Goal: Answer question/provide support: Share knowledge or assist other users

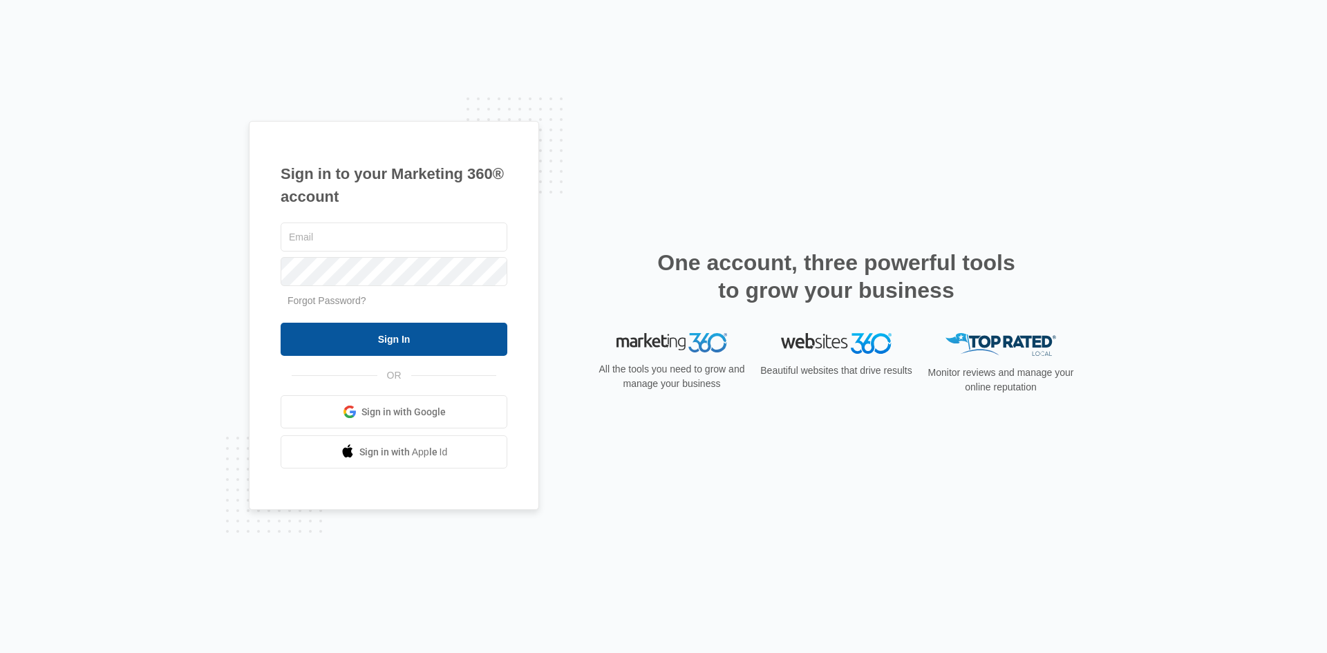
type input "[EMAIL_ADDRESS][DOMAIN_NAME]"
click at [334, 343] on input "Sign In" at bounding box center [394, 339] width 227 height 33
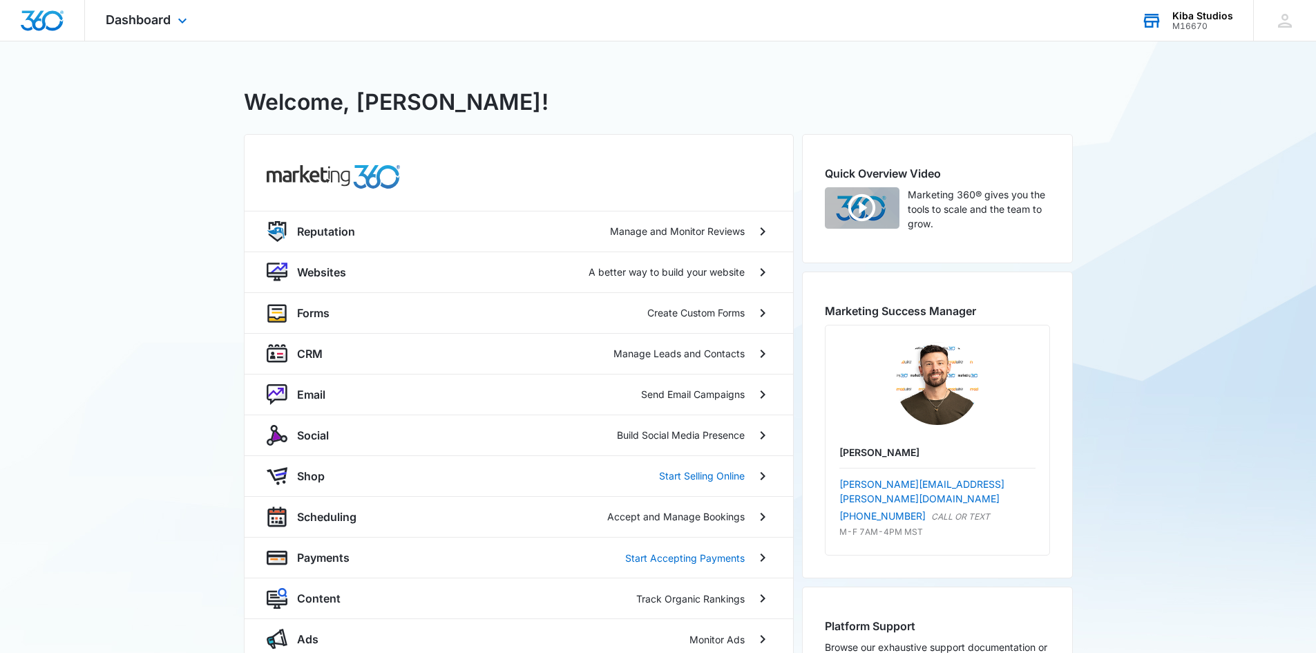
click at [1173, 20] on div "Kiba Studios M16670 Your Accounts View All" at bounding box center [1187, 20] width 133 height 41
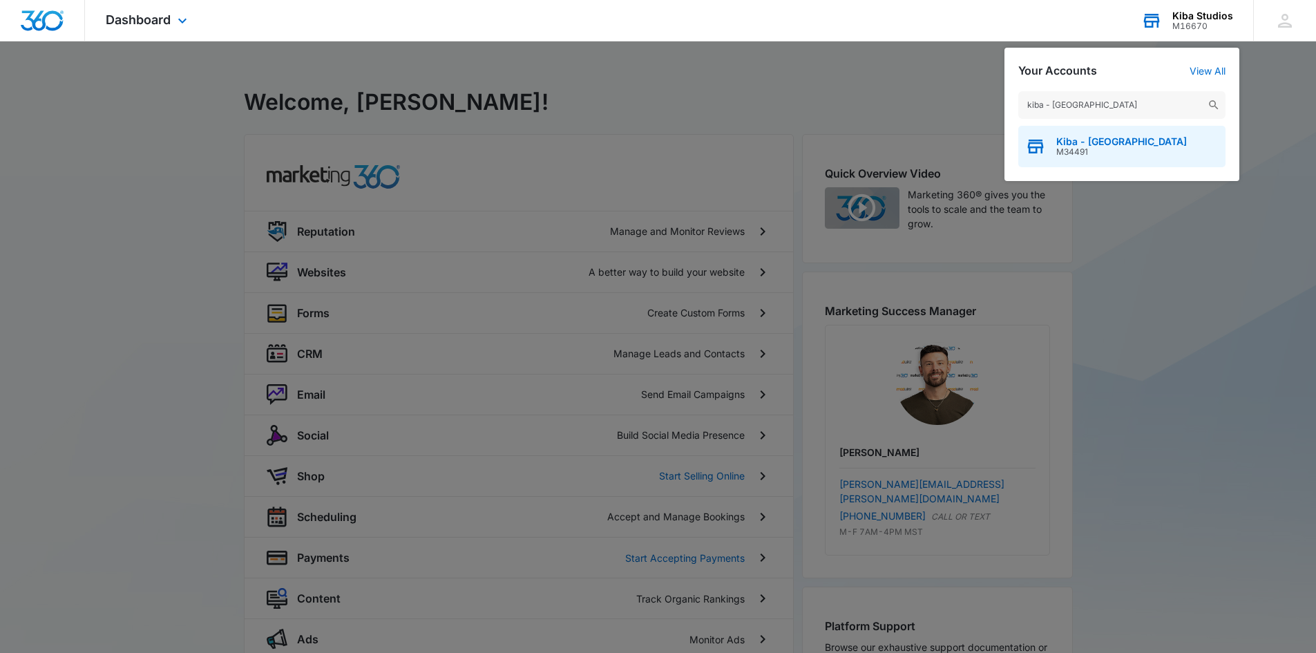
type input "kiba - twin falls"
click at [1091, 142] on span "Kiba - Twin Falls" at bounding box center [1122, 141] width 131 height 11
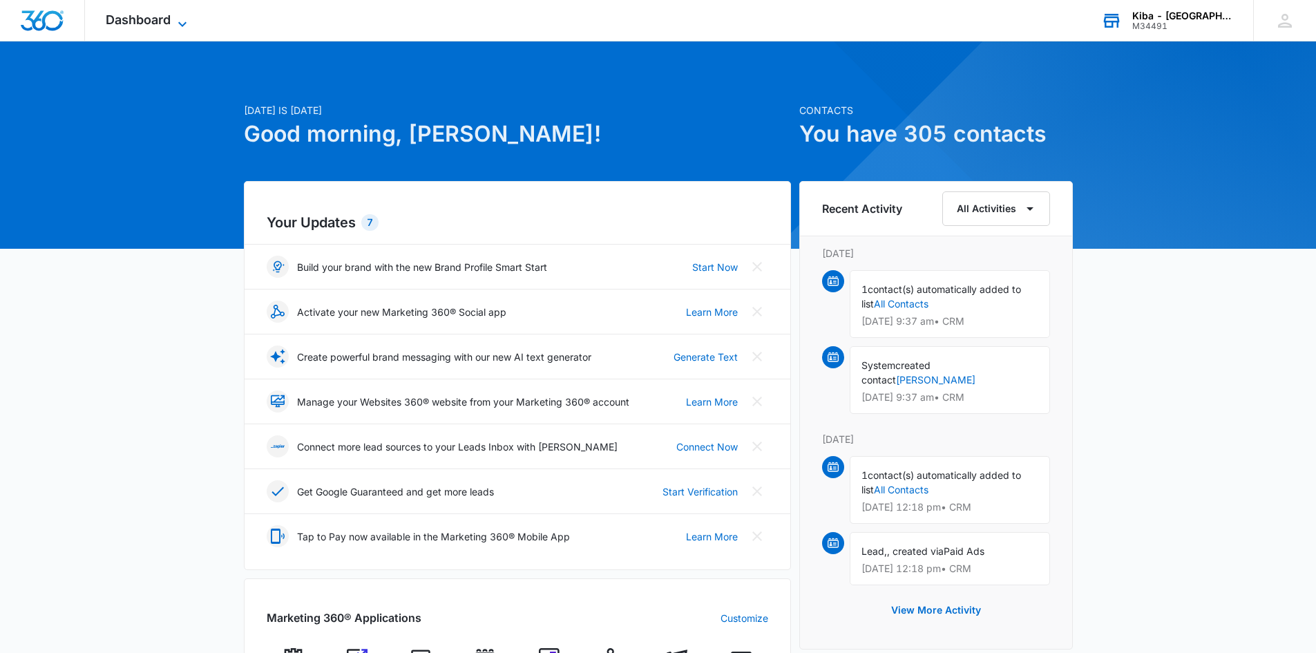
click at [182, 23] on icon at bounding box center [182, 24] width 17 height 17
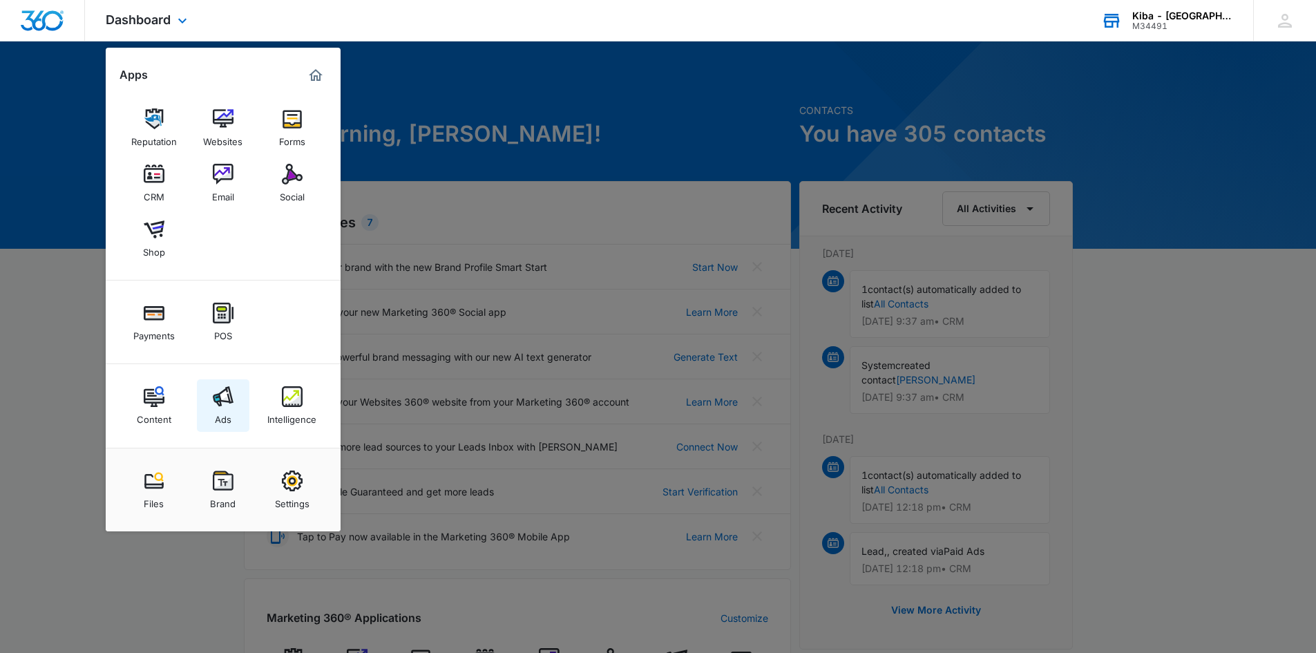
click at [221, 408] on div "Ads" at bounding box center [223, 416] width 17 height 18
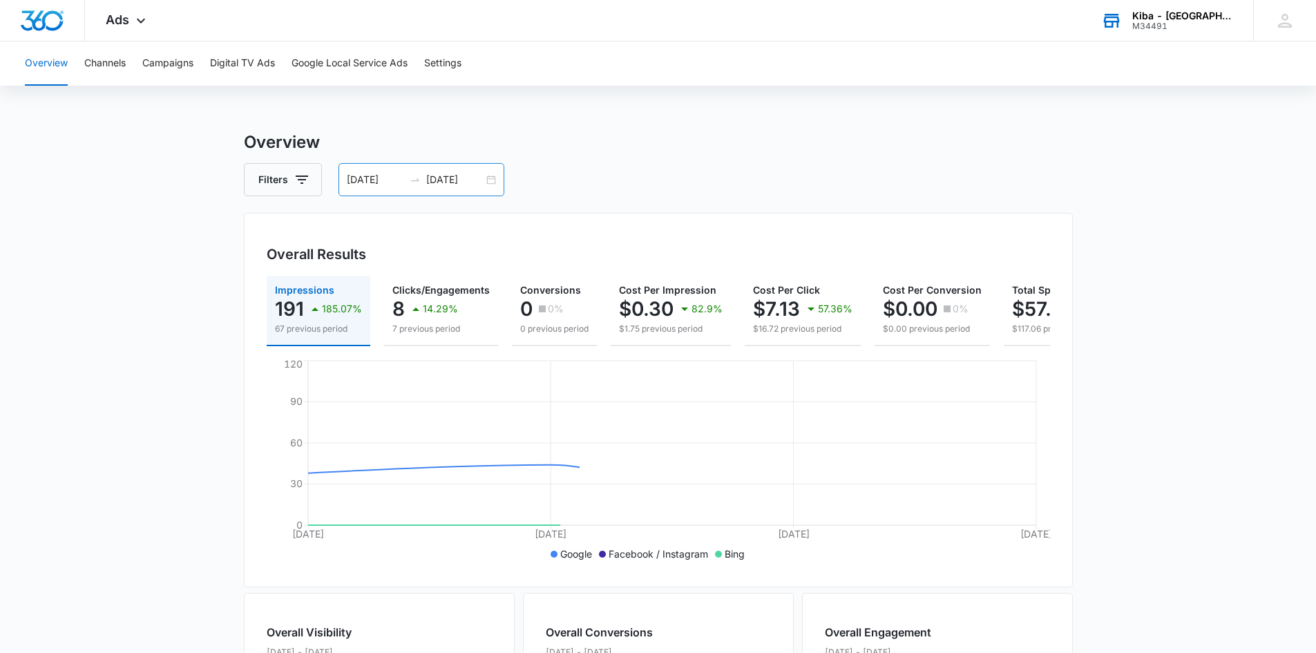
click at [493, 182] on div "08/01/2025 08/04/2025" at bounding box center [422, 179] width 166 height 33
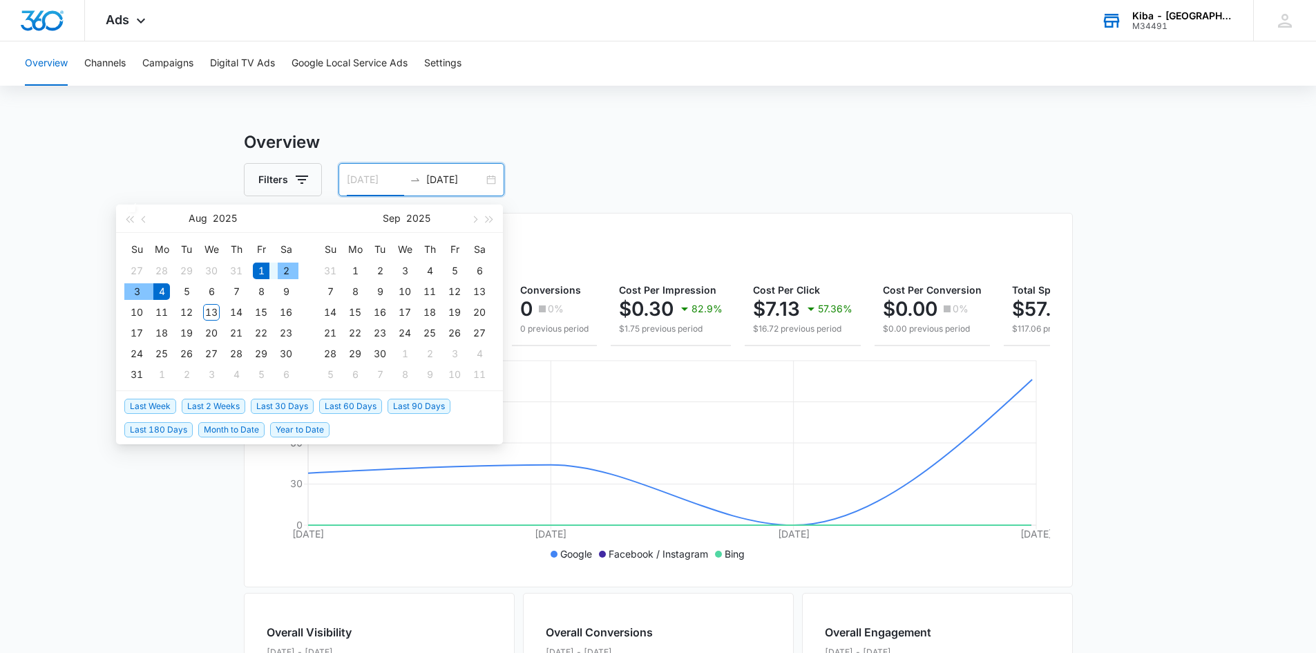
type input "08/01/2025"
click at [262, 270] on div "1" at bounding box center [261, 271] width 17 height 17
type input "08/04/2025"
click at [167, 288] on div "4" at bounding box center [161, 291] width 17 height 17
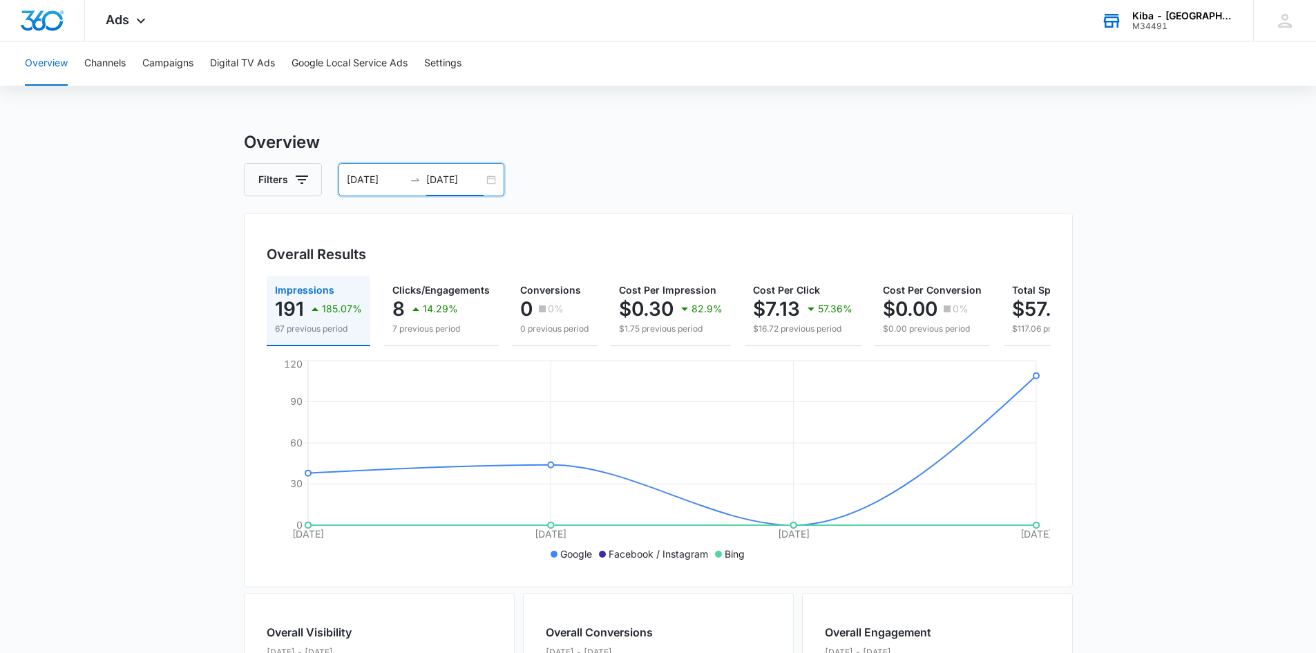
click at [487, 180] on div "08/01/2025 08/04/2025" at bounding box center [422, 179] width 166 height 33
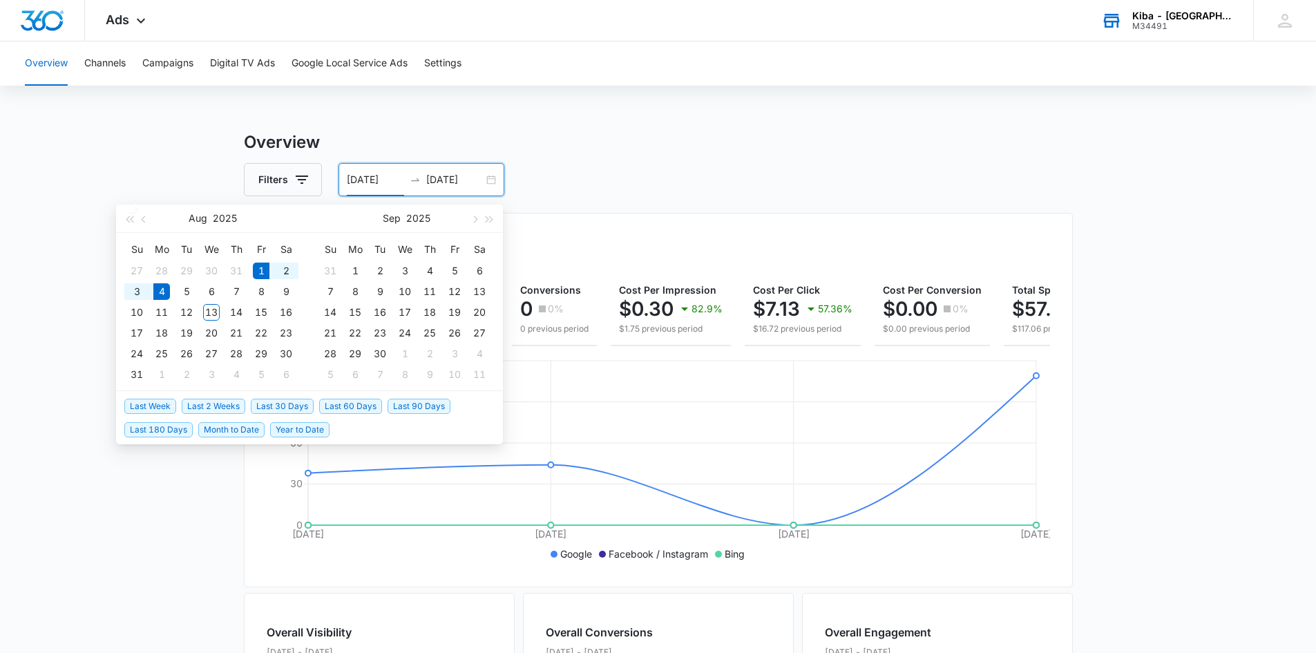
type input "08/01/2025"
click at [263, 270] on div "1" at bounding box center [261, 271] width 17 height 17
type input "08/12/2025"
click at [192, 317] on div "12" at bounding box center [186, 312] width 17 height 17
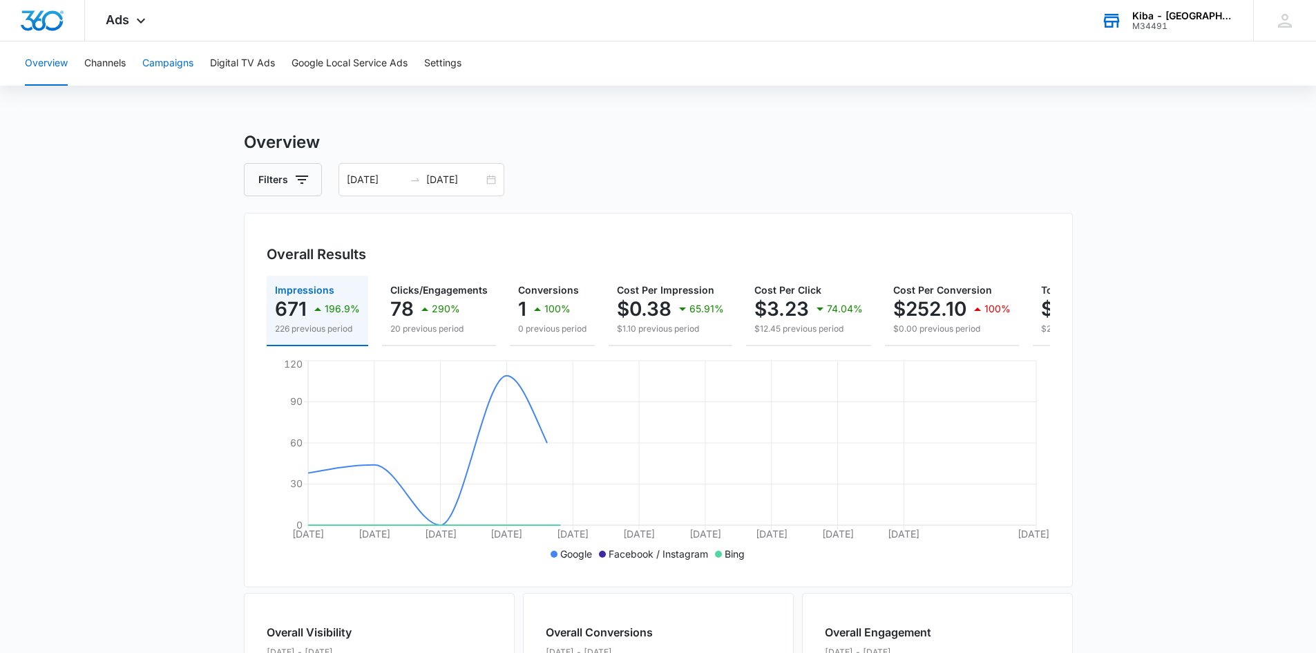
click at [185, 59] on button "Campaigns" at bounding box center [167, 63] width 51 height 44
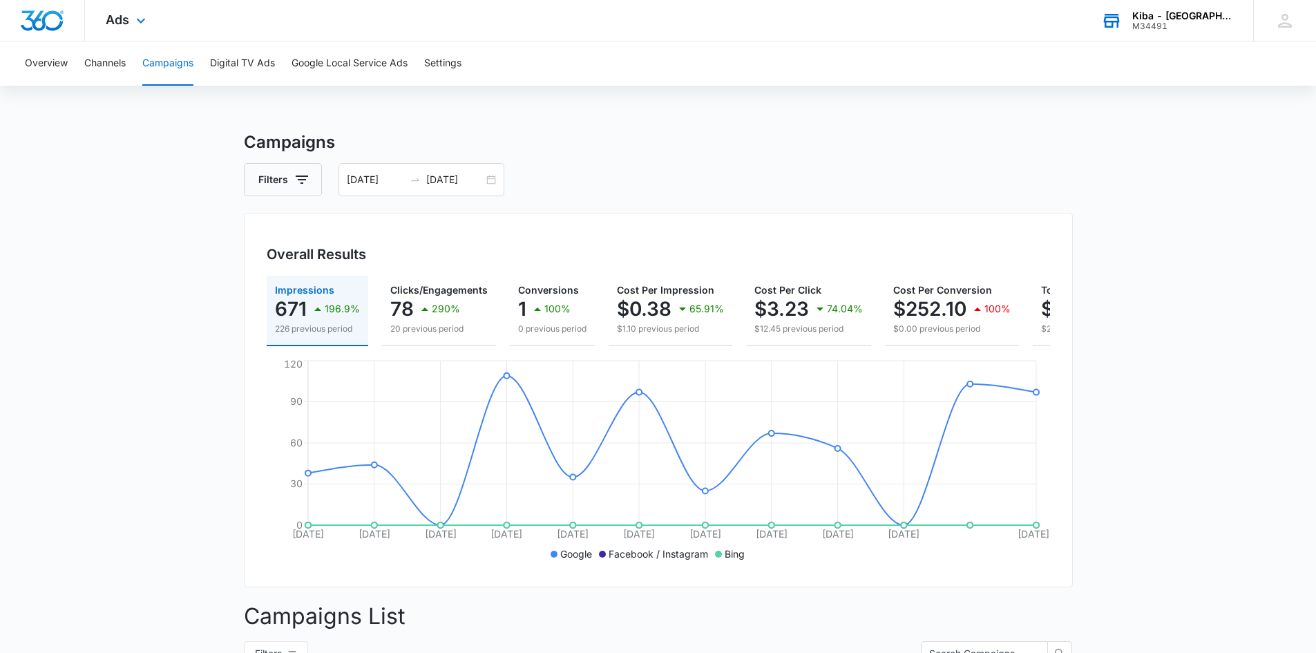
click at [131, 17] on div "Ads Apps Reputation Websites Forms CRM Email Social Shop Payments POS Content A…" at bounding box center [127, 20] width 85 height 41
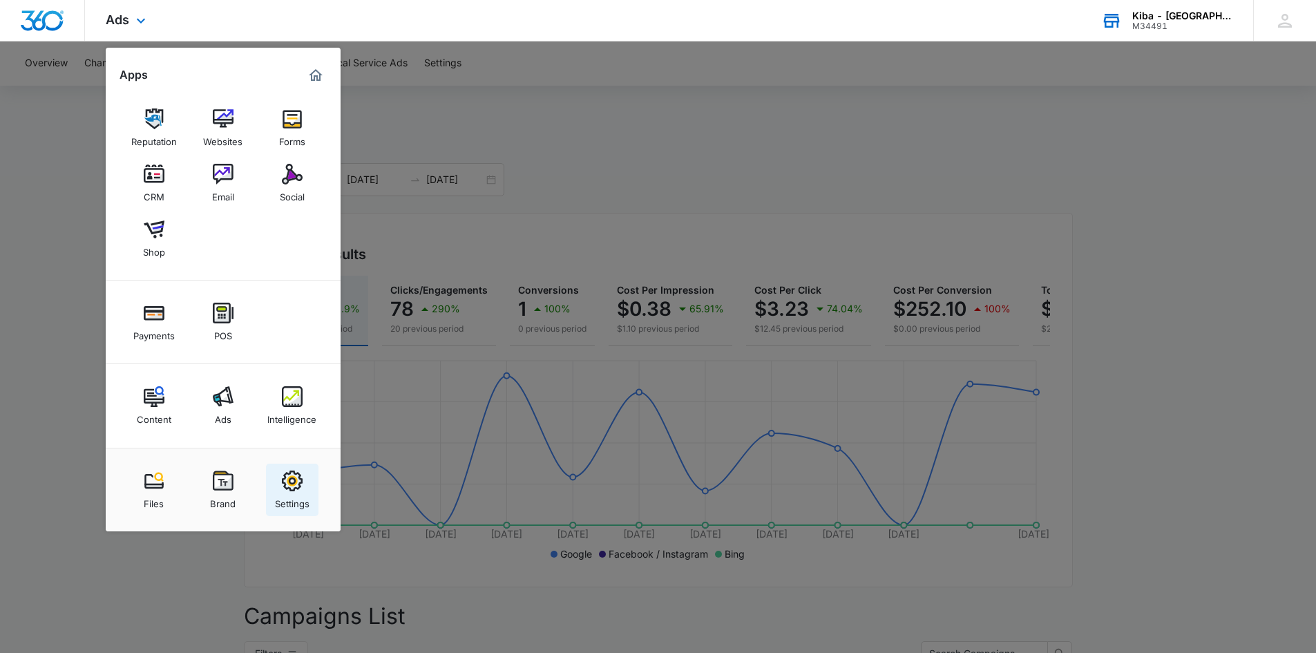
click at [295, 479] on img at bounding box center [292, 481] width 21 height 21
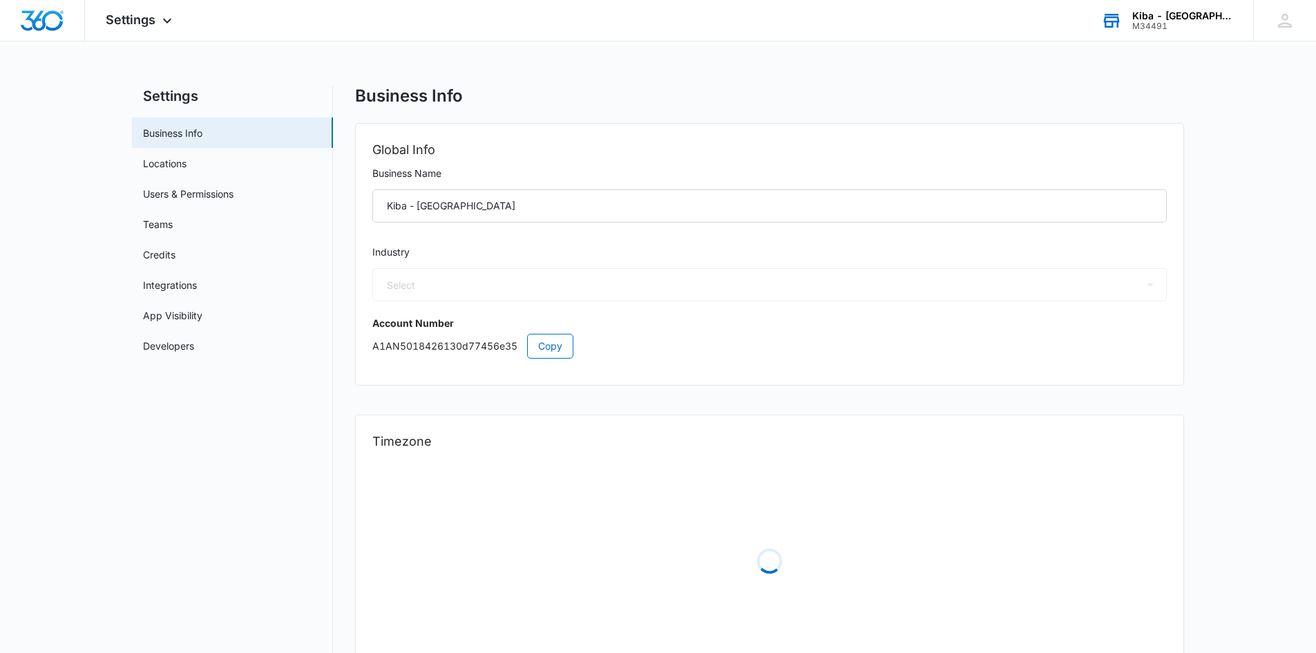
select select "33"
select select "US"
select select "America/Denver"
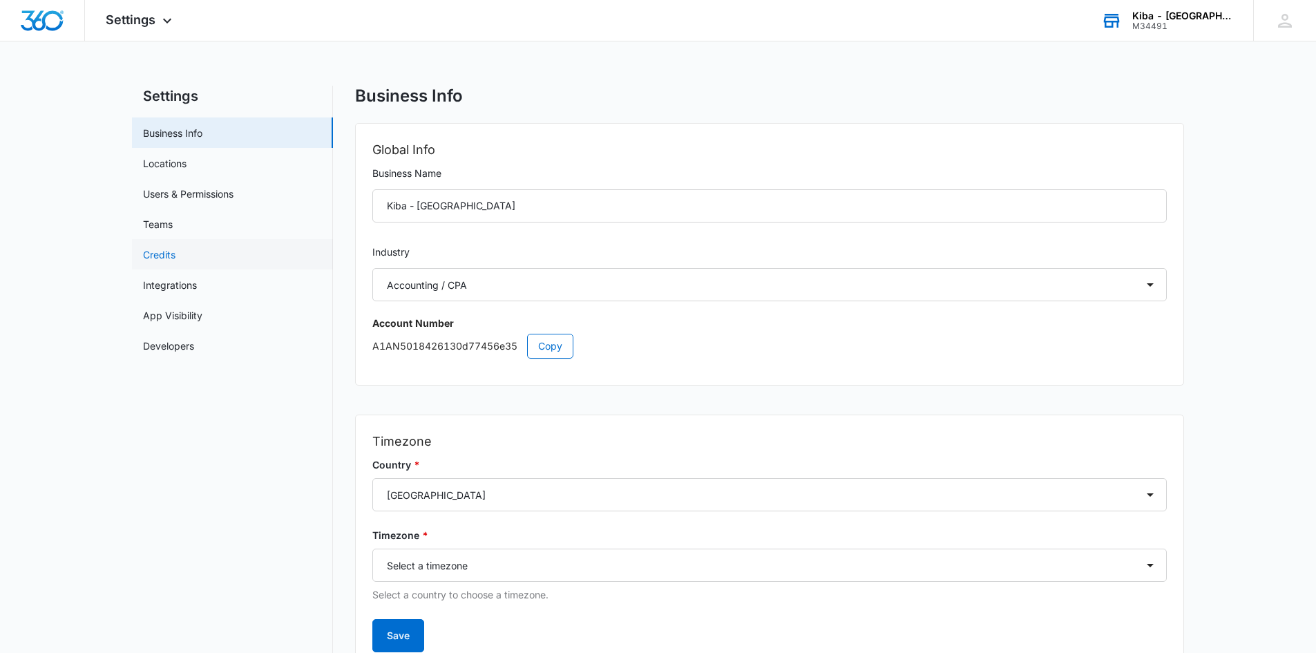
click at [157, 262] on link "Credits" at bounding box center [159, 254] width 32 height 15
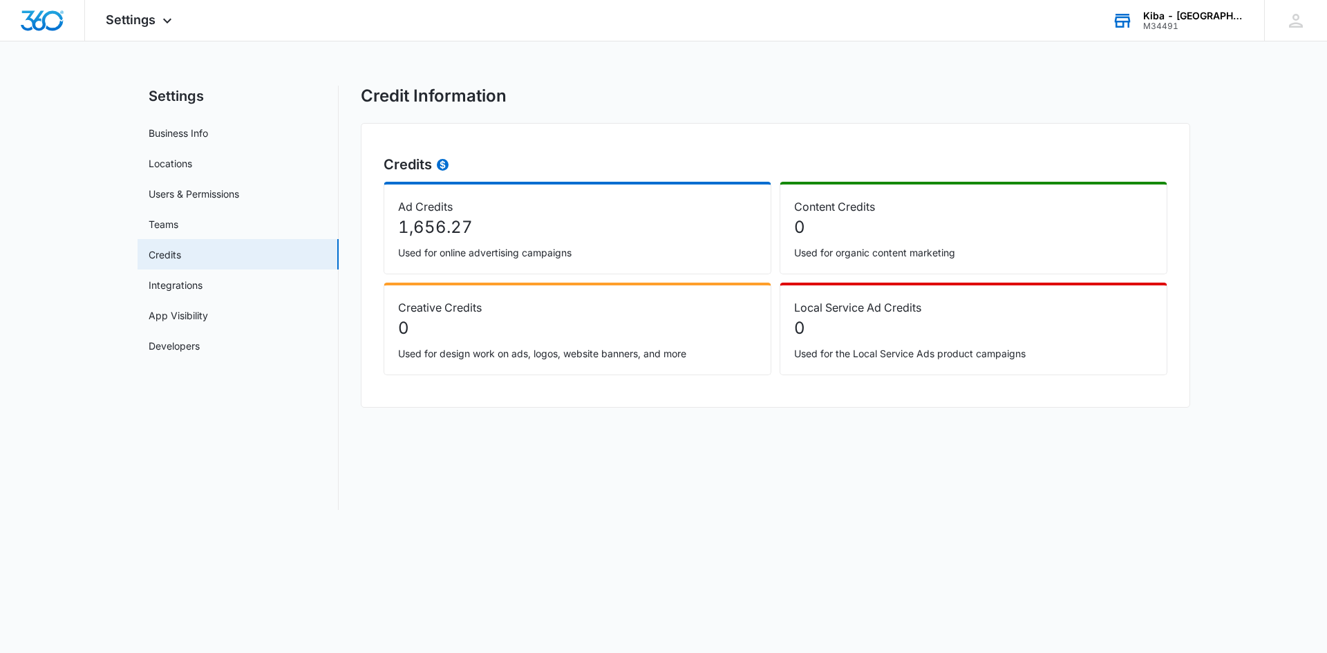
click at [1175, 14] on div "Kiba - [GEOGRAPHIC_DATA]" at bounding box center [1193, 15] width 101 height 11
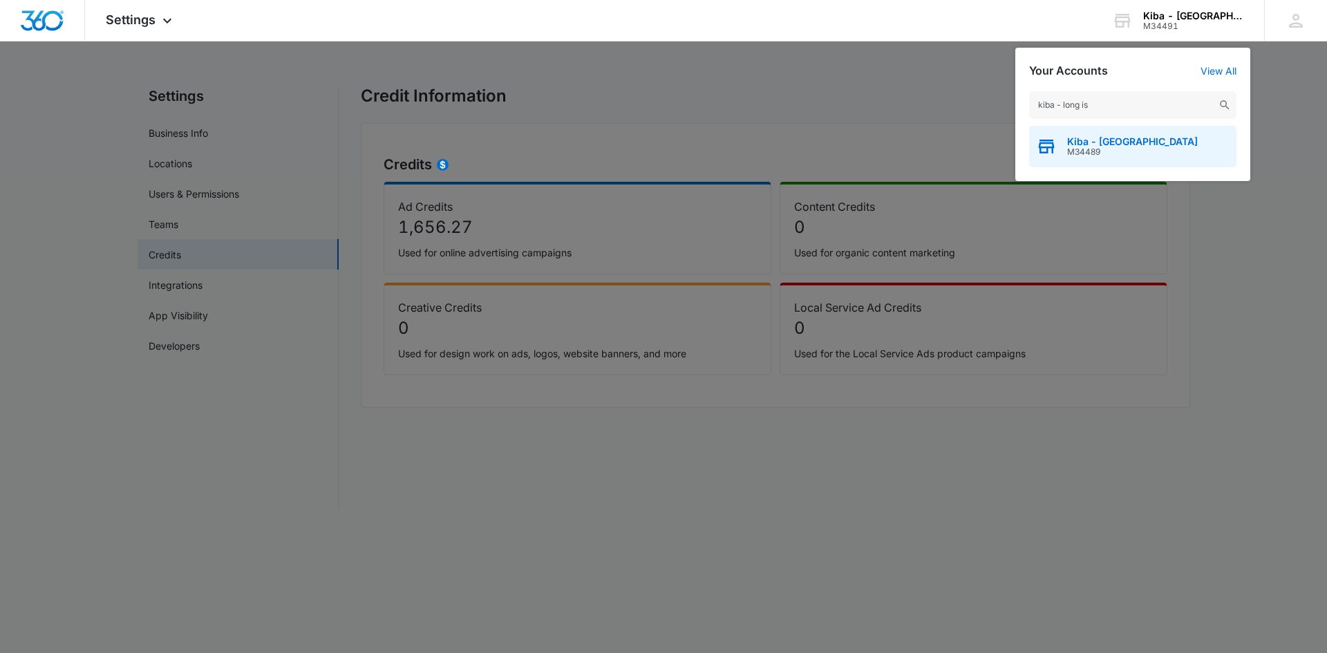
type input "kiba - long is"
click at [1093, 142] on span "Kiba - Long Island" at bounding box center [1132, 141] width 131 height 11
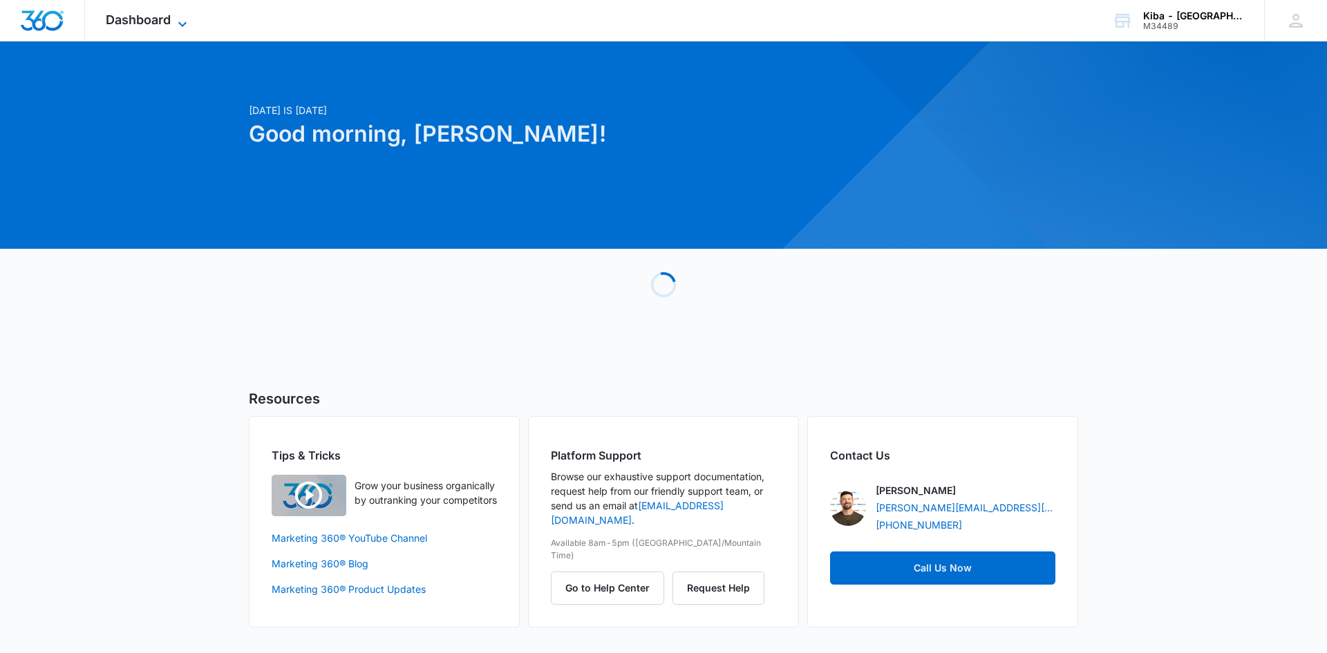
click at [178, 21] on icon at bounding box center [182, 24] width 17 height 17
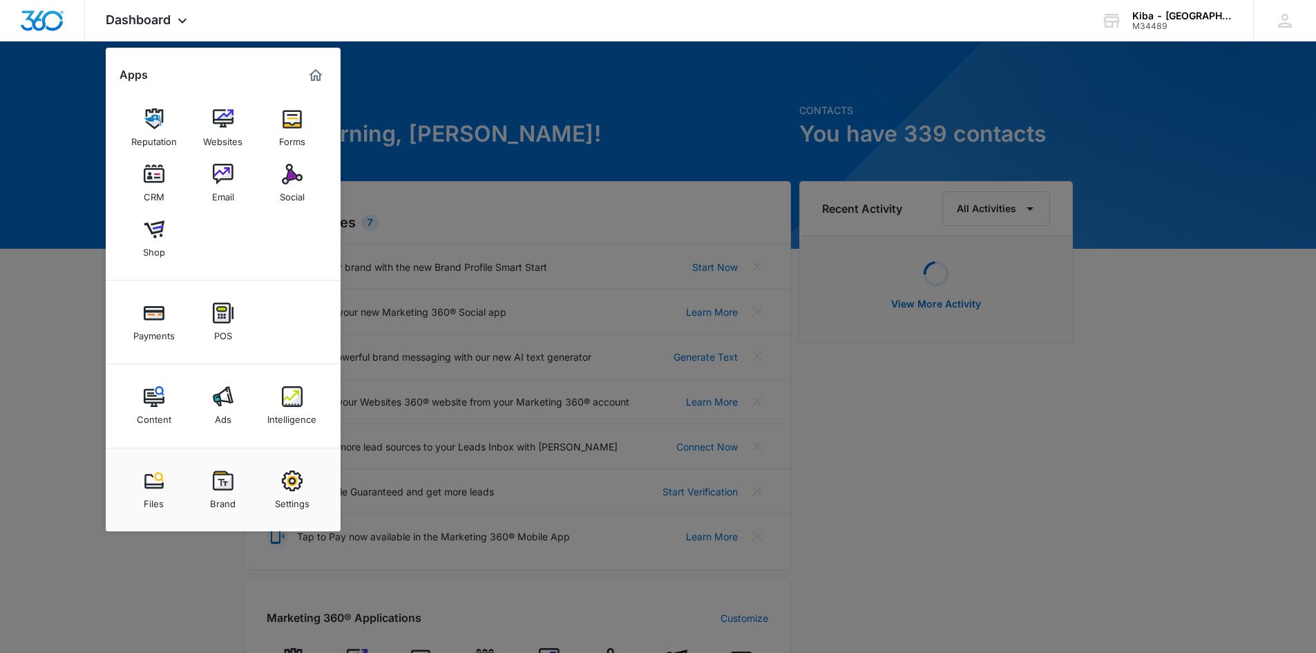
click at [228, 408] on div "Ads" at bounding box center [223, 416] width 17 height 18
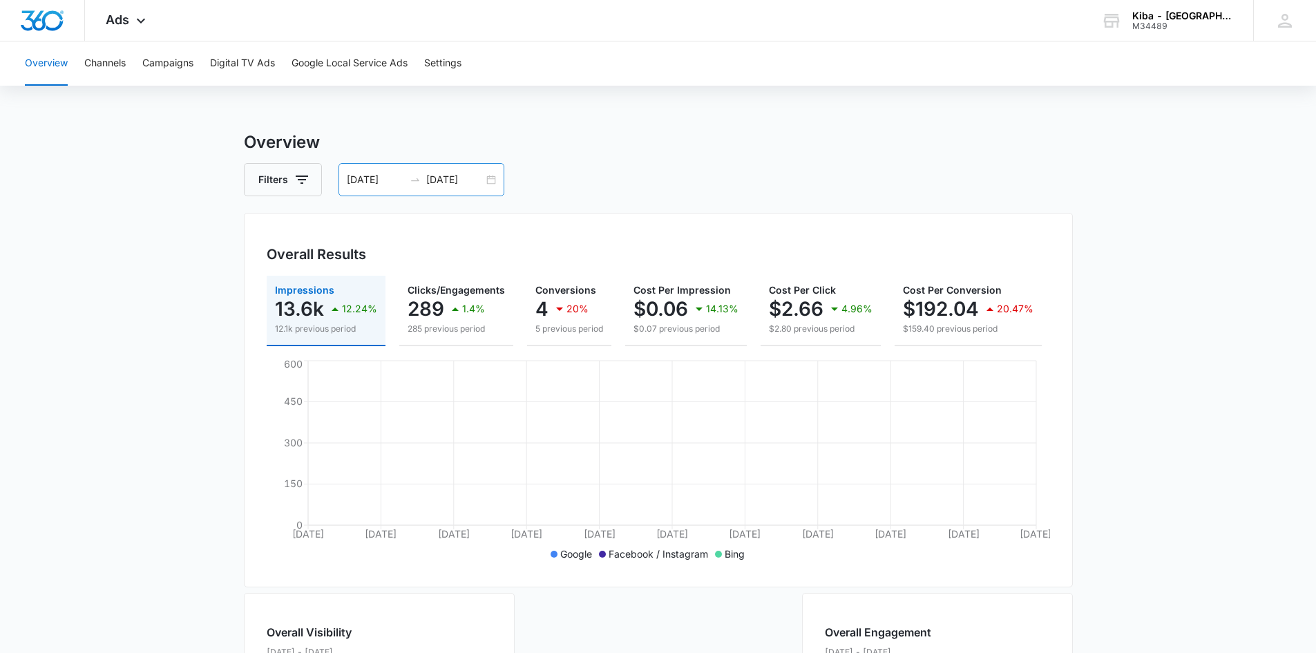
click at [493, 182] on div "07/01/2025 07/31/2025" at bounding box center [422, 179] width 166 height 33
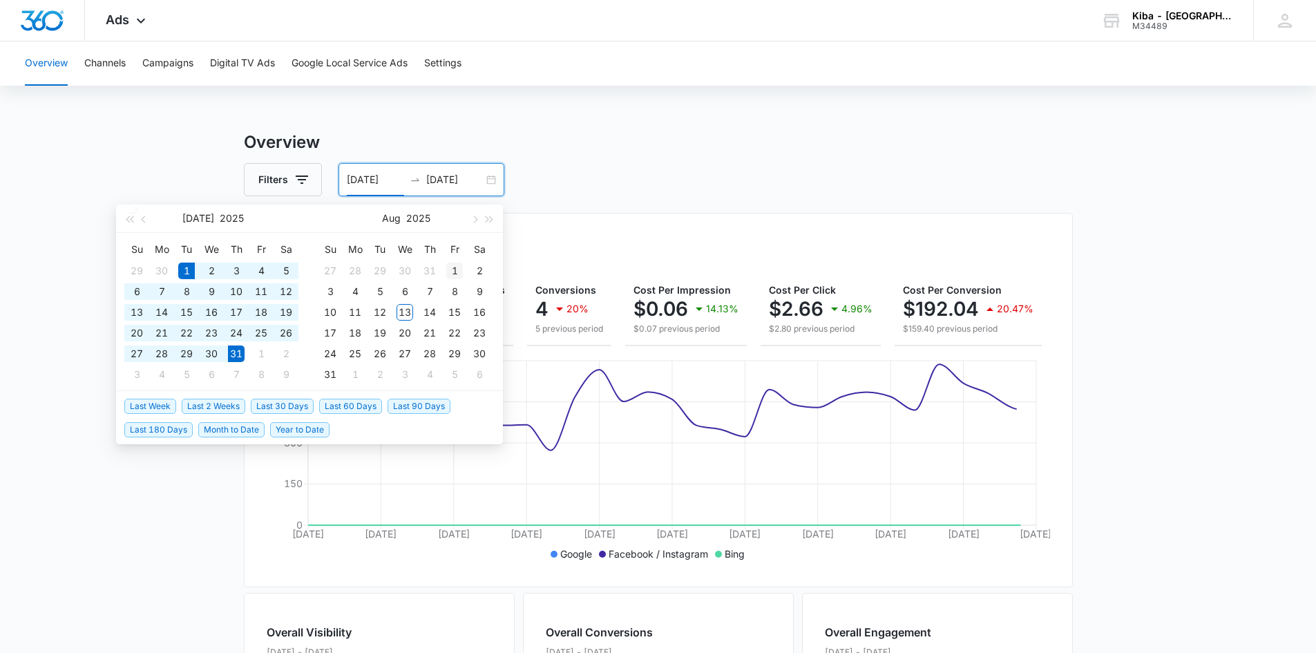
type input "08/01/2025"
click at [452, 265] on div "1" at bounding box center [454, 271] width 17 height 17
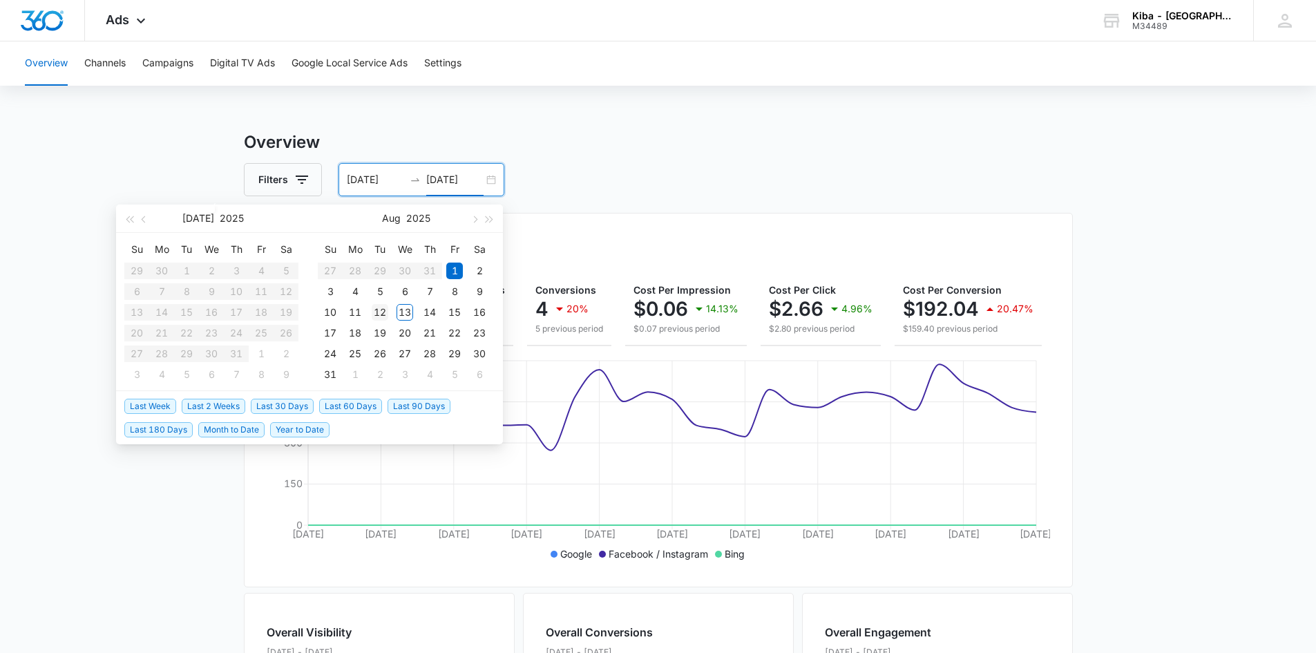
type input "08/12/2025"
click at [379, 310] on div "12" at bounding box center [380, 312] width 17 height 17
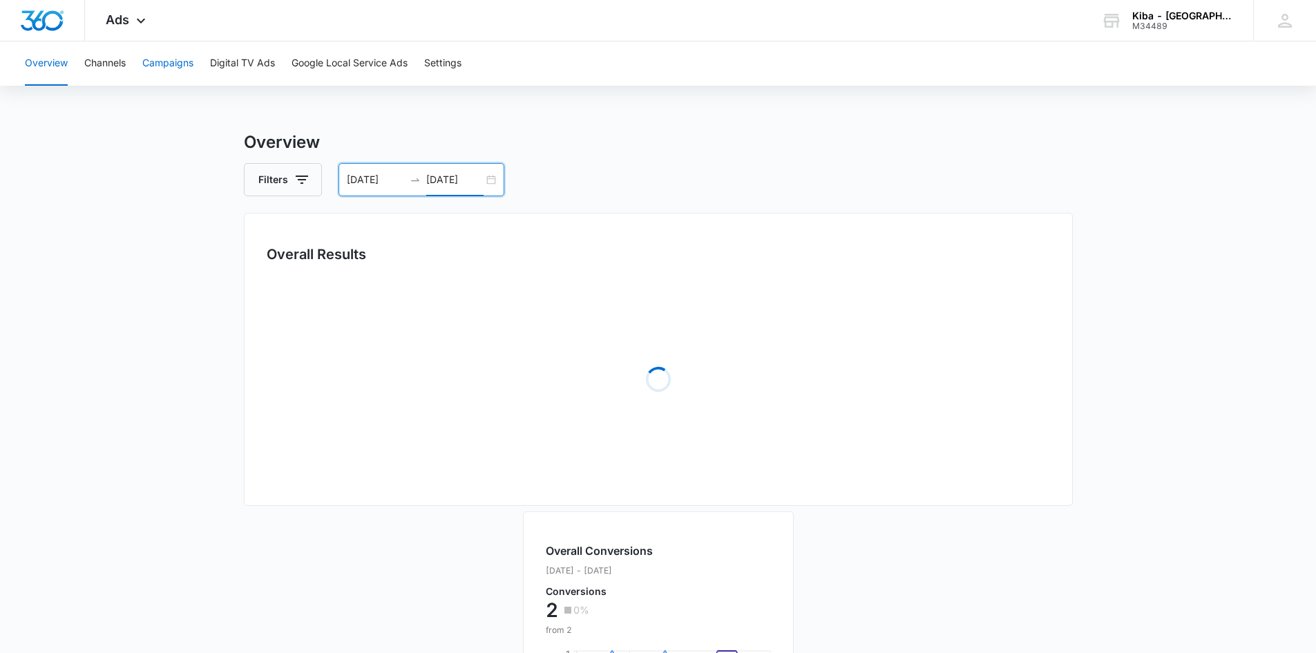
click at [173, 64] on button "Campaigns" at bounding box center [167, 63] width 51 height 44
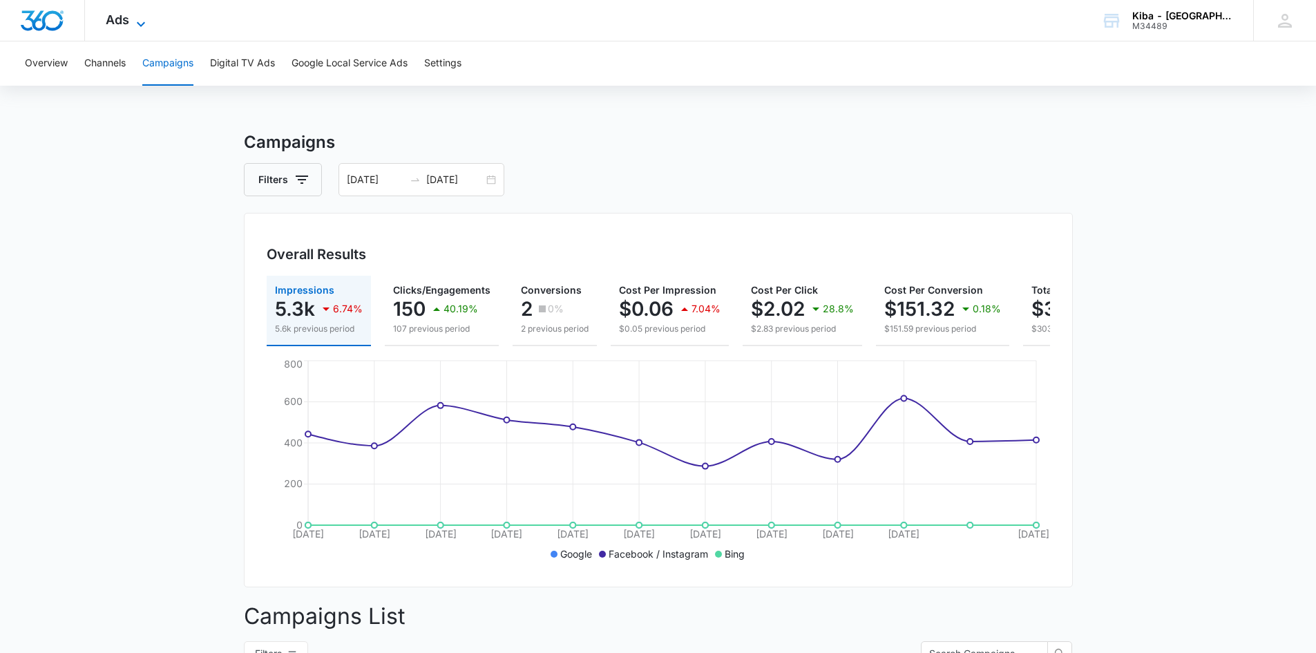
click at [144, 19] on icon at bounding box center [141, 24] width 17 height 17
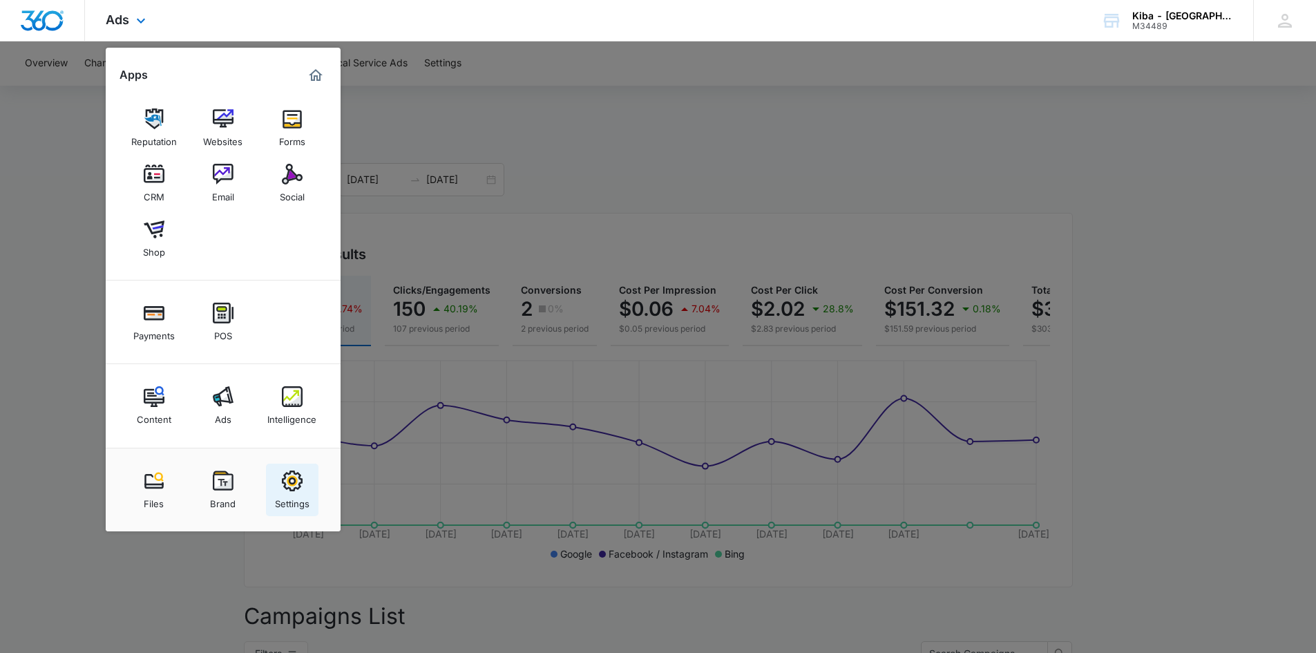
click at [290, 482] on img at bounding box center [292, 481] width 21 height 21
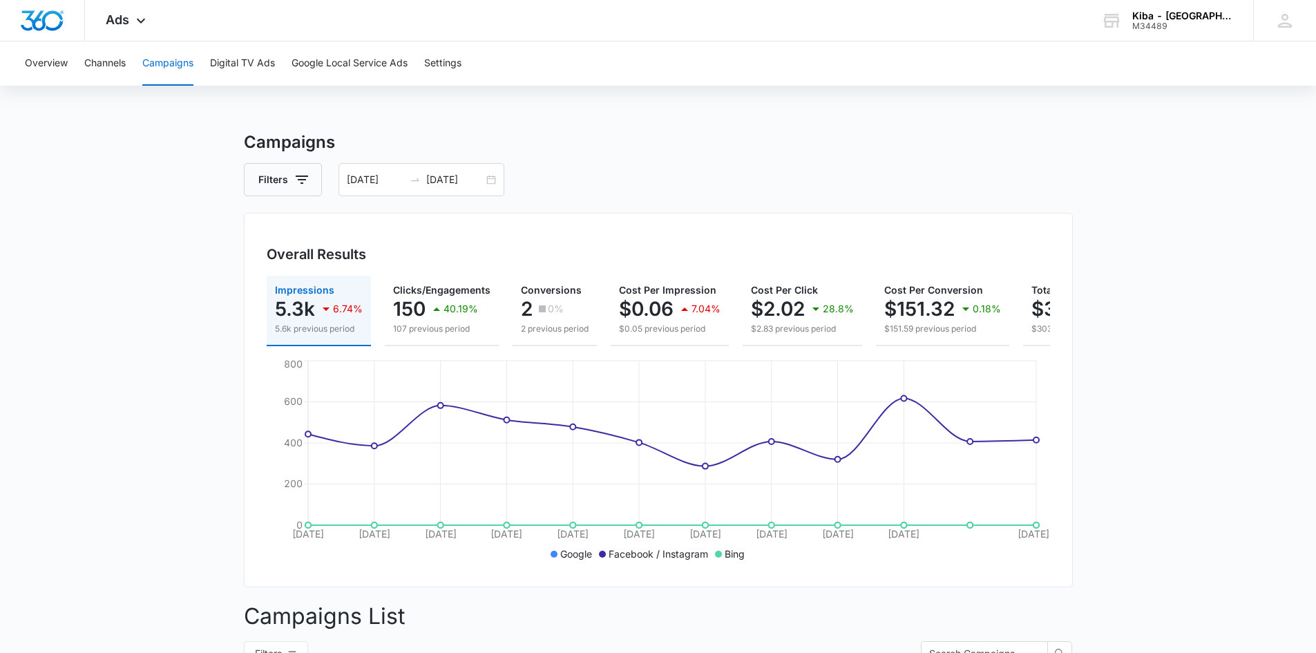
select select "33"
select select "US"
select select "America/Denver"
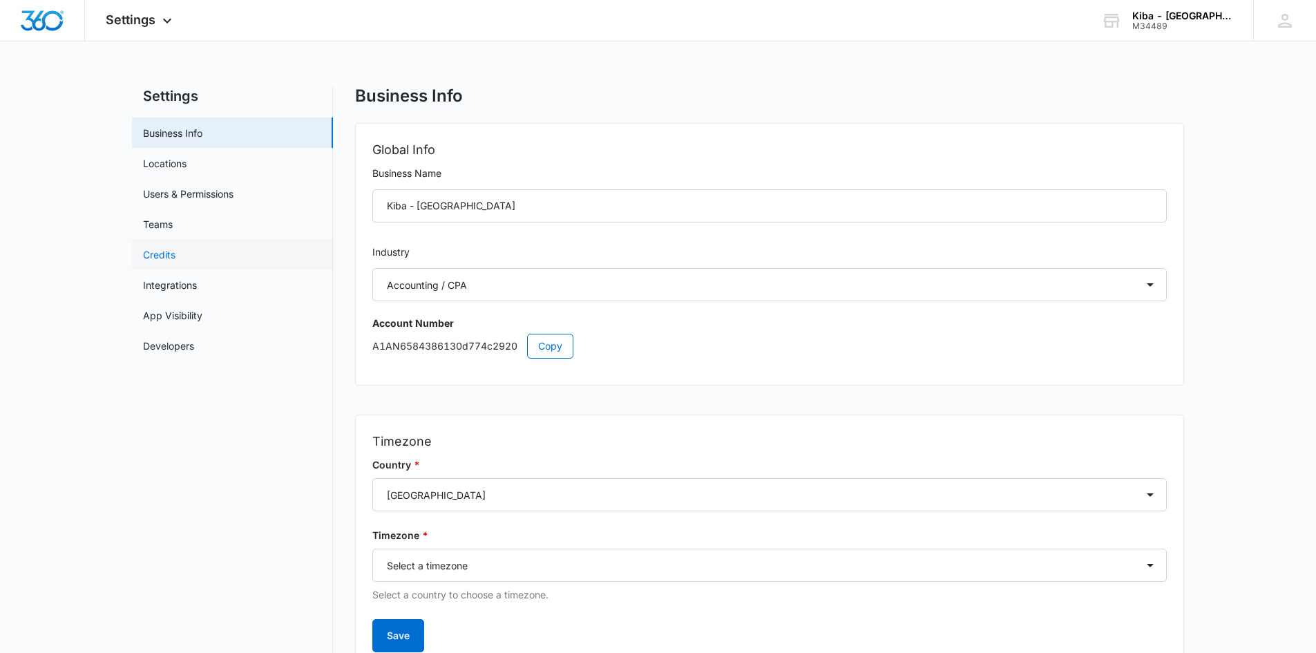
click at [172, 260] on link "Credits" at bounding box center [159, 254] width 32 height 15
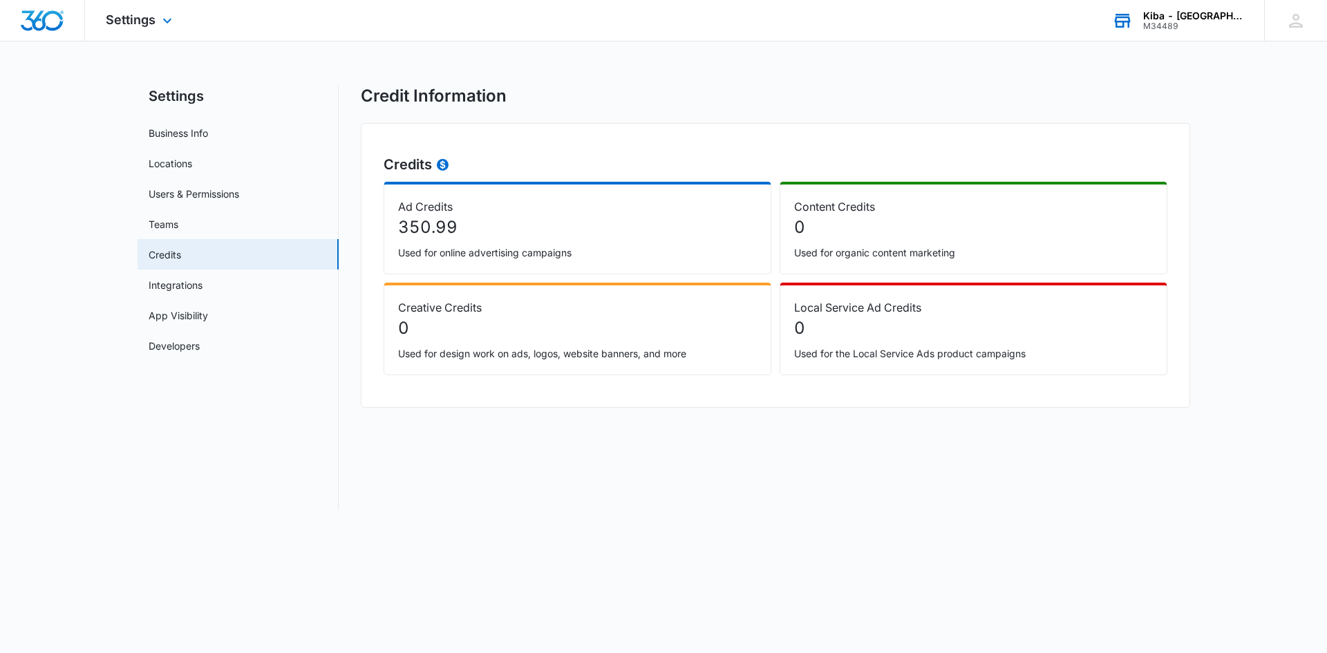
click at [1178, 17] on div "Kiba - Long Island" at bounding box center [1193, 15] width 101 height 11
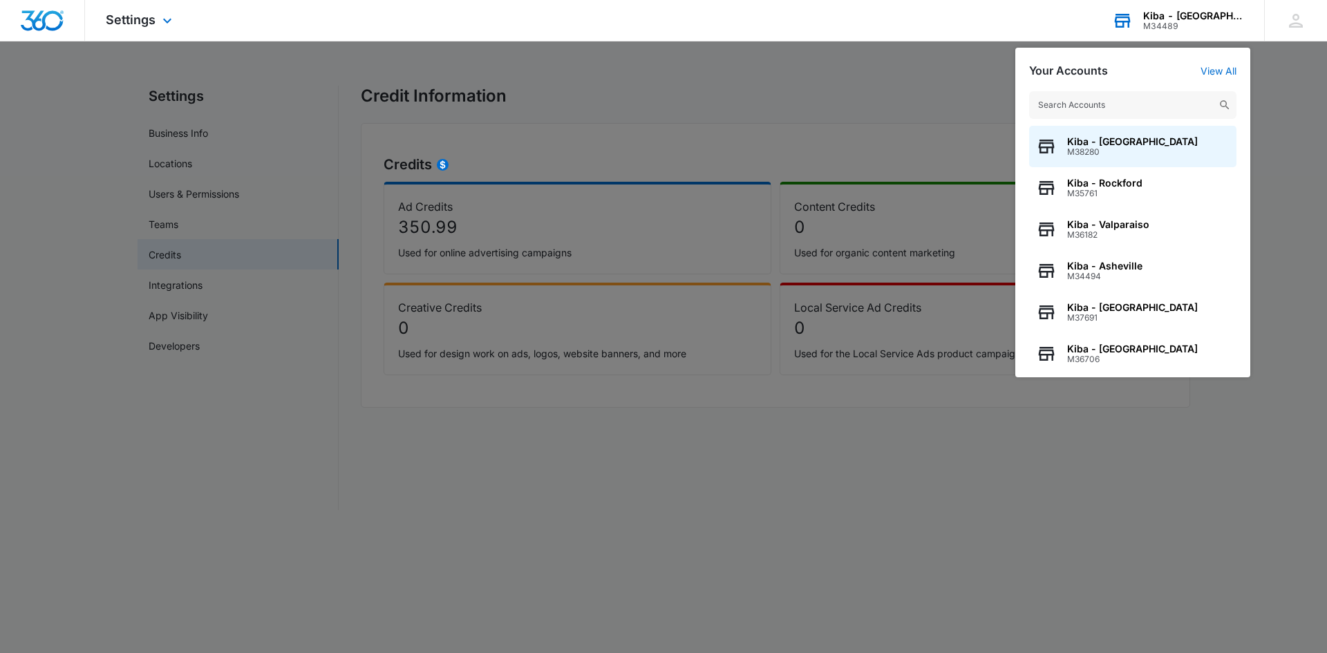
type input "l"
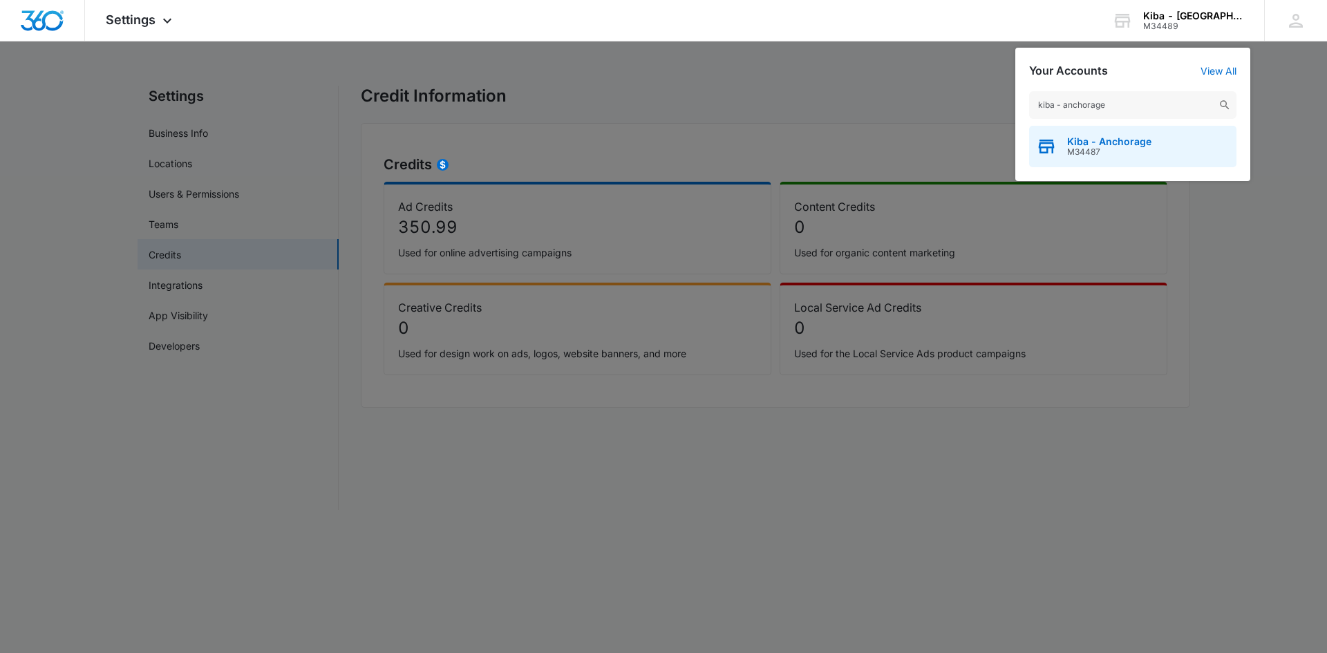
type input "kiba - anchorage"
click at [1102, 144] on span "Kiba - Anchorage" at bounding box center [1109, 141] width 84 height 11
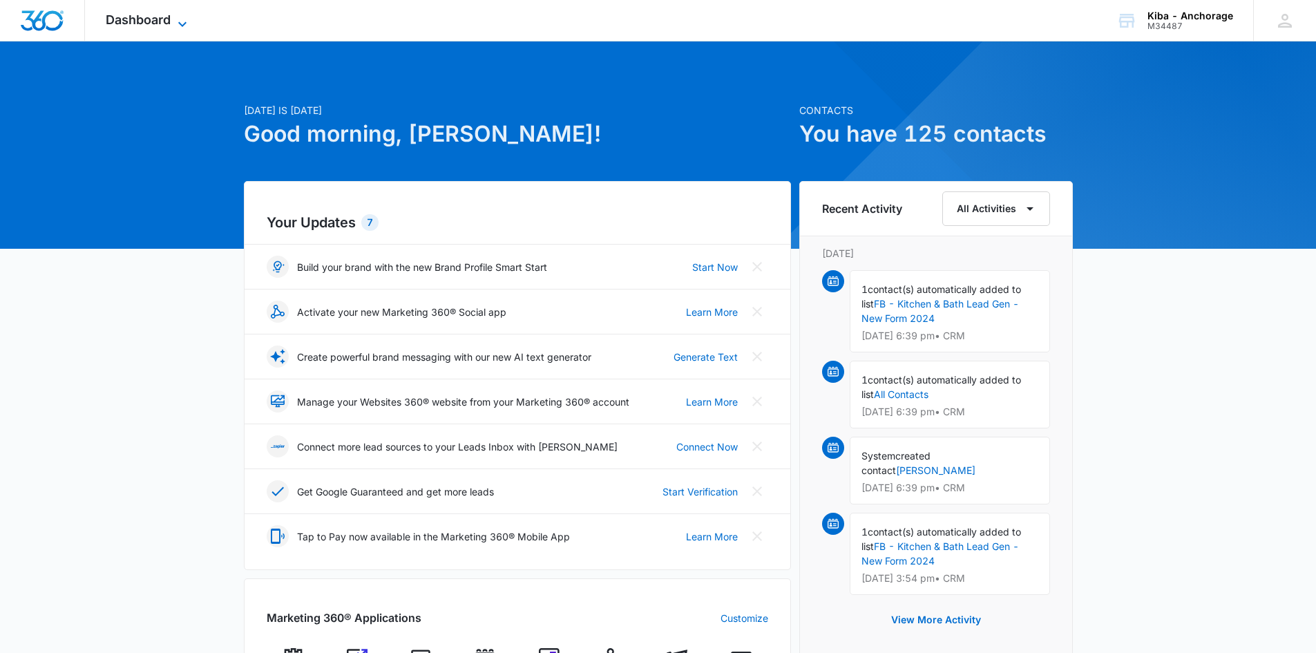
click at [175, 17] on icon at bounding box center [182, 24] width 17 height 17
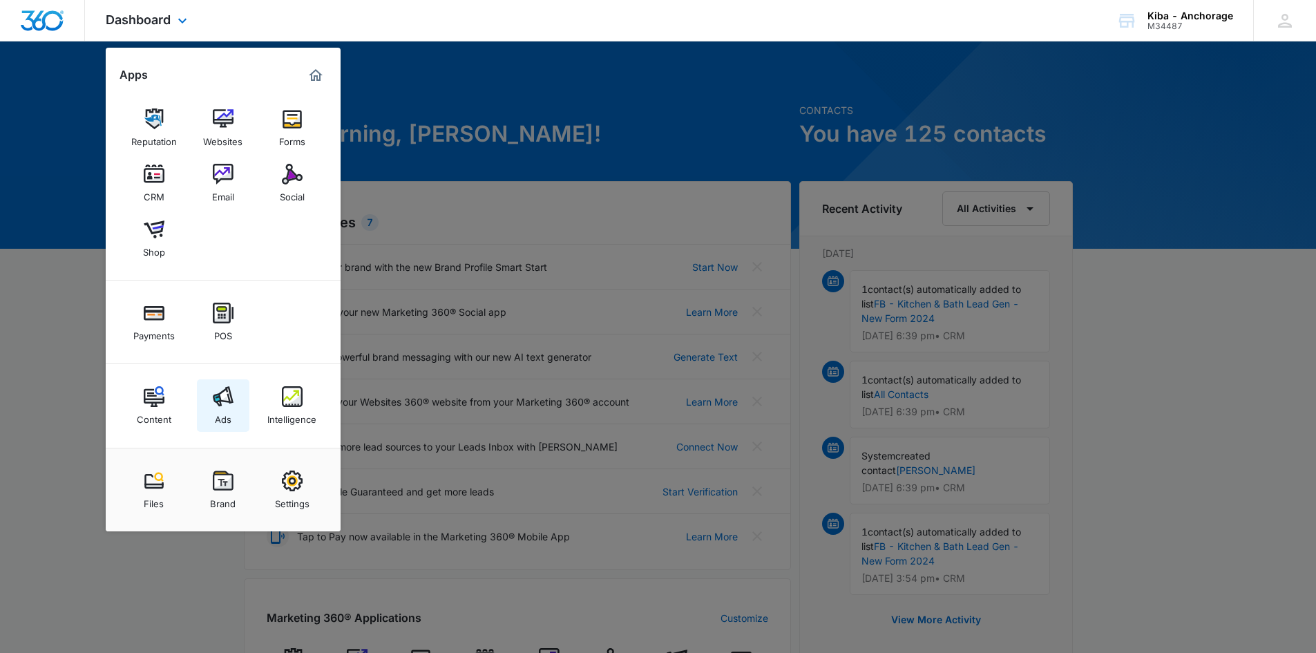
click at [218, 397] on img at bounding box center [223, 396] width 21 height 21
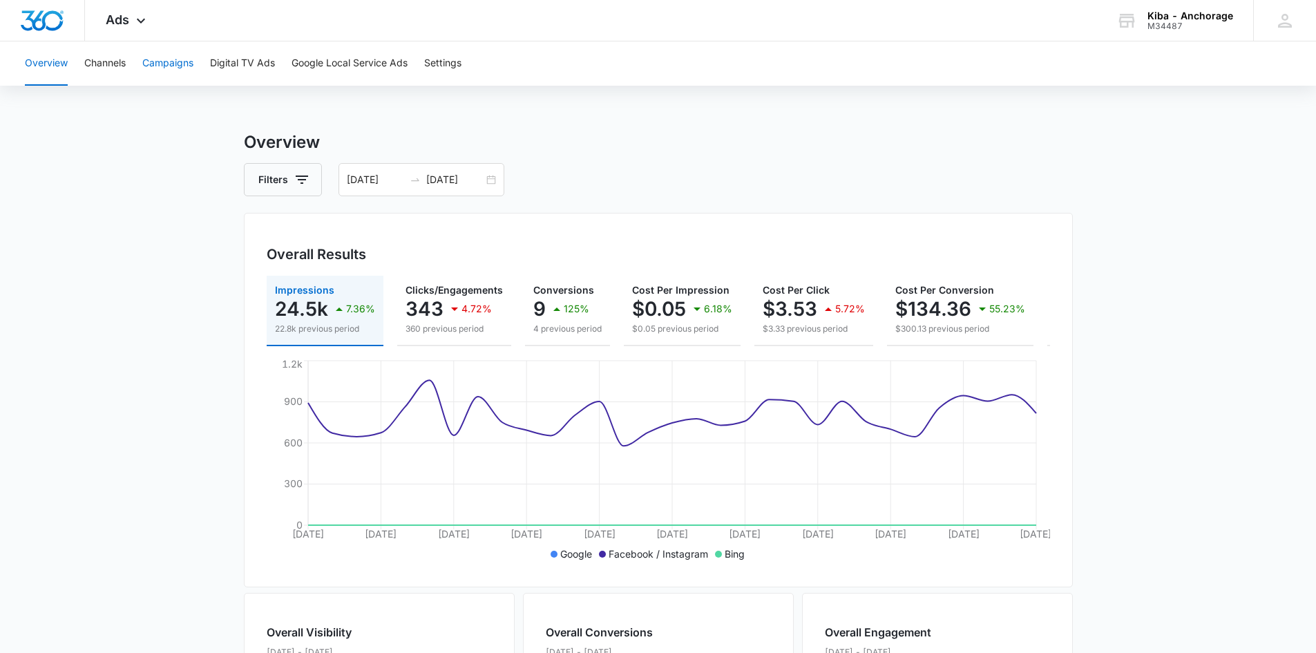
click at [185, 66] on button "Campaigns" at bounding box center [167, 63] width 51 height 44
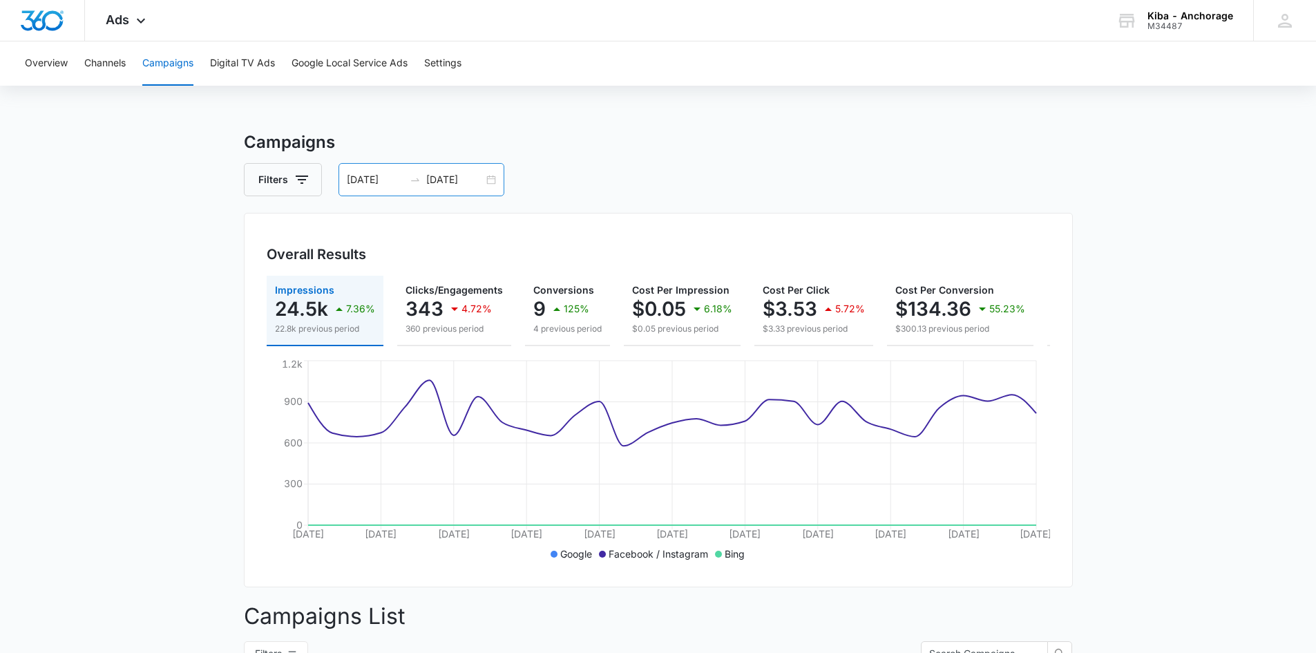
click at [489, 181] on div "07/01/2025 07/31/2025" at bounding box center [422, 179] width 166 height 33
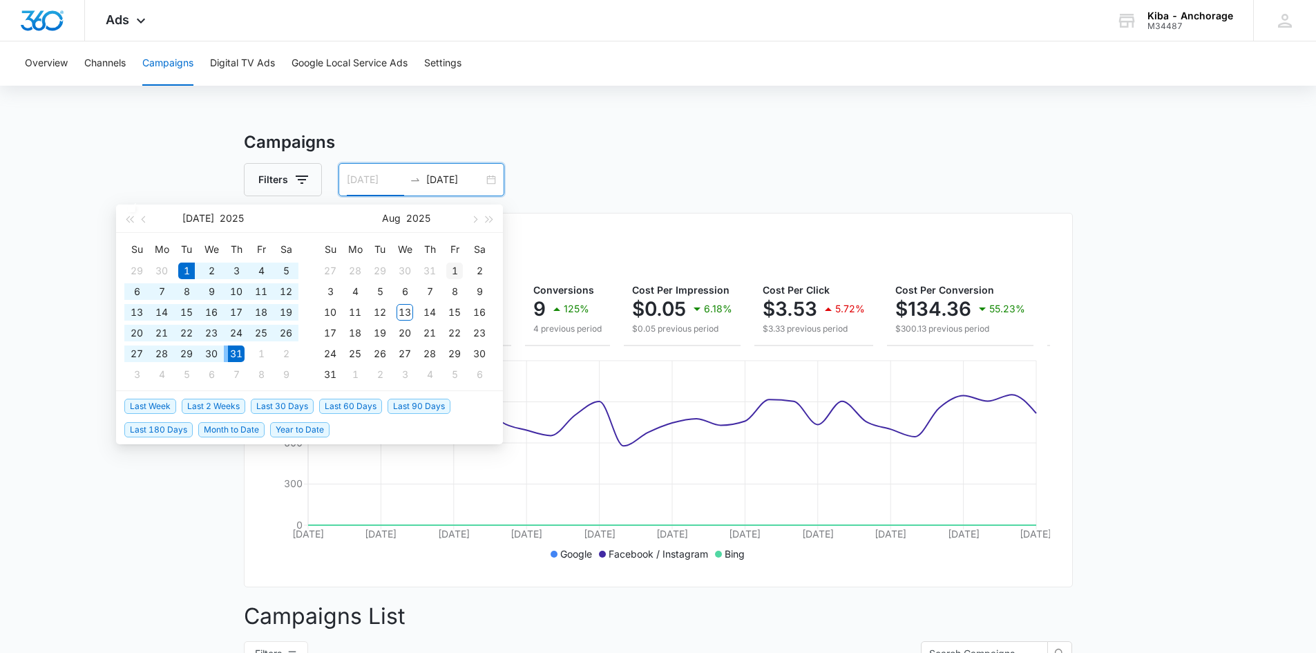
type input "08/01/2025"
click at [455, 267] on div "1" at bounding box center [454, 271] width 17 height 17
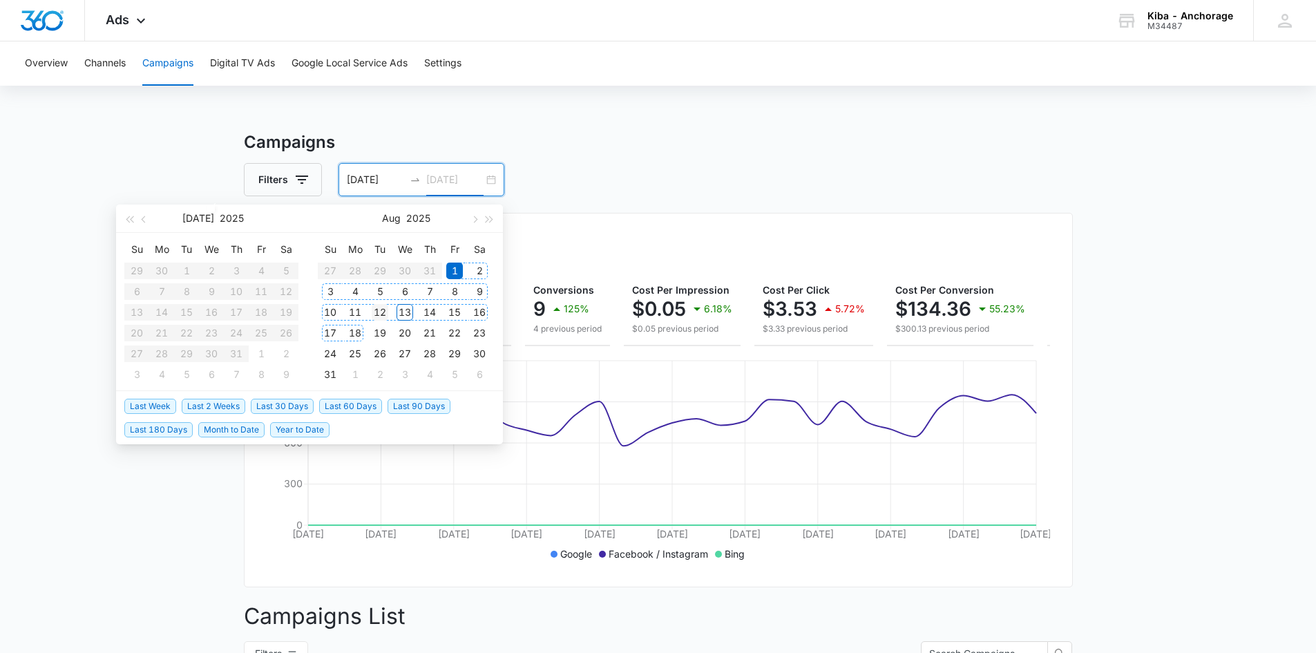
type input "08/12/2025"
click at [381, 311] on div "12" at bounding box center [380, 312] width 17 height 17
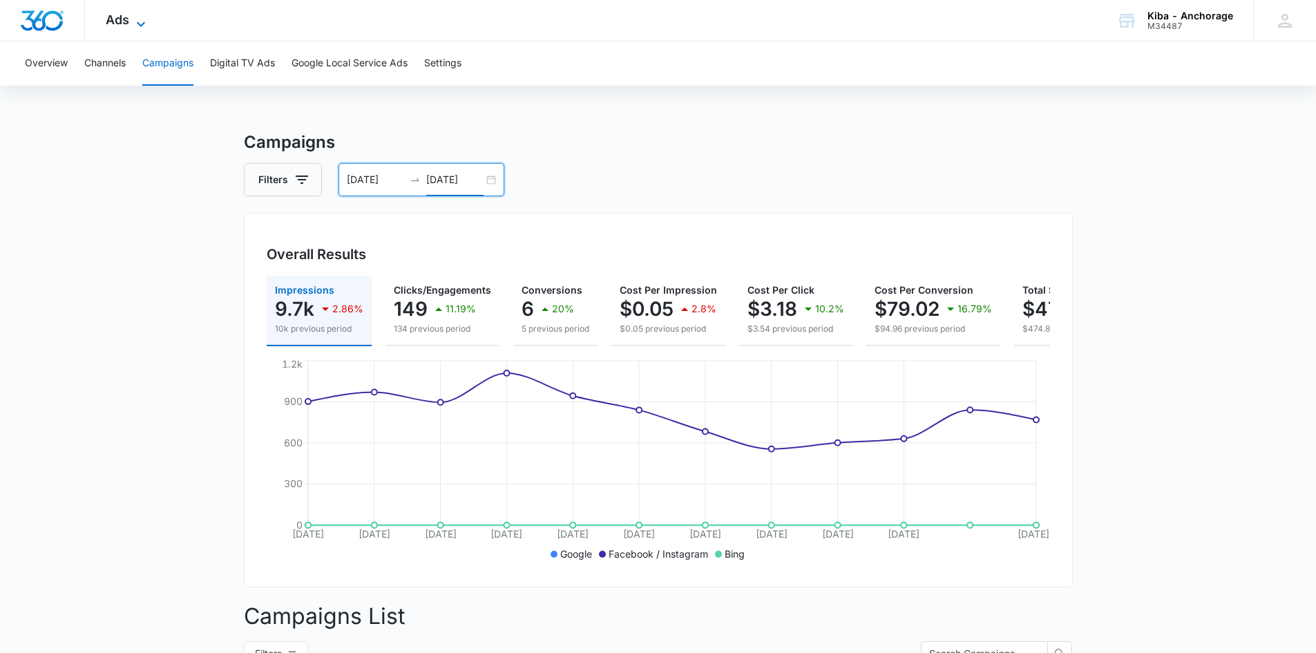
click at [139, 21] on icon at bounding box center [141, 24] width 17 height 17
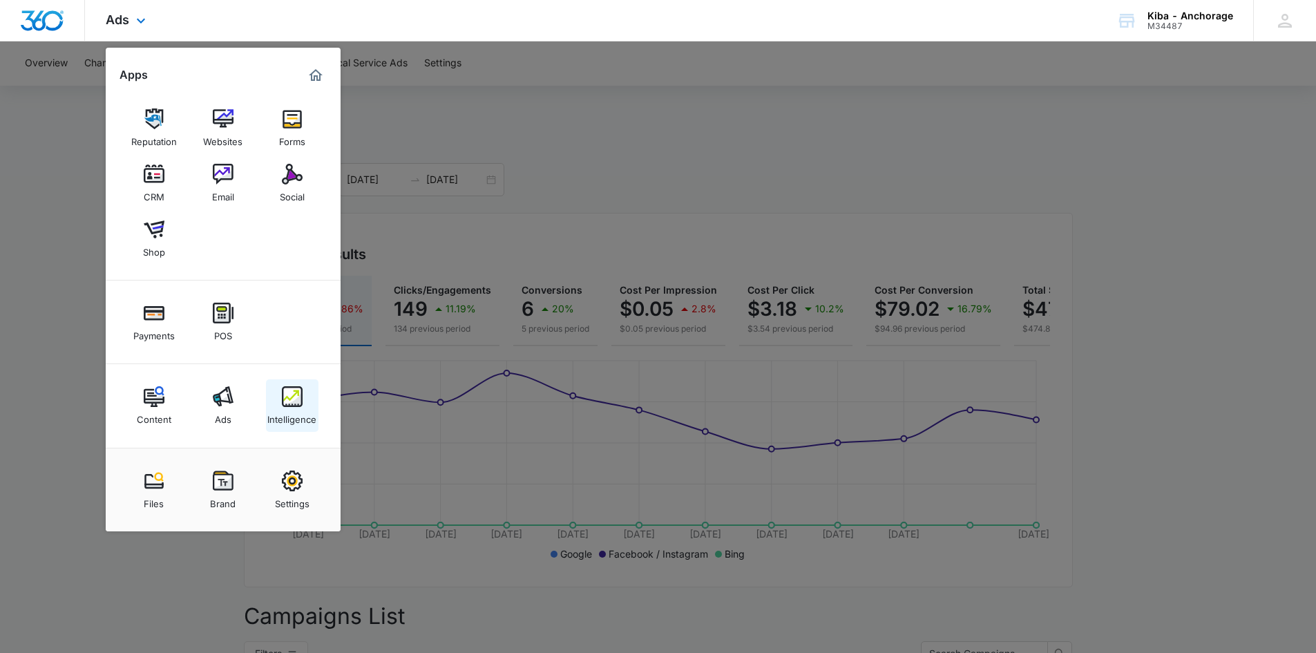
click at [300, 402] on img at bounding box center [292, 396] width 21 height 21
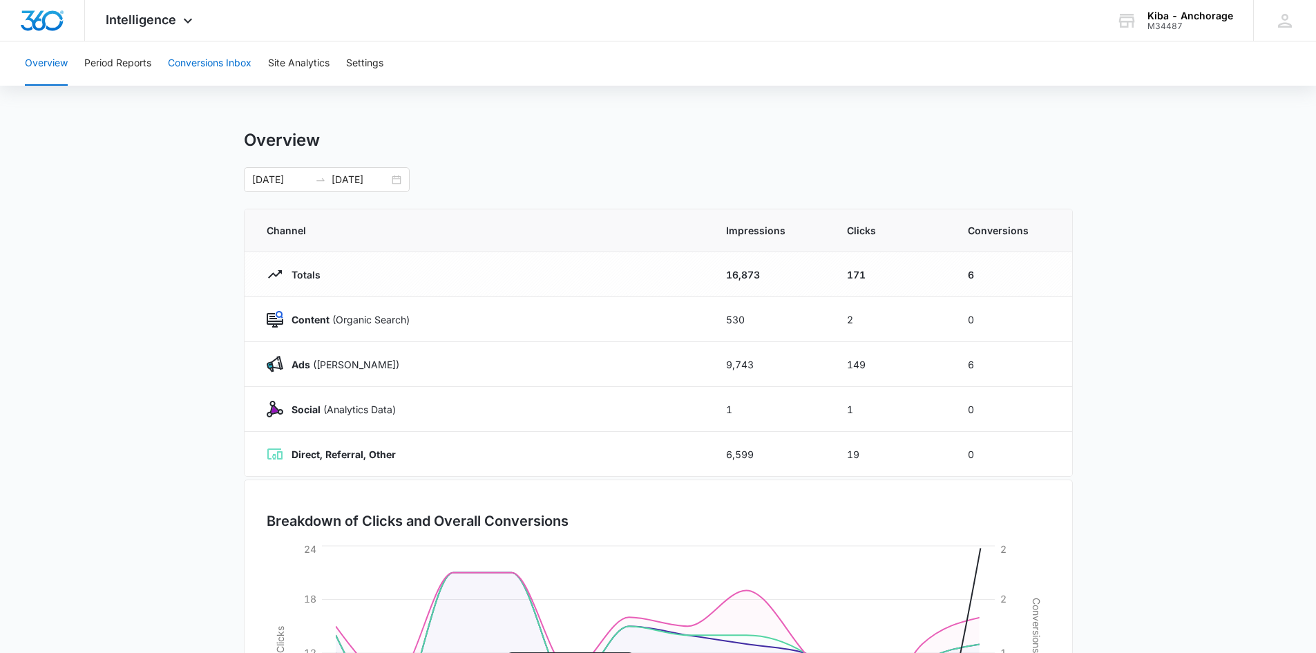
click at [220, 64] on button "Conversions Inbox" at bounding box center [210, 63] width 84 height 44
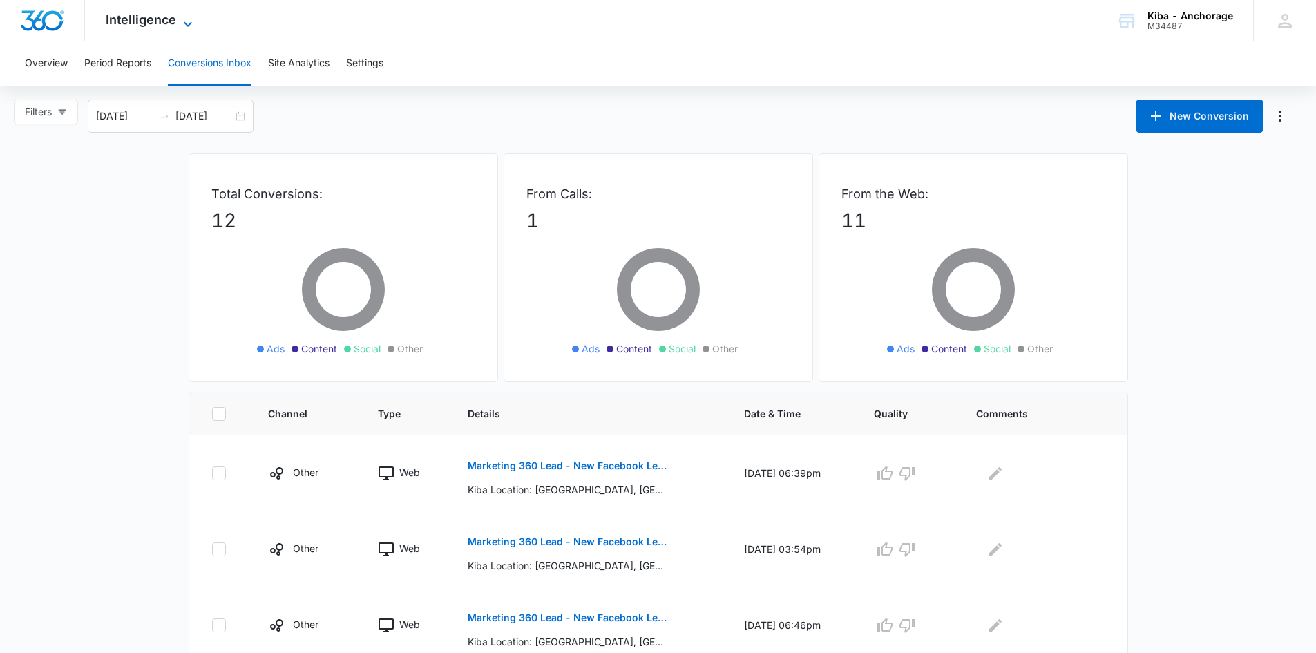
click at [190, 16] on icon at bounding box center [188, 24] width 17 height 17
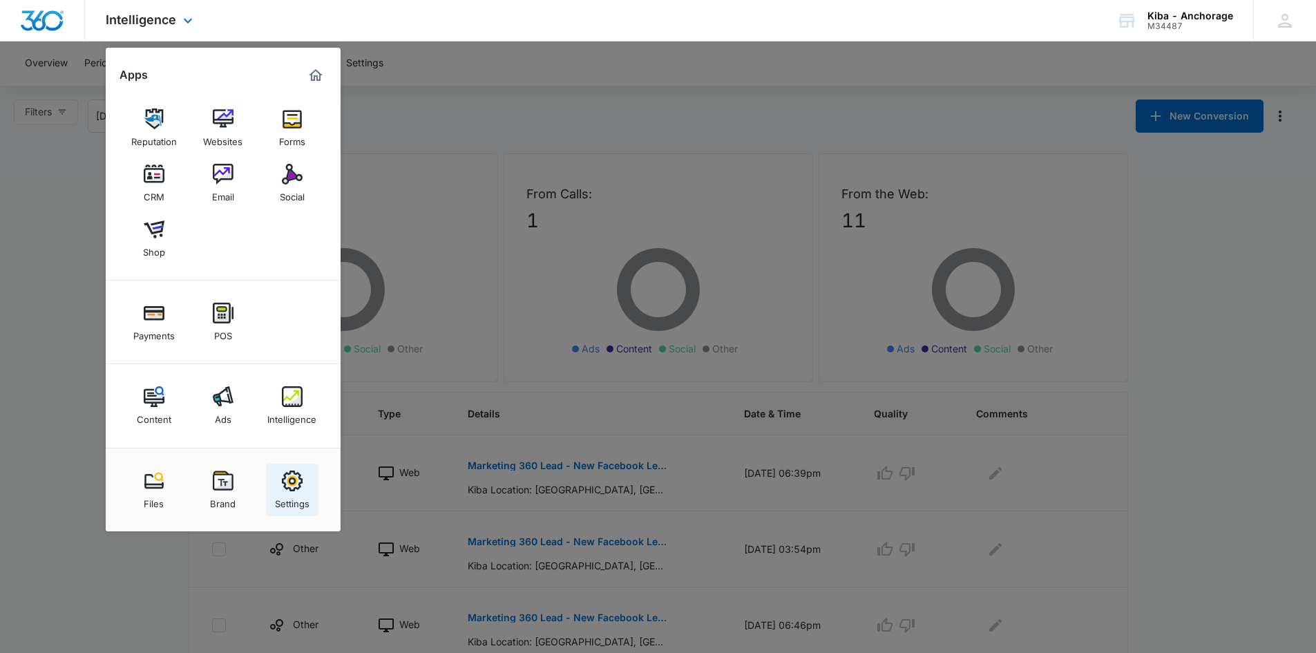
click at [291, 485] on img at bounding box center [292, 481] width 21 height 21
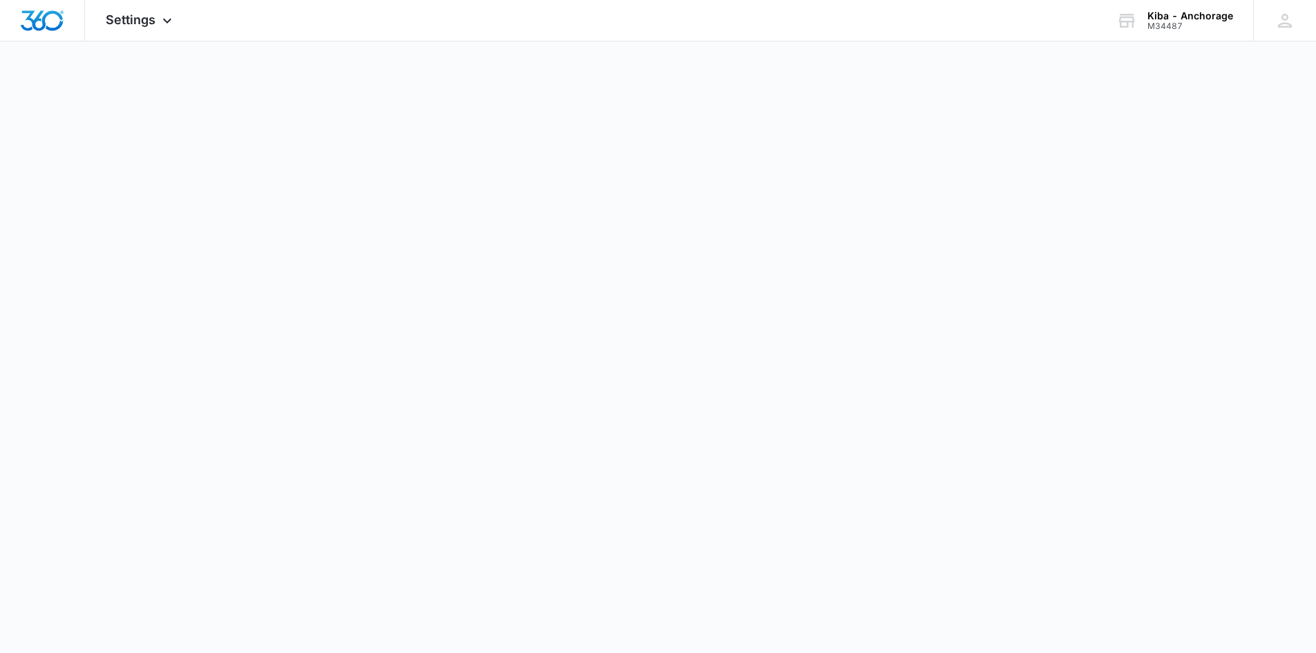
select select "33"
select select "US"
select select "America/Denver"
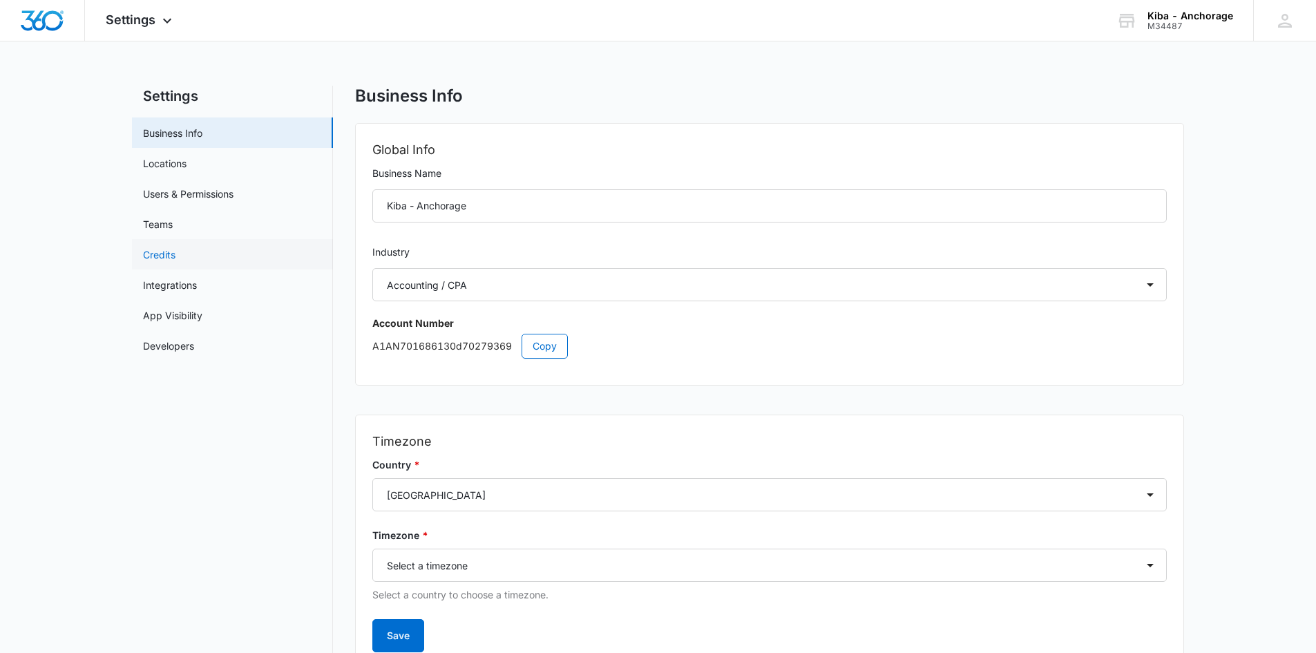
click at [164, 247] on link "Credits" at bounding box center [159, 254] width 32 height 15
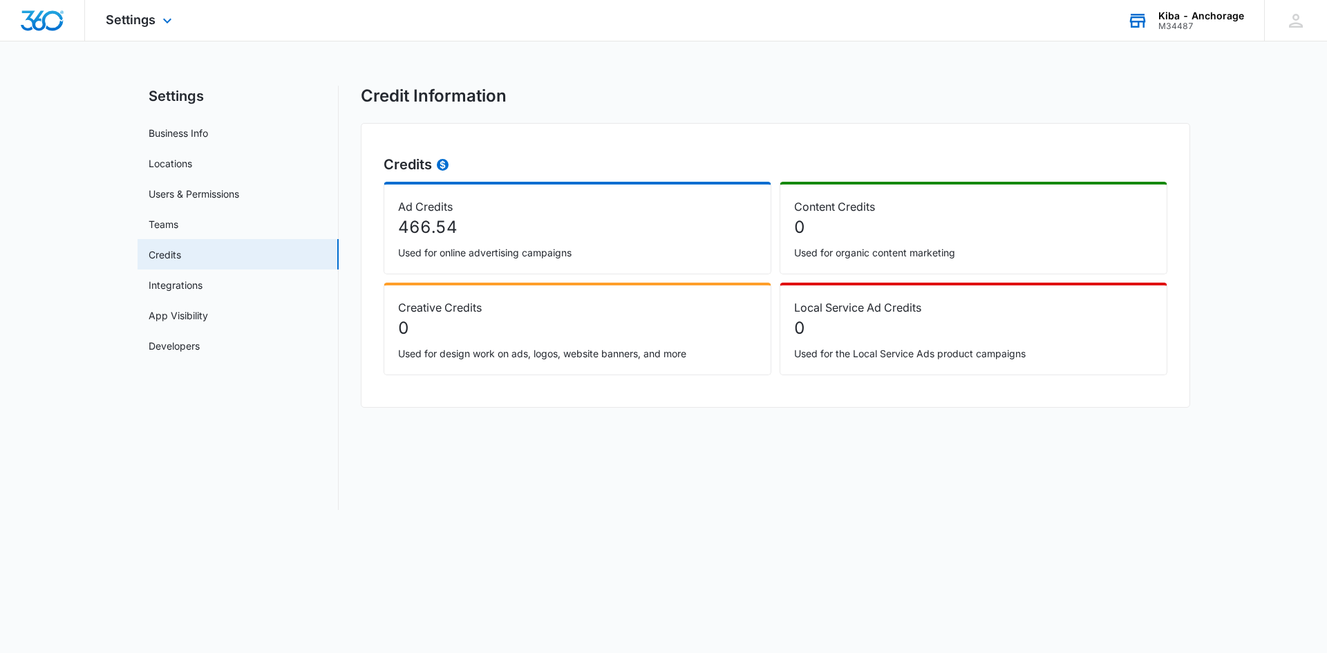
click at [1225, 11] on div "Kiba - Anchorage" at bounding box center [1201, 15] width 86 height 11
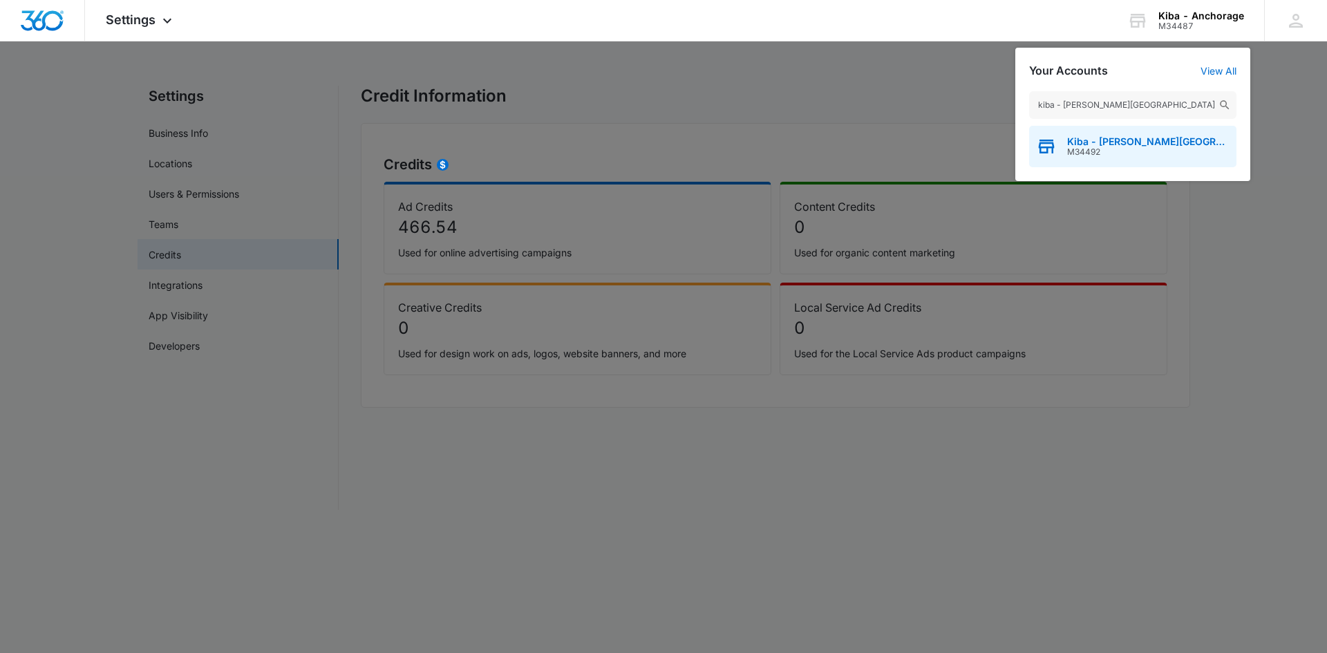
type input "kiba - clifton park"
click at [1109, 145] on span "Kiba - Clifton Park" at bounding box center [1148, 141] width 162 height 11
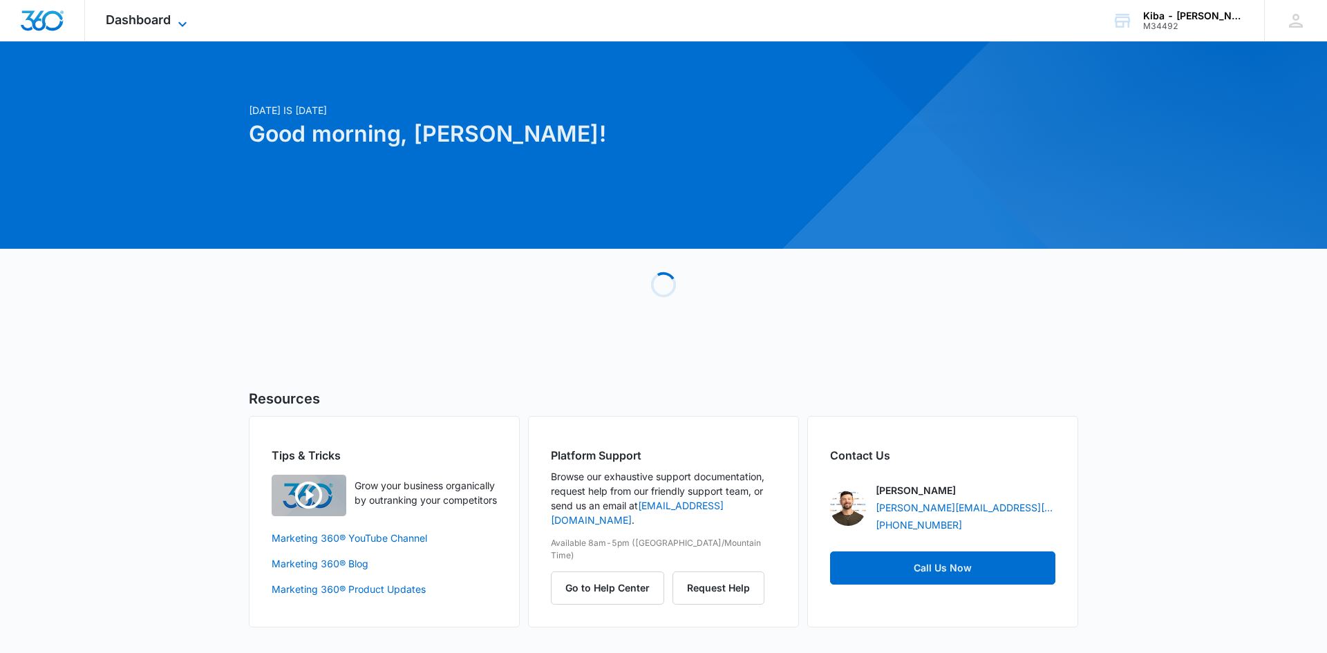
click at [183, 16] on icon at bounding box center [182, 24] width 17 height 17
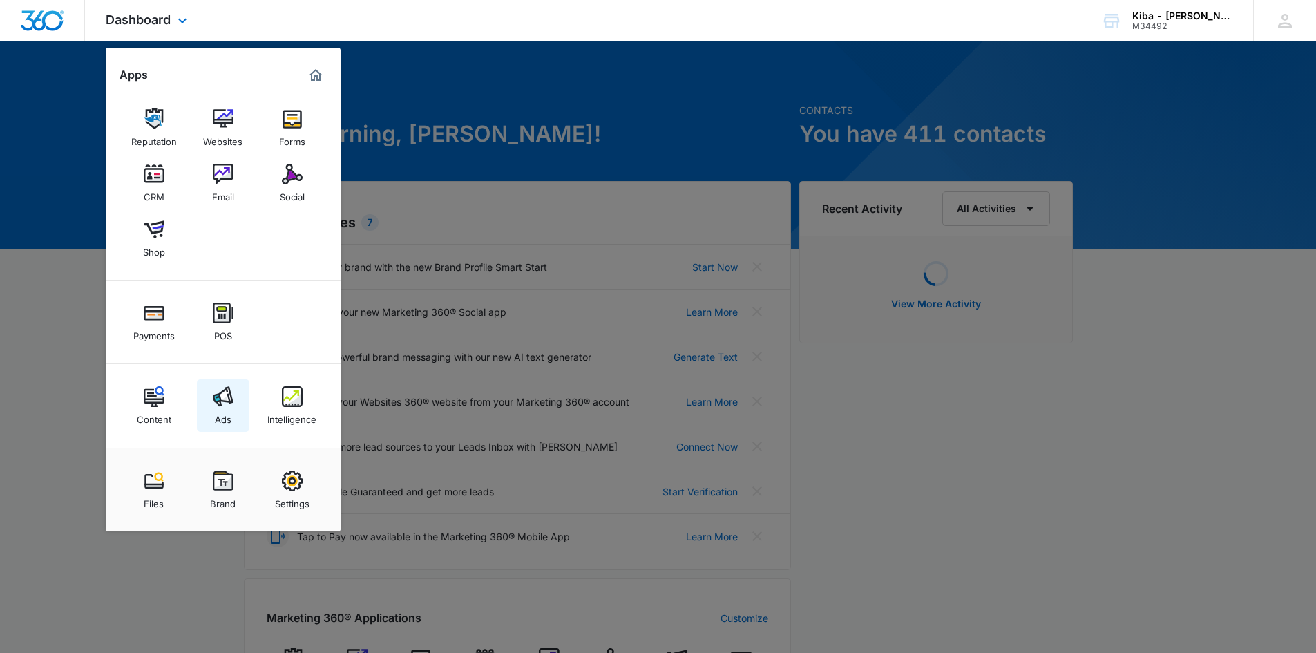
click at [219, 409] on div "Ads" at bounding box center [223, 416] width 17 height 18
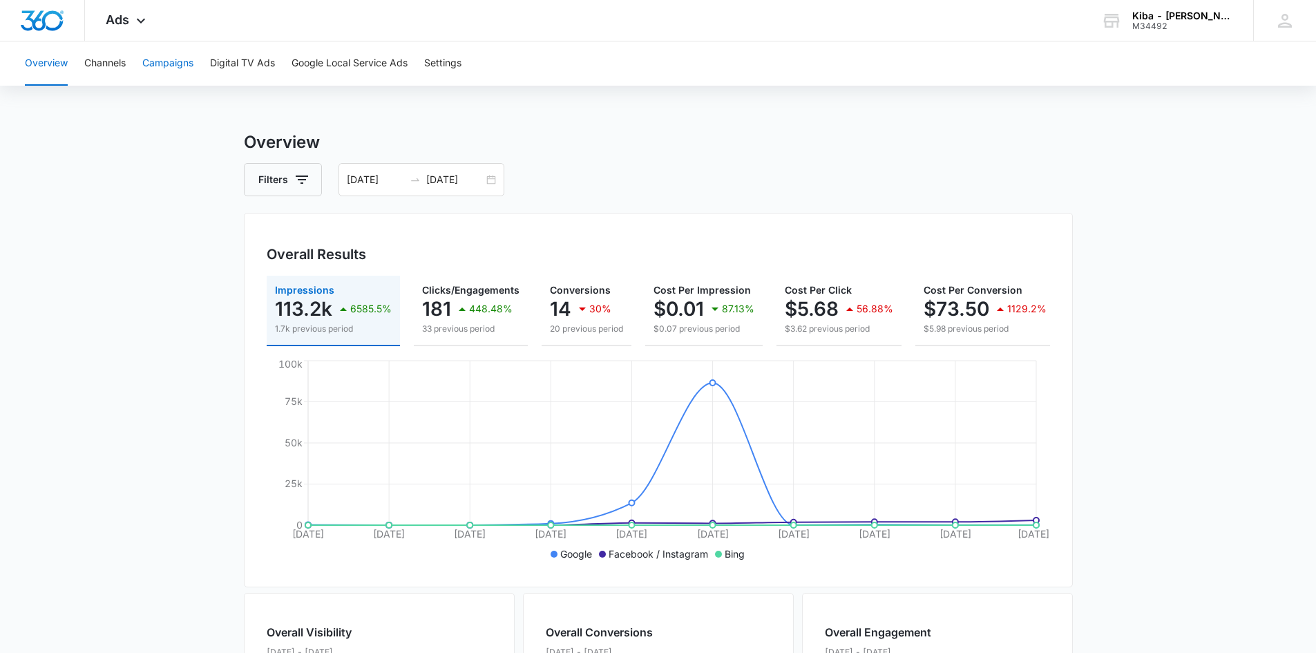
click at [183, 60] on button "Campaigns" at bounding box center [167, 63] width 51 height 44
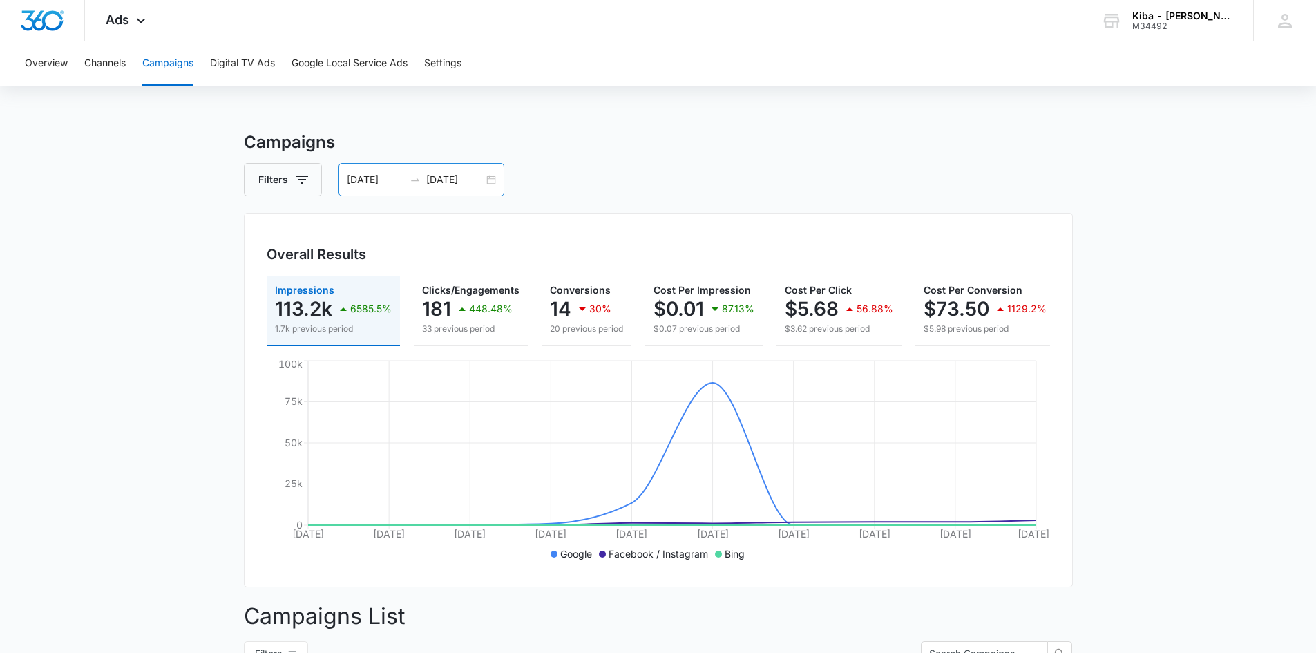
click at [498, 180] on div "08/01/2025 08/10/2025" at bounding box center [422, 179] width 166 height 33
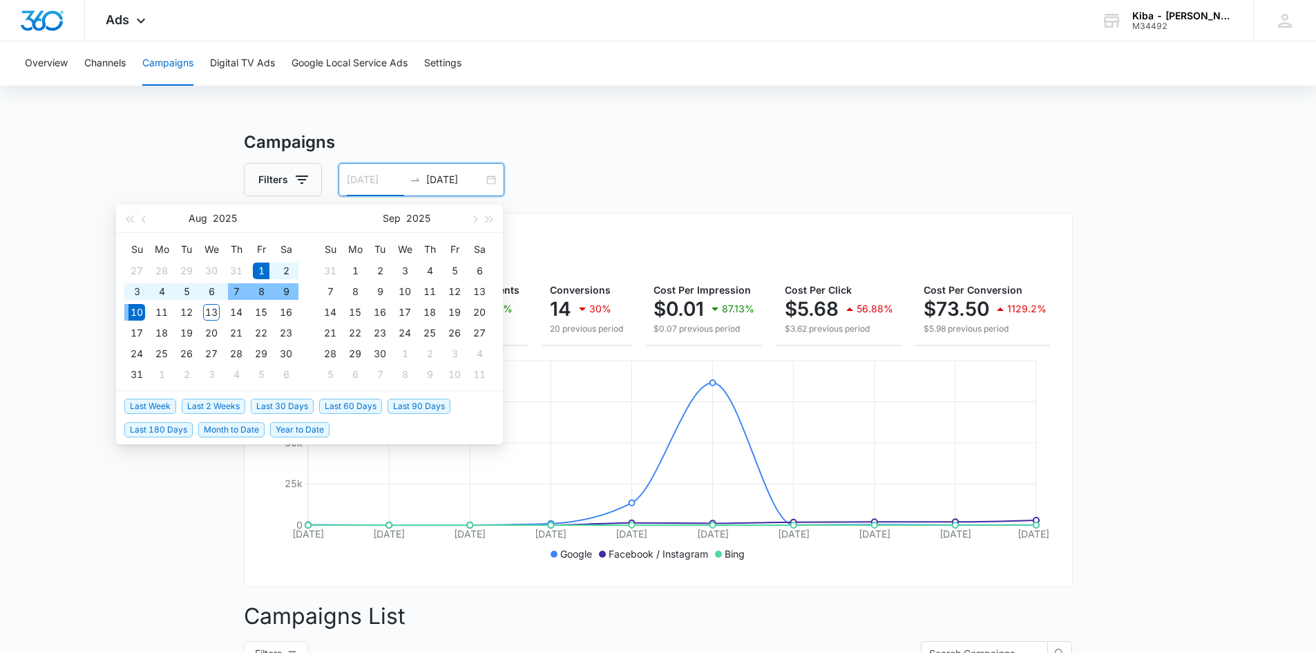
type input "08/01/2025"
click at [257, 270] on div "1" at bounding box center [261, 271] width 17 height 17
type input "08/12/2025"
click at [185, 313] on div "12" at bounding box center [186, 312] width 17 height 17
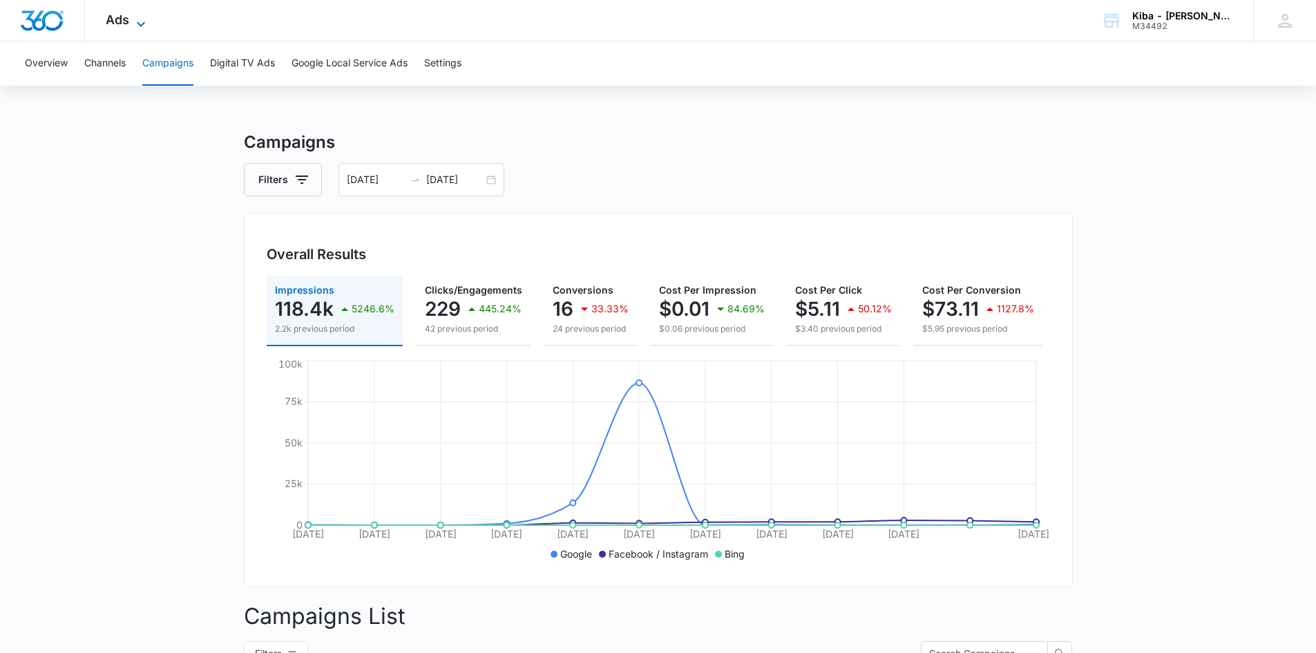
click at [143, 21] on icon at bounding box center [141, 24] width 17 height 17
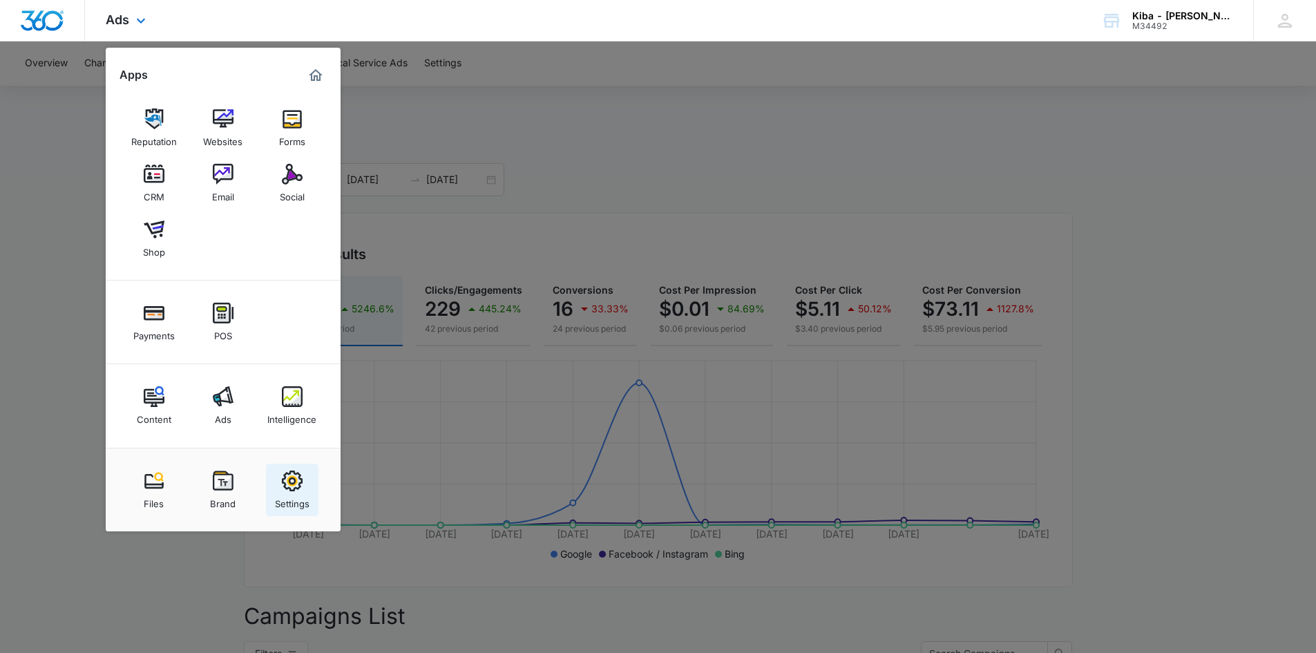
click at [299, 476] on img at bounding box center [292, 481] width 21 height 21
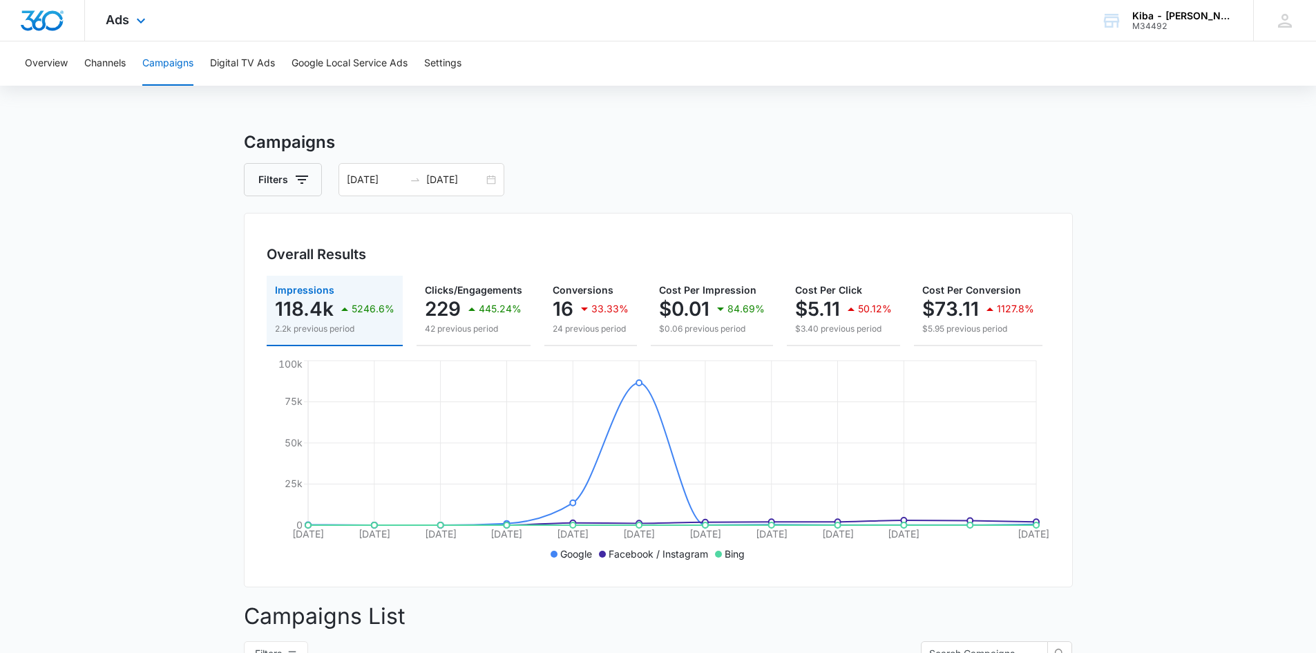
select select "33"
select select "US"
select select "America/Denver"
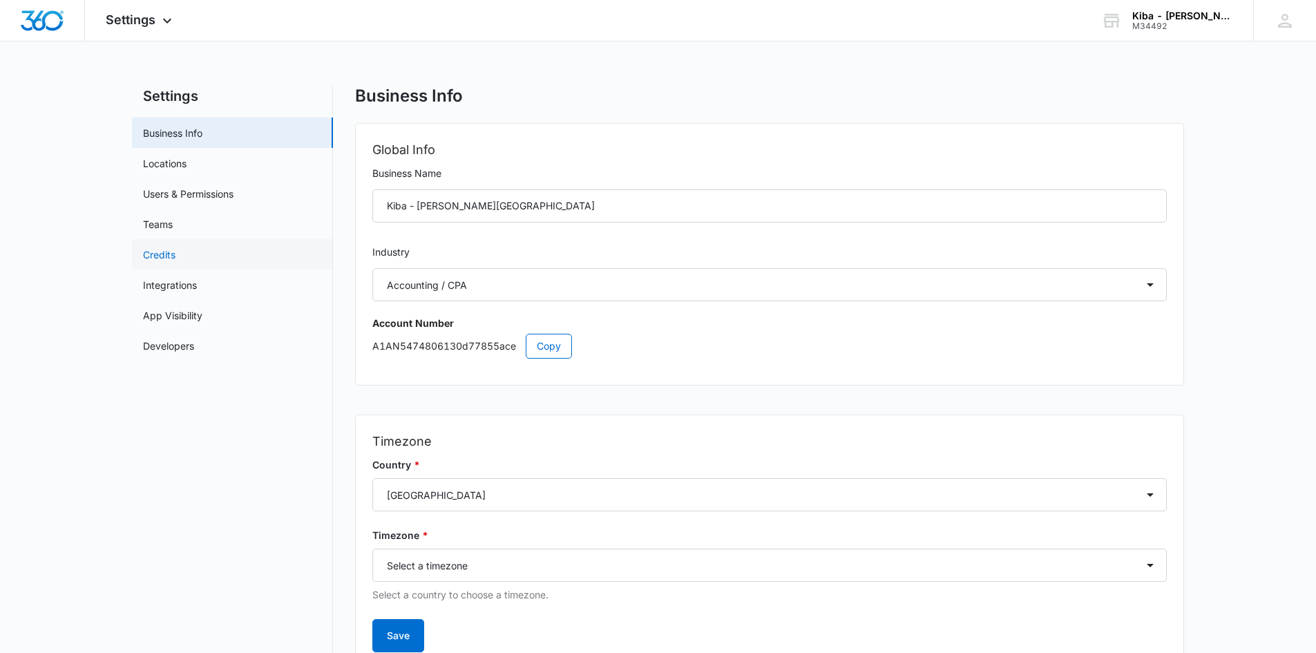
click at [168, 258] on link "Credits" at bounding box center [159, 254] width 32 height 15
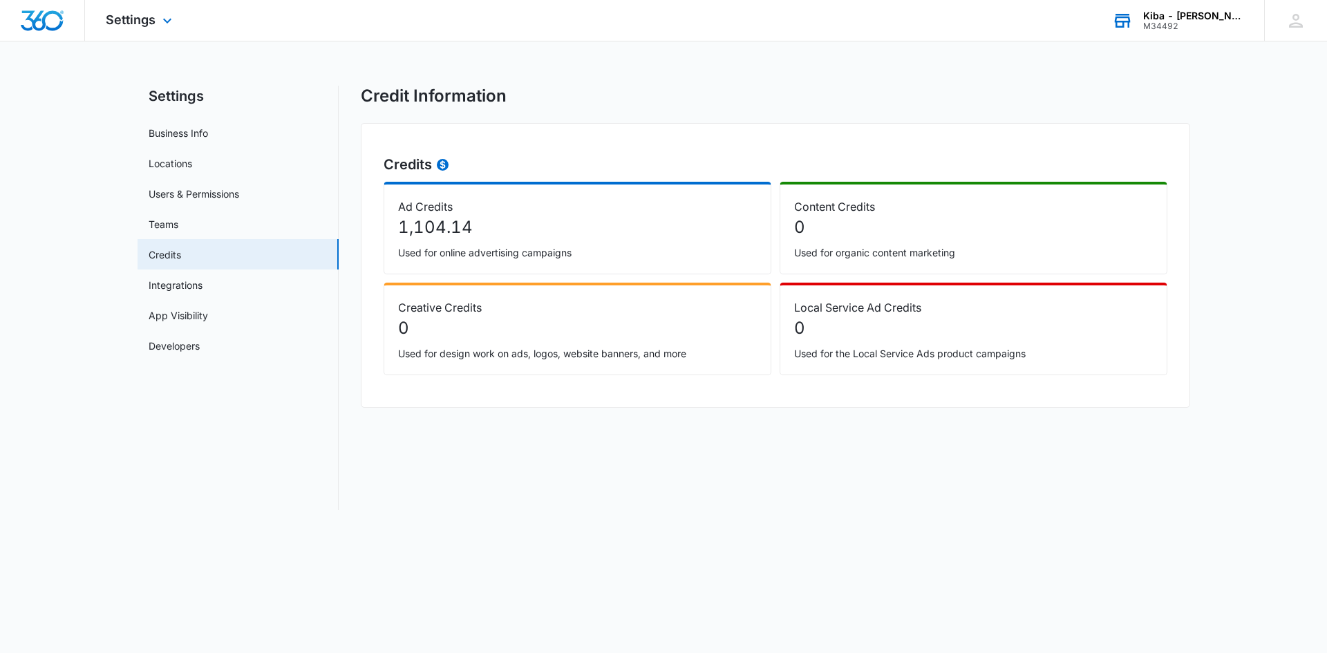
click at [1173, 26] on div "M34492" at bounding box center [1193, 26] width 101 height 10
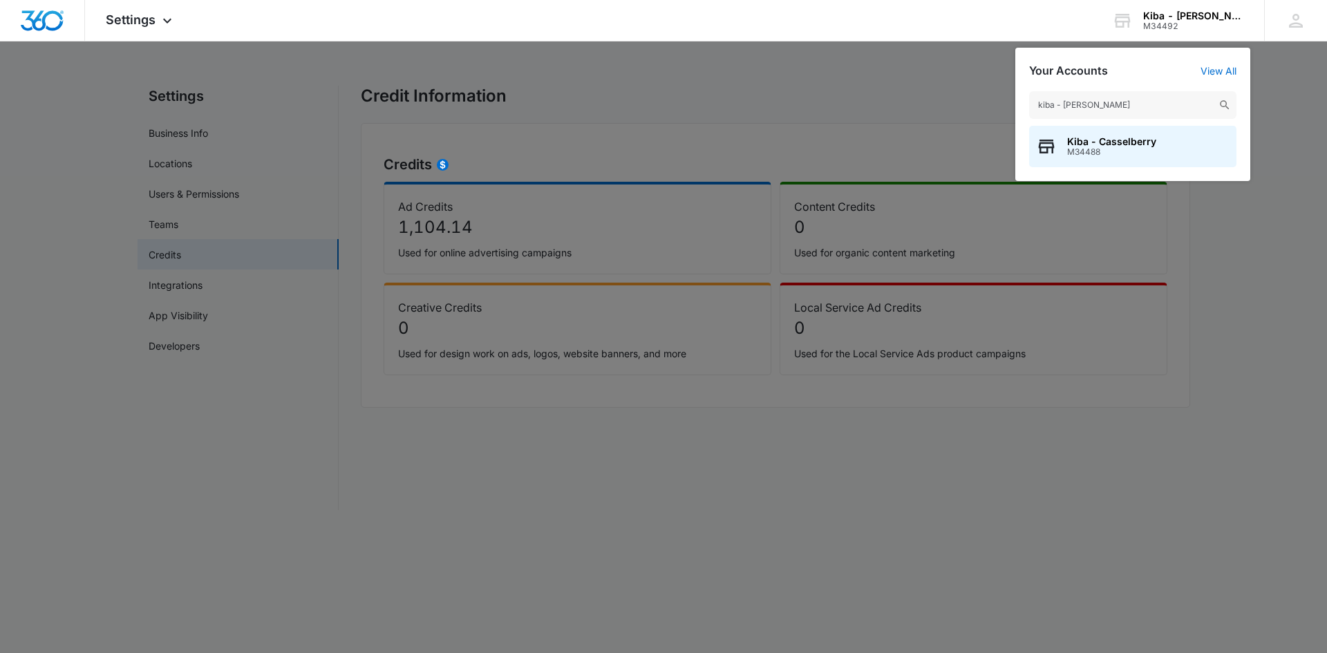
type input "kiba - cassel"
click at [1115, 151] on span "M34488" at bounding box center [1111, 152] width 89 height 10
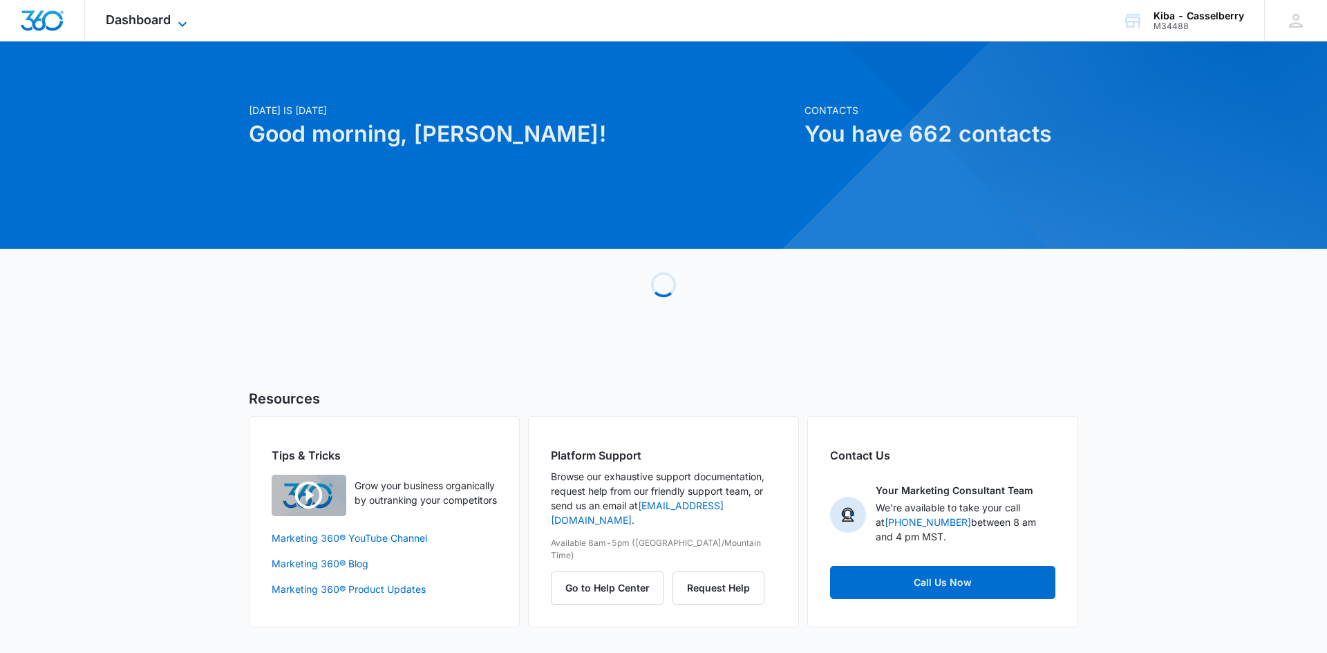
click at [176, 20] on icon at bounding box center [182, 24] width 17 height 17
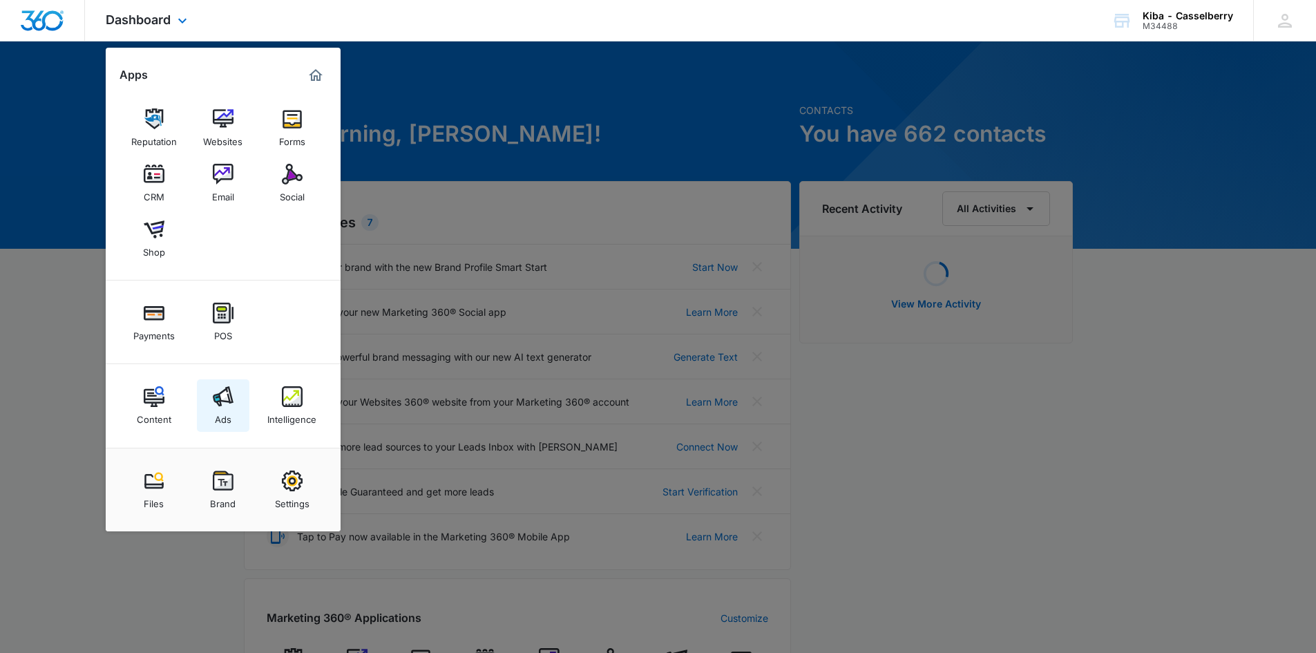
click at [216, 406] on img at bounding box center [223, 396] width 21 height 21
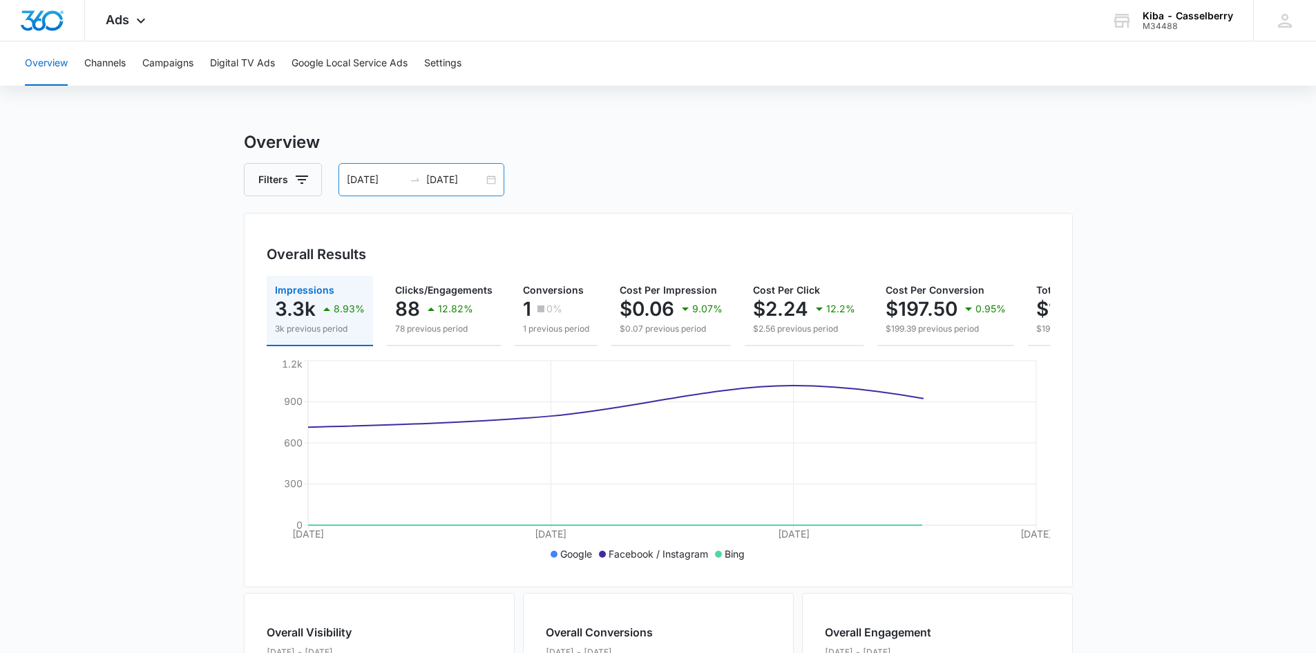
click at [489, 181] on div "08/01/2025 08/04/2025" at bounding box center [422, 179] width 166 height 33
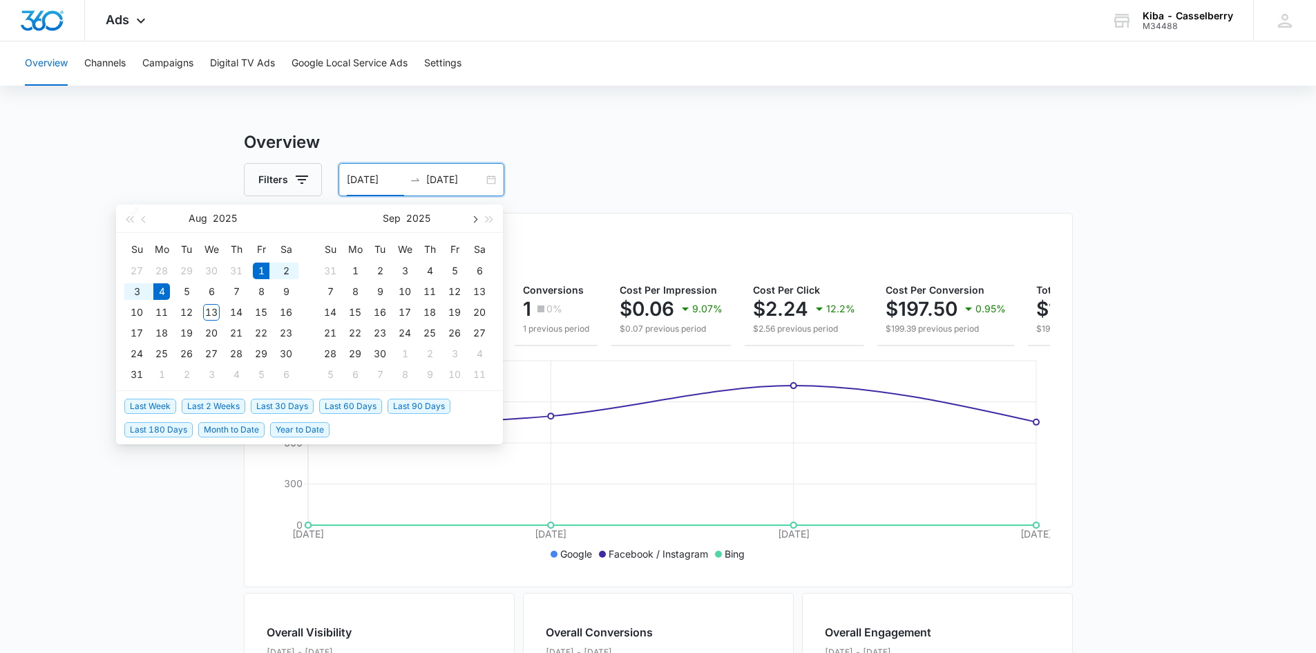
click at [478, 214] on button "button" at bounding box center [473, 219] width 15 height 28
click at [144, 216] on span "button" at bounding box center [145, 219] width 7 height 7
type input "08/01/2025"
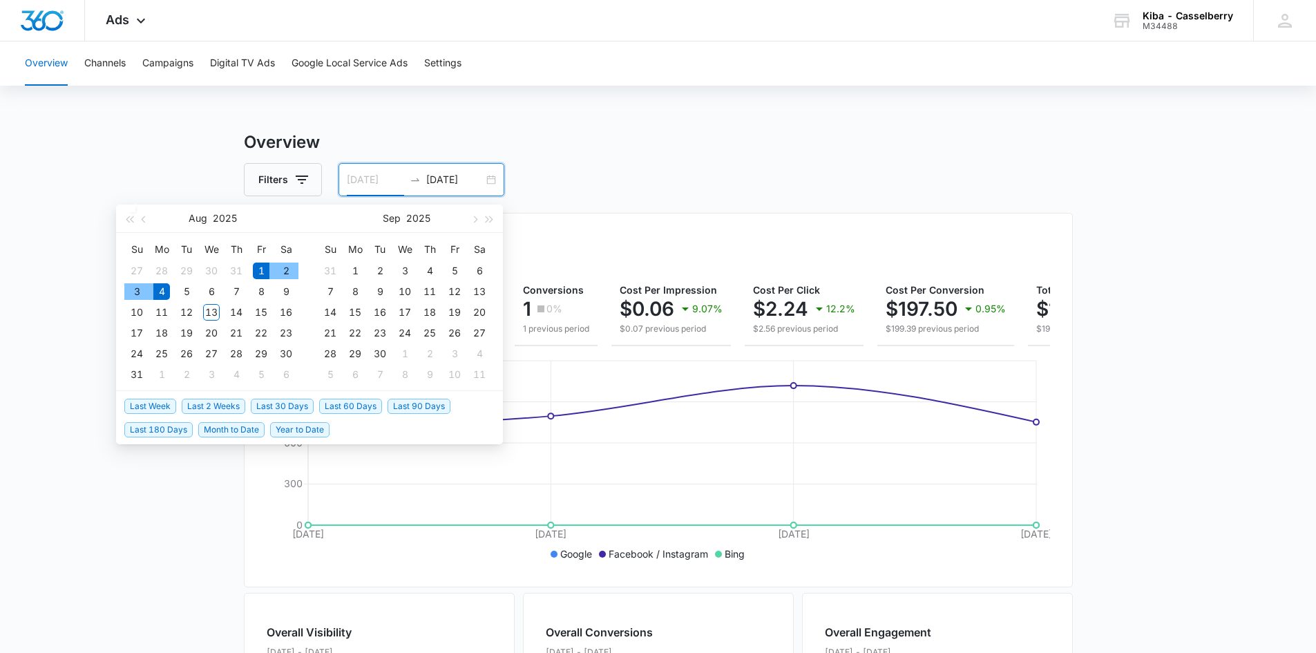
click at [263, 270] on div "1" at bounding box center [261, 271] width 17 height 17
type input "08/12/2025"
click at [183, 310] on div "12" at bounding box center [186, 312] width 17 height 17
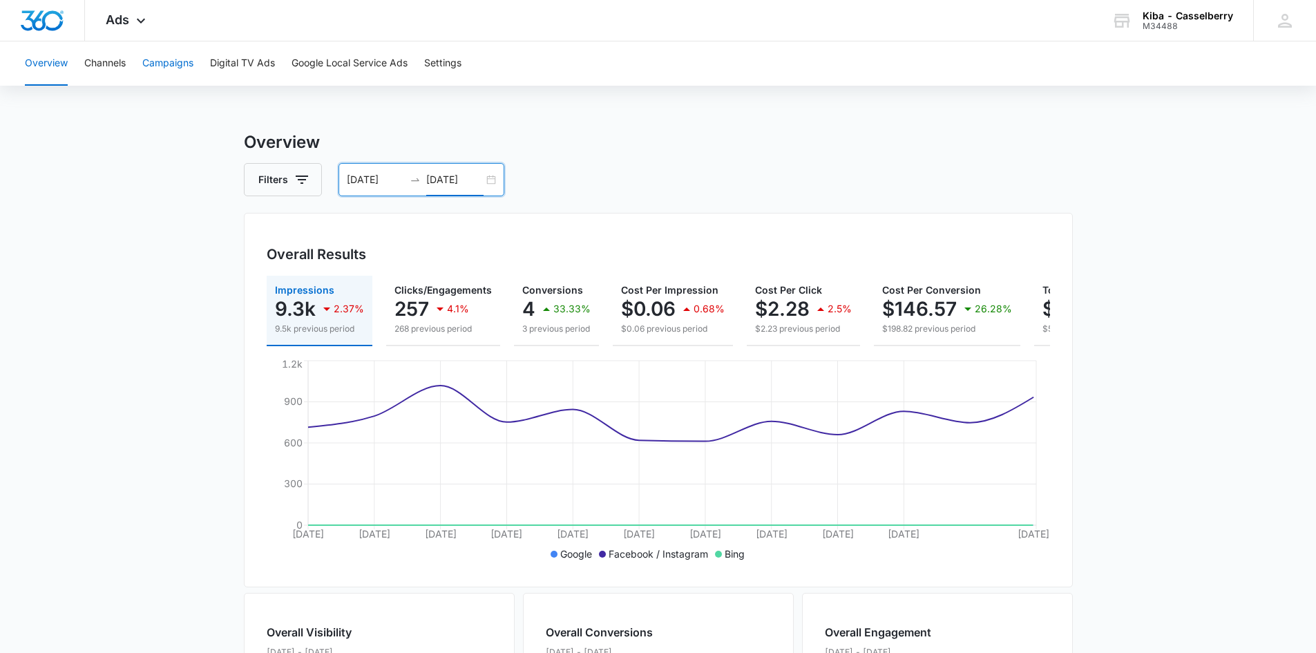
click at [173, 62] on button "Campaigns" at bounding box center [167, 63] width 51 height 44
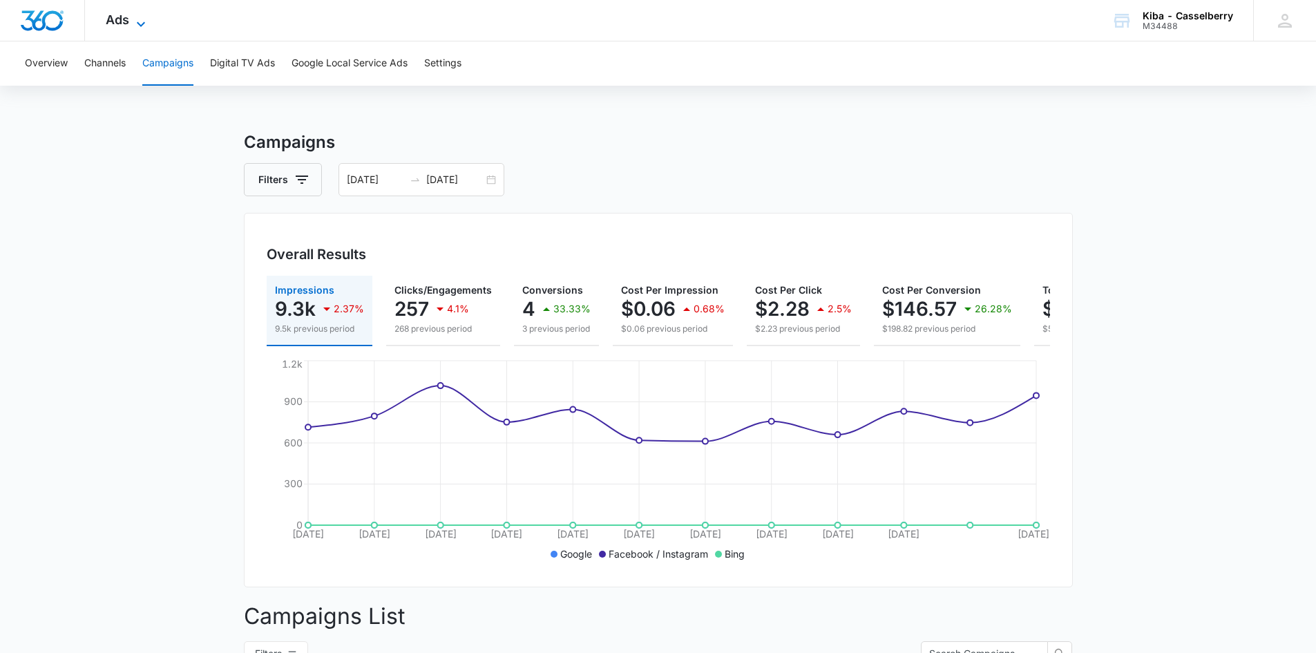
click at [142, 18] on icon at bounding box center [141, 24] width 17 height 17
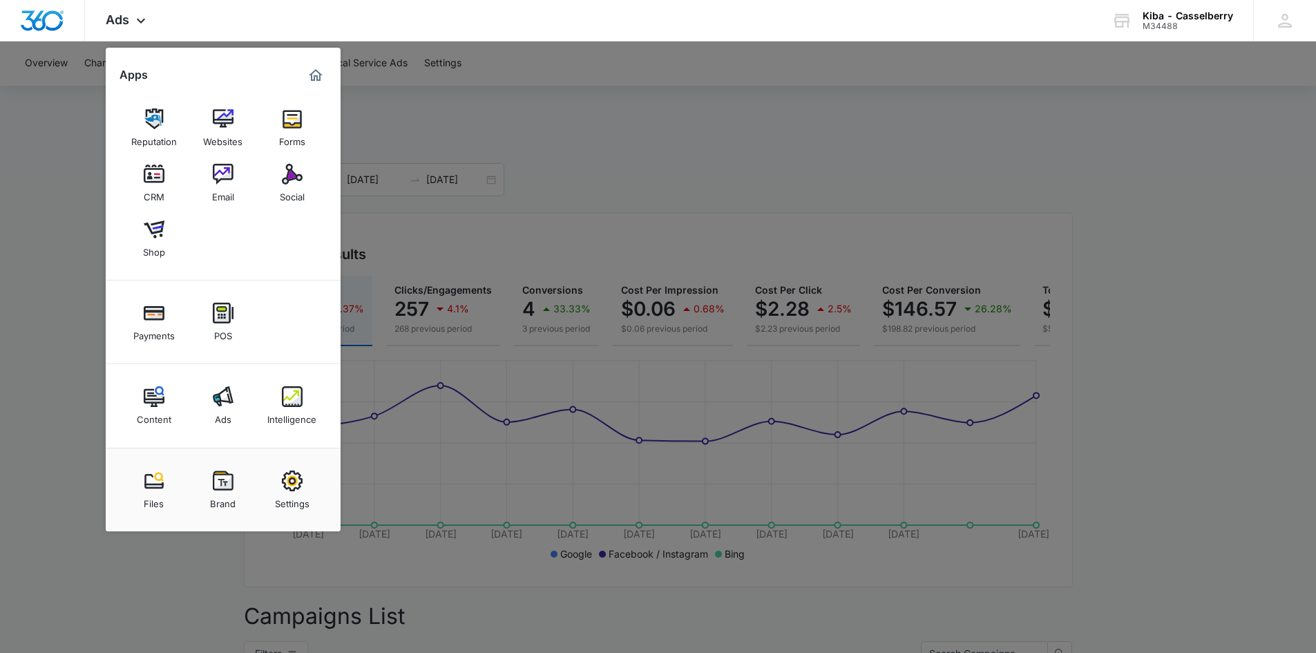
click at [293, 489] on img at bounding box center [292, 481] width 21 height 21
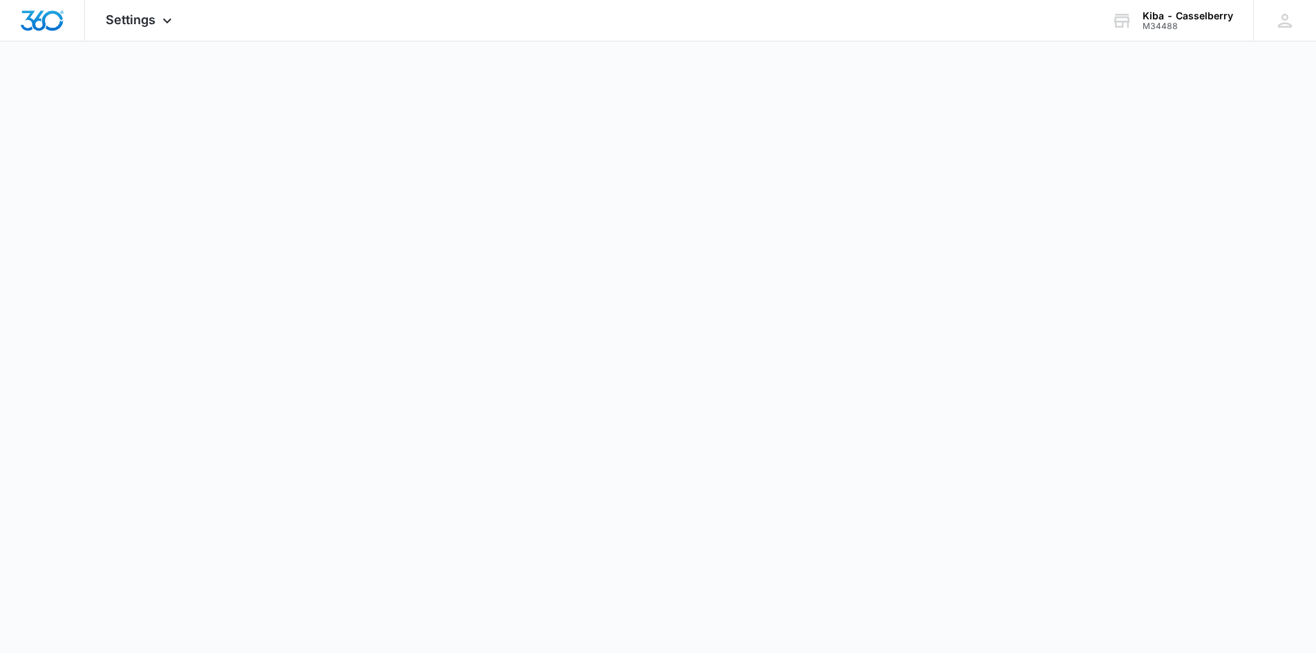
select select "33"
select select "US"
select select "America/Denver"
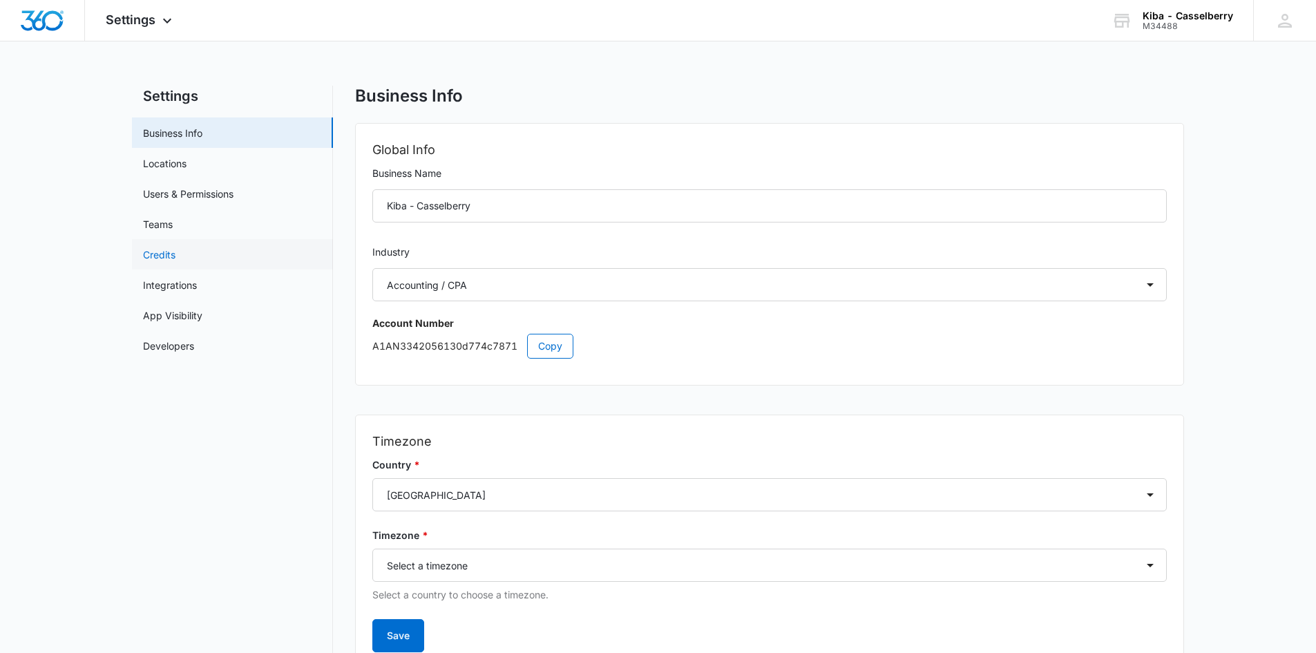
click at [168, 254] on link "Credits" at bounding box center [159, 254] width 32 height 15
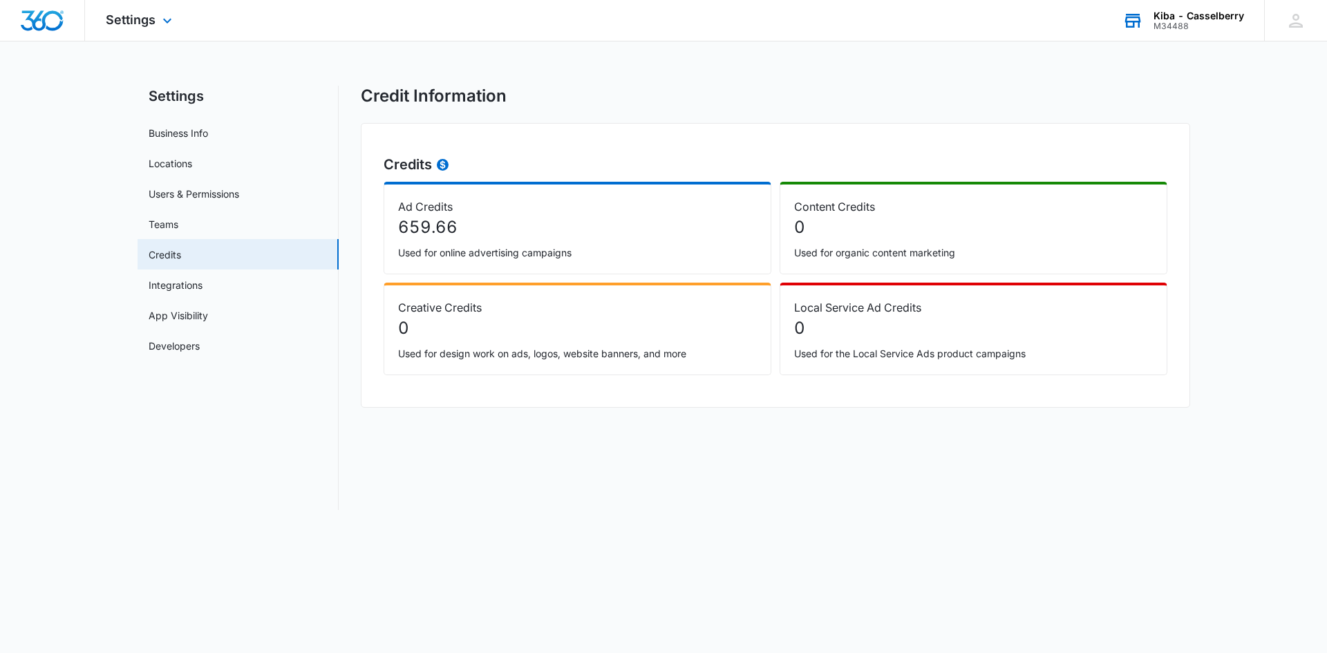
click at [1193, 23] on div "M34488" at bounding box center [1198, 26] width 91 height 10
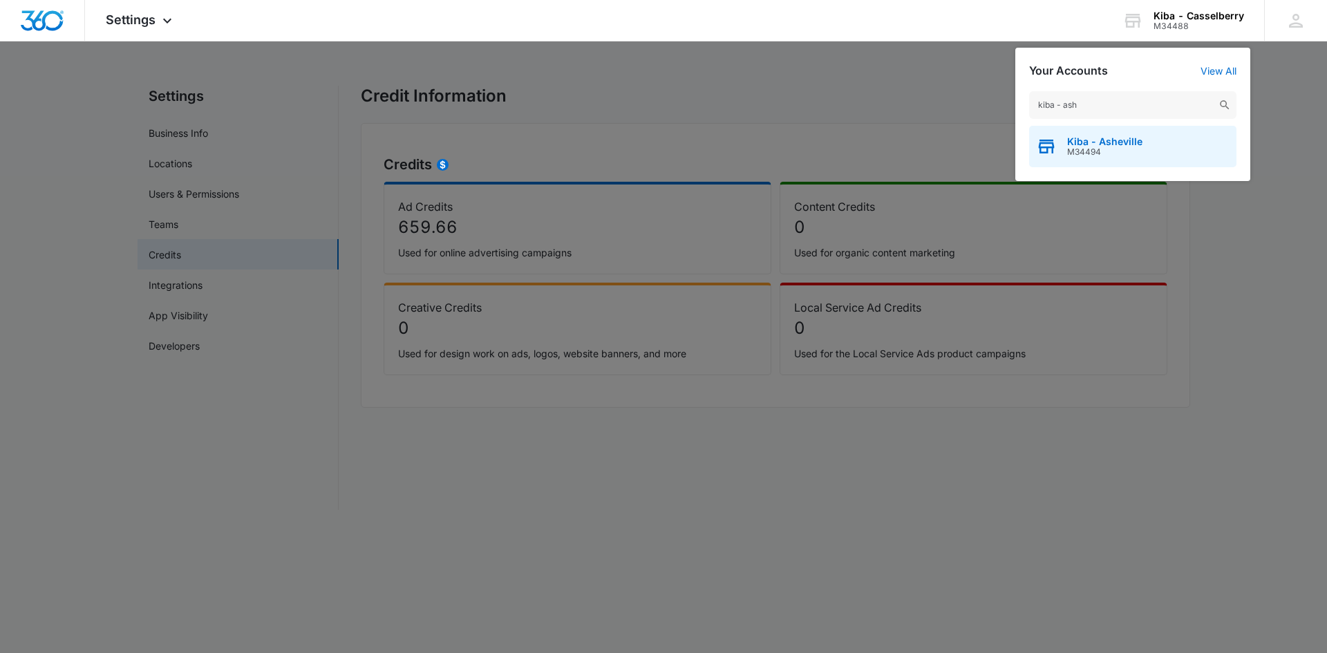
type input "kiba - ash"
click at [1067, 144] on span "Kiba - Asheville" at bounding box center [1104, 141] width 75 height 11
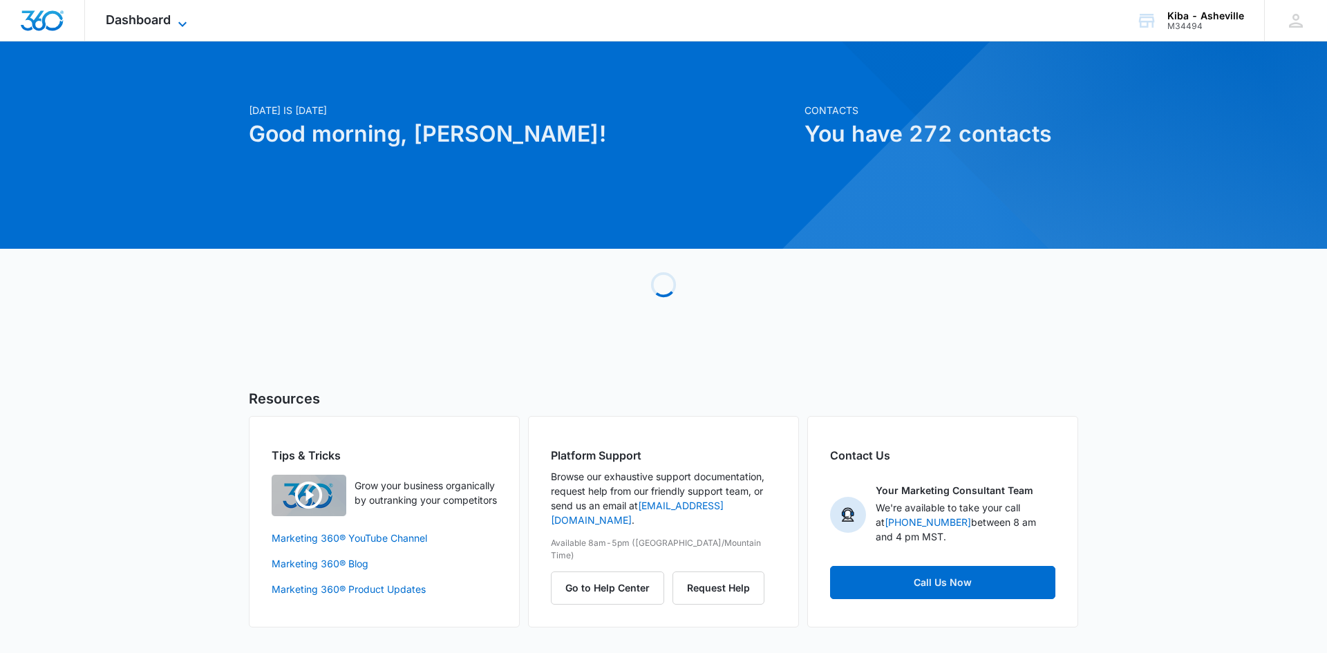
click at [182, 23] on icon at bounding box center [182, 24] width 17 height 17
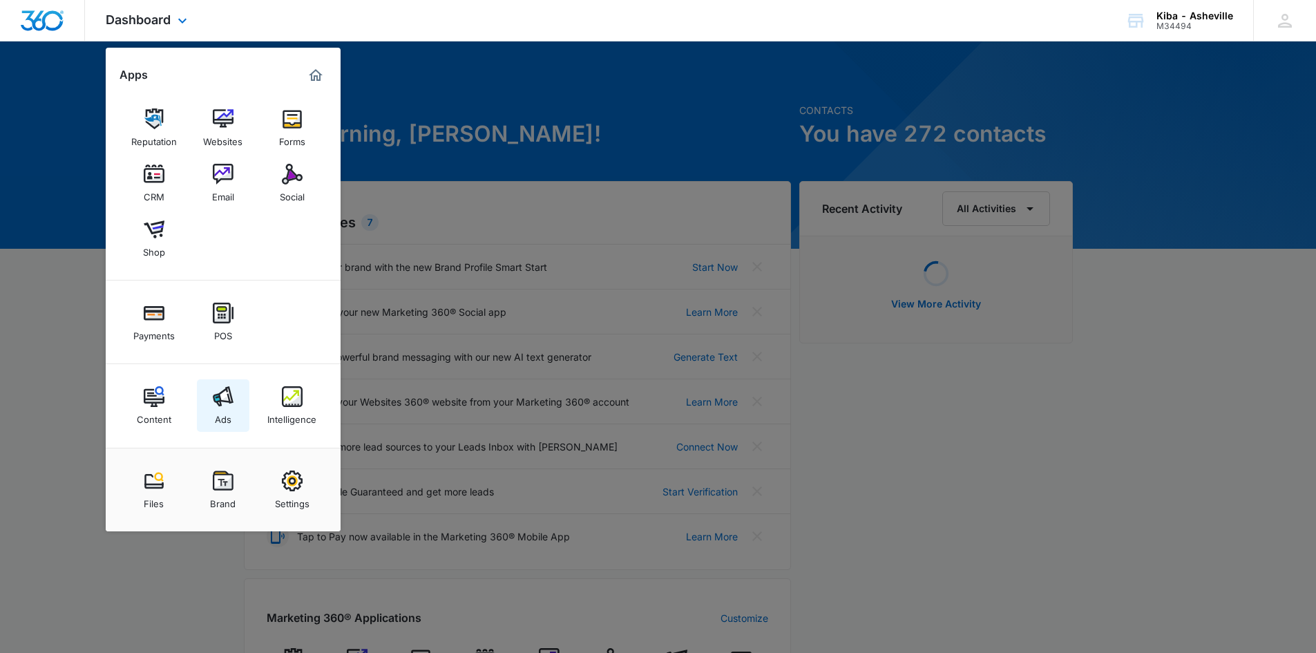
click at [227, 401] on img at bounding box center [223, 396] width 21 height 21
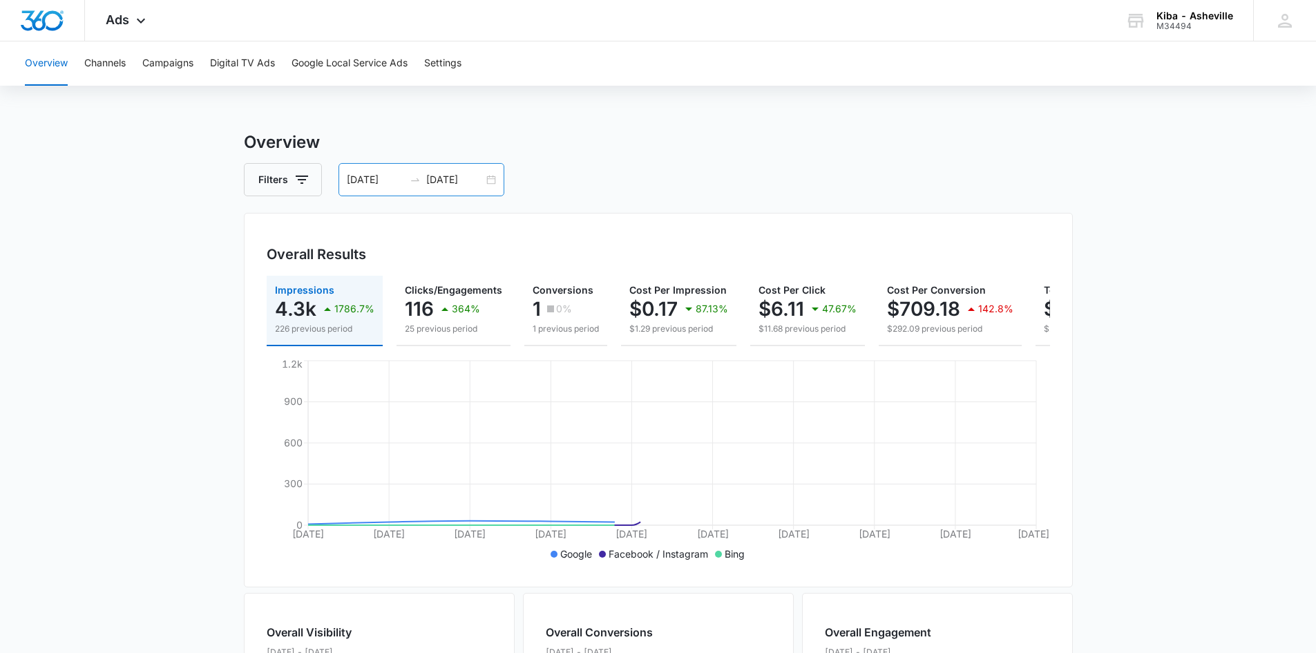
click at [492, 173] on div "08/01/2025 08/10/2025" at bounding box center [422, 179] width 166 height 33
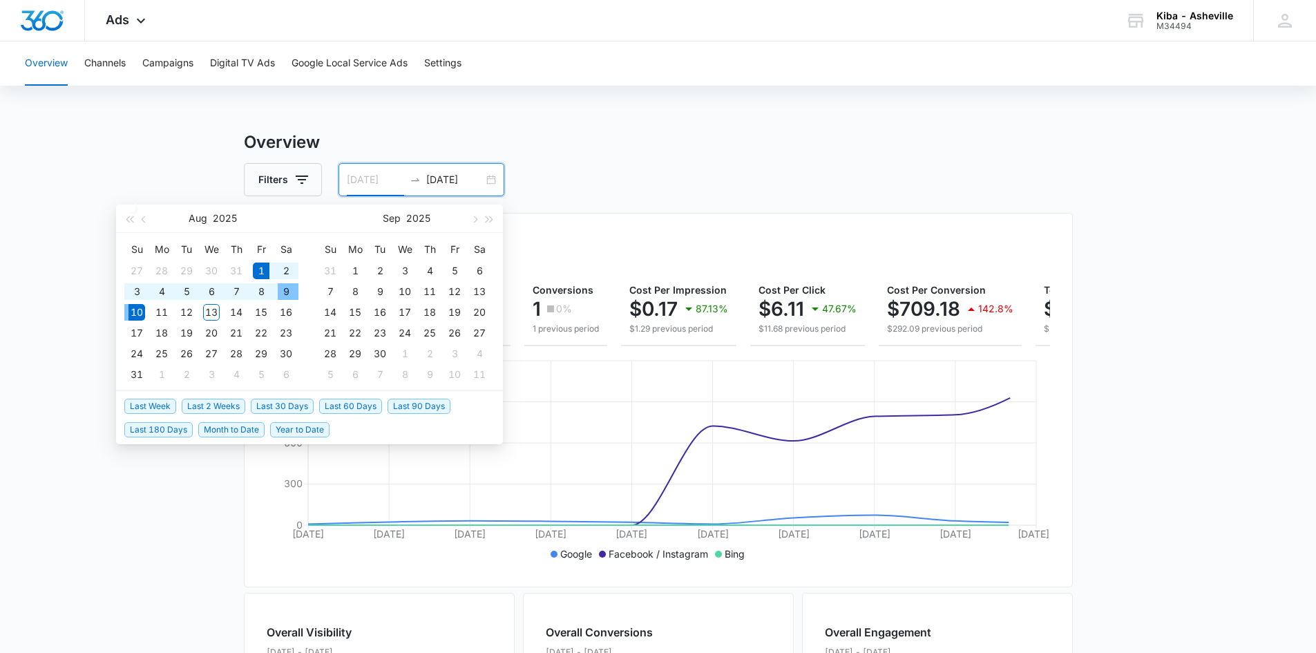
type input "08/01/2025"
click at [261, 264] on div "1" at bounding box center [261, 271] width 17 height 17
type input "08/12/2025"
click at [186, 310] on div "12" at bounding box center [186, 312] width 17 height 17
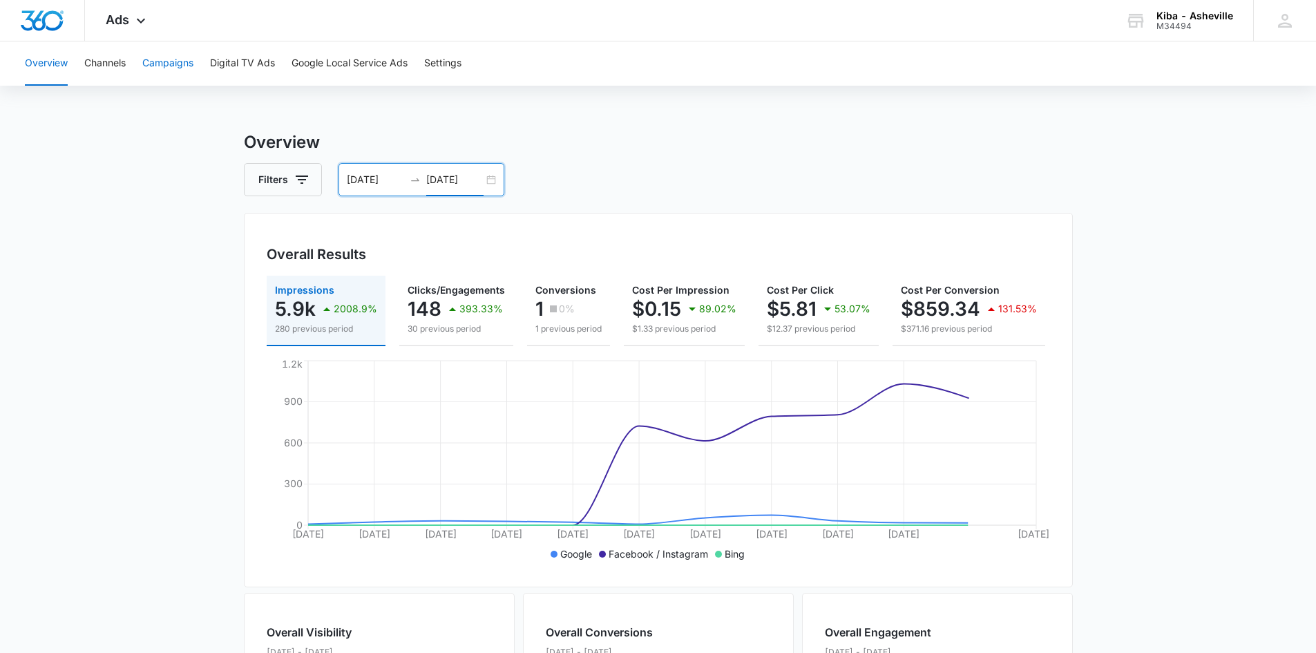
click at [169, 66] on button "Campaigns" at bounding box center [167, 63] width 51 height 44
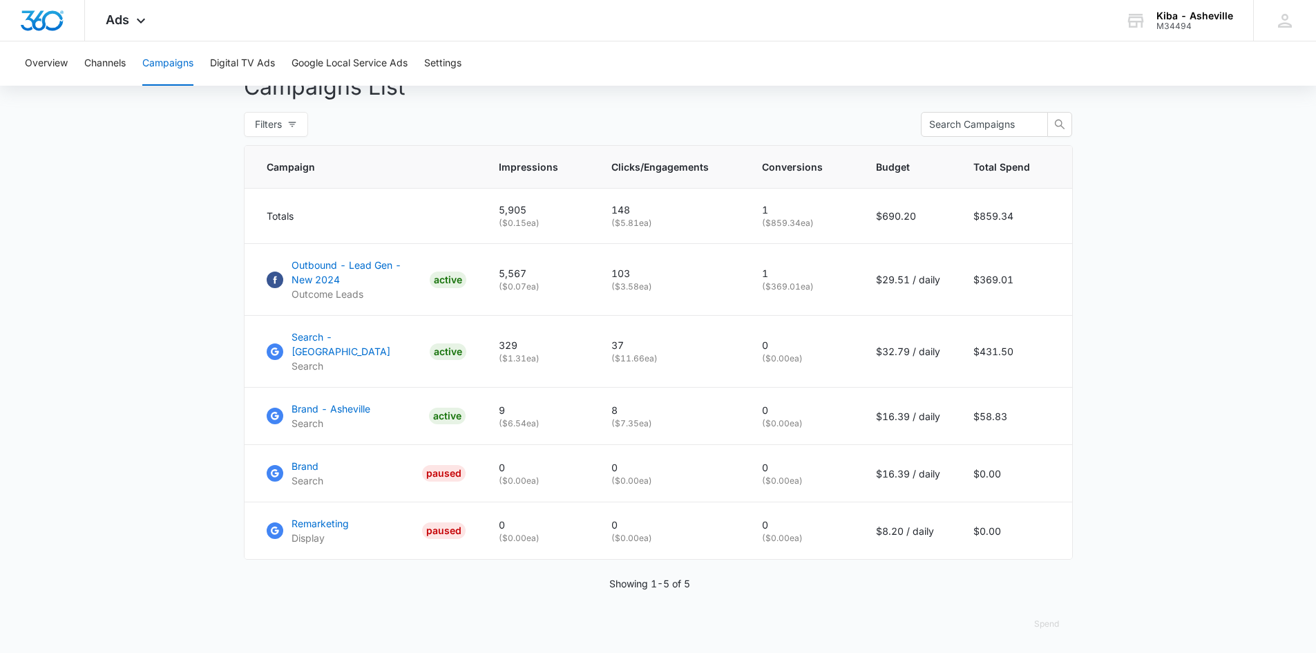
scroll to position [460, 0]
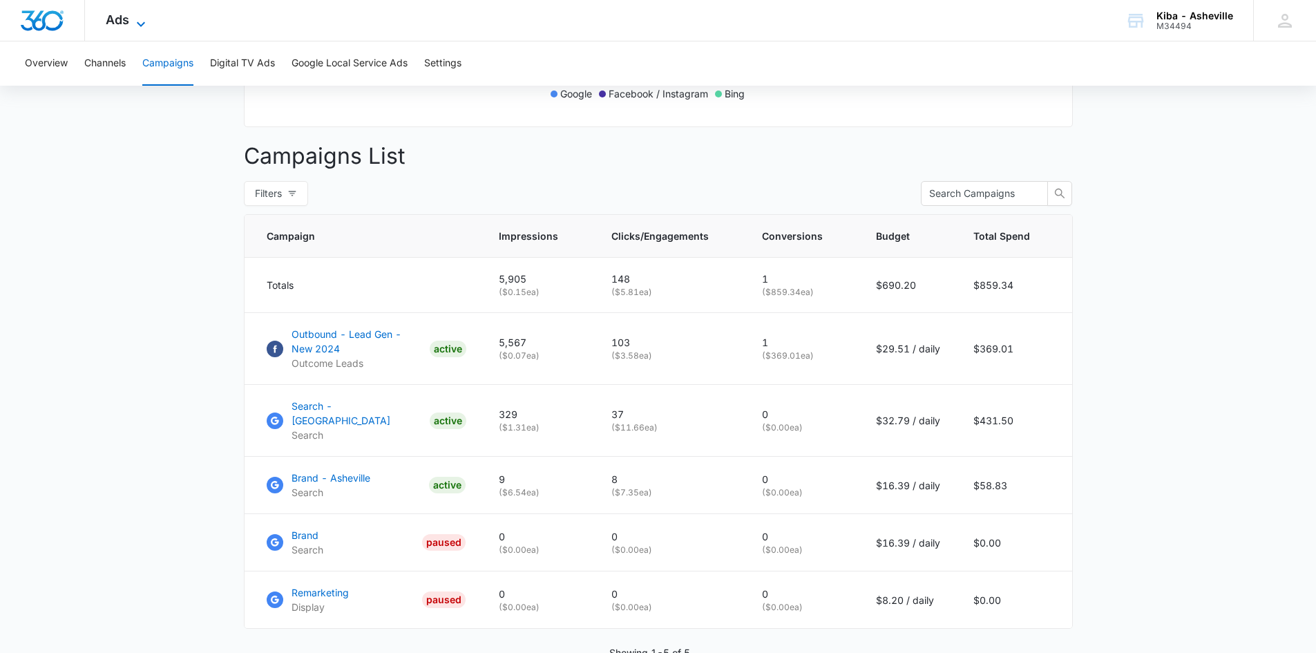
click at [140, 22] on icon at bounding box center [141, 24] width 17 height 17
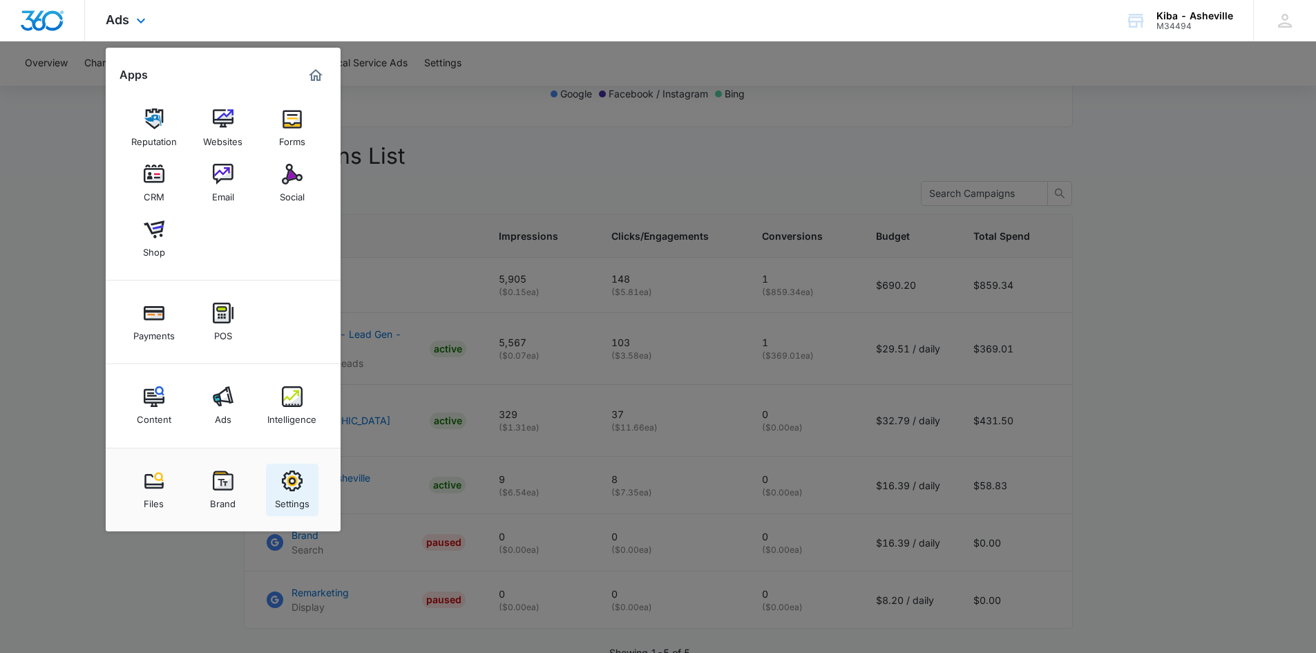
click at [294, 487] on img at bounding box center [292, 481] width 21 height 21
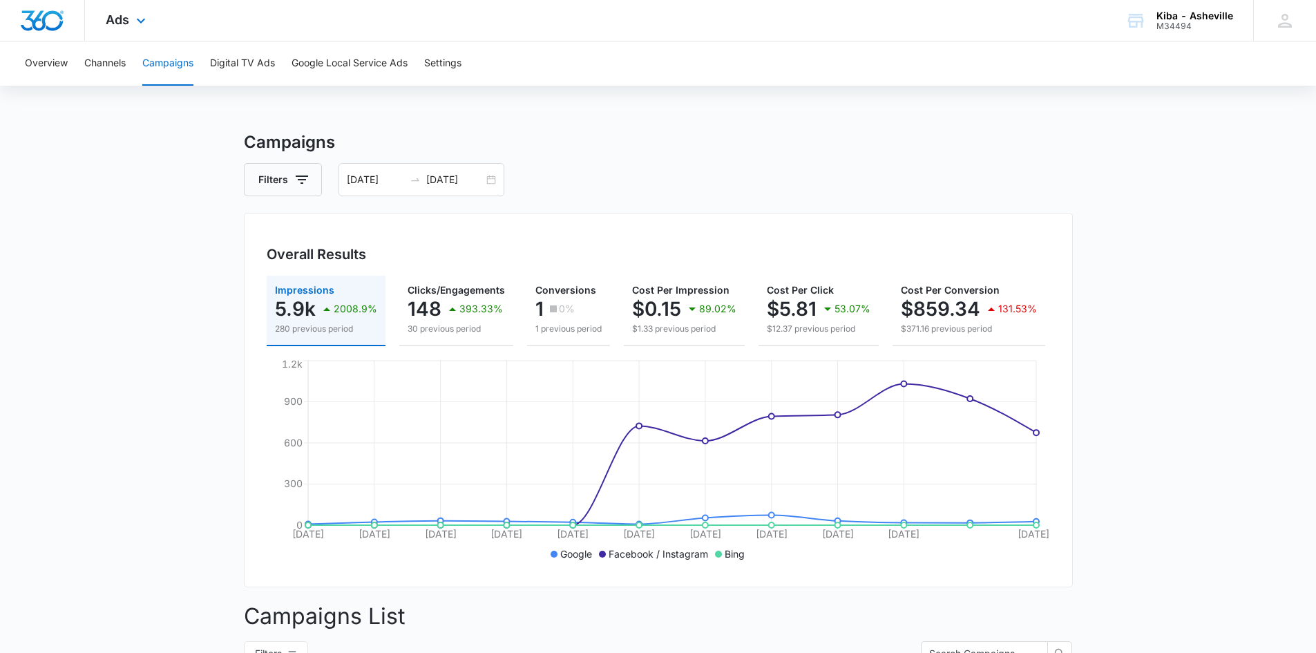
select select "33"
select select "US"
select select "America/Denver"
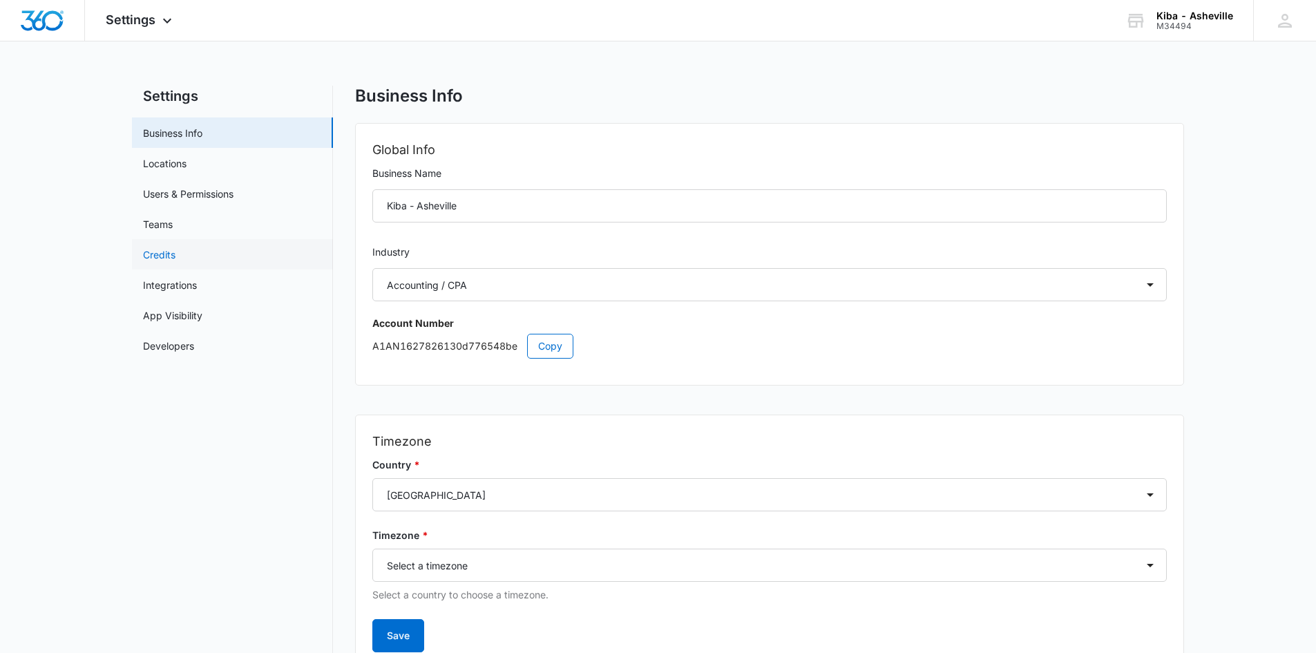
click at [169, 258] on link "Credits" at bounding box center [159, 254] width 32 height 15
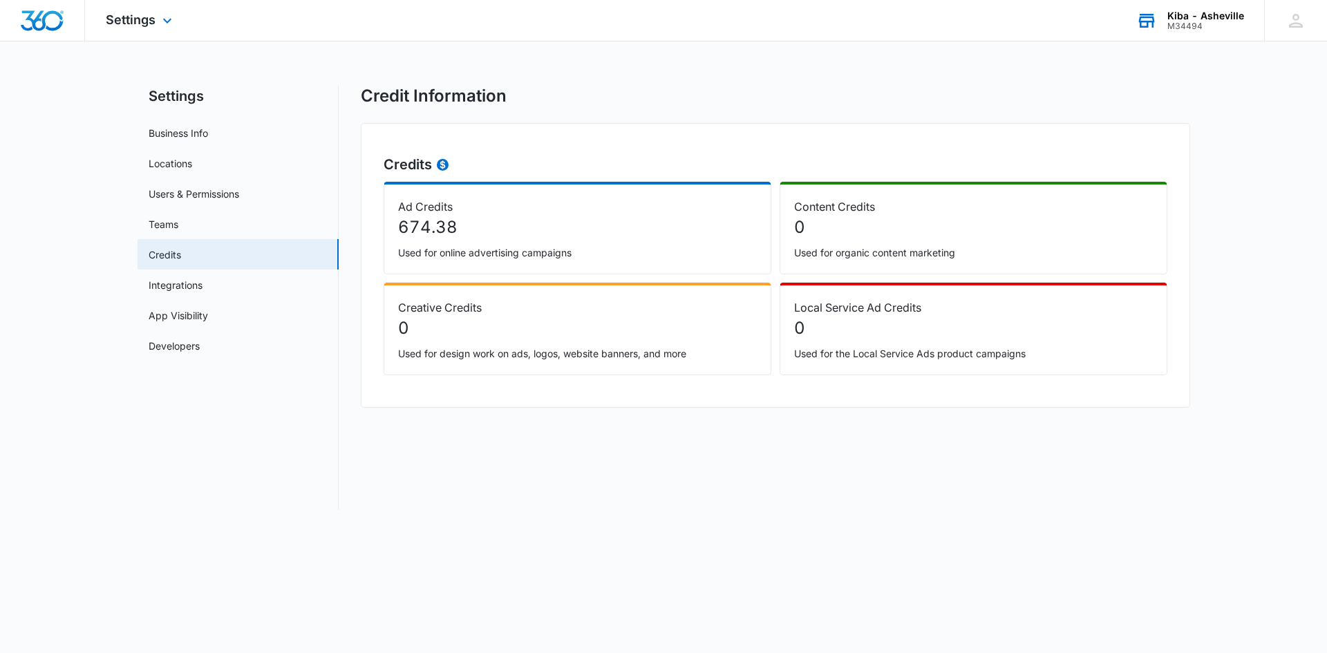
click at [1212, 10] on div "Kiba - Asheville" at bounding box center [1205, 15] width 77 height 11
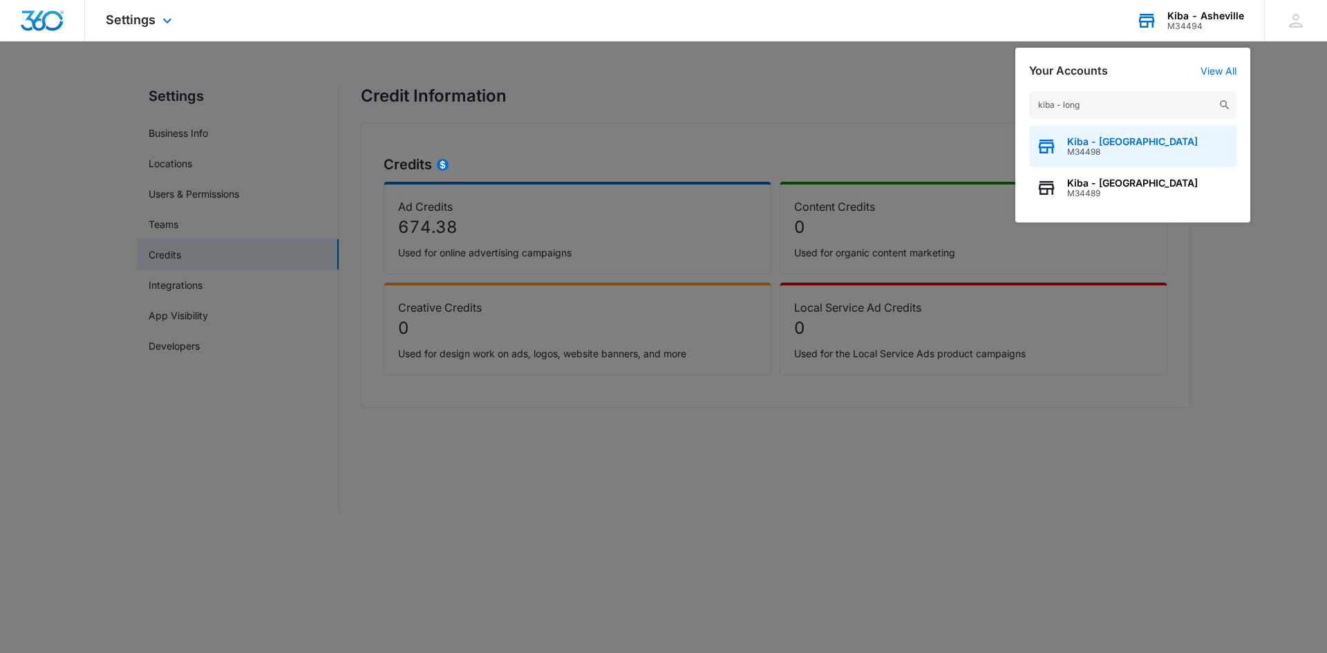
type input "kiba - long"
click at [1077, 144] on span "Kiba - Longmont" at bounding box center [1132, 141] width 131 height 11
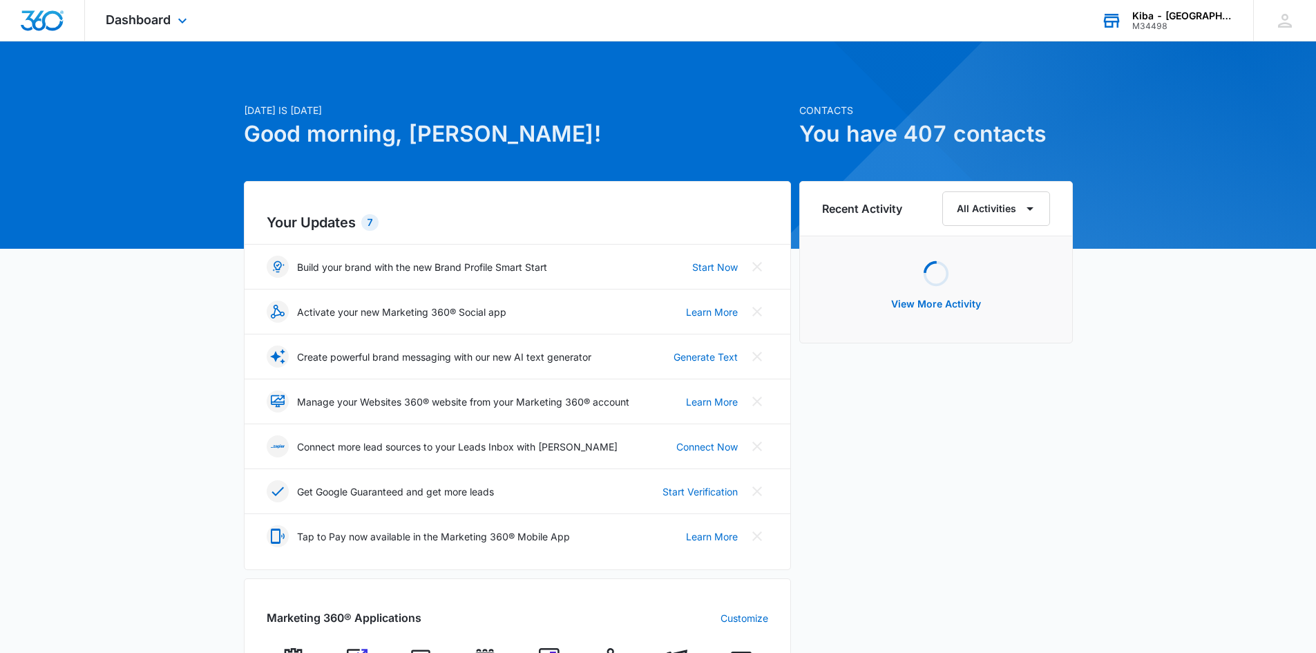
click at [172, 23] on div "Dashboard Apps Reputation Websites Forms CRM Email Social Shop Payments POS Con…" at bounding box center [148, 20] width 126 height 41
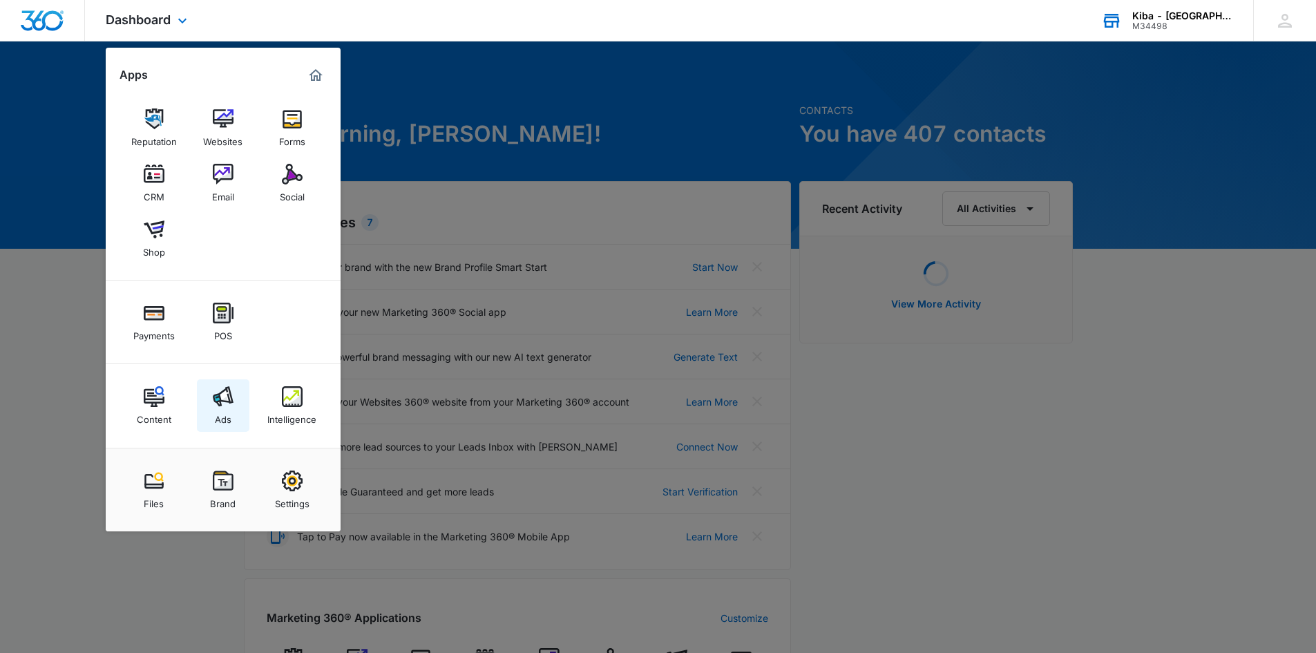
click at [216, 404] on img at bounding box center [223, 396] width 21 height 21
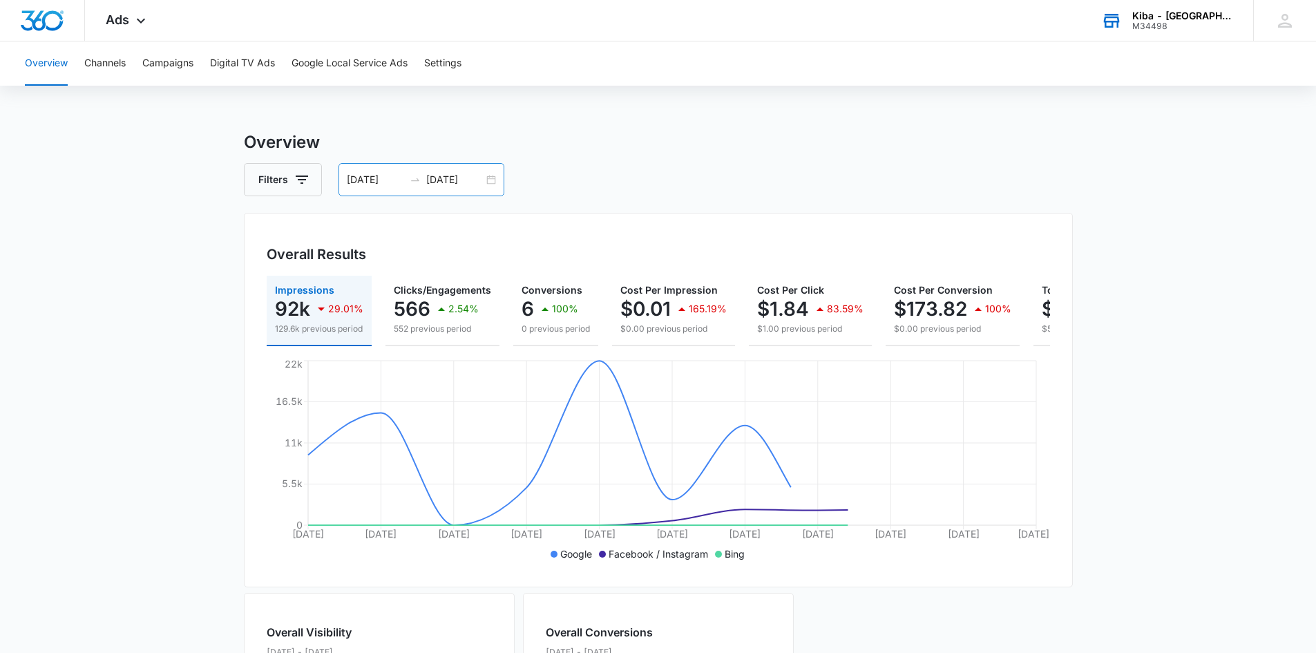
click at [490, 180] on div "08/01/2025 08/11/2025" at bounding box center [422, 179] width 166 height 33
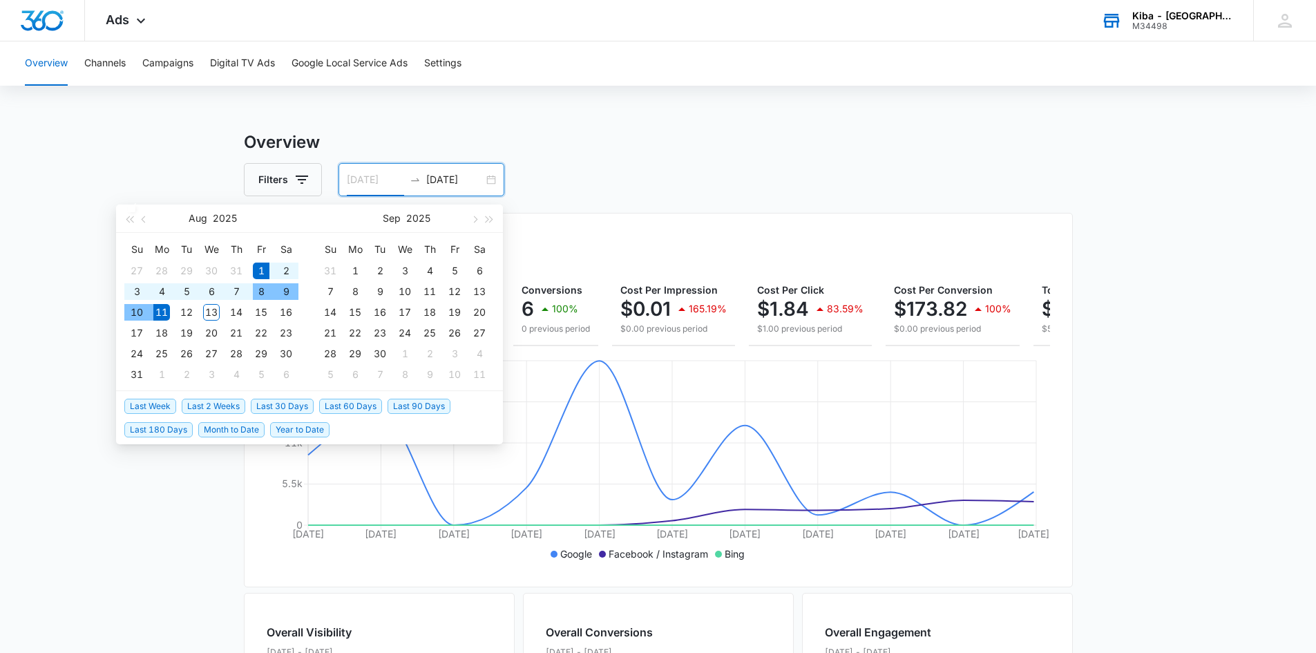
type input "08/01/2025"
click at [259, 270] on div "1" at bounding box center [261, 271] width 17 height 17
type input "08/12/2025"
click at [186, 310] on div "12" at bounding box center [186, 312] width 17 height 17
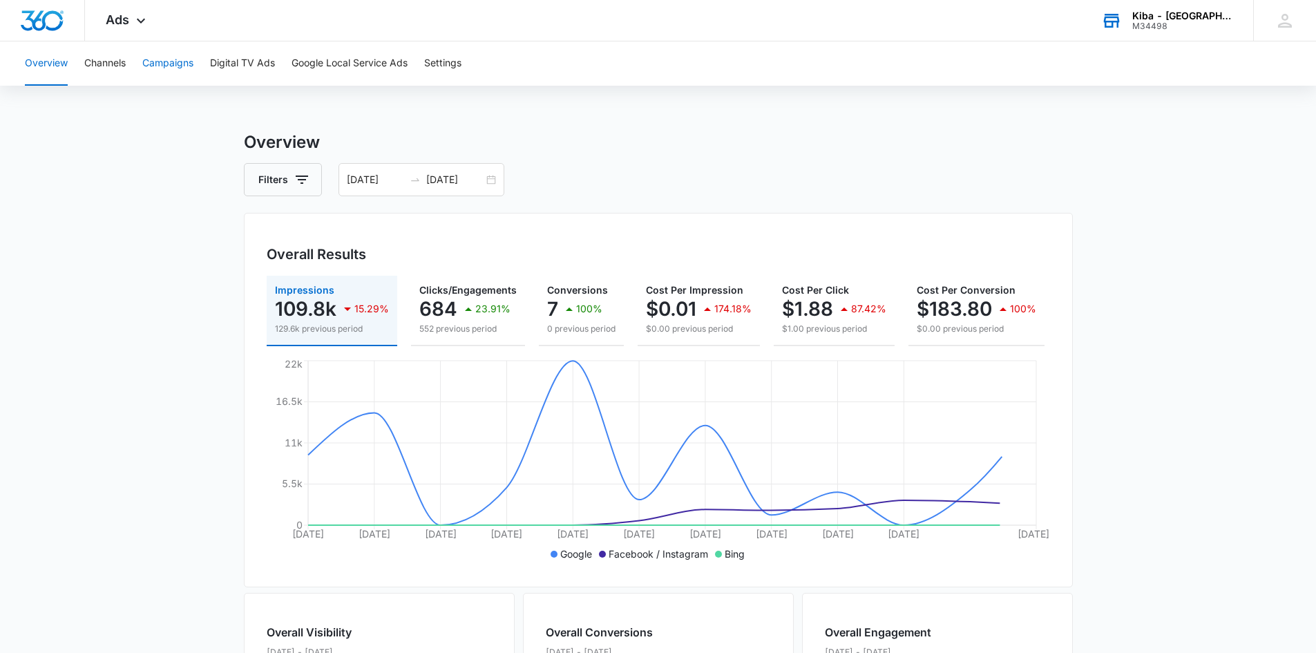
click at [183, 62] on button "Campaigns" at bounding box center [167, 63] width 51 height 44
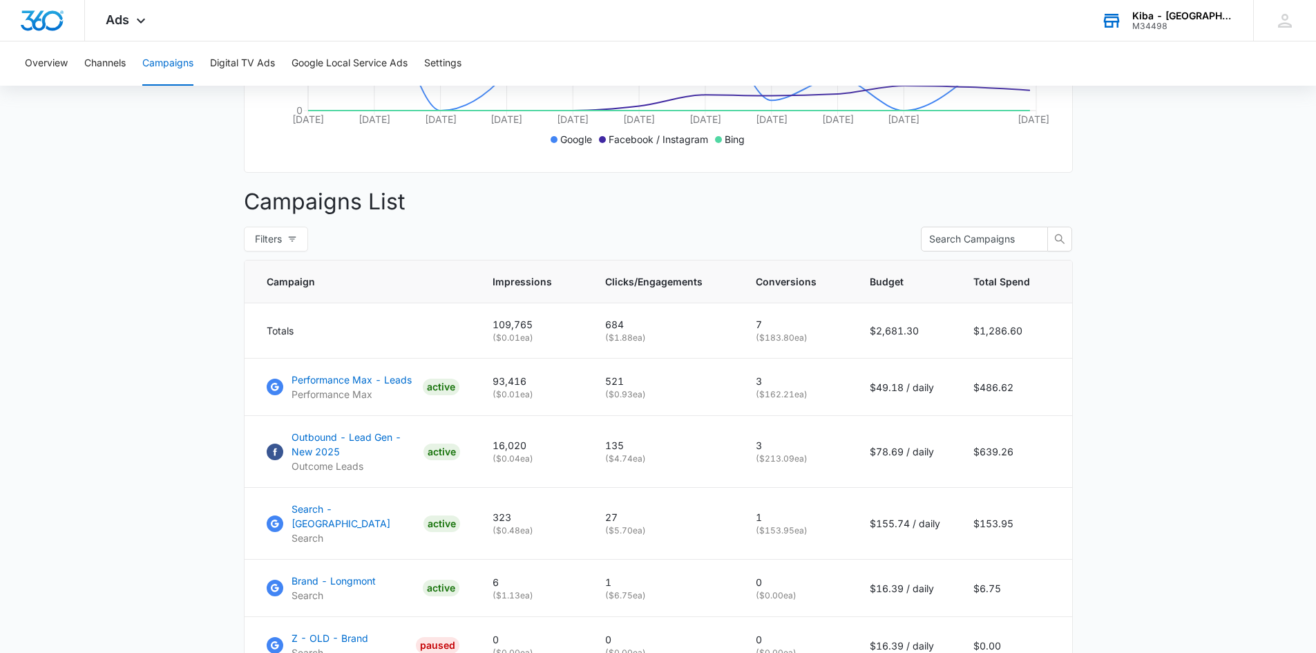
scroll to position [622, 0]
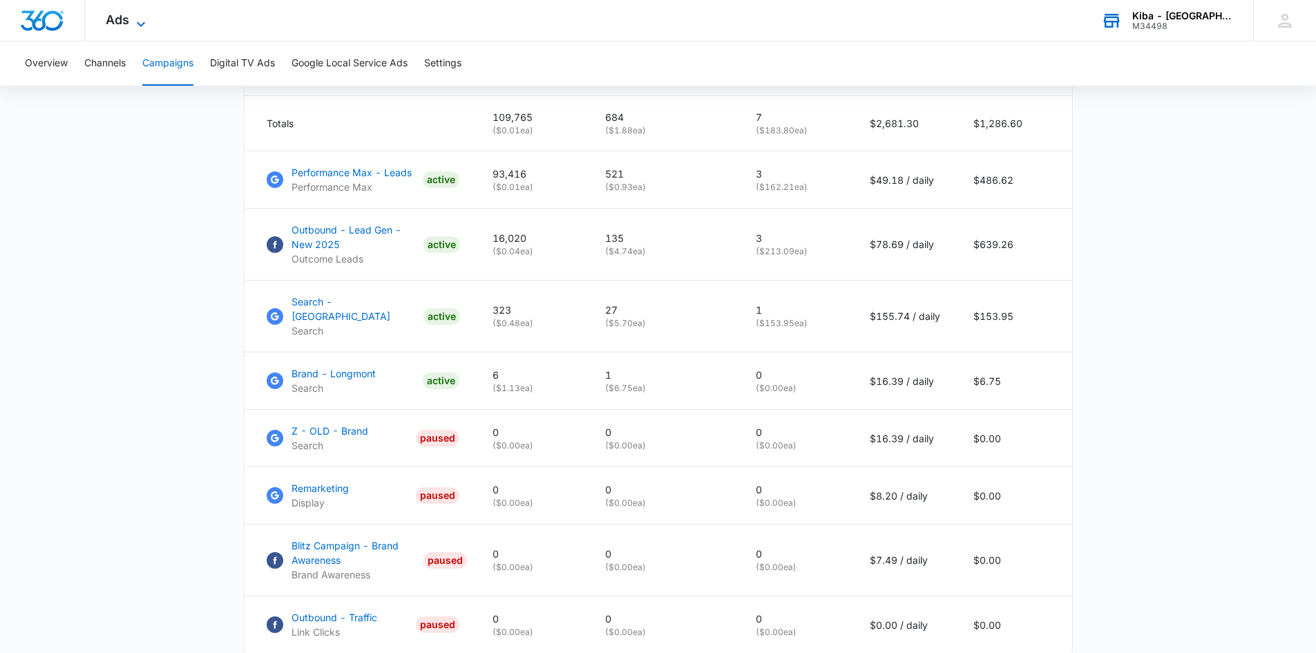
click at [138, 24] on icon at bounding box center [141, 24] width 17 height 17
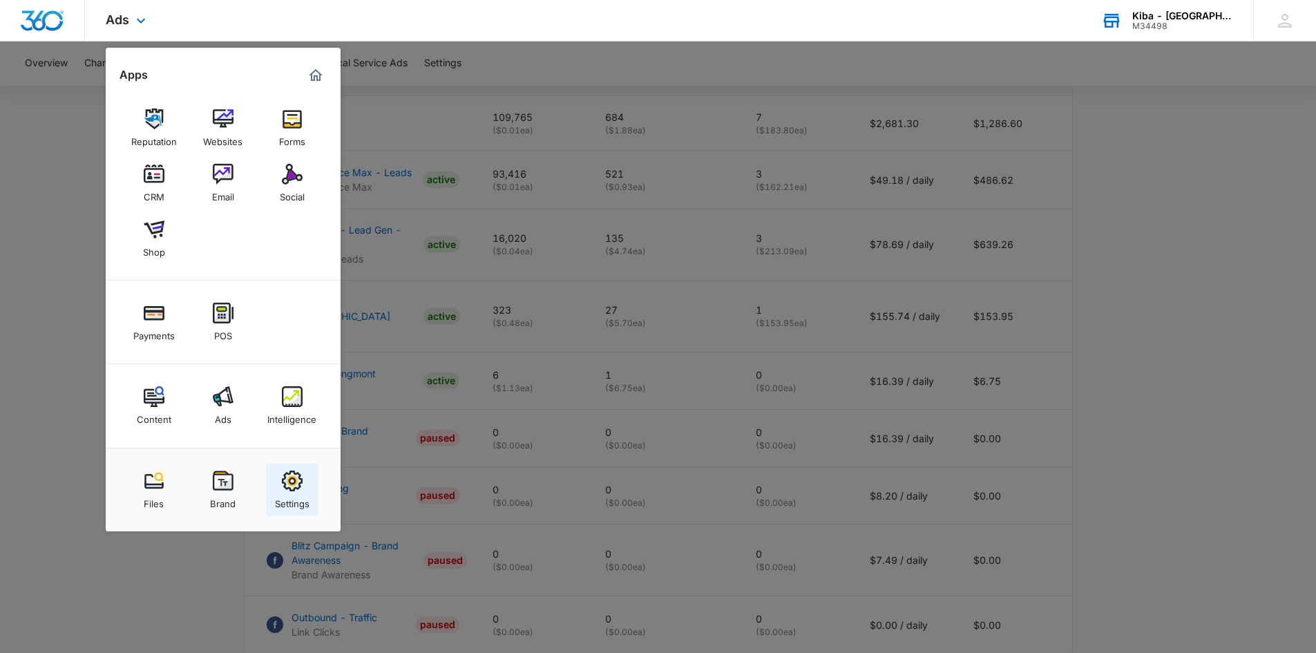
click at [292, 470] on link "Settings" at bounding box center [292, 490] width 53 height 53
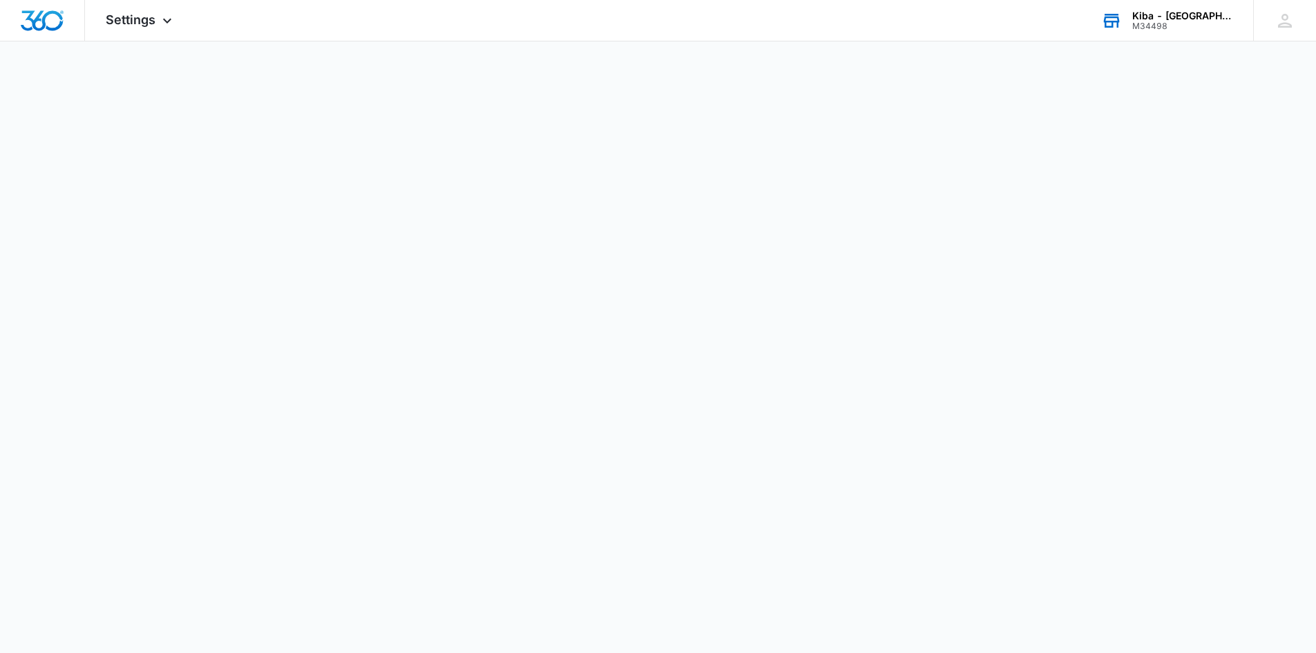
select select "33"
select select "US"
select select "America/Denver"
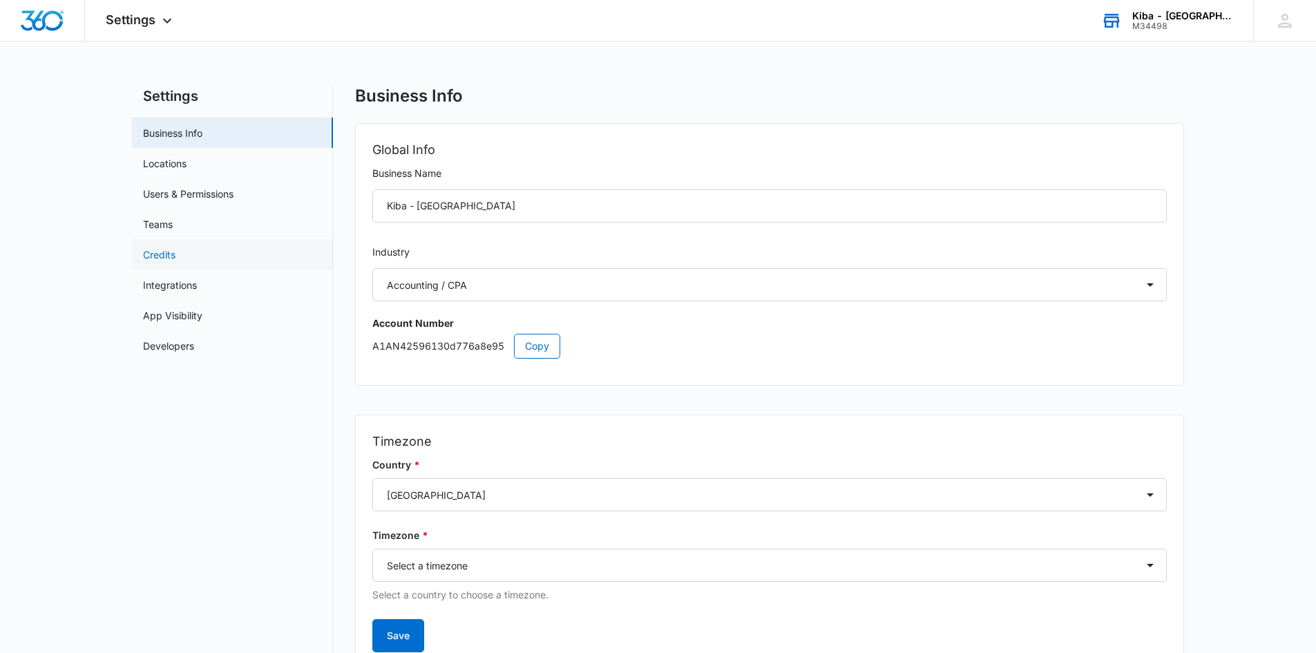
click at [171, 251] on link "Credits" at bounding box center [159, 254] width 32 height 15
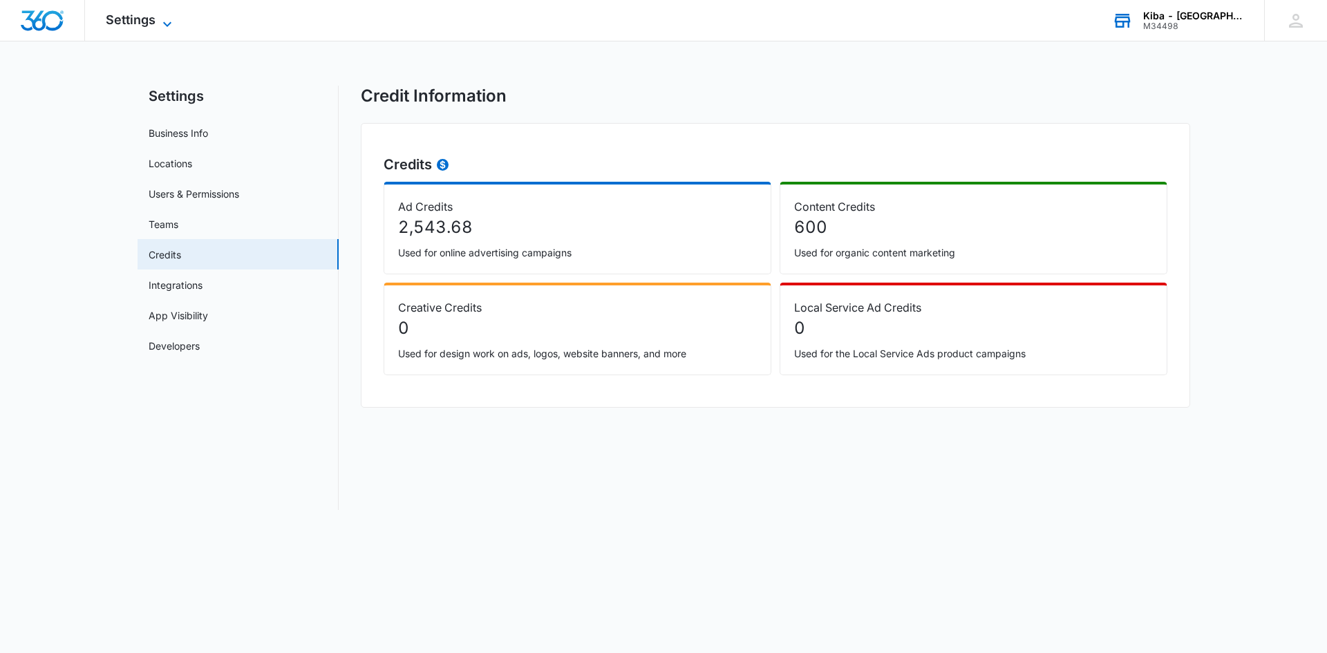
click at [169, 21] on icon at bounding box center [167, 24] width 17 height 17
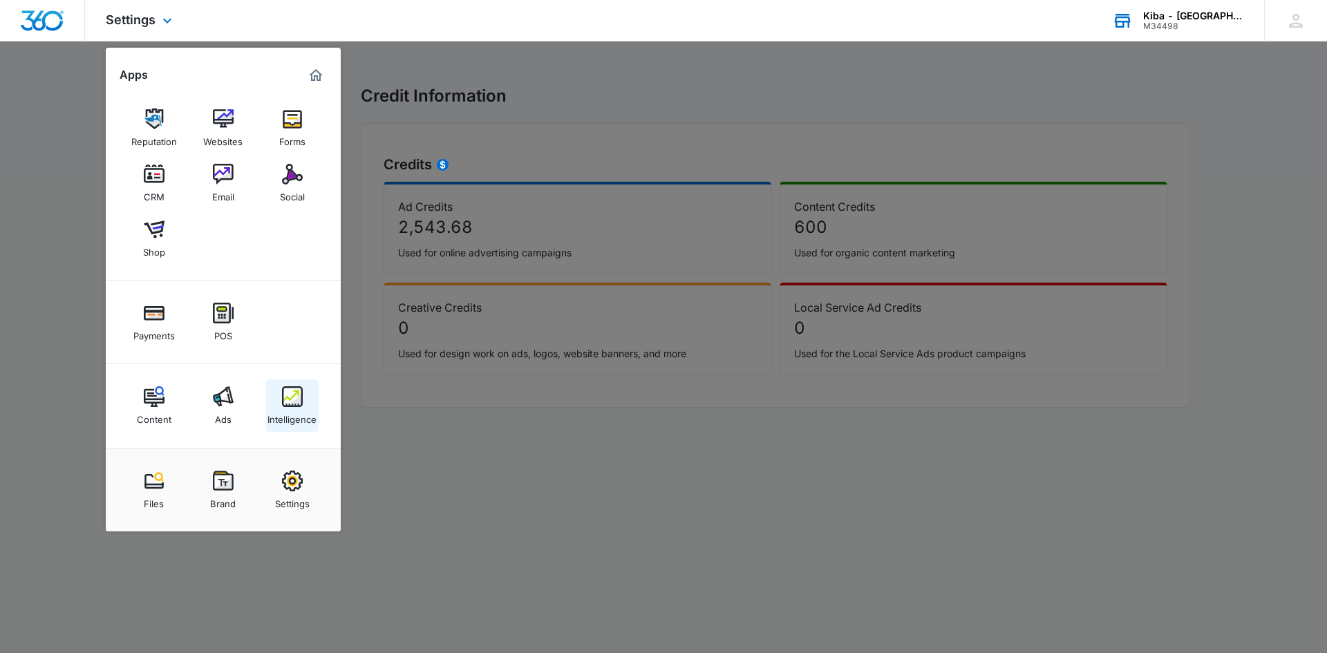
click at [282, 407] on div "Intelligence" at bounding box center [291, 416] width 49 height 18
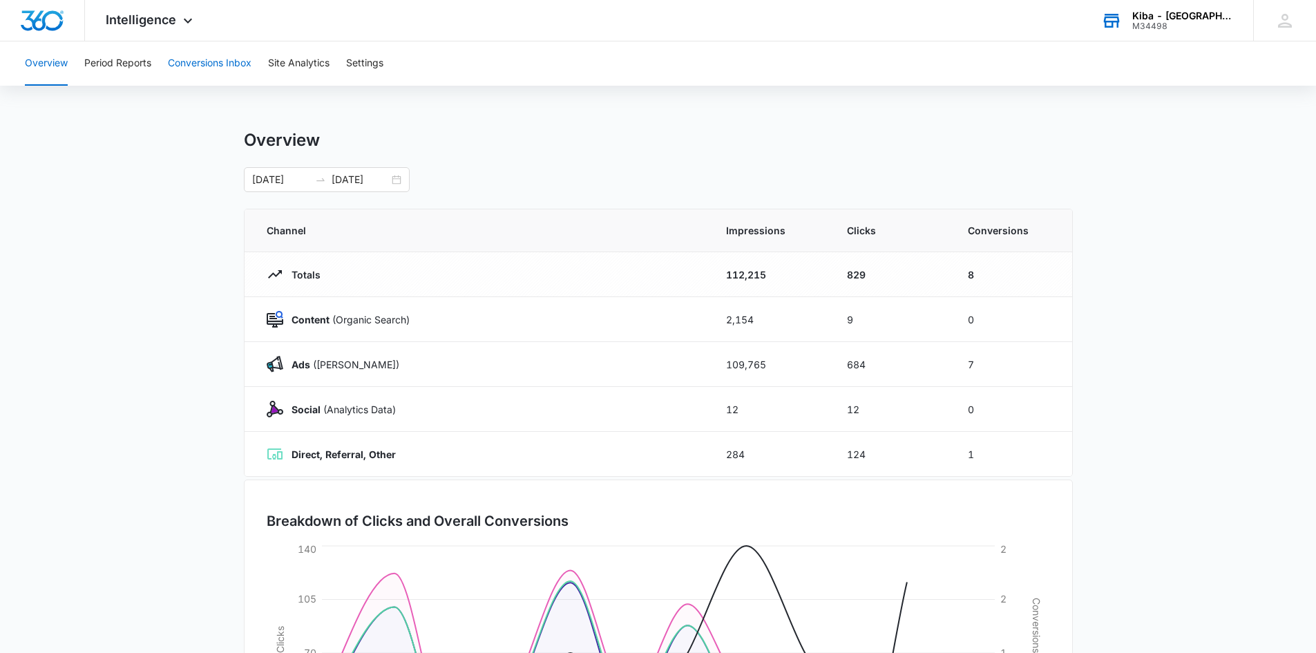
click at [200, 59] on button "Conversions Inbox" at bounding box center [210, 63] width 84 height 44
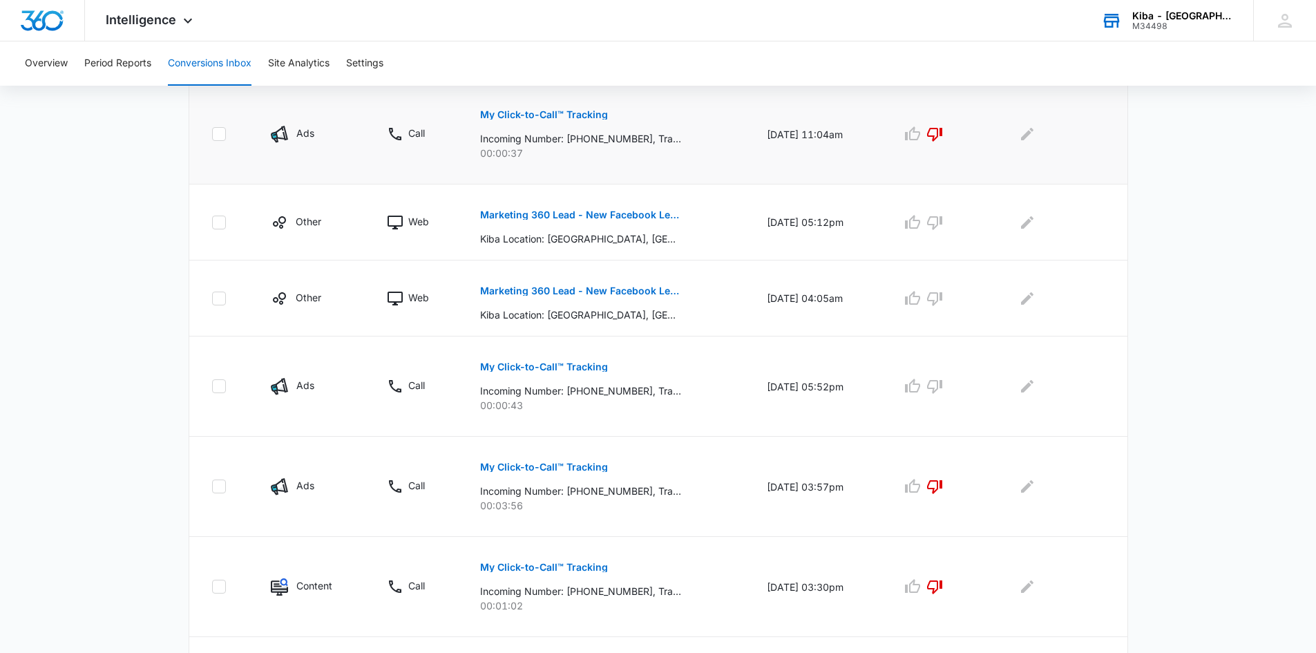
scroll to position [553, 0]
click at [515, 366] on p "My Click-to-Call™ Tracking" at bounding box center [544, 366] width 128 height 10
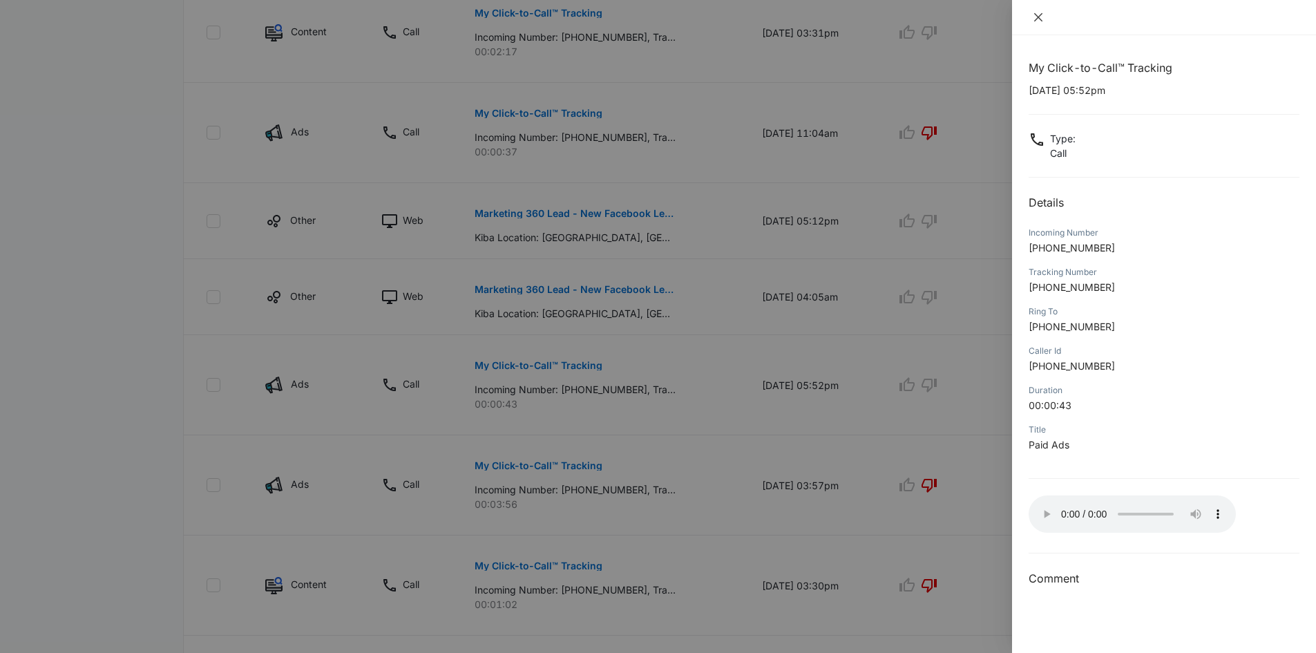
click at [1034, 15] on icon "close" at bounding box center [1038, 17] width 11 height 11
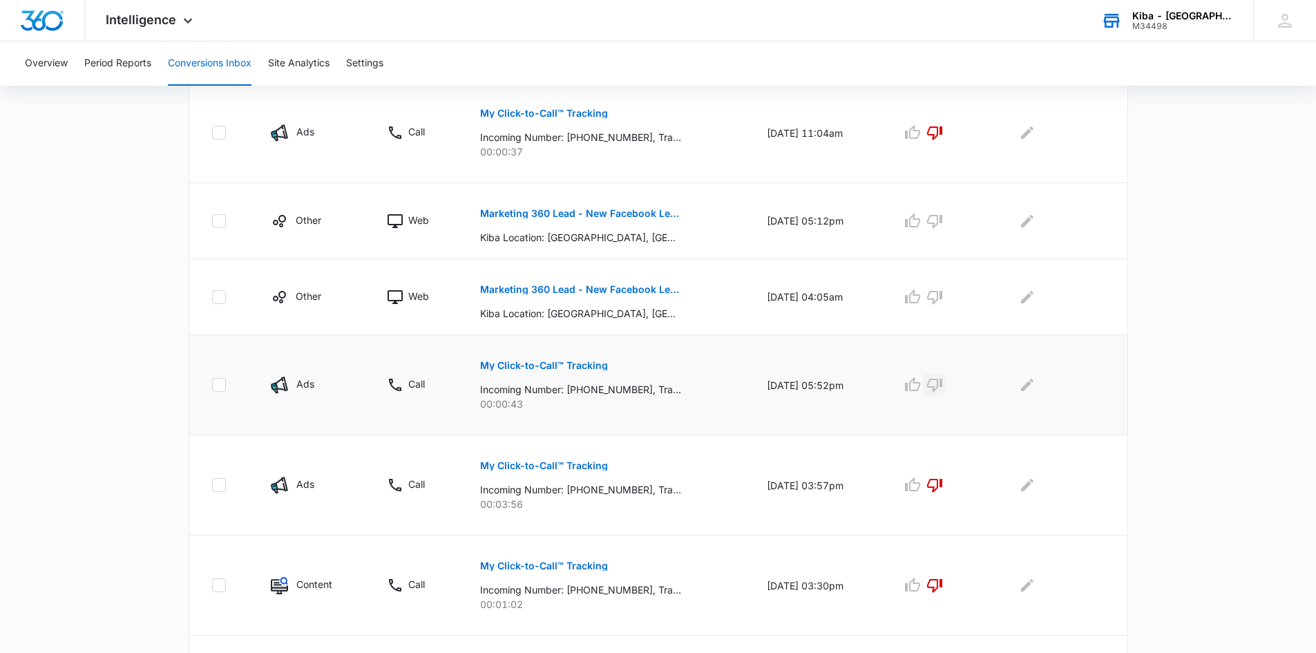
click at [943, 382] on icon "button" at bounding box center [935, 385] width 17 height 17
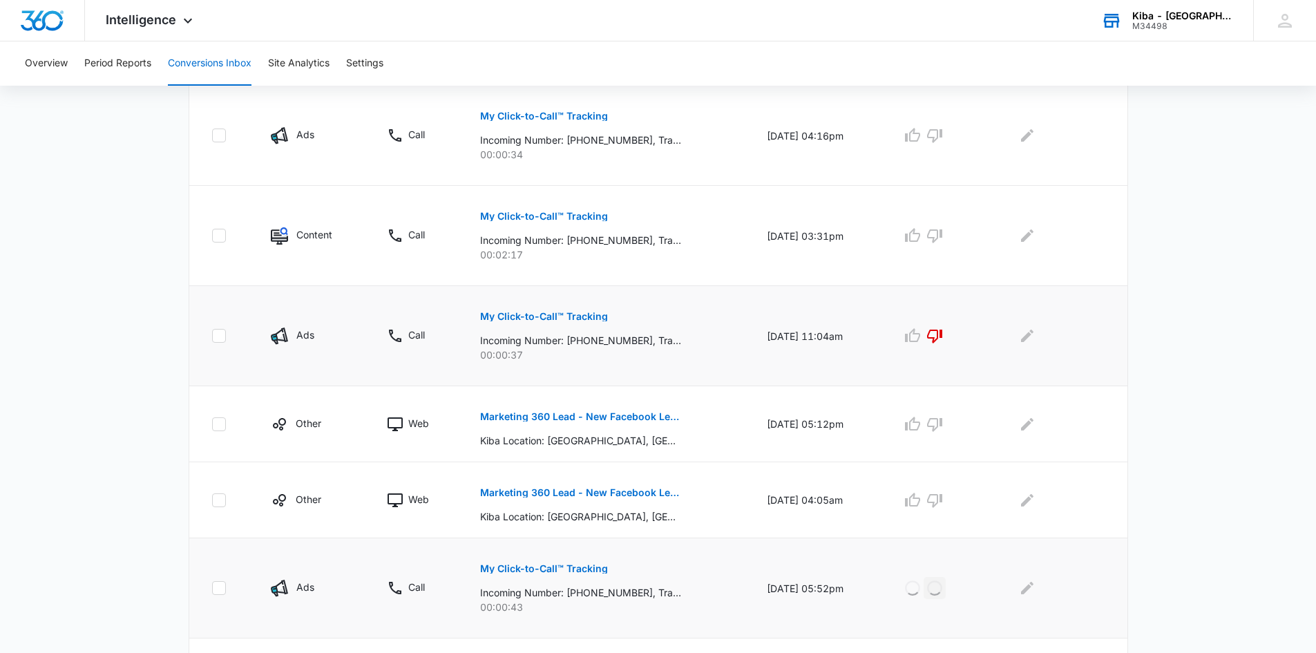
scroll to position [346, 0]
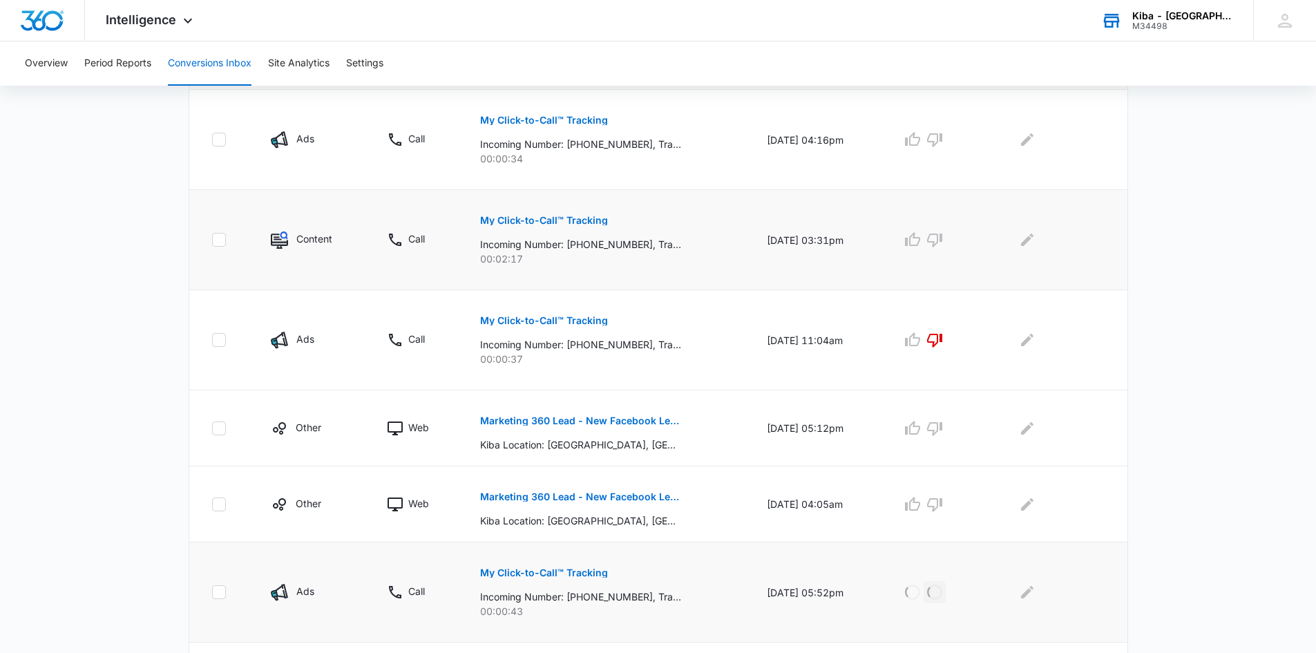
click at [585, 221] on p "My Click-to-Call™ Tracking" at bounding box center [544, 221] width 128 height 10
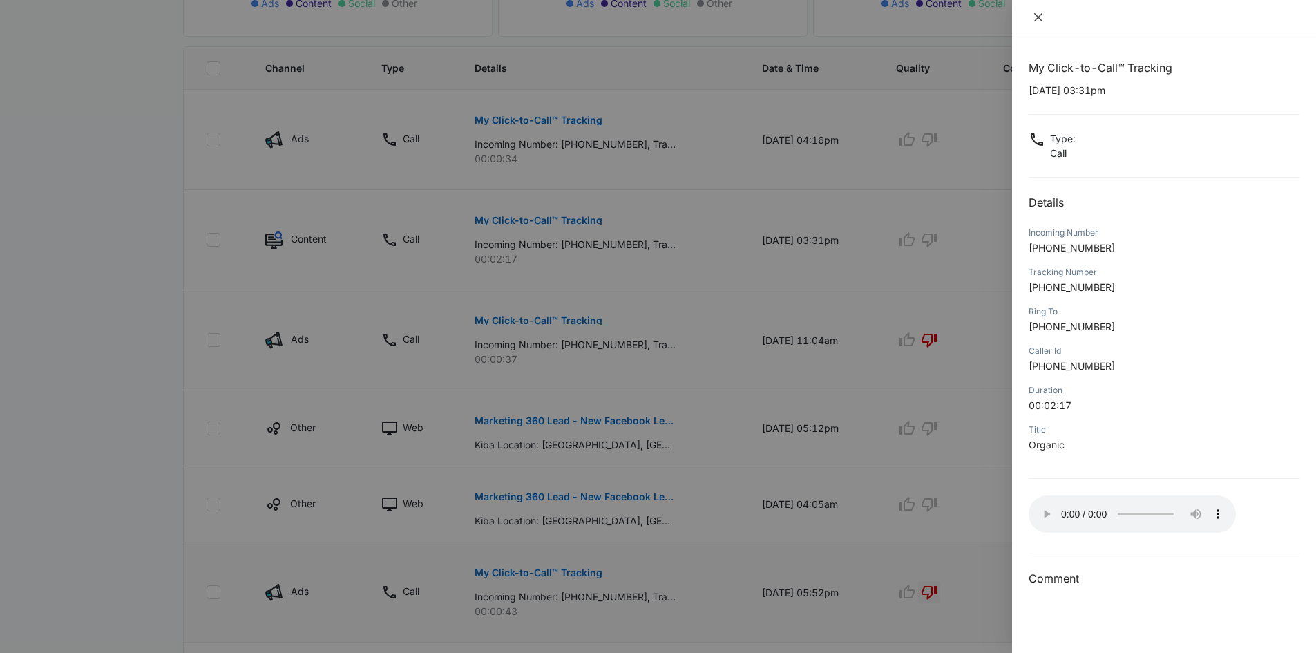
click at [1043, 13] on icon "close" at bounding box center [1038, 17] width 11 height 11
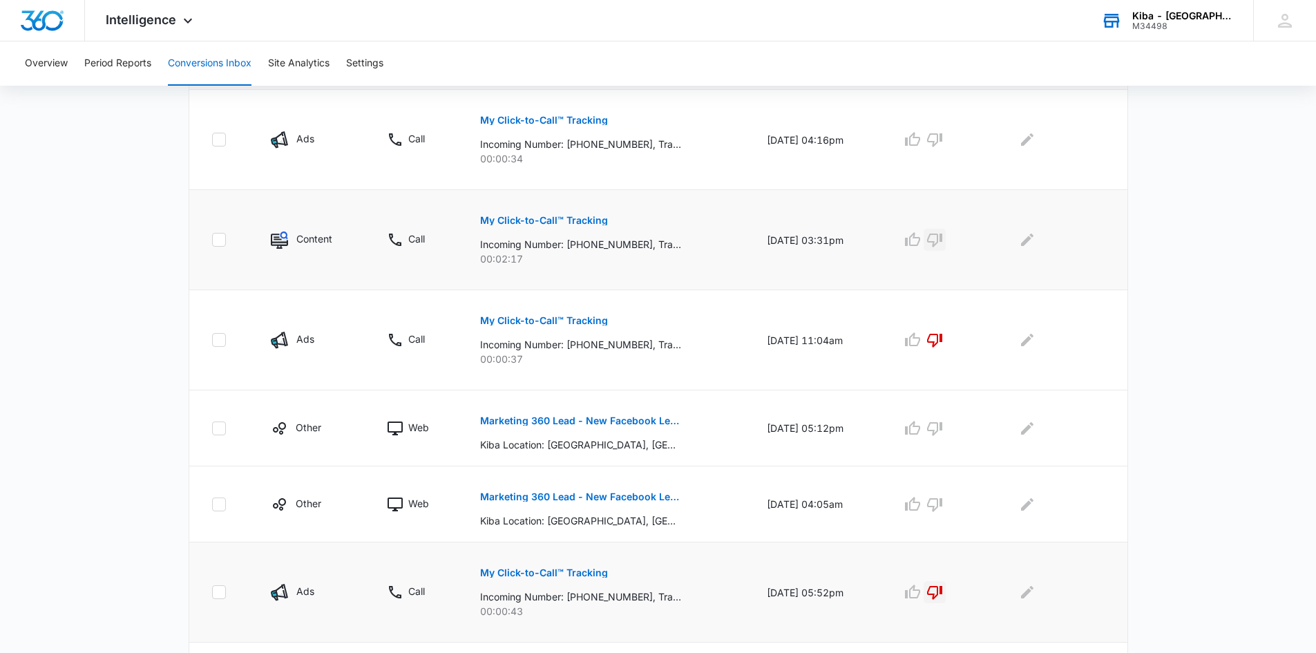
click at [943, 238] on icon "button" at bounding box center [934, 241] width 15 height 14
click at [553, 115] on p "My Click-to-Call™ Tracking" at bounding box center [544, 120] width 128 height 10
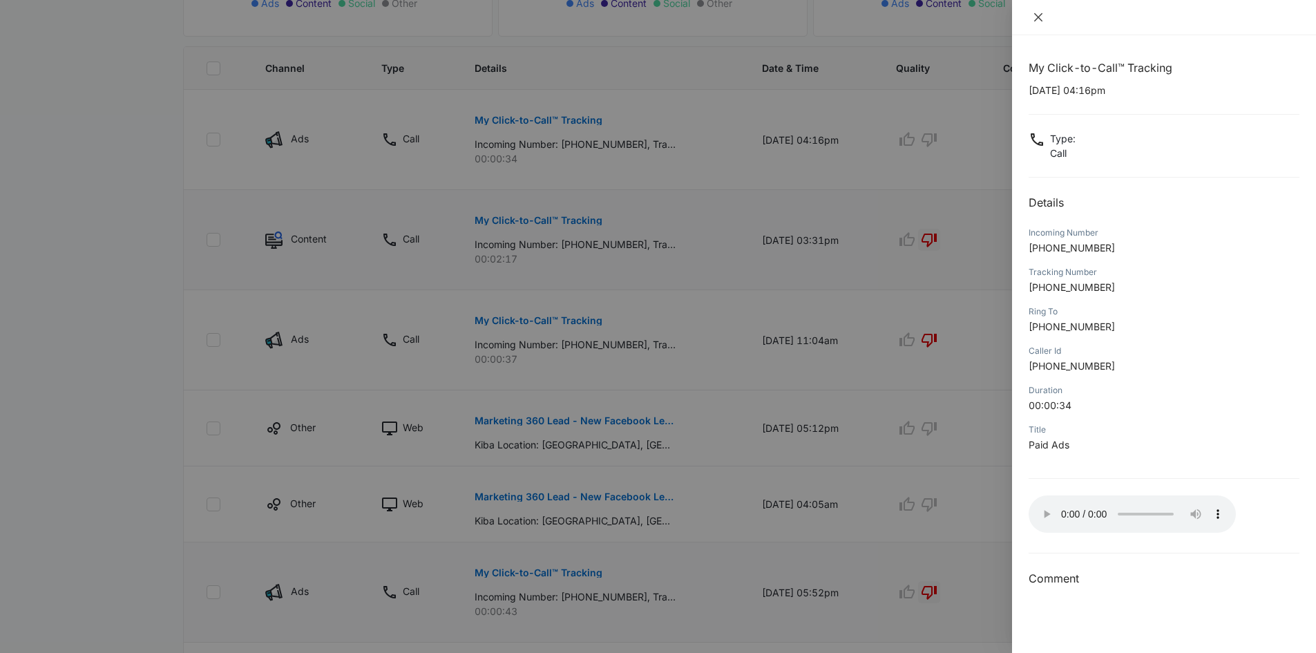
click at [1039, 15] on icon "close" at bounding box center [1038, 17] width 11 height 11
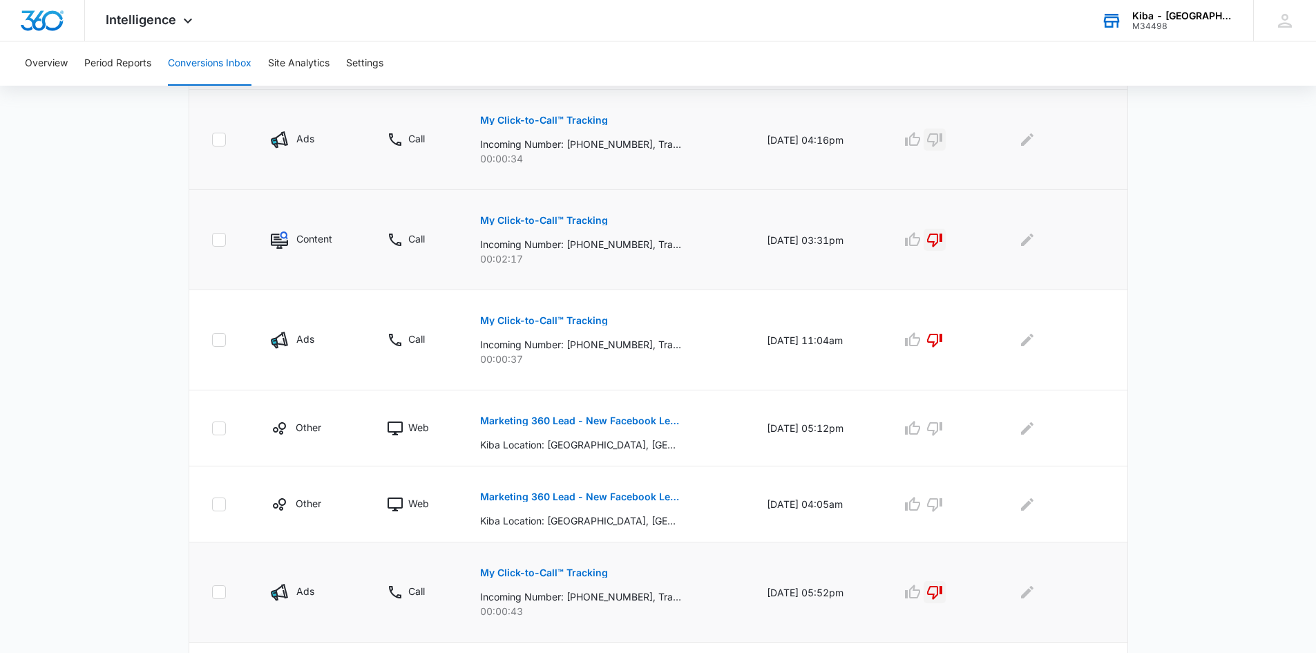
click at [943, 140] on icon "button" at bounding box center [935, 139] width 17 height 17
click at [1029, 142] on icon "Edit Comments" at bounding box center [1027, 139] width 12 height 12
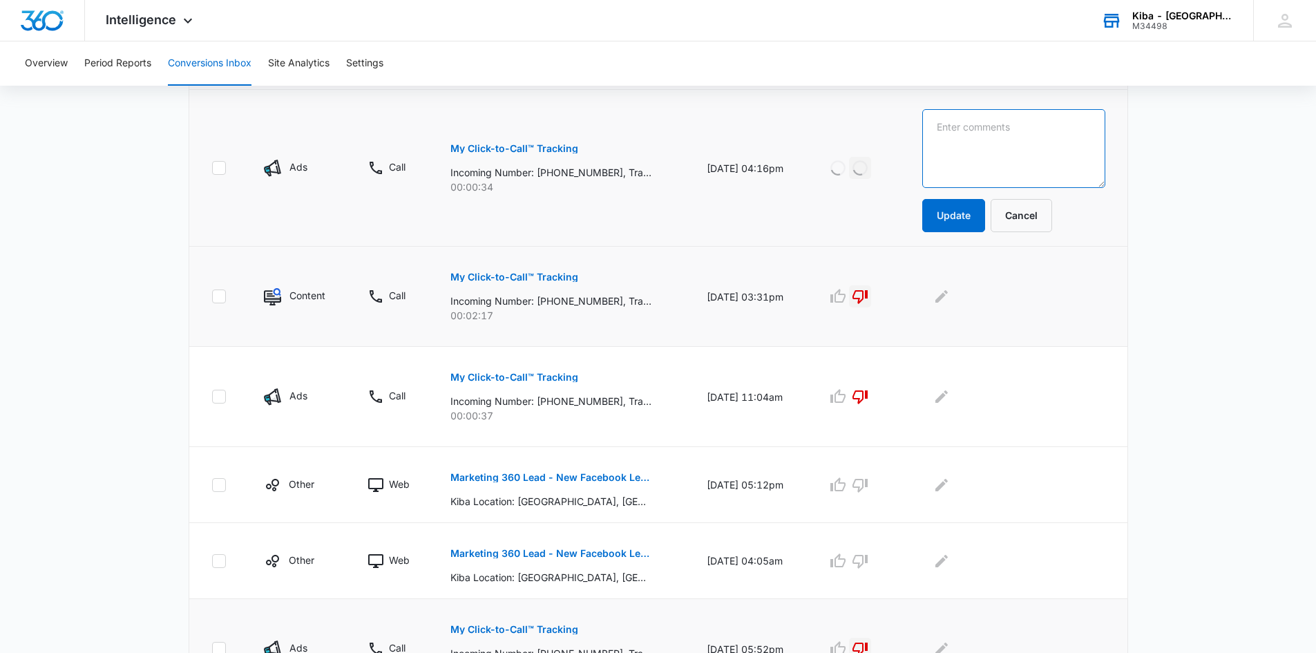
click at [1029, 142] on textarea at bounding box center [1014, 148] width 183 height 79
type textarea "looking for home depot"
click at [970, 214] on button "Update" at bounding box center [954, 215] width 63 height 33
click at [974, 216] on button "Update" at bounding box center [954, 215] width 63 height 33
click at [948, 297] on icon "Edit Comments" at bounding box center [942, 296] width 12 height 12
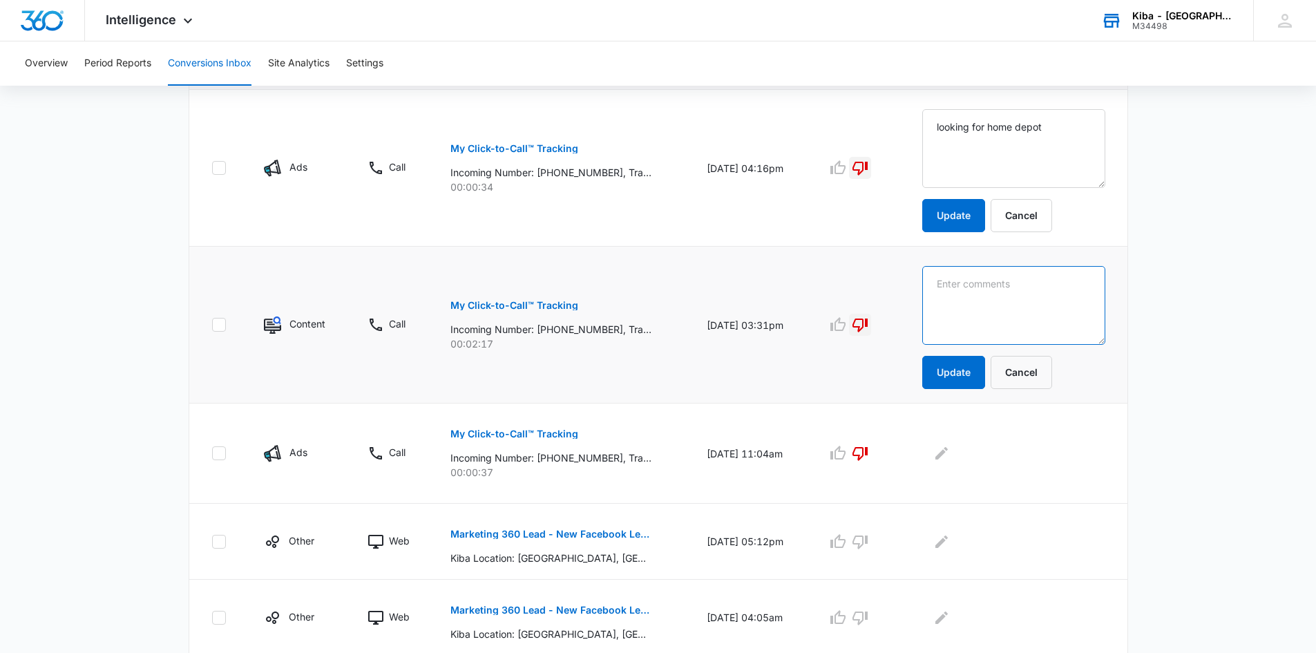
click at [957, 188] on textarea at bounding box center [1014, 148] width 183 height 79
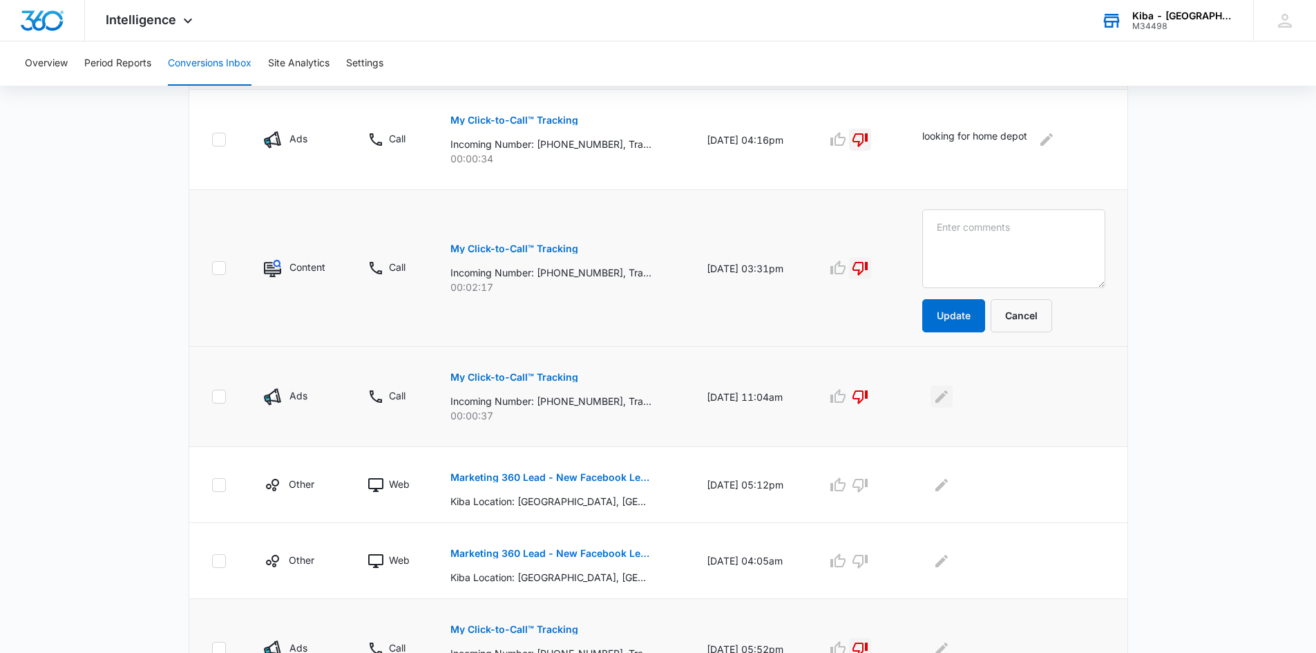
click at [950, 397] on icon "Edit Comments" at bounding box center [942, 396] width 17 height 17
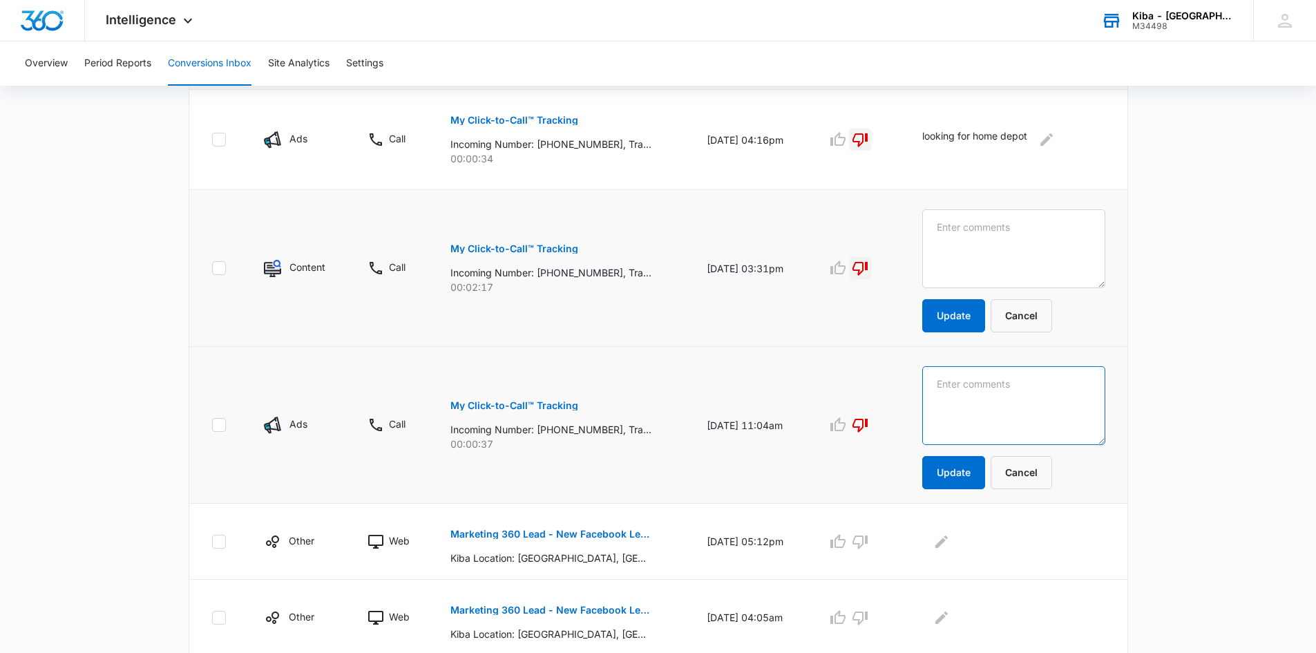
click at [961, 288] on textarea at bounding box center [1014, 248] width 183 height 79
type textarea "trying to find lowes"
click at [979, 477] on button "Update" at bounding box center [954, 472] width 63 height 33
click at [1180, 27] on div "M34498" at bounding box center [1183, 26] width 101 height 10
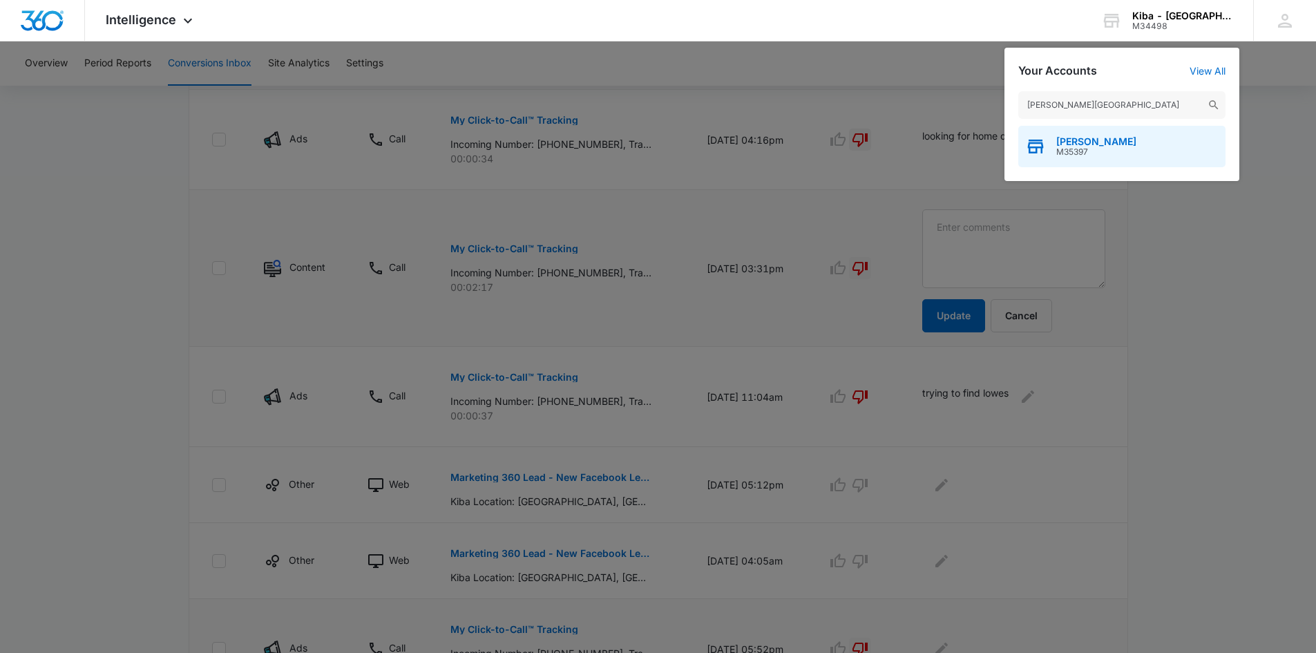
type input "Kiba - medina"
click at [1057, 160] on div "Kiba - Medina M35397" at bounding box center [1122, 146] width 207 height 41
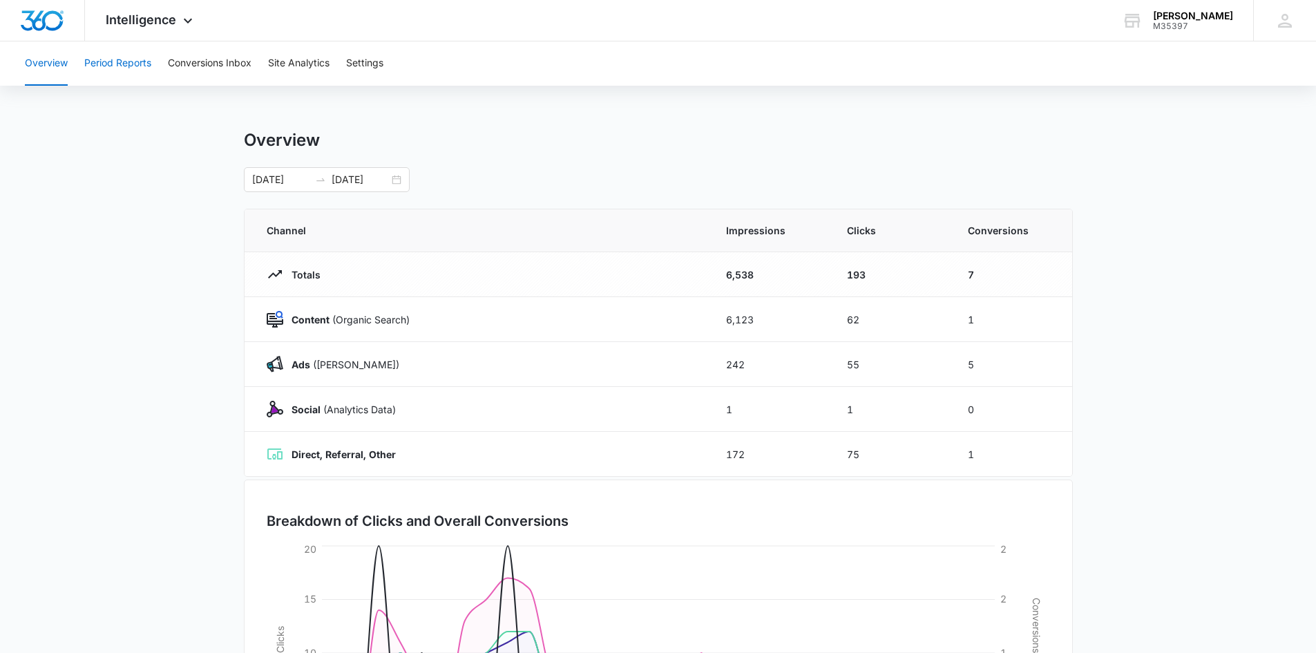
click at [113, 64] on button "Period Reports" at bounding box center [117, 63] width 67 height 44
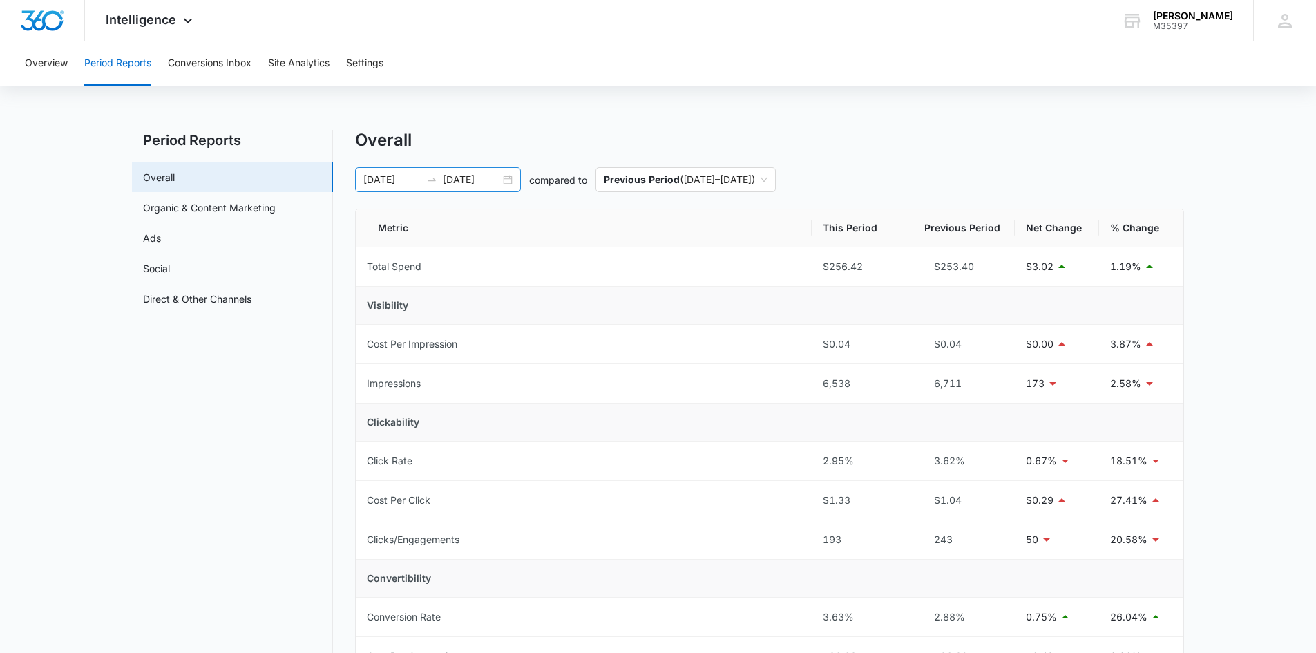
click at [509, 179] on div "07/01/2025 07/31/2025" at bounding box center [438, 179] width 166 height 25
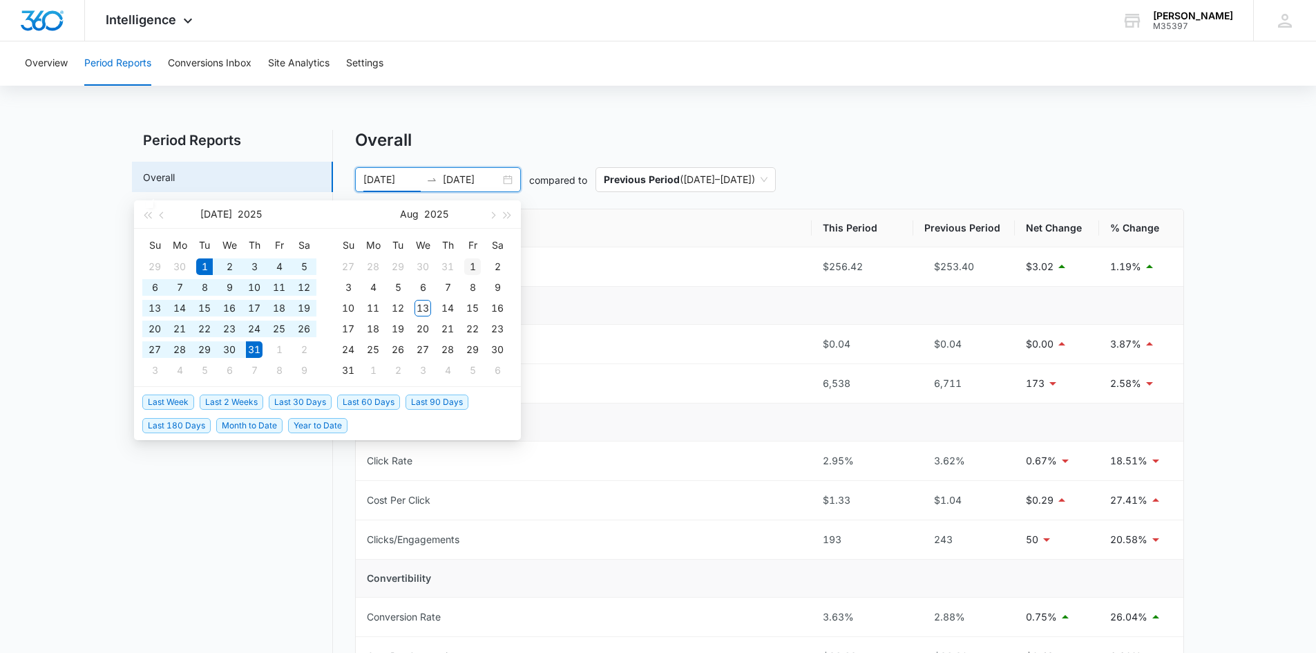
type input "08/01/2025"
click at [472, 264] on div "1" at bounding box center [472, 266] width 17 height 17
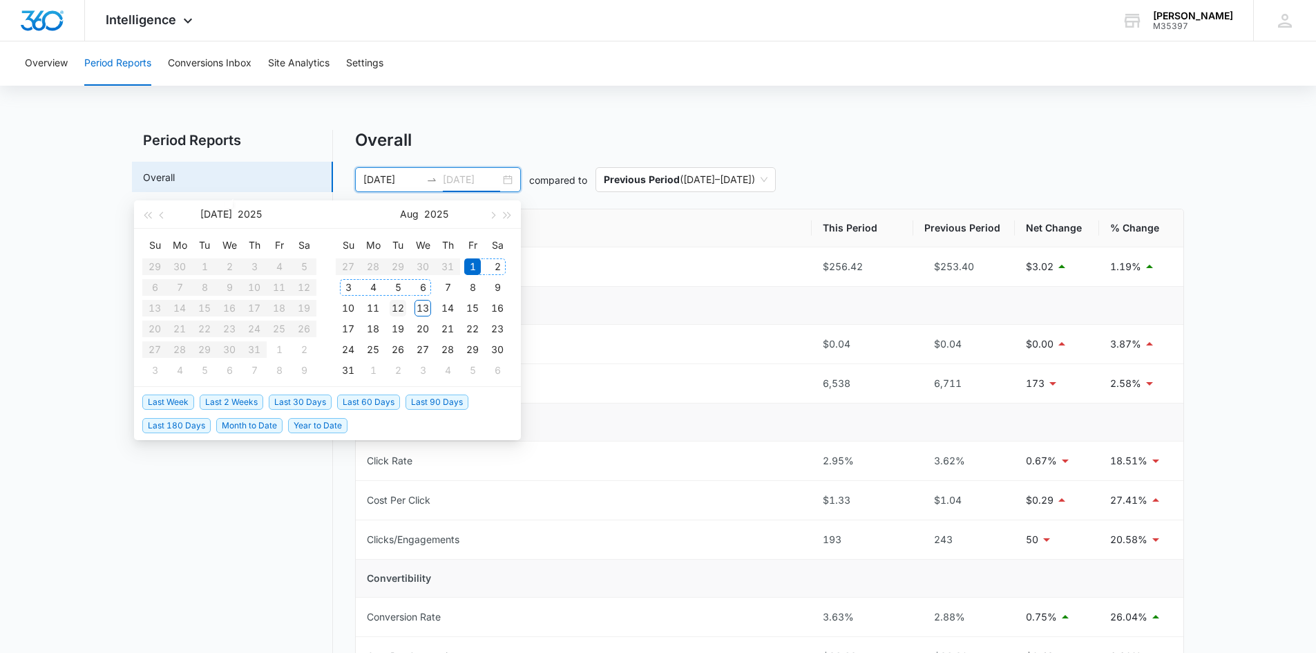
type input "08/12/2025"
click at [396, 306] on div "12" at bounding box center [398, 308] width 17 height 17
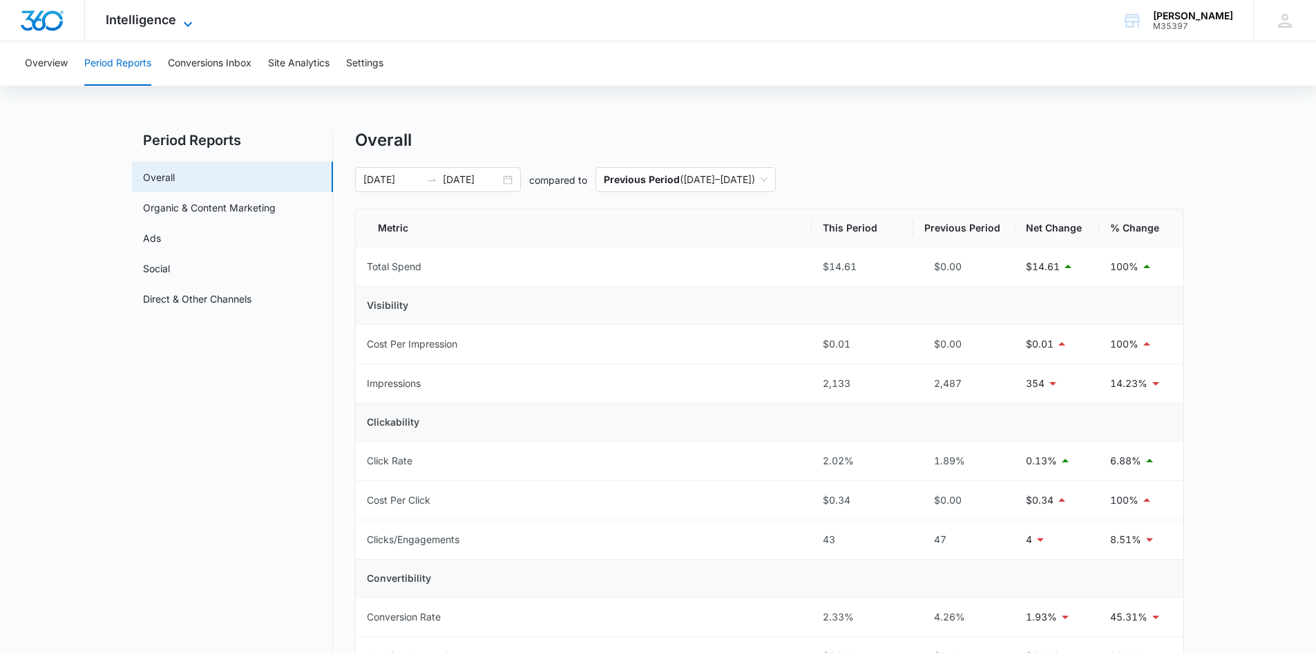
click at [187, 28] on icon at bounding box center [188, 24] width 17 height 17
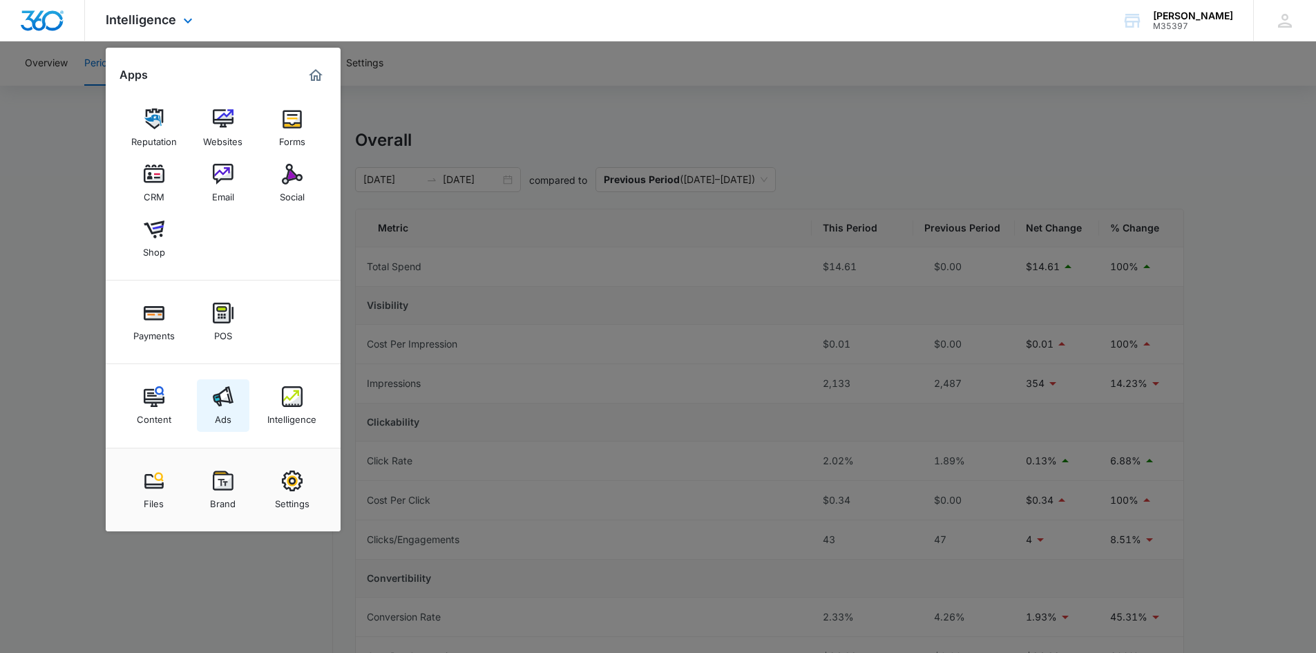
click at [224, 388] on img at bounding box center [223, 396] width 21 height 21
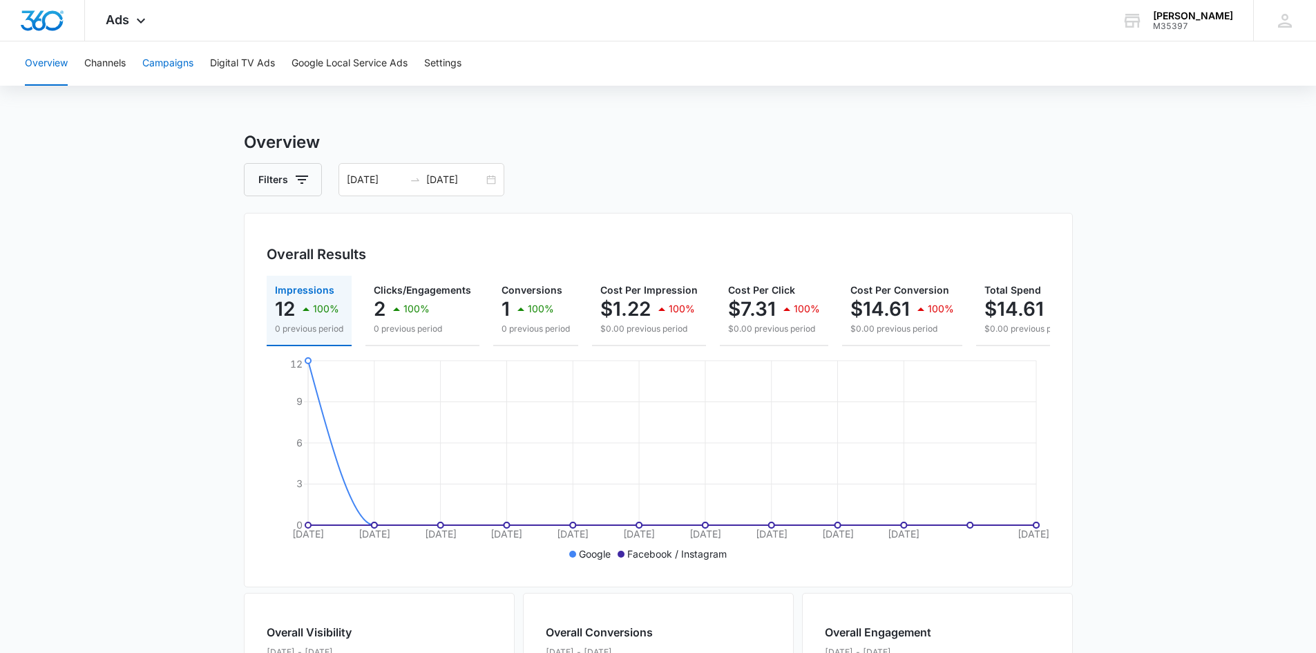
click at [164, 61] on button "Campaigns" at bounding box center [167, 63] width 51 height 44
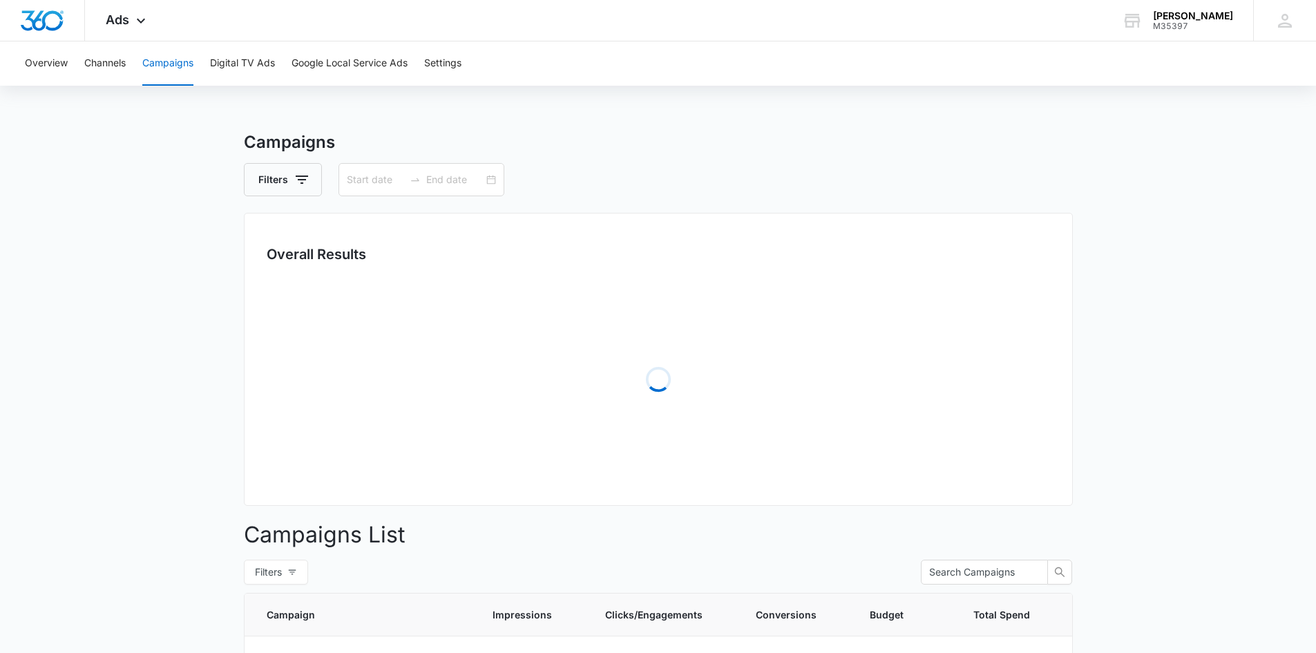
type input "08/01/2025"
type input "08/12/2025"
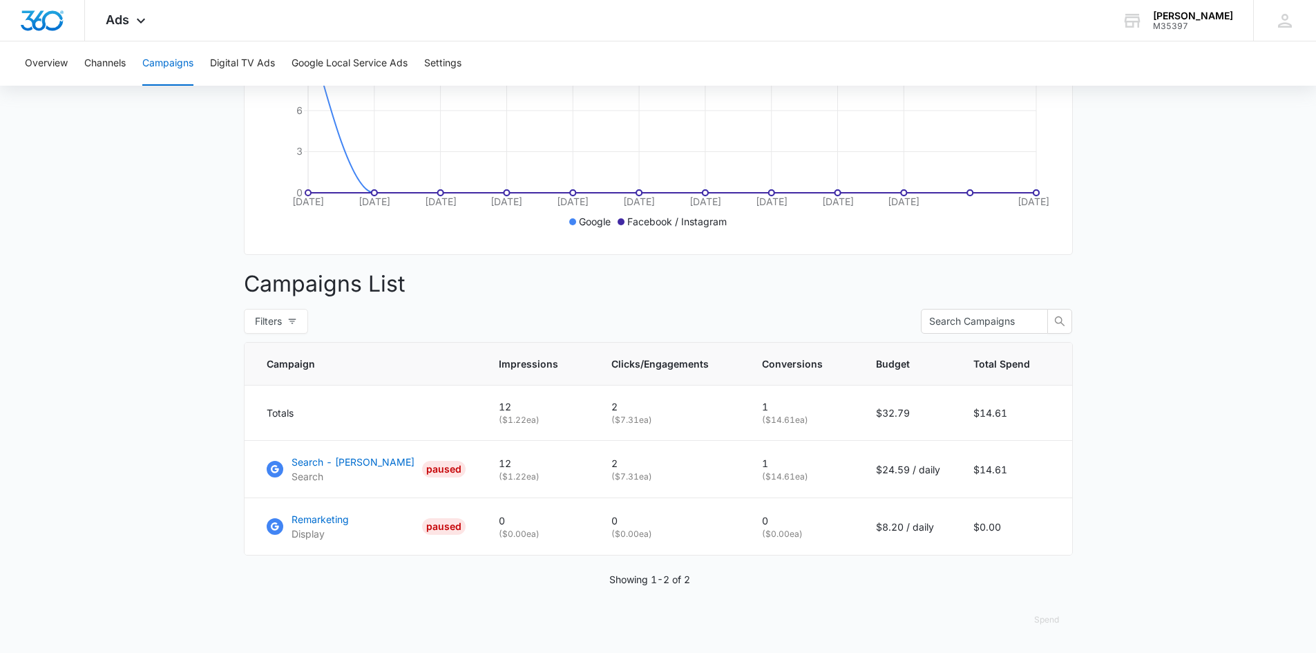
scroll to position [66, 0]
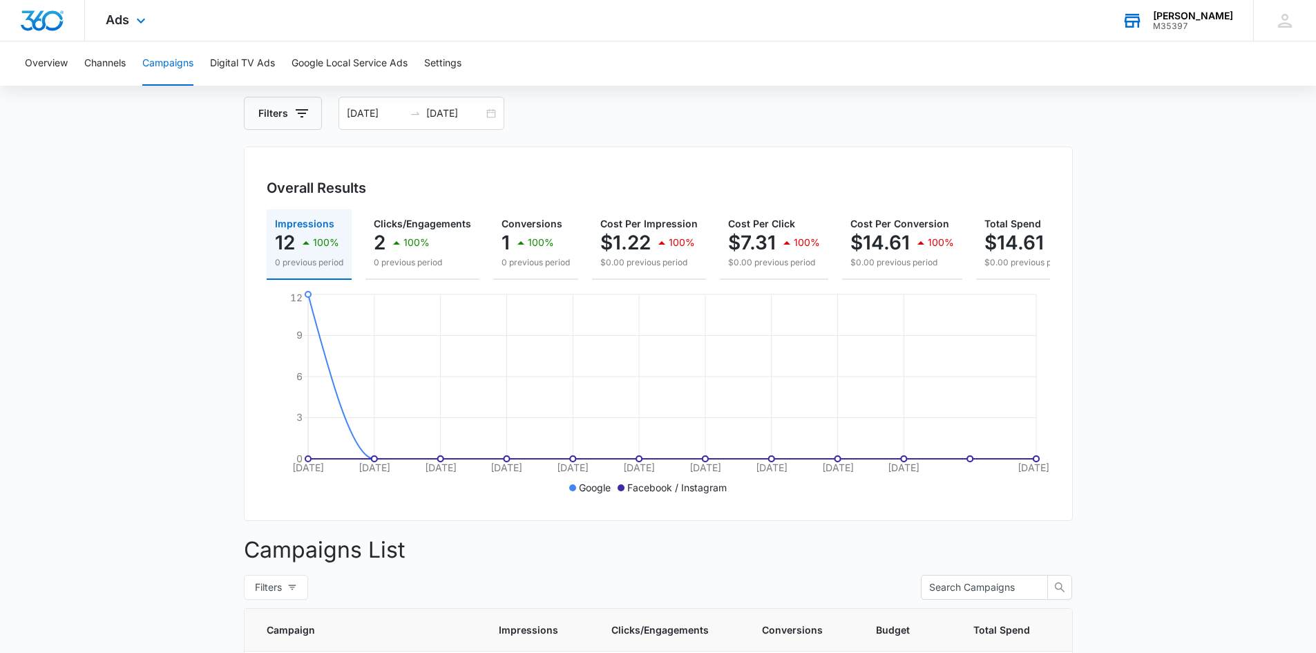
click at [1191, 17] on div "Kiba - Medina" at bounding box center [1193, 15] width 80 height 11
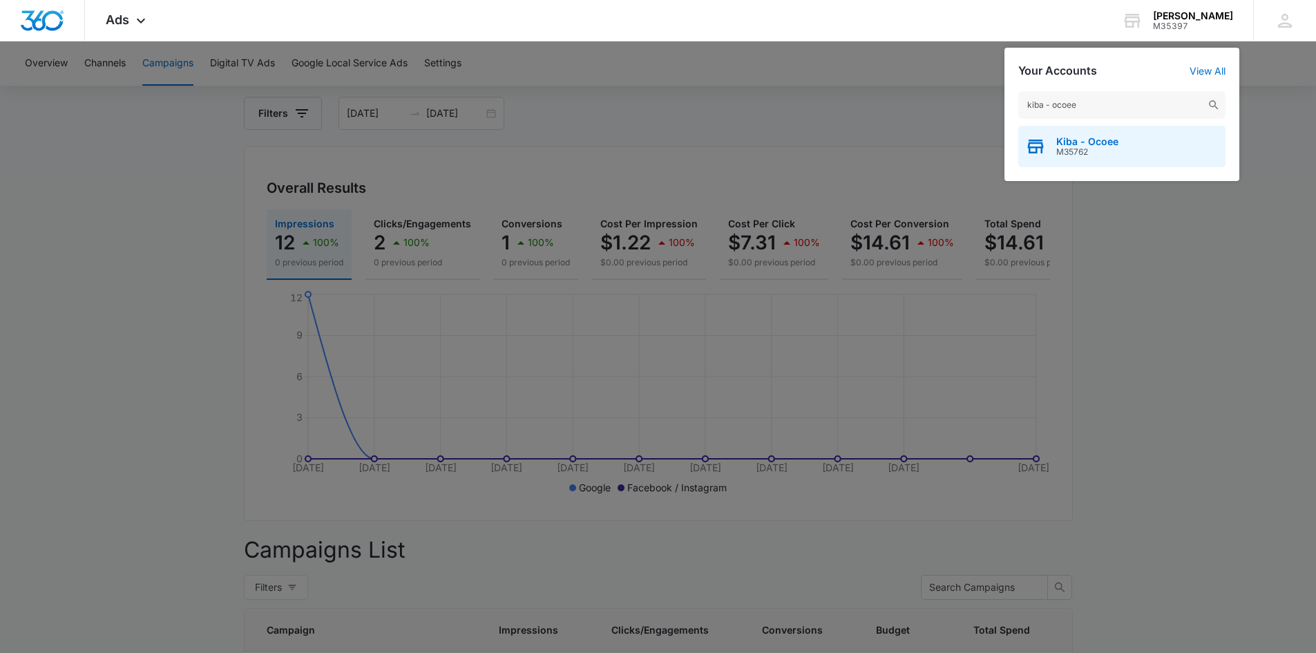
type input "kiba - ocoee"
click at [1068, 151] on span "M35762" at bounding box center [1088, 152] width 62 height 10
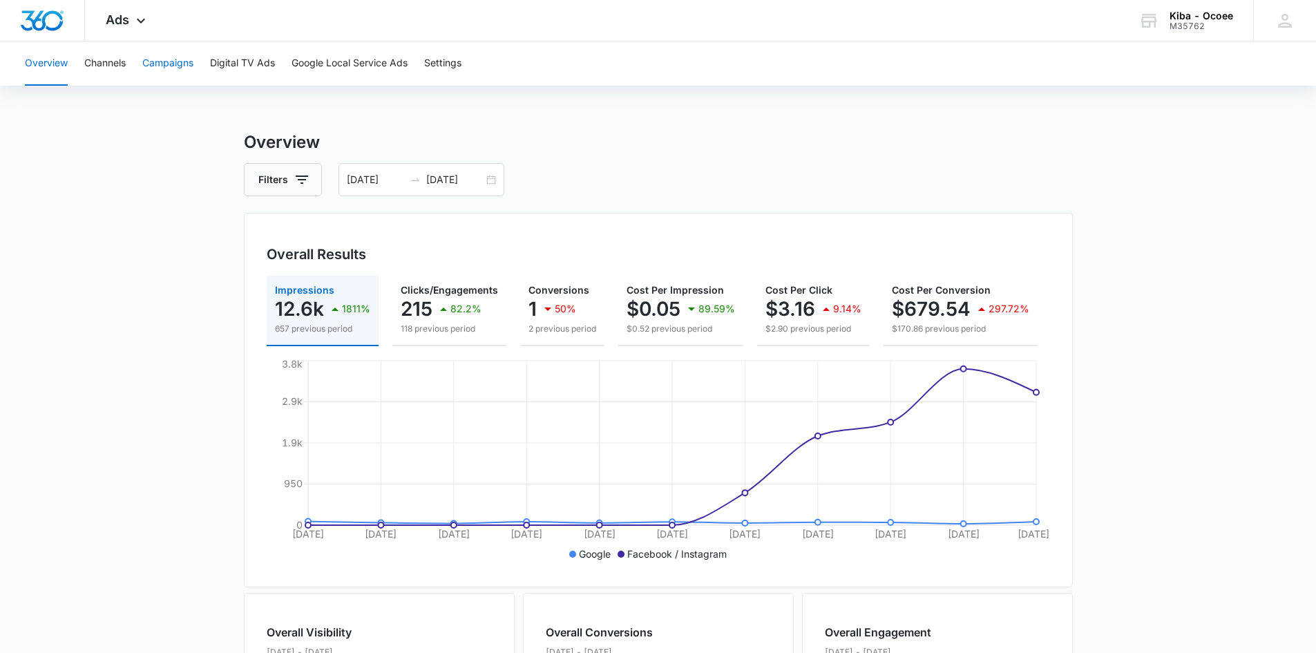
click at [175, 61] on button "Campaigns" at bounding box center [167, 63] width 51 height 44
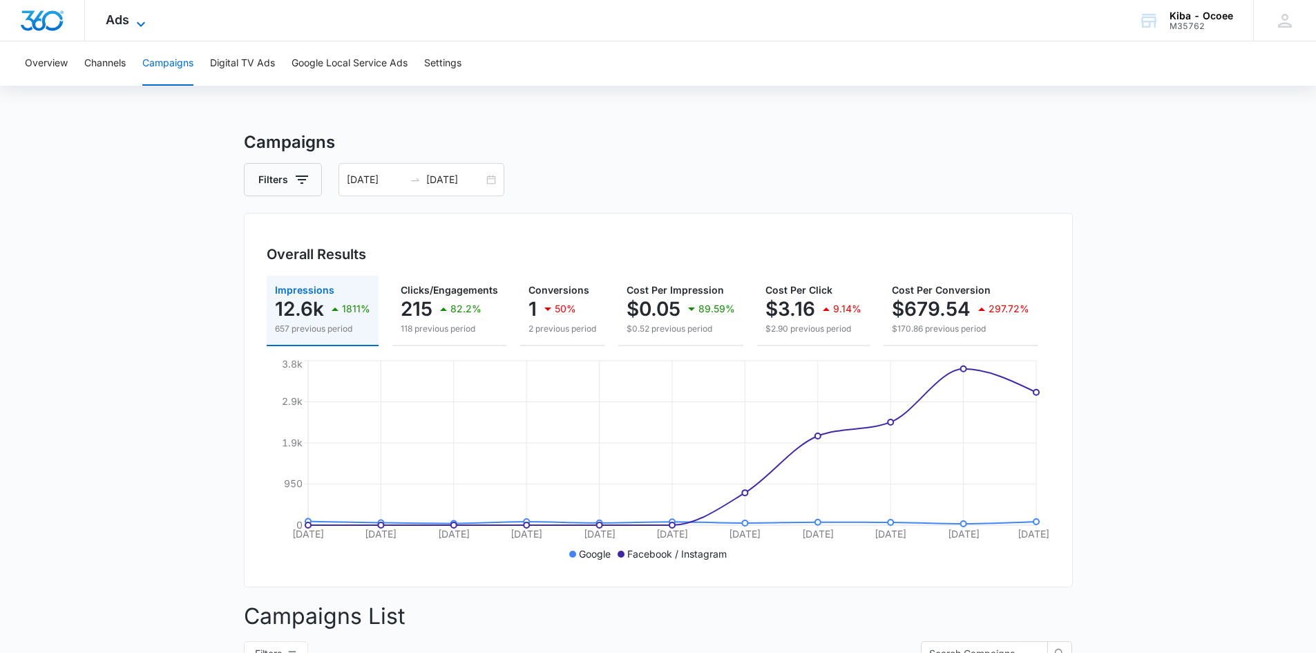
click at [140, 19] on icon at bounding box center [141, 24] width 17 height 17
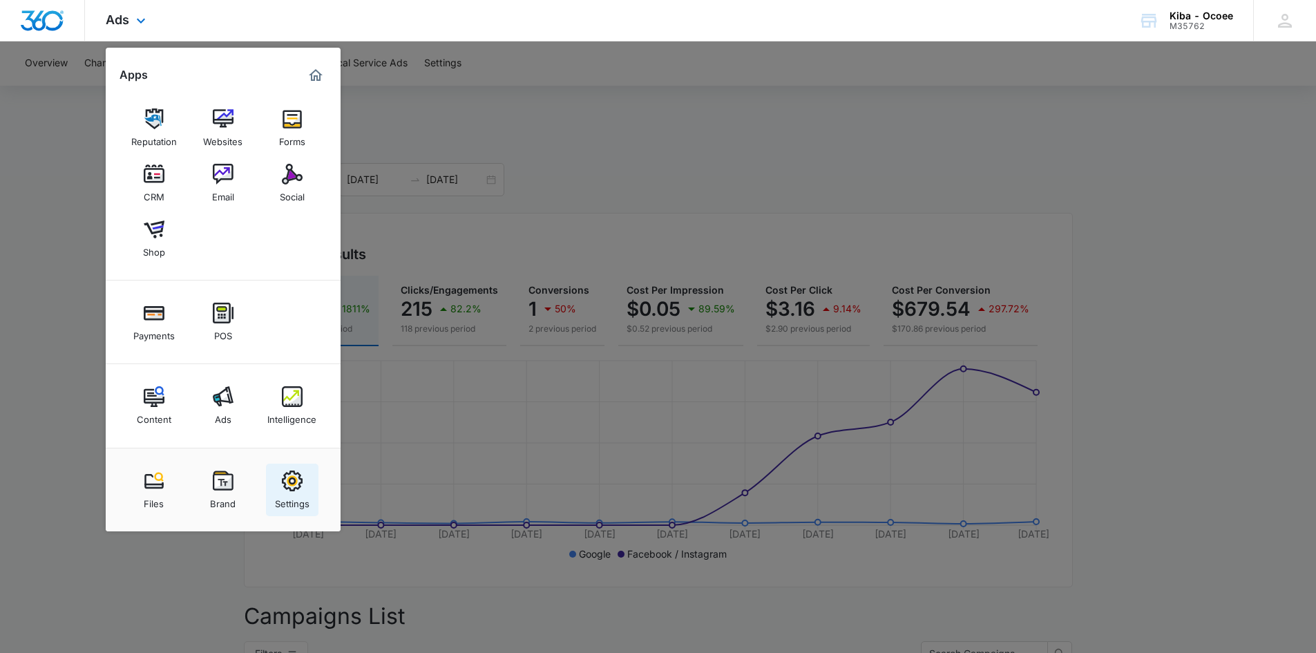
click at [296, 482] on img at bounding box center [292, 481] width 21 height 21
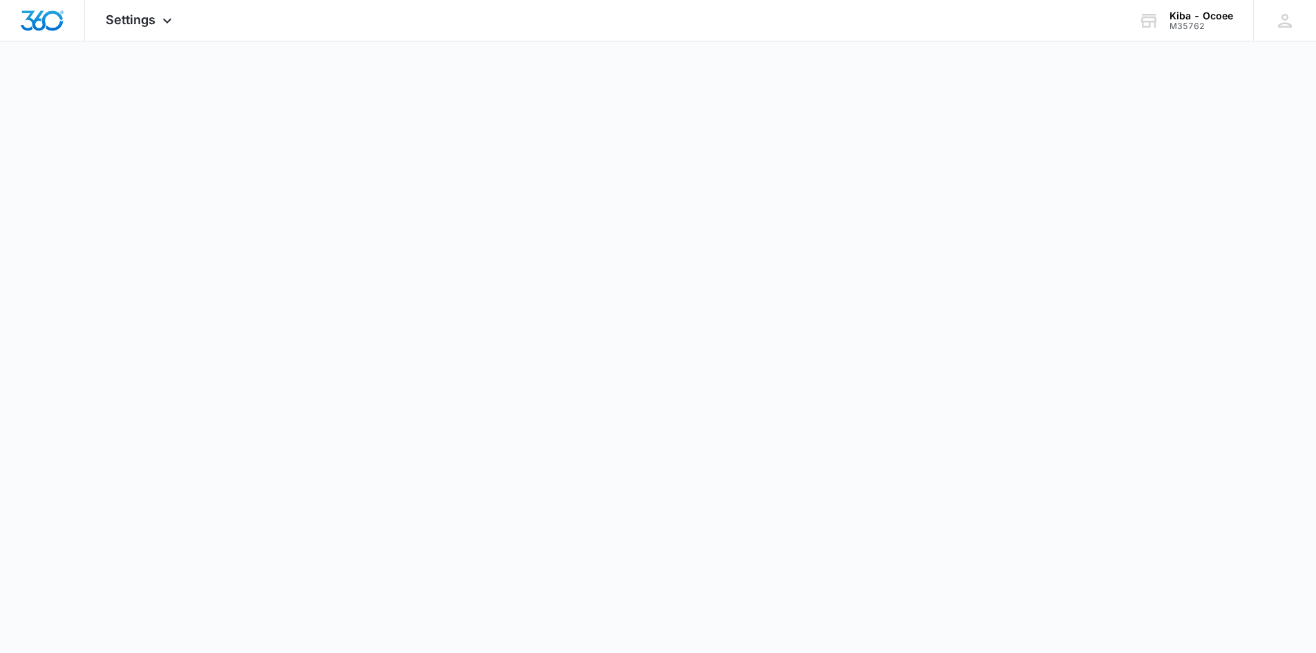
select select "33"
select select "US"
select select "America/Denver"
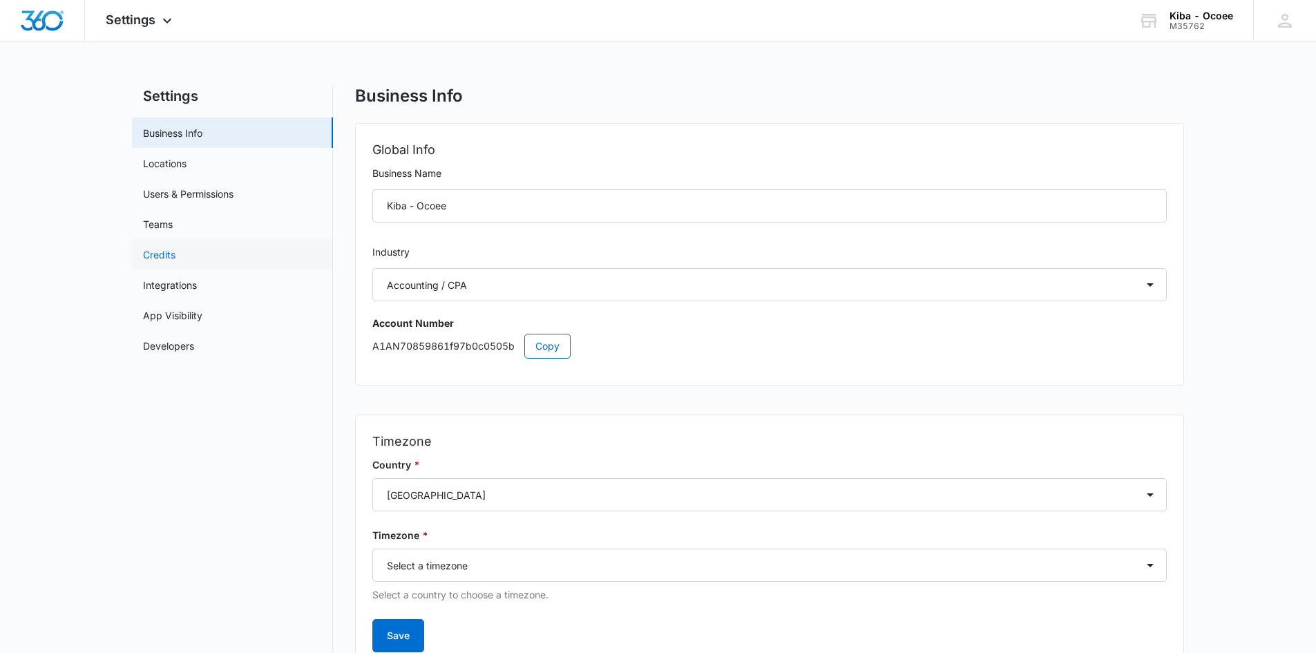
click at [149, 252] on link "Credits" at bounding box center [159, 254] width 32 height 15
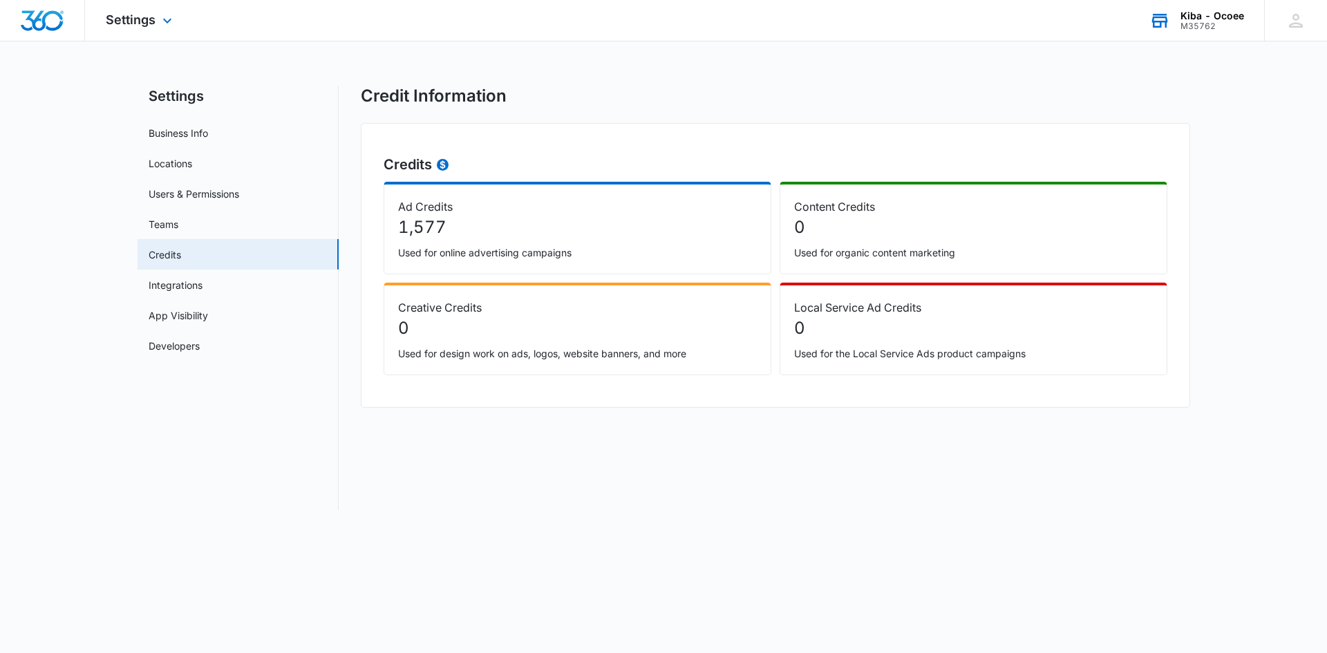
click at [1196, 14] on div "Kiba - Ocoee" at bounding box center [1212, 15] width 64 height 11
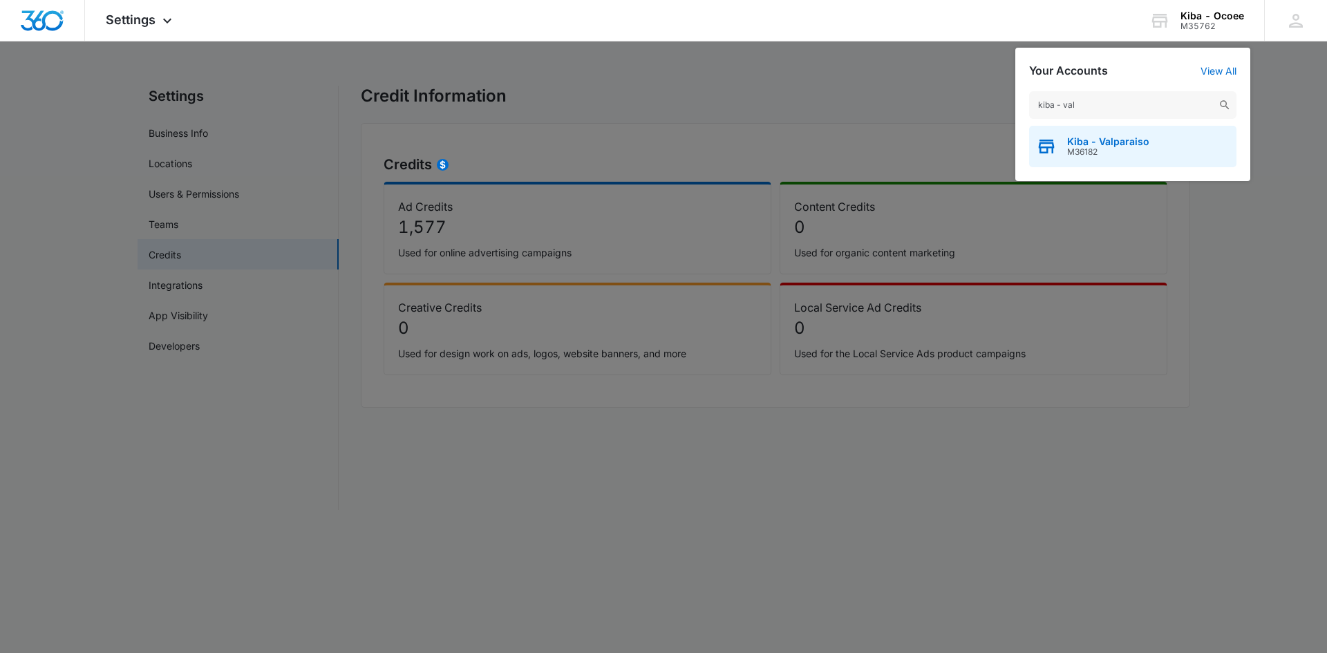
type input "kiba - val"
click at [1126, 137] on span "Kiba - Valparaiso" at bounding box center [1108, 141] width 82 height 11
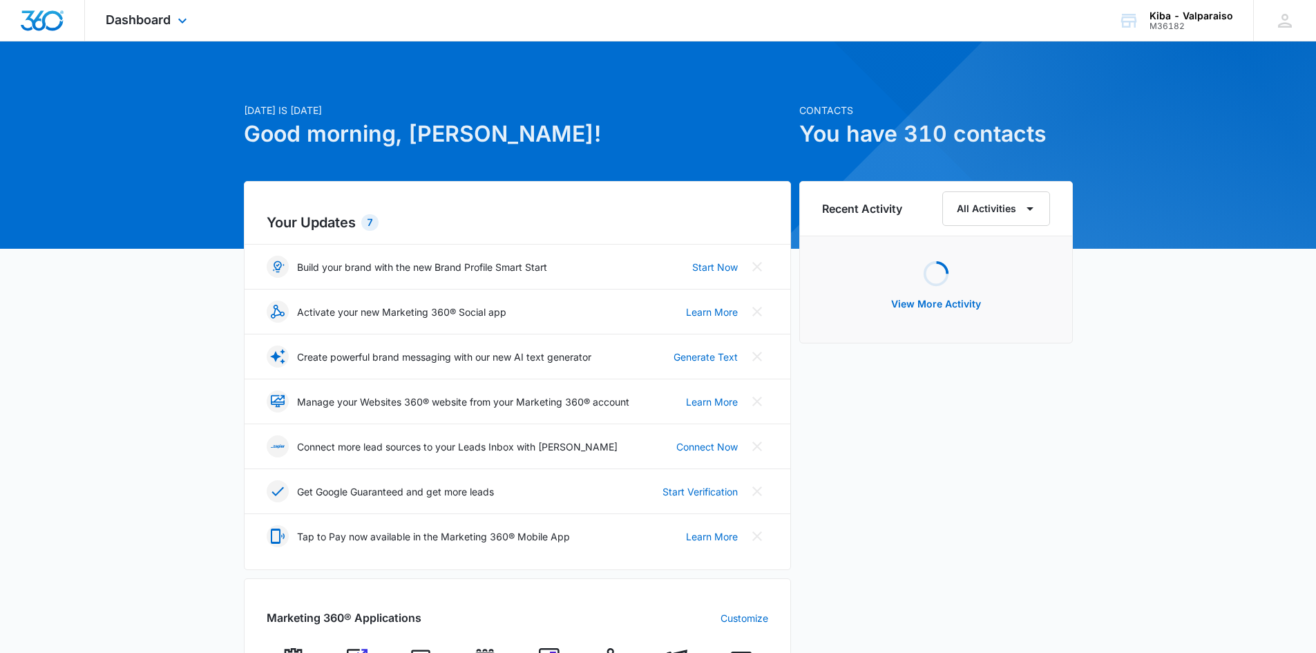
click at [171, 18] on div "Dashboard Apps Reputation Websites Forms CRM Email Social Shop Payments POS Con…" at bounding box center [148, 20] width 126 height 41
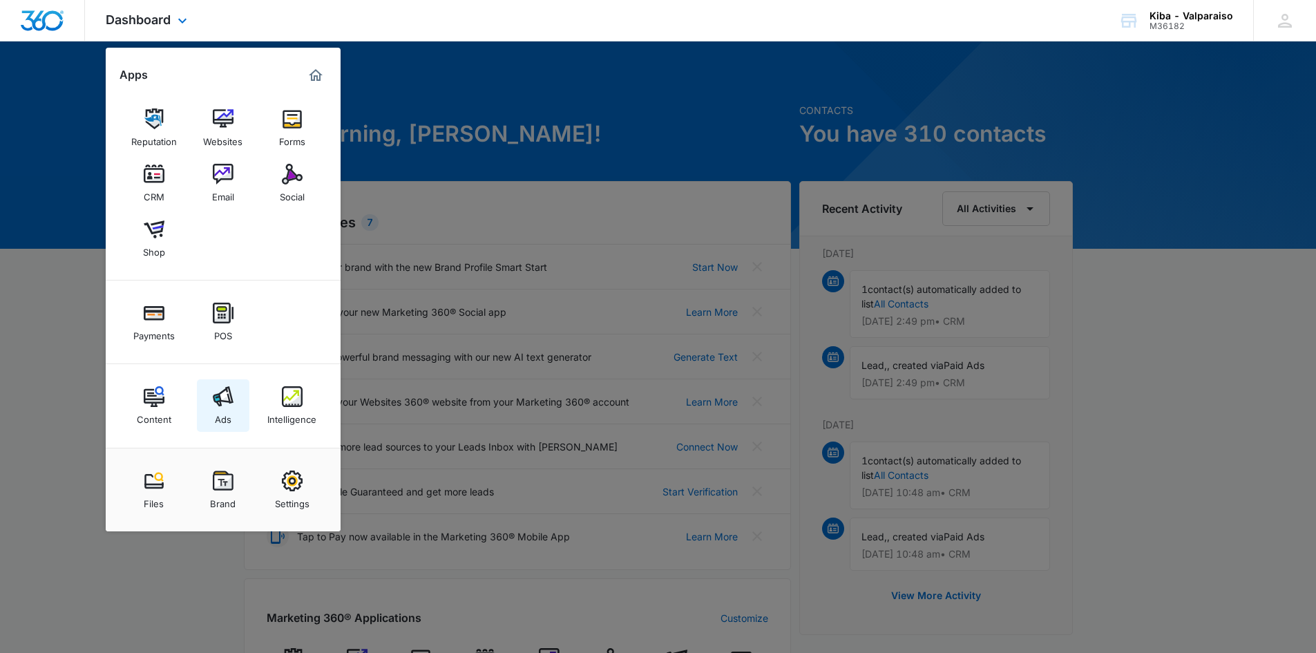
click at [218, 405] on img at bounding box center [223, 396] width 21 height 21
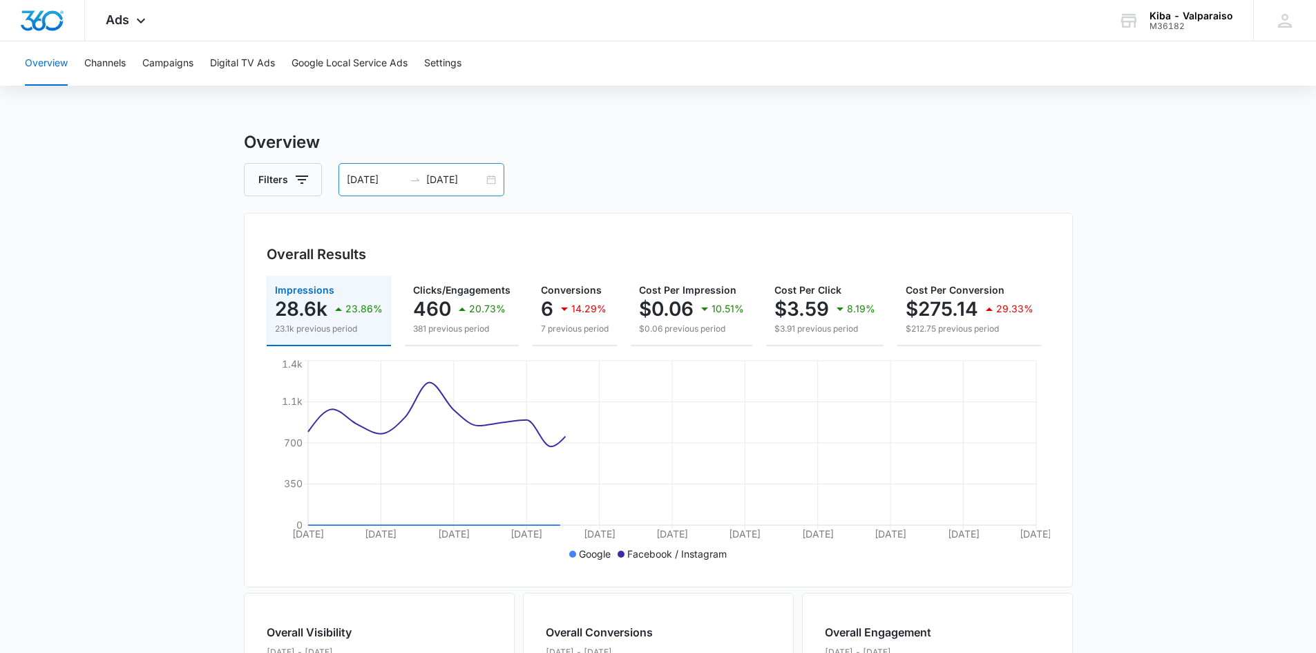
click at [484, 180] on div "07/01/2025 07/31/2025" at bounding box center [422, 179] width 166 height 33
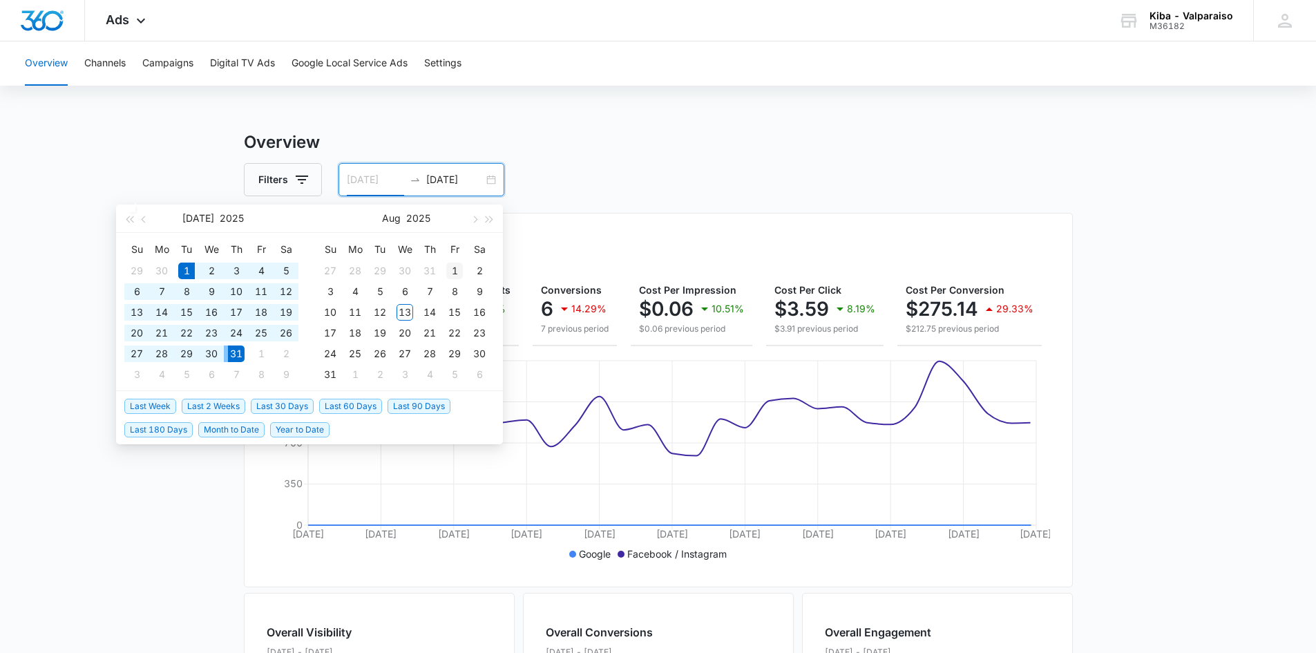
type input "08/01/2025"
click at [455, 268] on div "1" at bounding box center [454, 271] width 17 height 17
type input "08/12/2025"
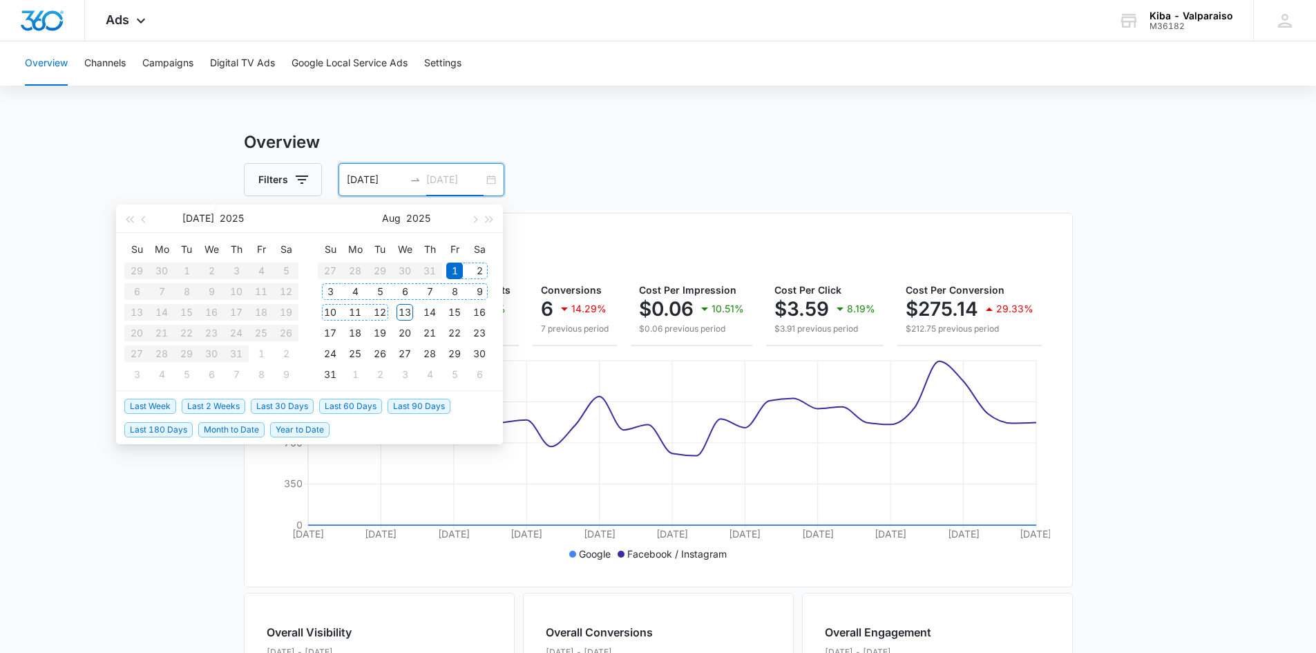
click at [383, 314] on div "12" at bounding box center [380, 312] width 17 height 17
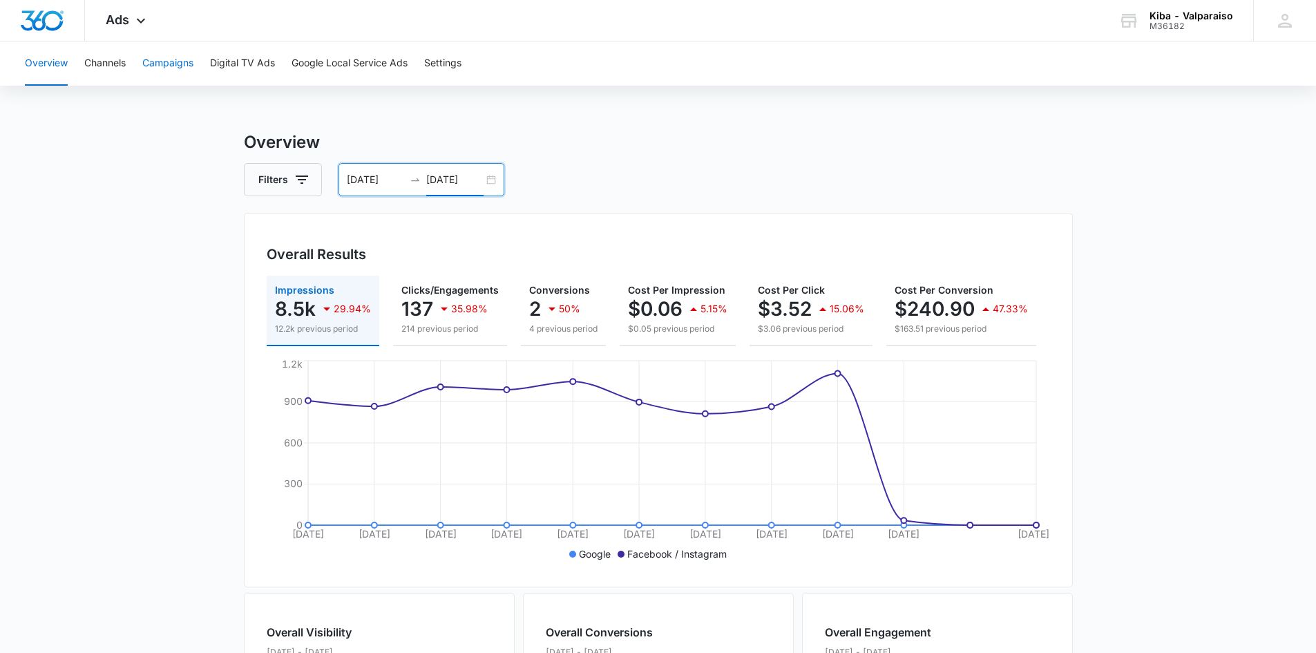
click at [180, 64] on button "Campaigns" at bounding box center [167, 63] width 51 height 44
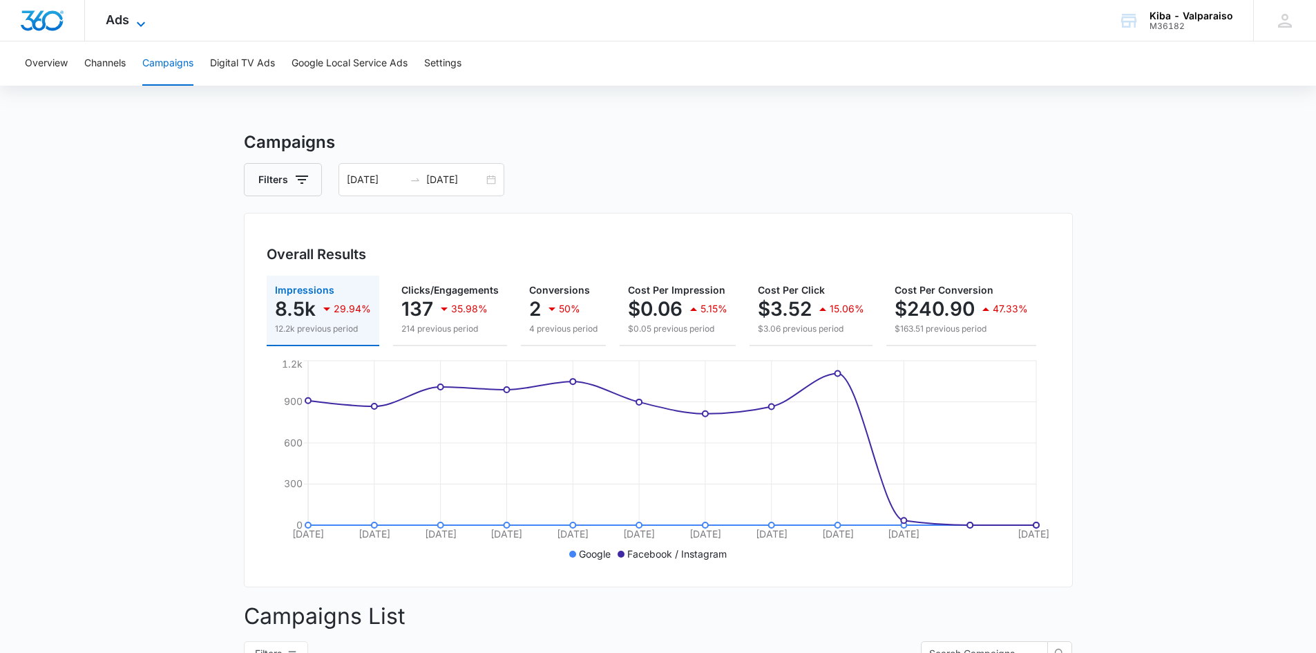
click at [143, 19] on icon at bounding box center [141, 24] width 17 height 17
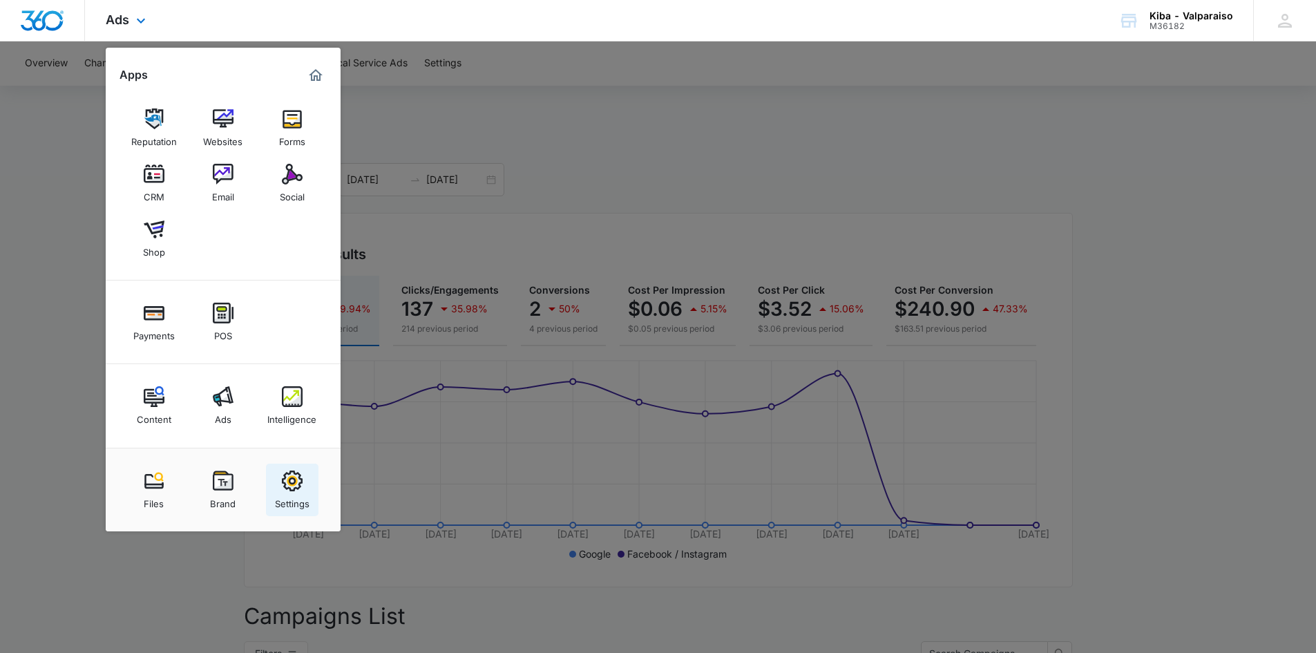
click at [290, 483] on img at bounding box center [292, 481] width 21 height 21
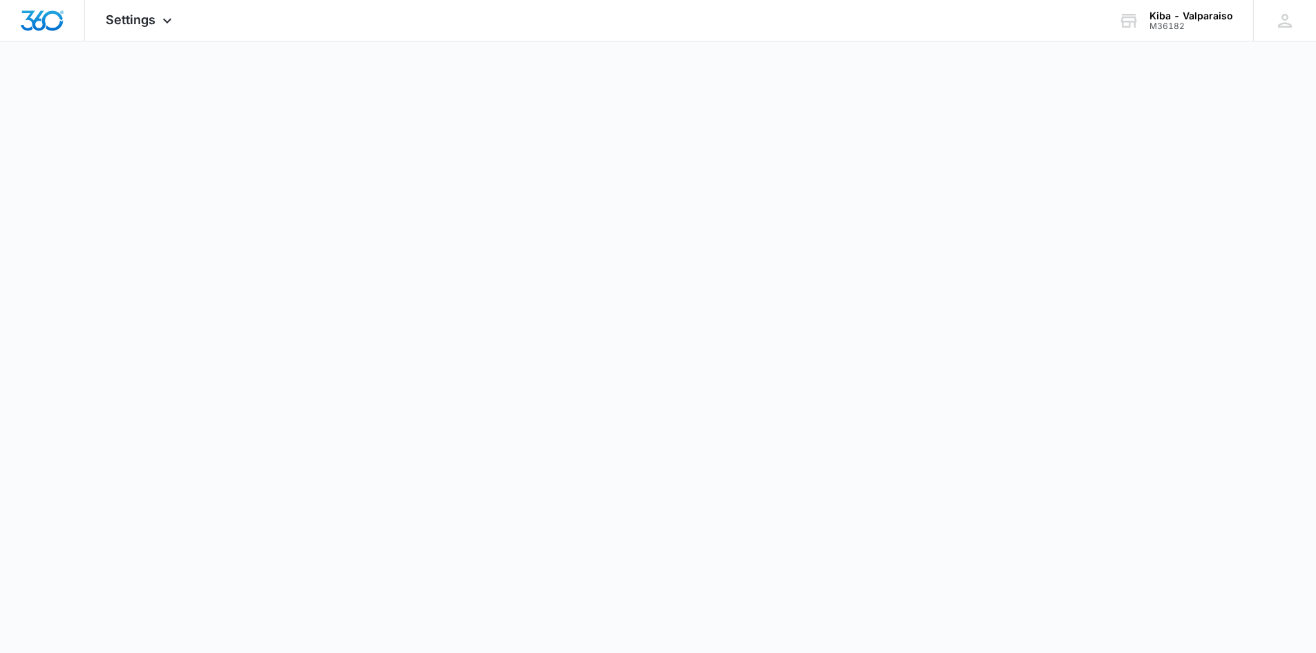
select select "33"
select select "US"
select select "America/Denver"
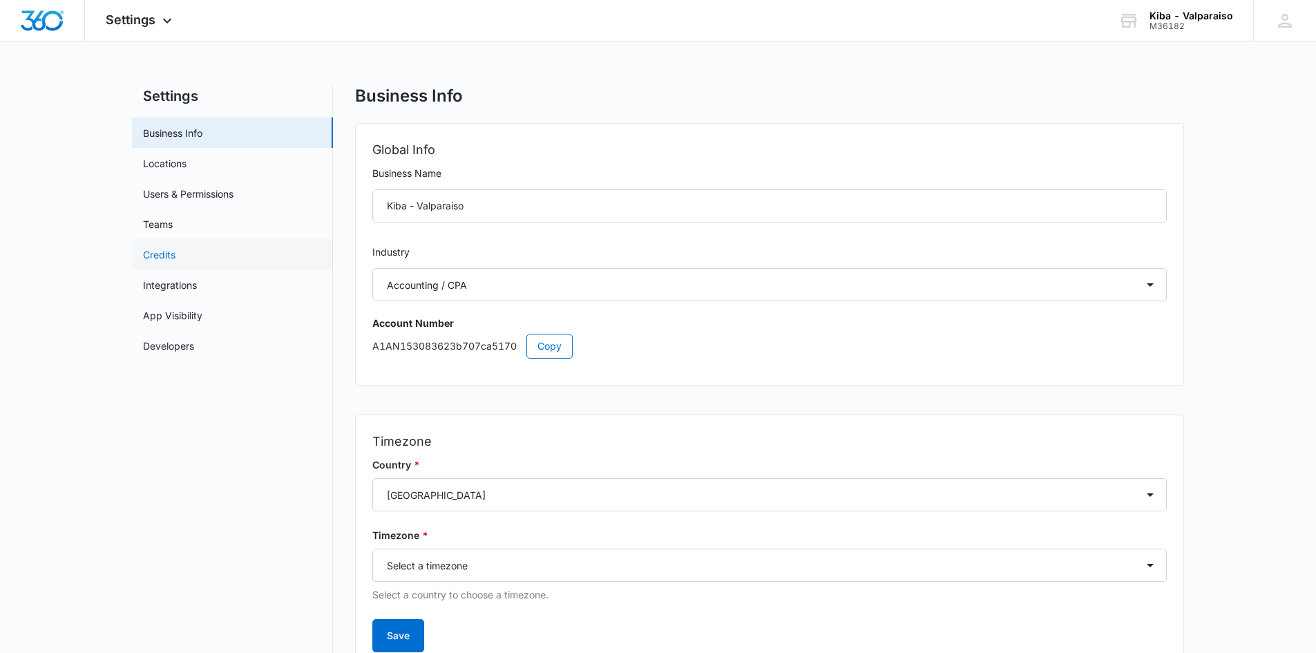
click at [156, 253] on link "Credits" at bounding box center [159, 254] width 32 height 15
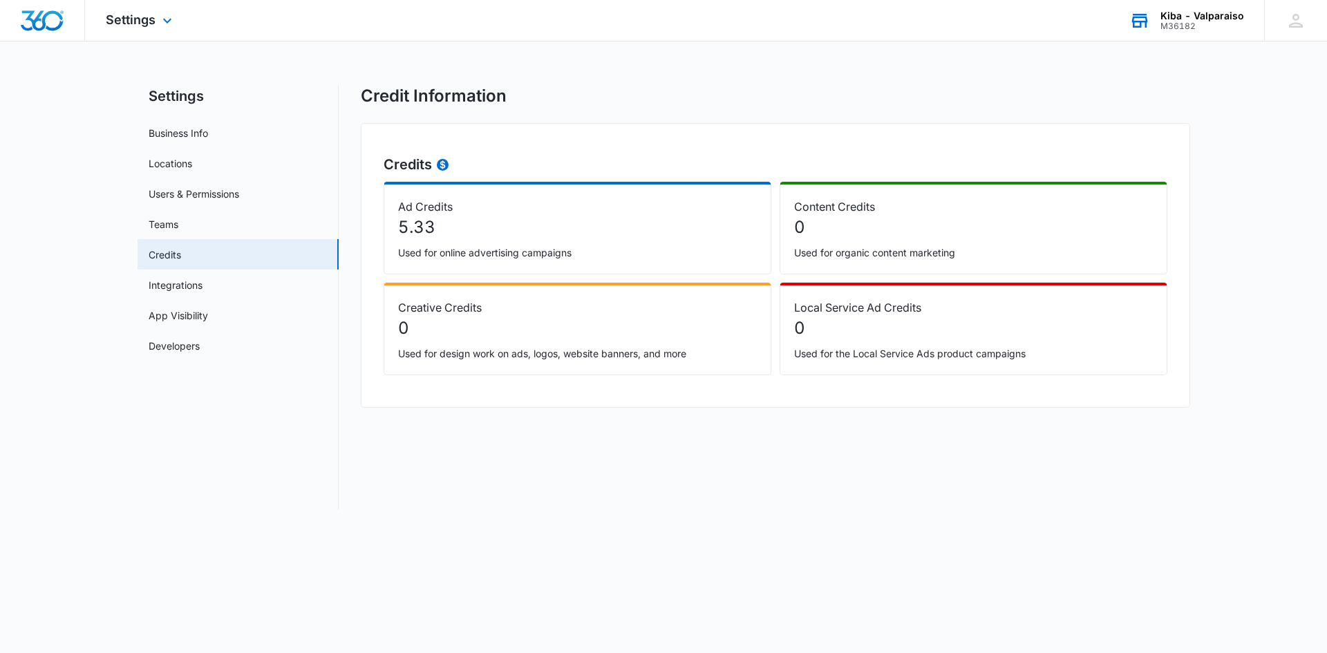
click at [1164, 23] on div "M36182" at bounding box center [1202, 26] width 84 height 10
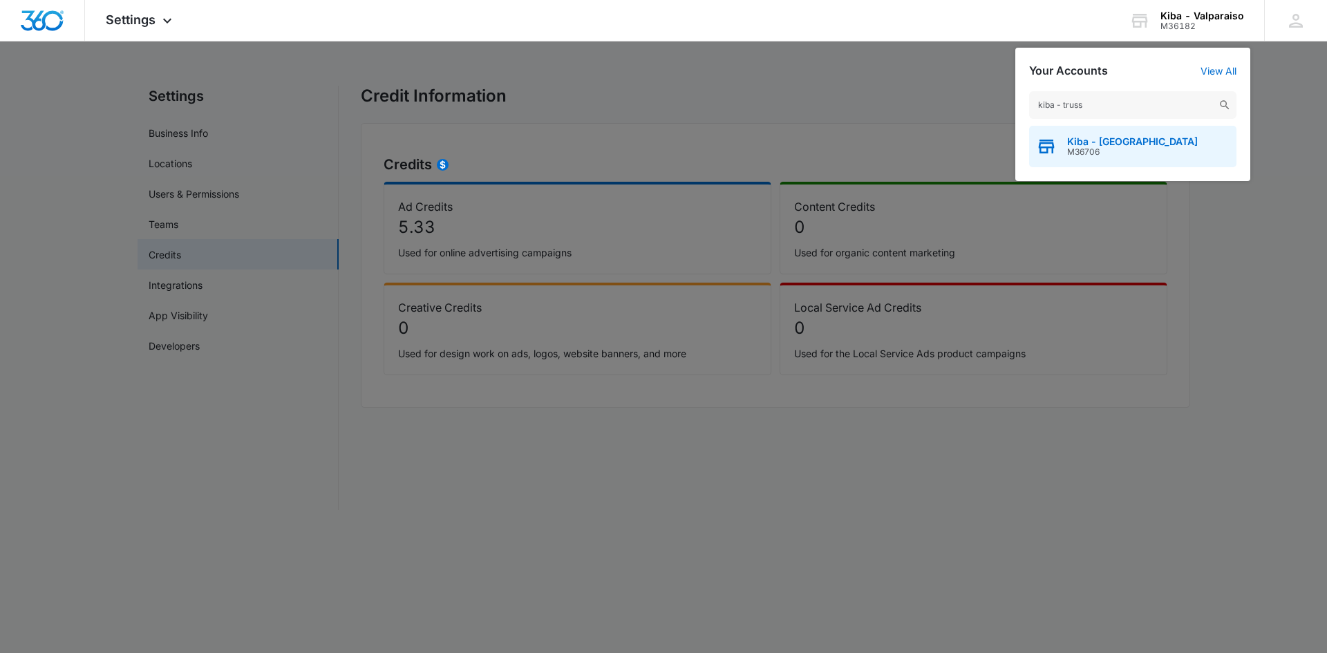
type input "kiba - truss"
click at [1128, 149] on span "M36706" at bounding box center [1132, 152] width 131 height 10
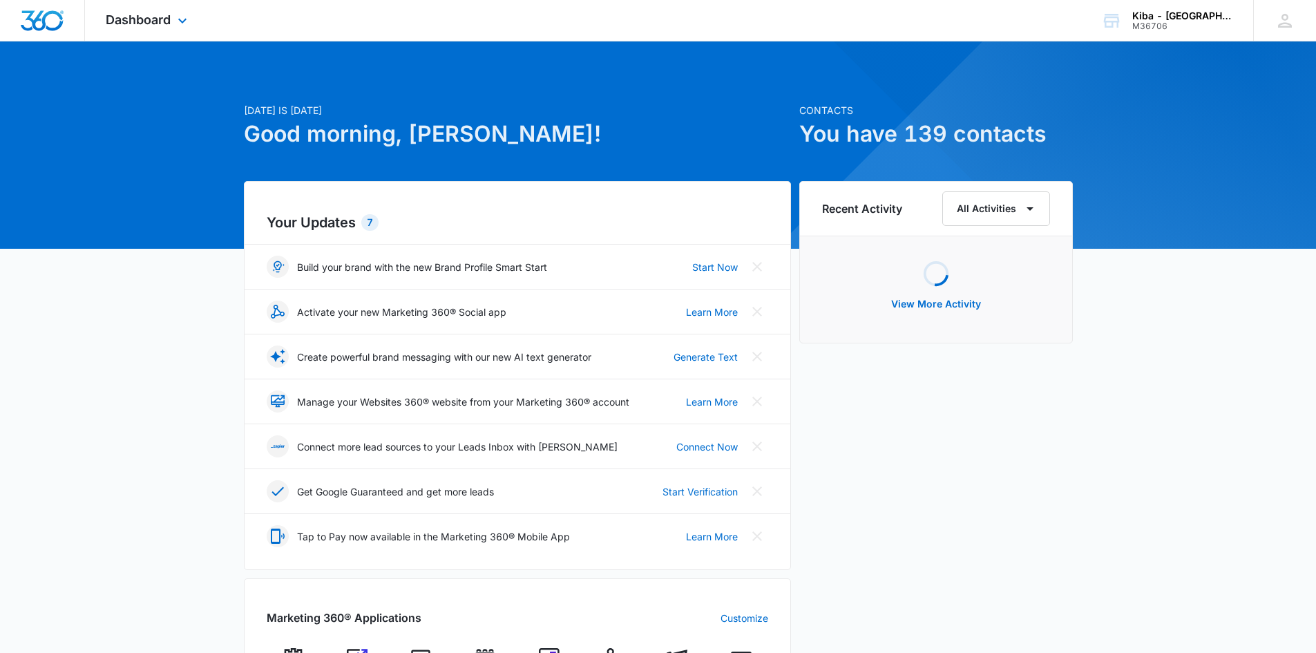
click at [171, 19] on div "Dashboard Apps Reputation Websites Forms CRM Email Social Shop Payments POS Con…" at bounding box center [148, 20] width 126 height 41
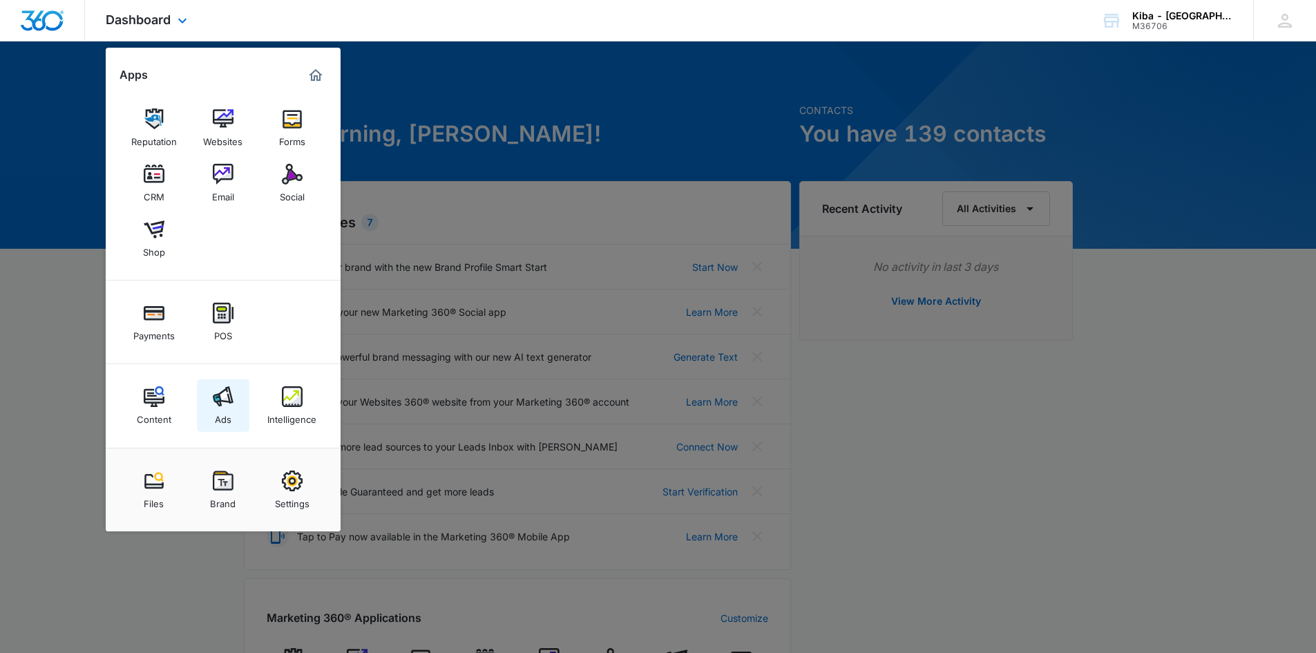
click at [217, 404] on img at bounding box center [223, 396] width 21 height 21
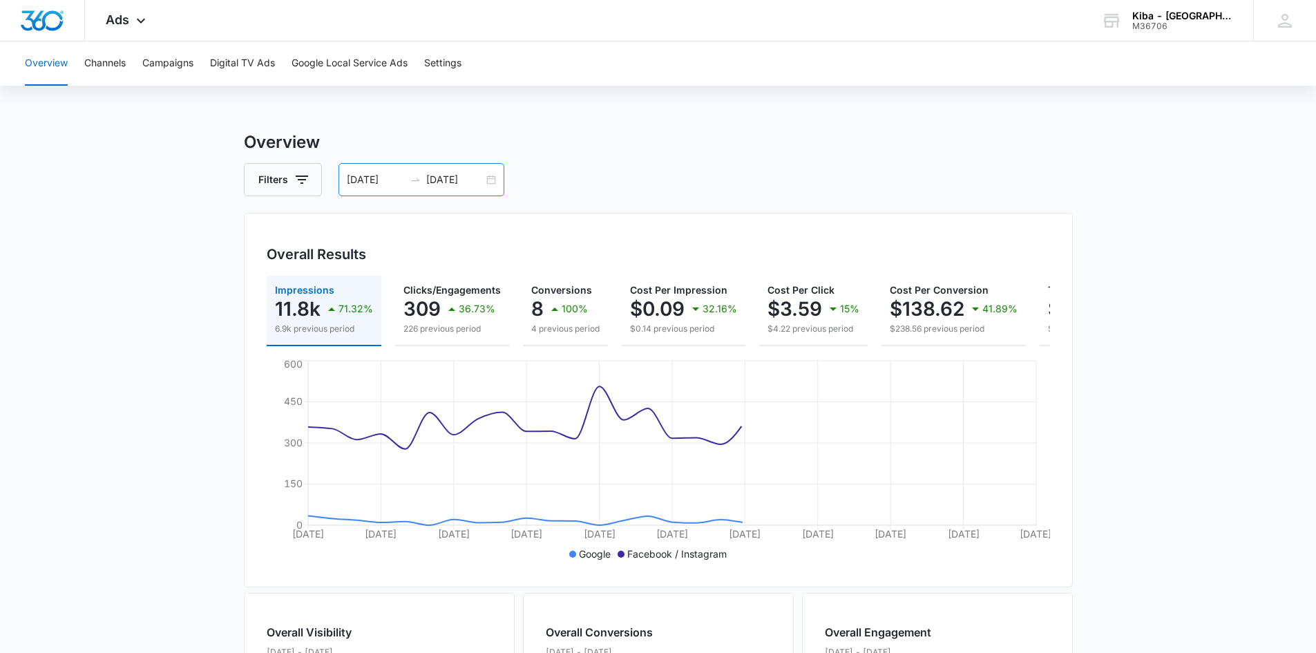
click at [492, 183] on div "07/01/2025 07/31/2025" at bounding box center [422, 179] width 166 height 33
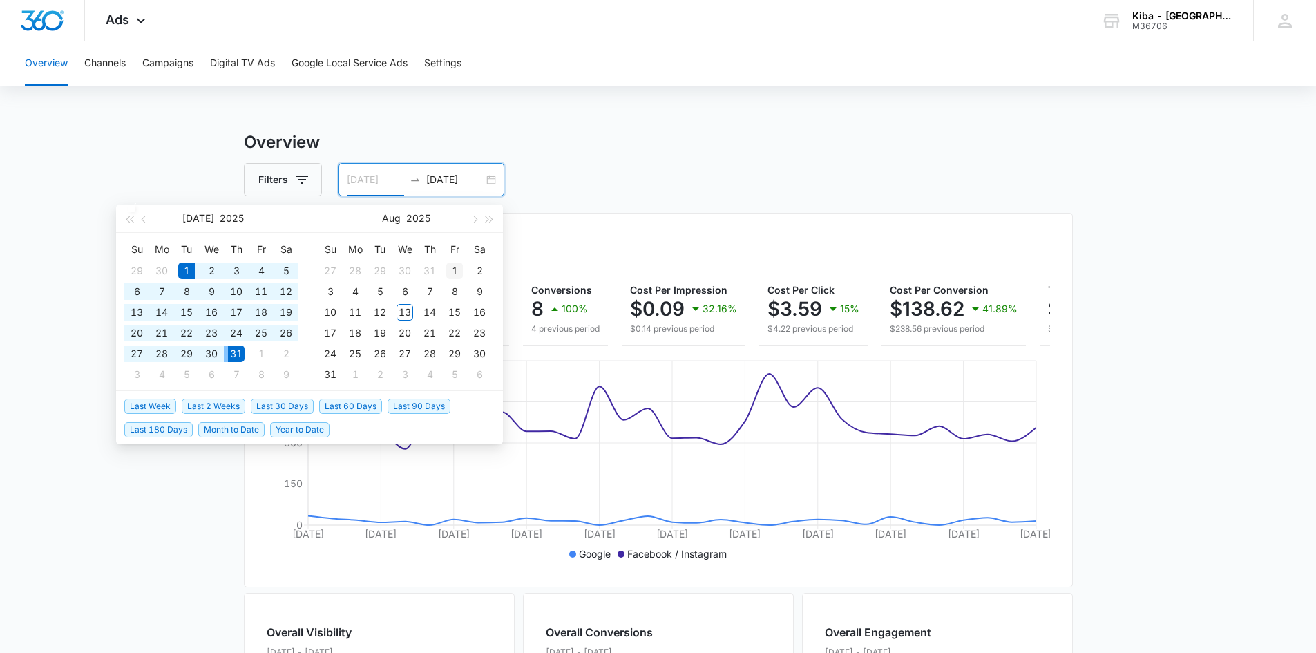
type input "08/01/2025"
click at [455, 267] on div "1" at bounding box center [454, 271] width 17 height 17
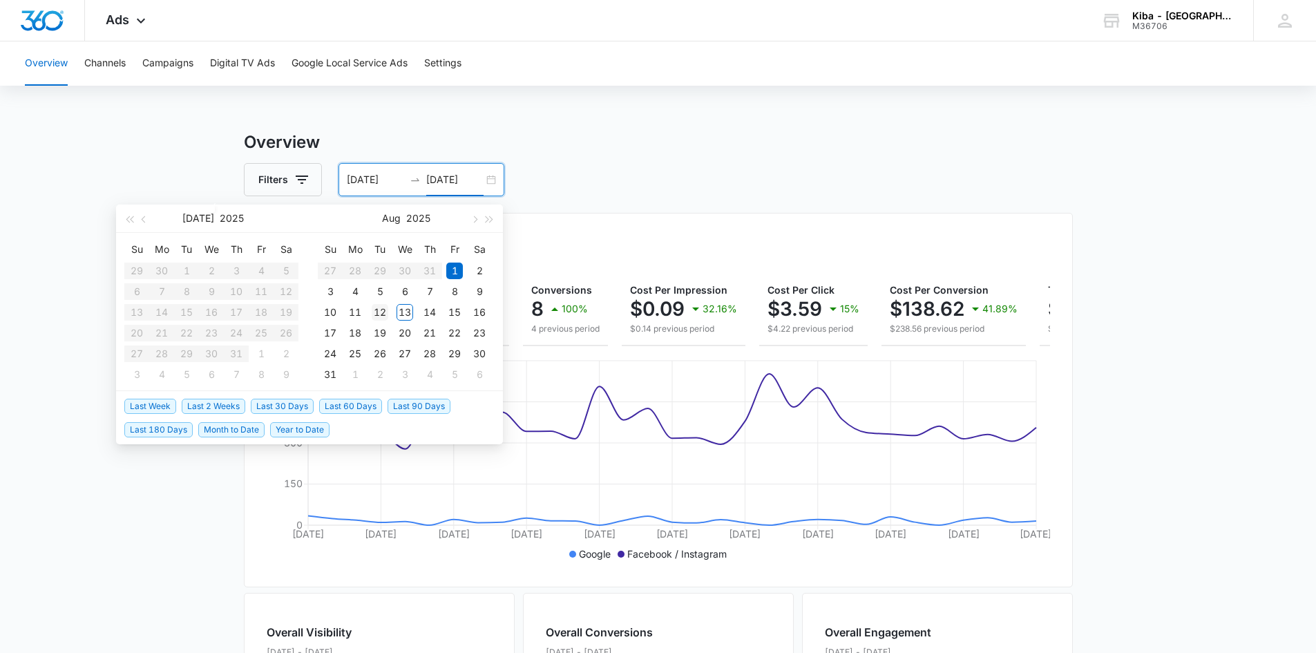
type input "08/12/2025"
click at [380, 310] on div "12" at bounding box center [380, 312] width 17 height 17
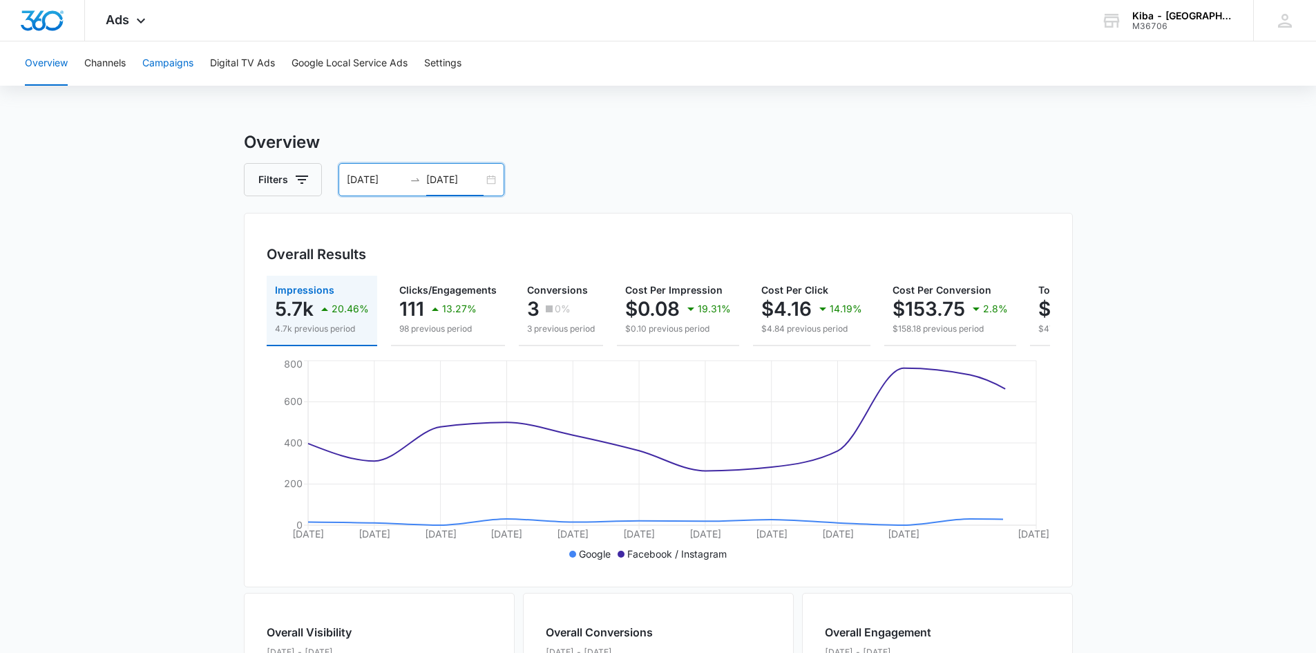
click at [164, 65] on button "Campaigns" at bounding box center [167, 63] width 51 height 44
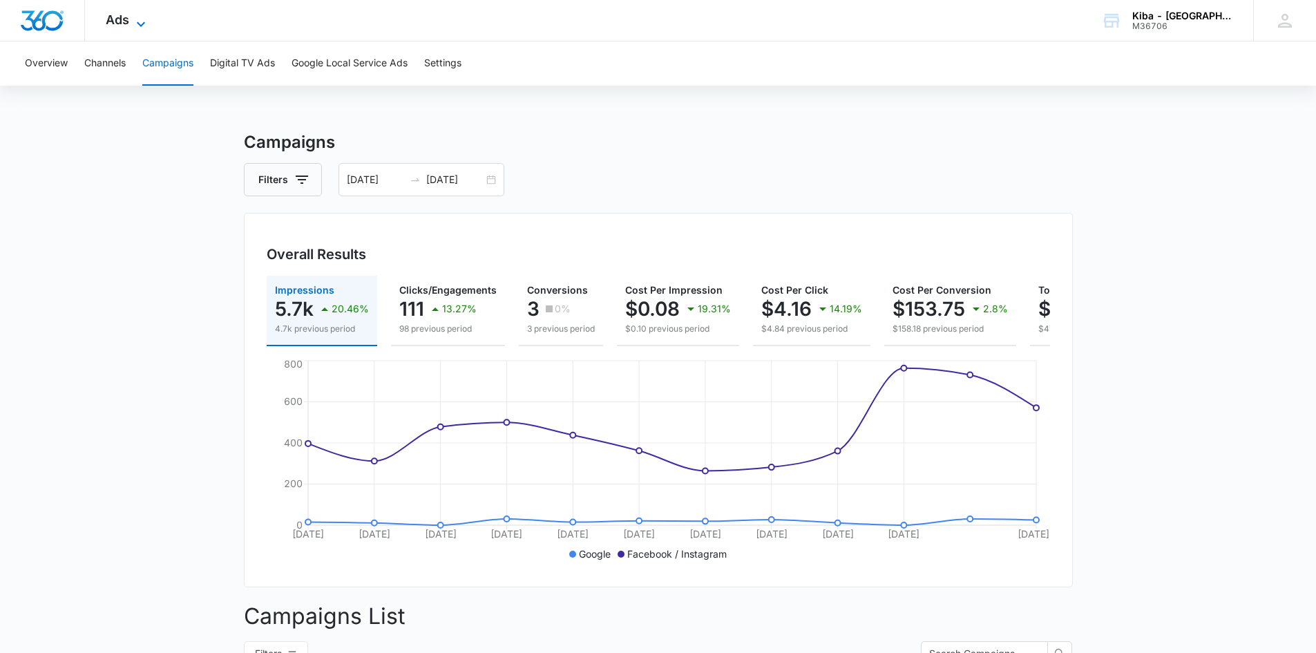
click at [144, 19] on icon at bounding box center [141, 24] width 17 height 17
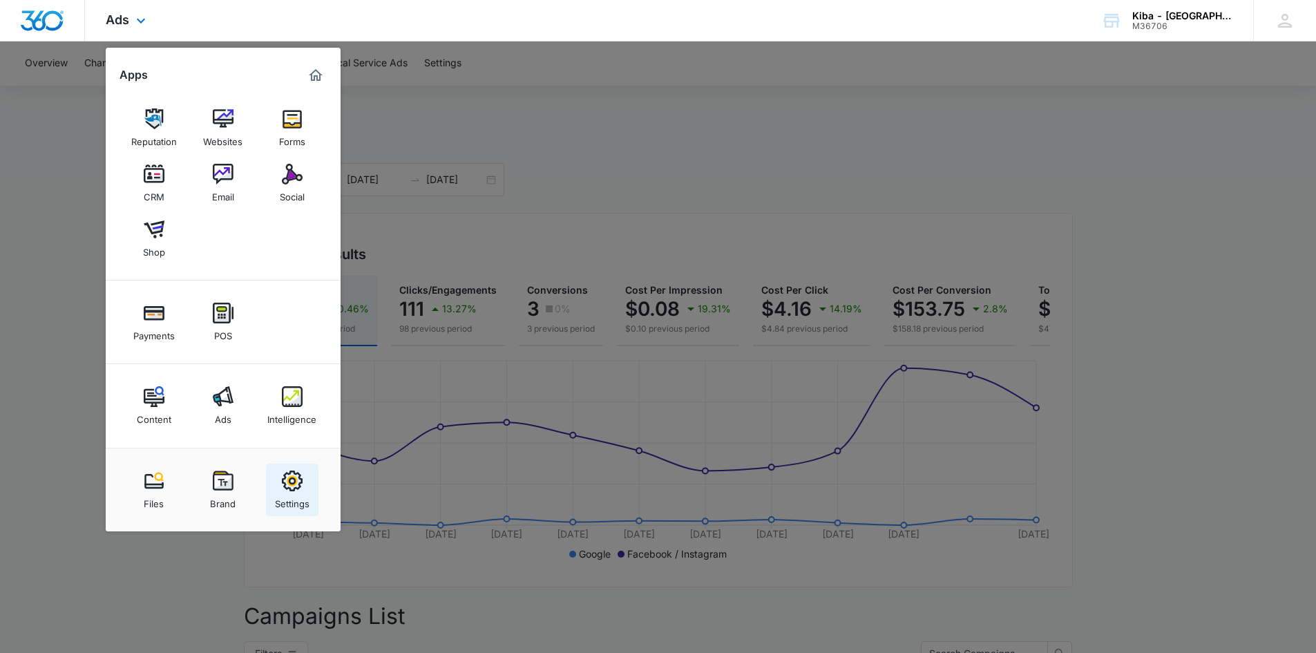
click at [292, 474] on img at bounding box center [292, 481] width 21 height 21
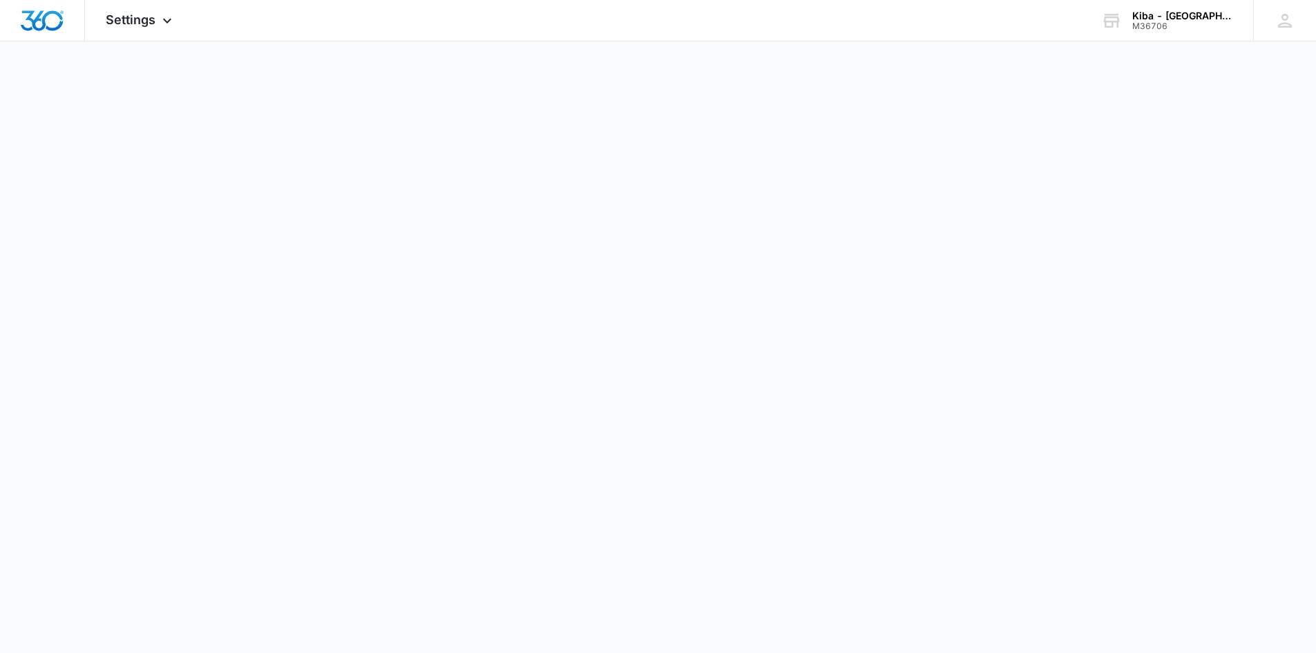
select select "33"
select select "US"
select select "America/Denver"
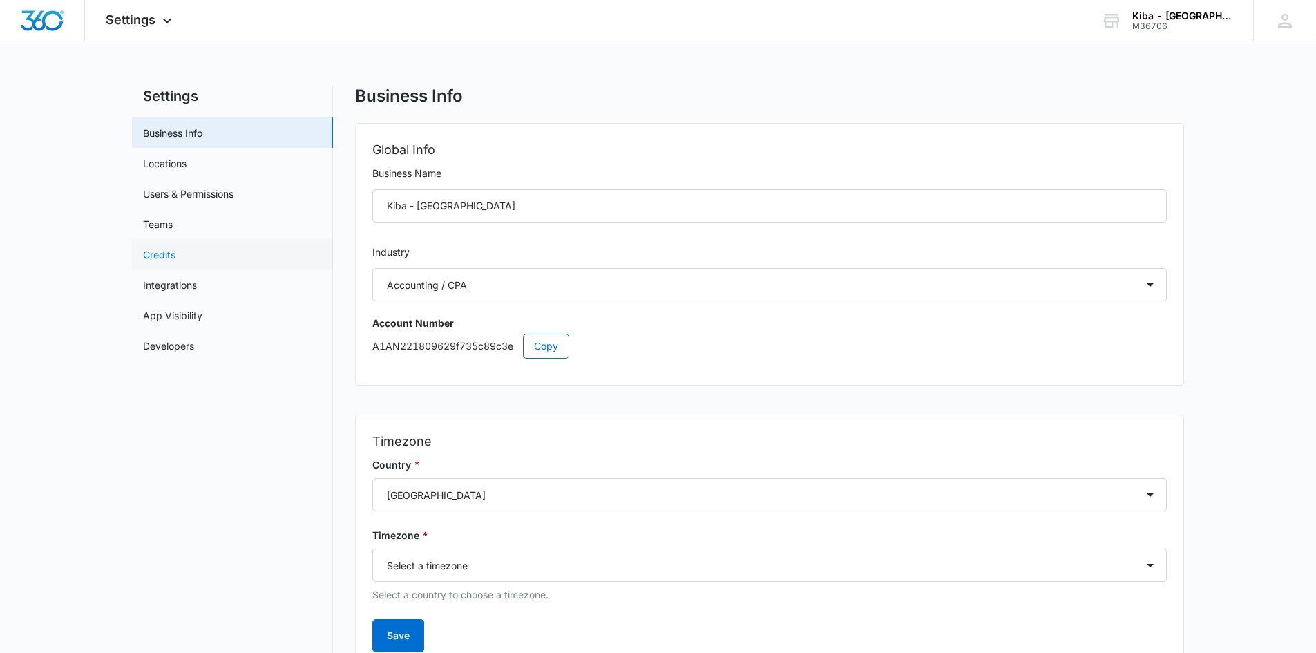
click at [149, 247] on link "Credits" at bounding box center [159, 254] width 32 height 15
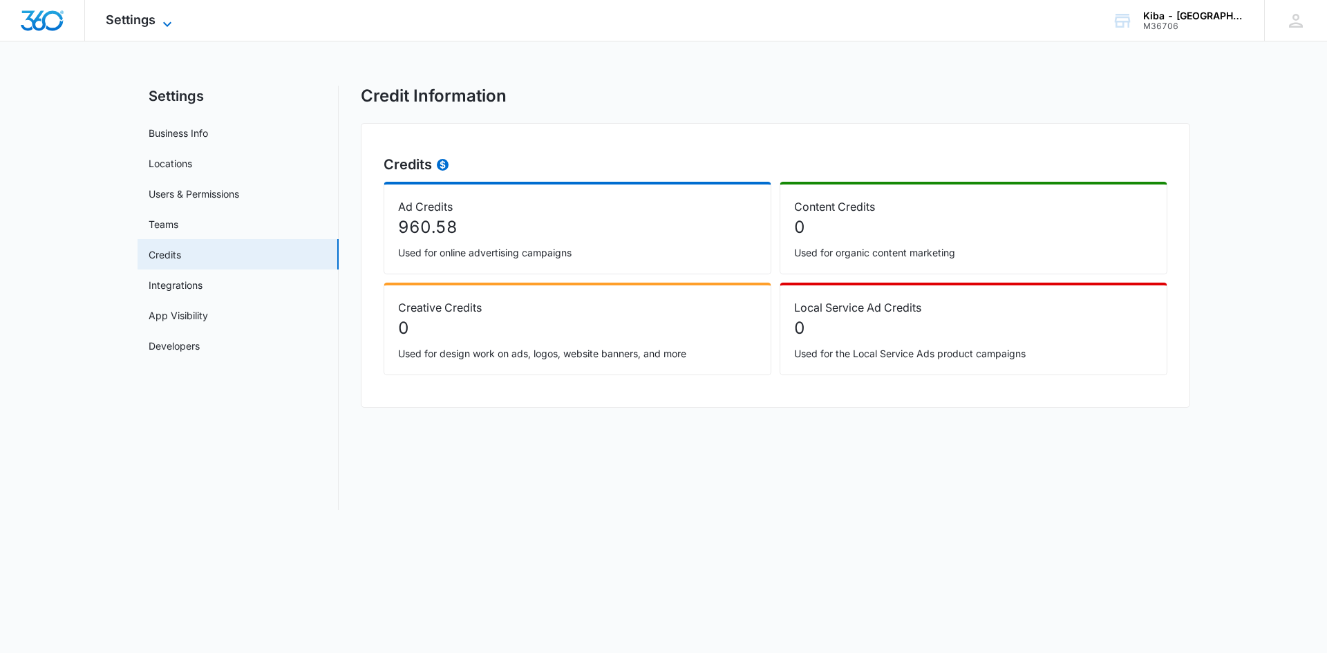
click at [168, 17] on icon at bounding box center [167, 24] width 17 height 17
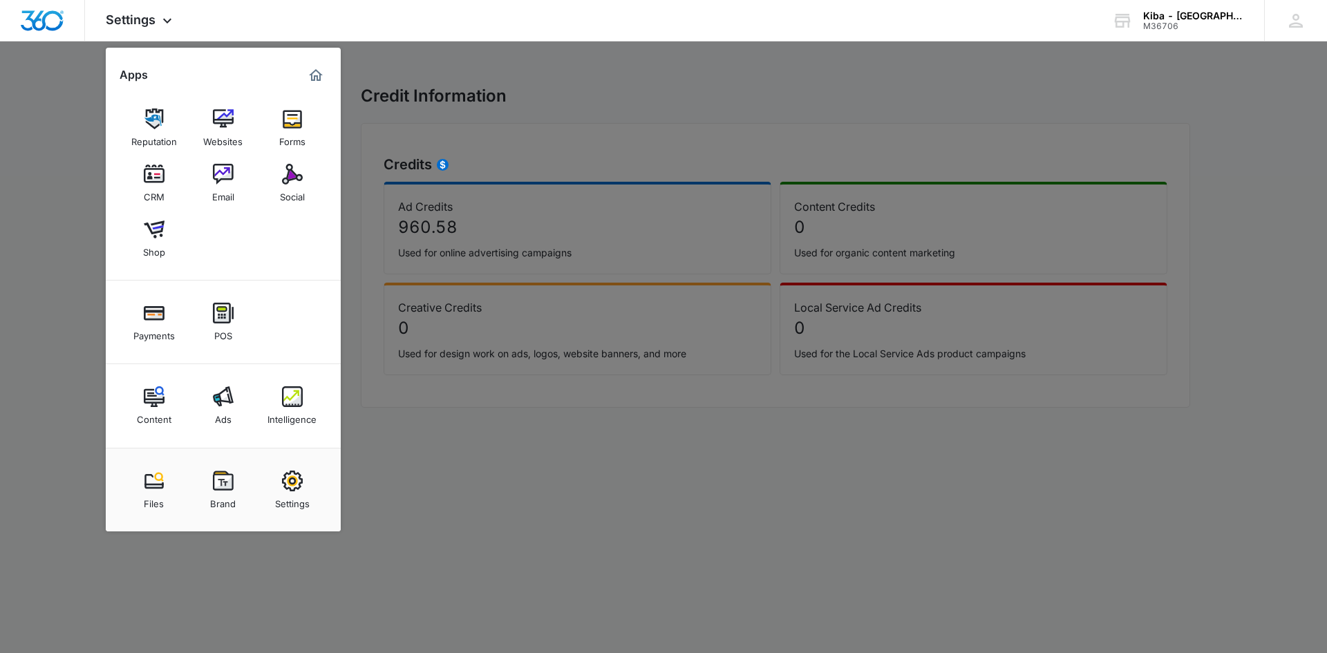
click at [294, 404] on img at bounding box center [292, 396] width 21 height 21
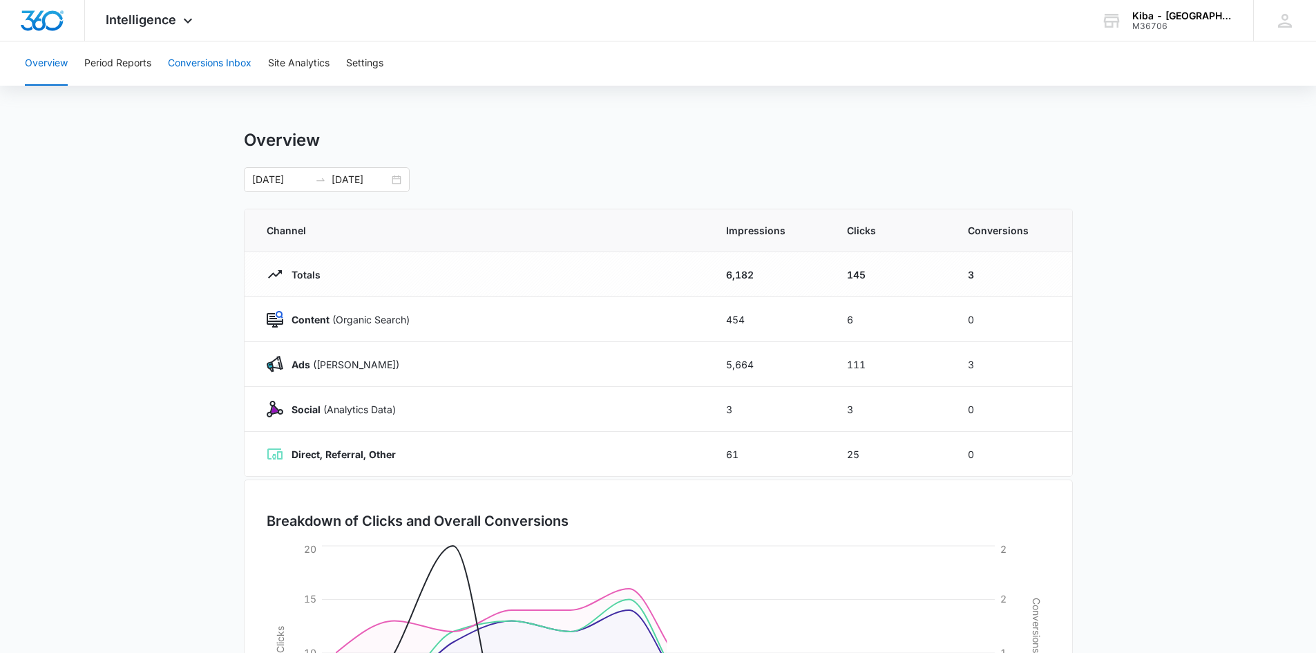
click at [218, 62] on button "Conversions Inbox" at bounding box center [210, 63] width 84 height 44
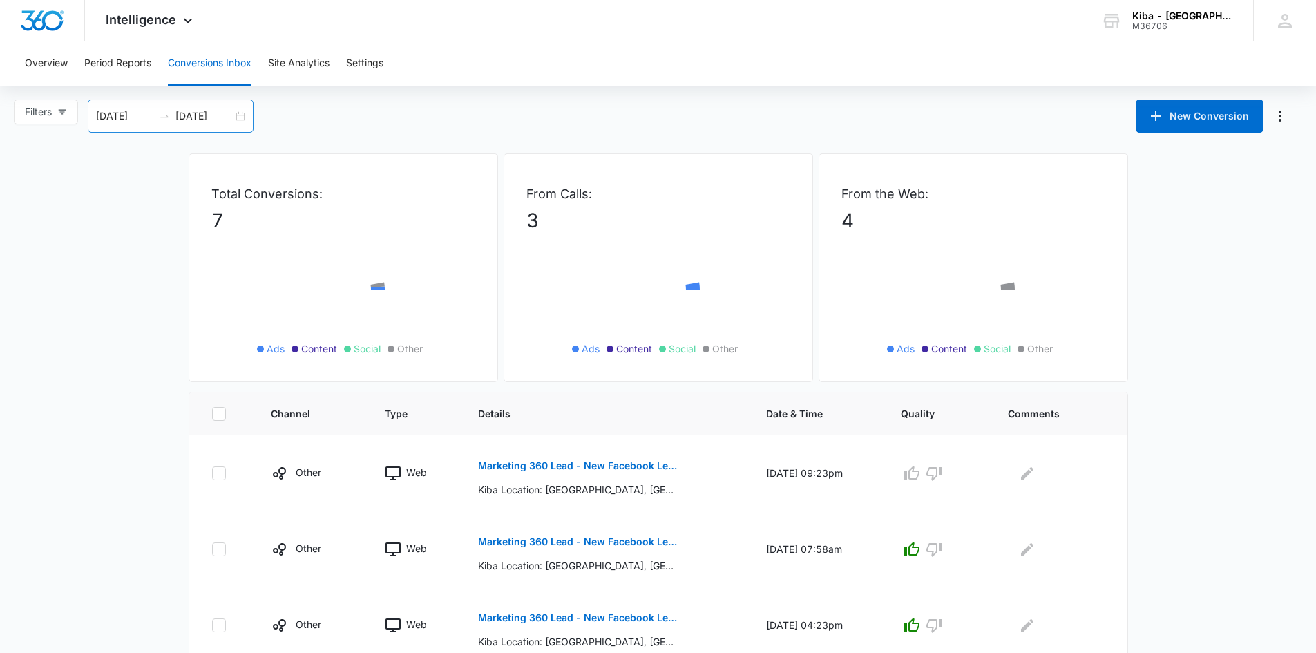
click at [238, 116] on div "07/14/2025 08/13/2025" at bounding box center [171, 116] width 166 height 33
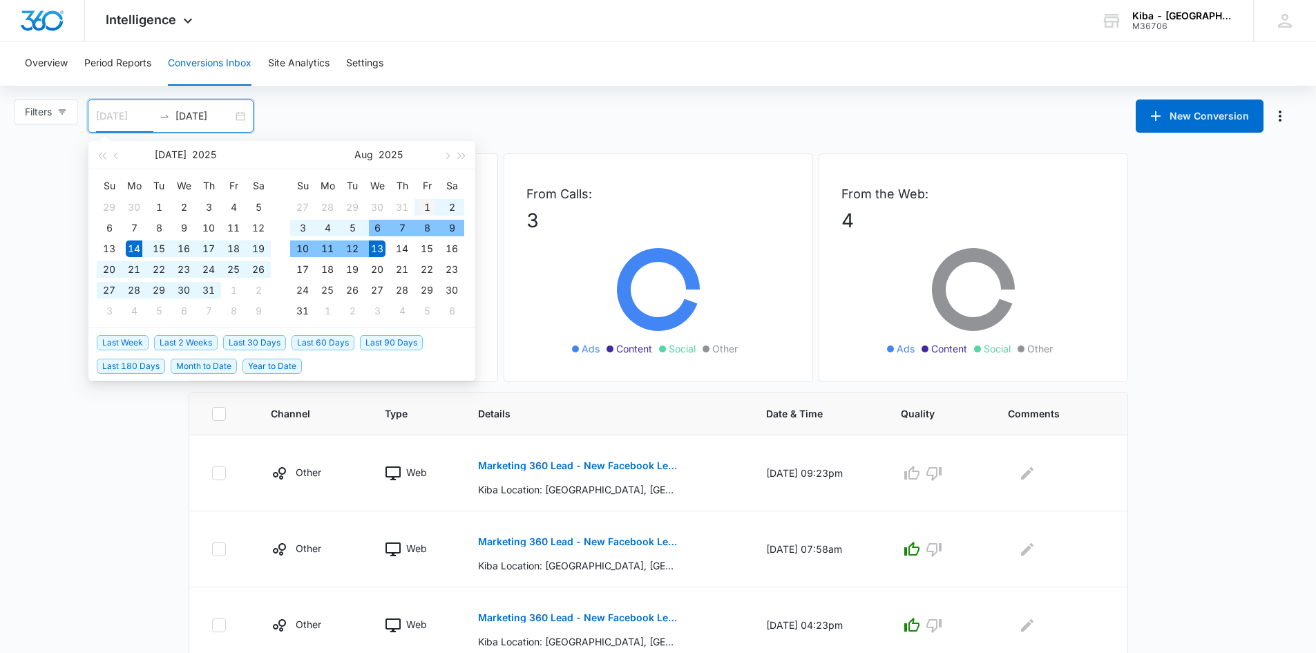
type input "08/01/2025"
click at [429, 207] on div "1" at bounding box center [427, 207] width 17 height 17
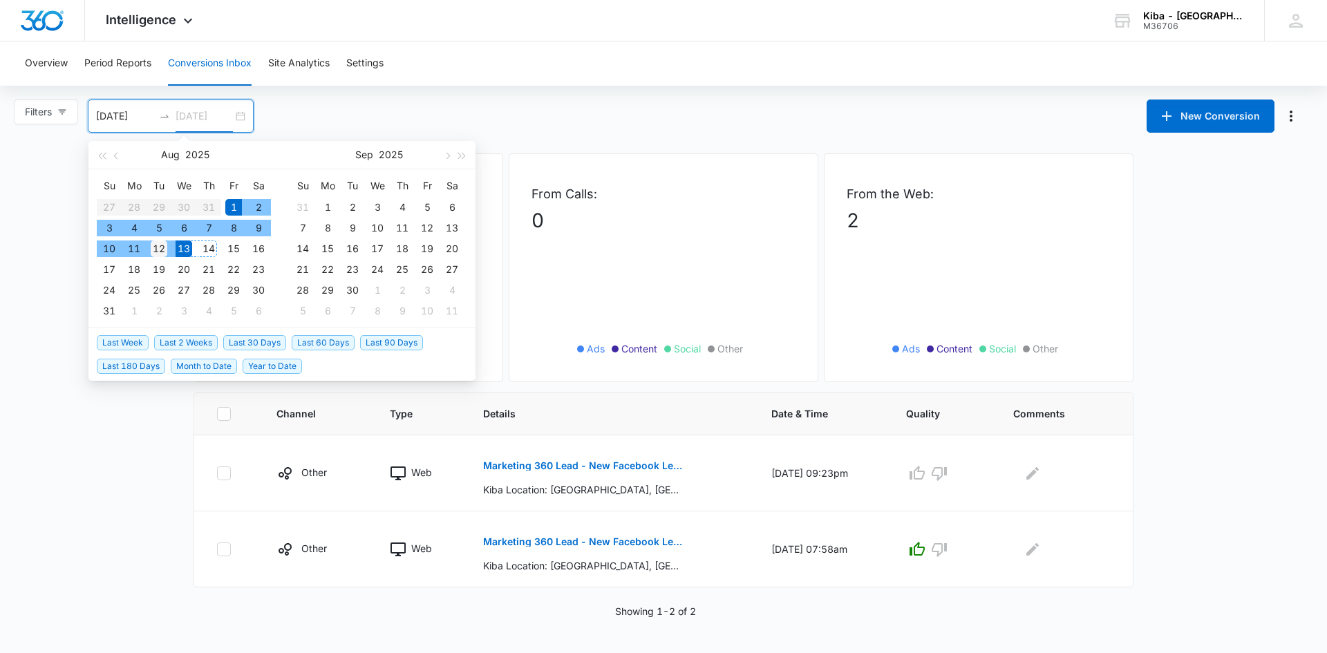
type input "08/12/2025"
click at [158, 251] on div "12" at bounding box center [159, 248] width 17 height 17
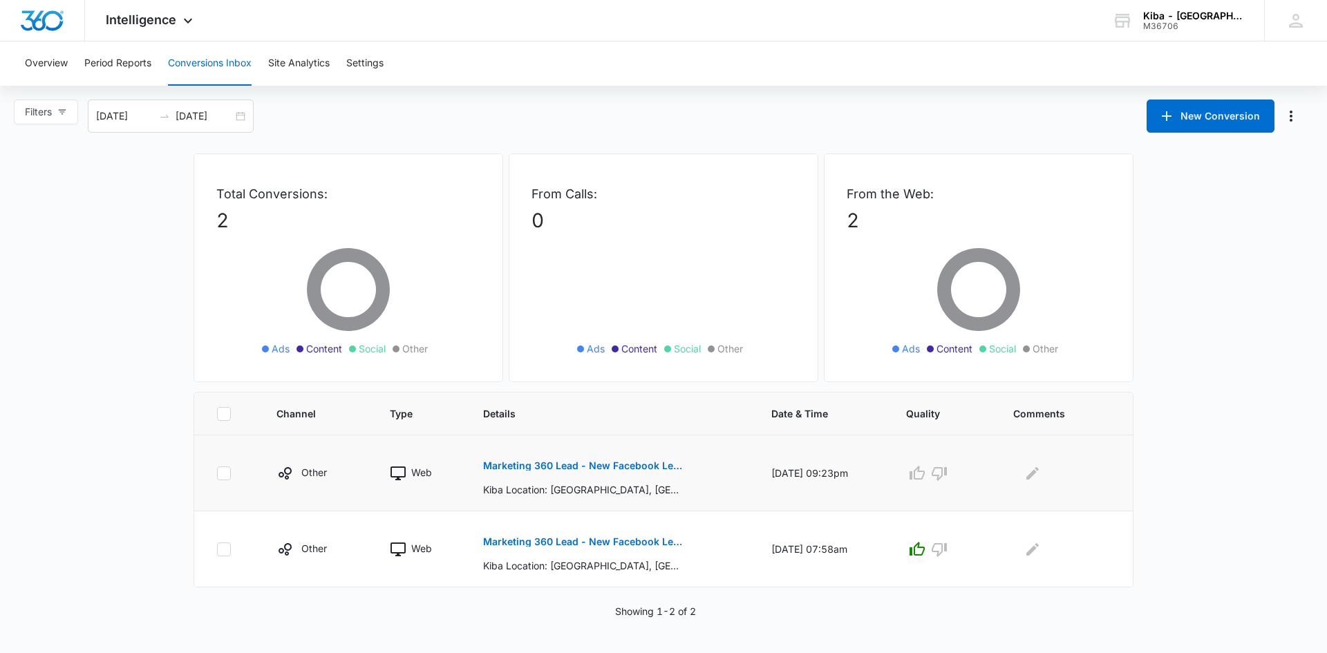
click at [544, 464] on p "Marketing 360 Lead - New Facebook Lead - Trussville Kitchen & Bath Facebook Lead" at bounding box center [583, 466] width 201 height 10
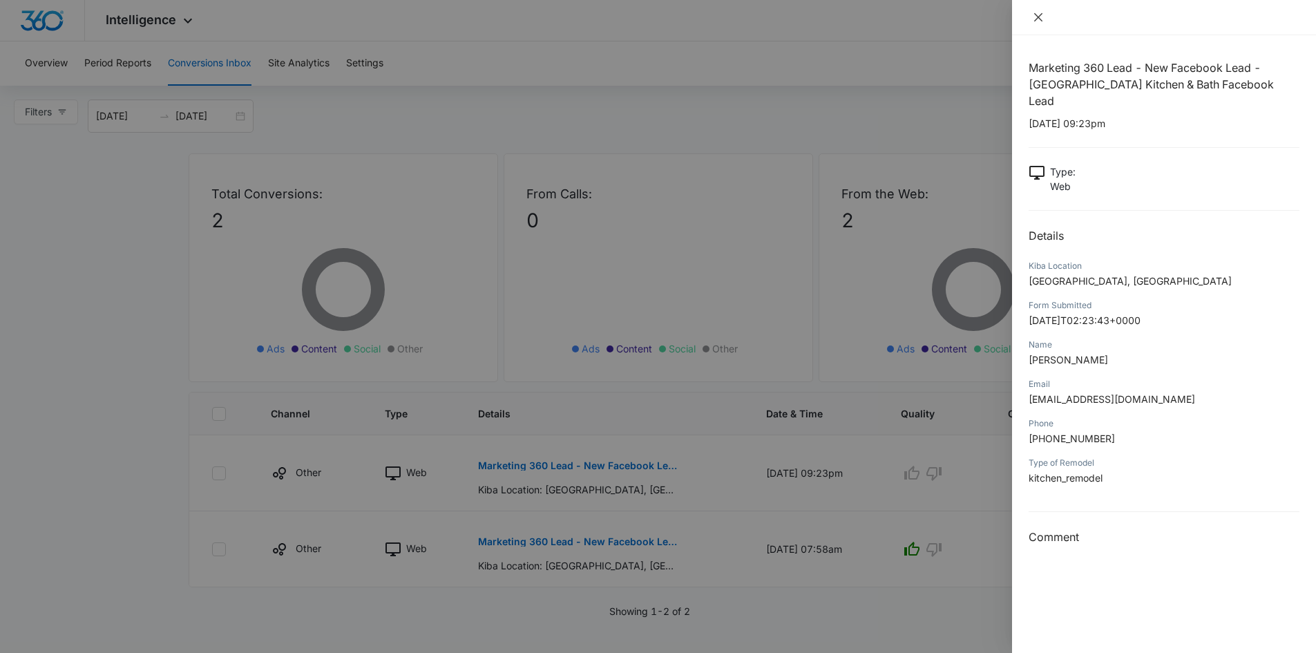
click at [1040, 17] on icon "close" at bounding box center [1039, 17] width 8 height 8
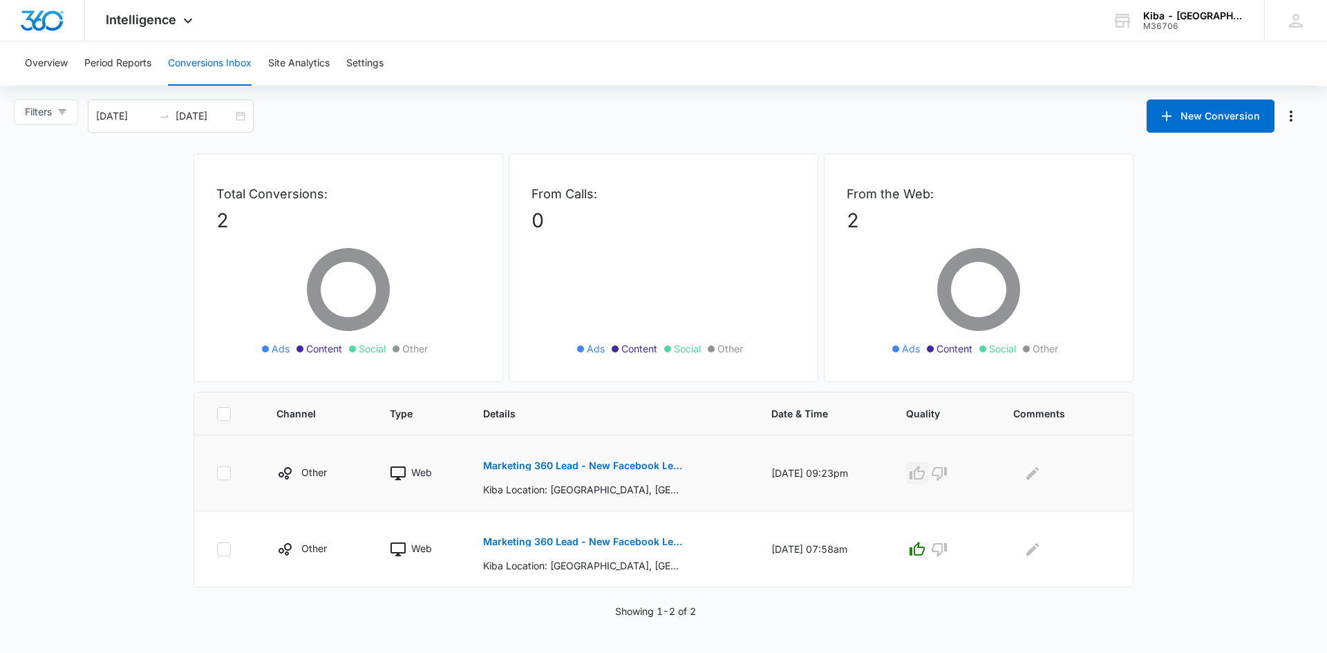
click at [925, 470] on icon "button" at bounding box center [917, 473] width 17 height 17
click at [1172, 10] on div "Kiba - Trussville" at bounding box center [1193, 15] width 101 height 11
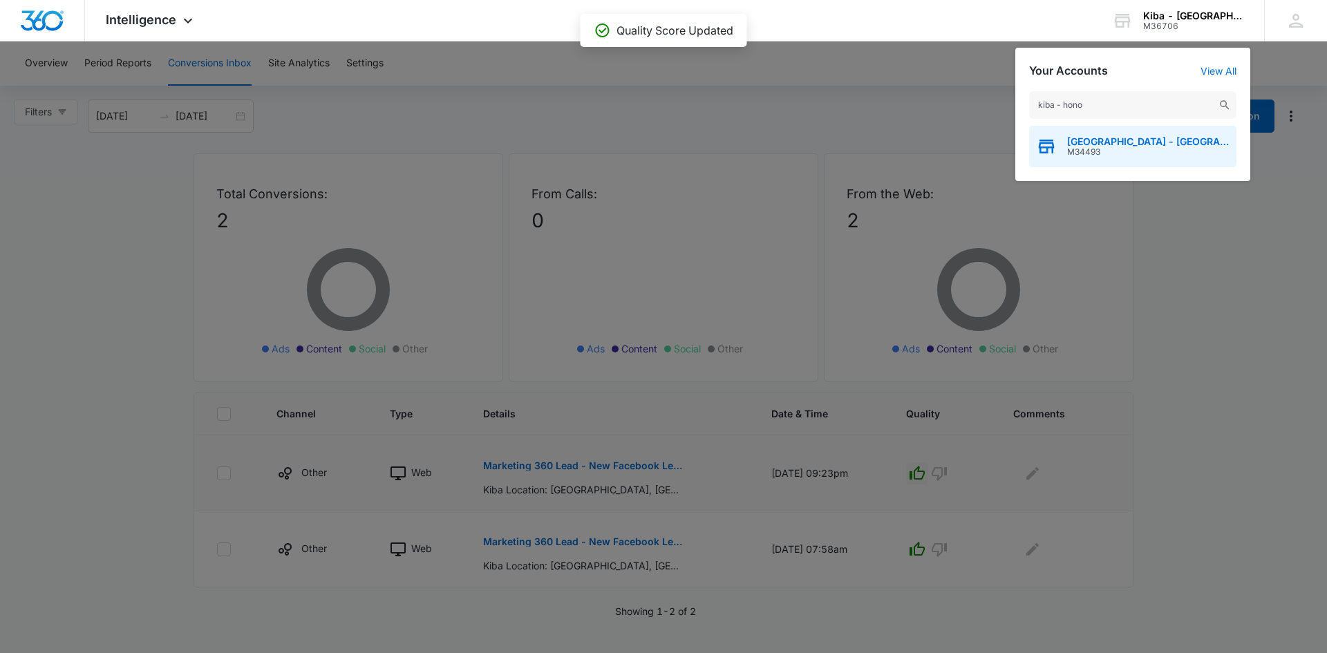
type input "kiba - hono"
click at [1084, 148] on span "M34493" at bounding box center [1148, 152] width 162 height 10
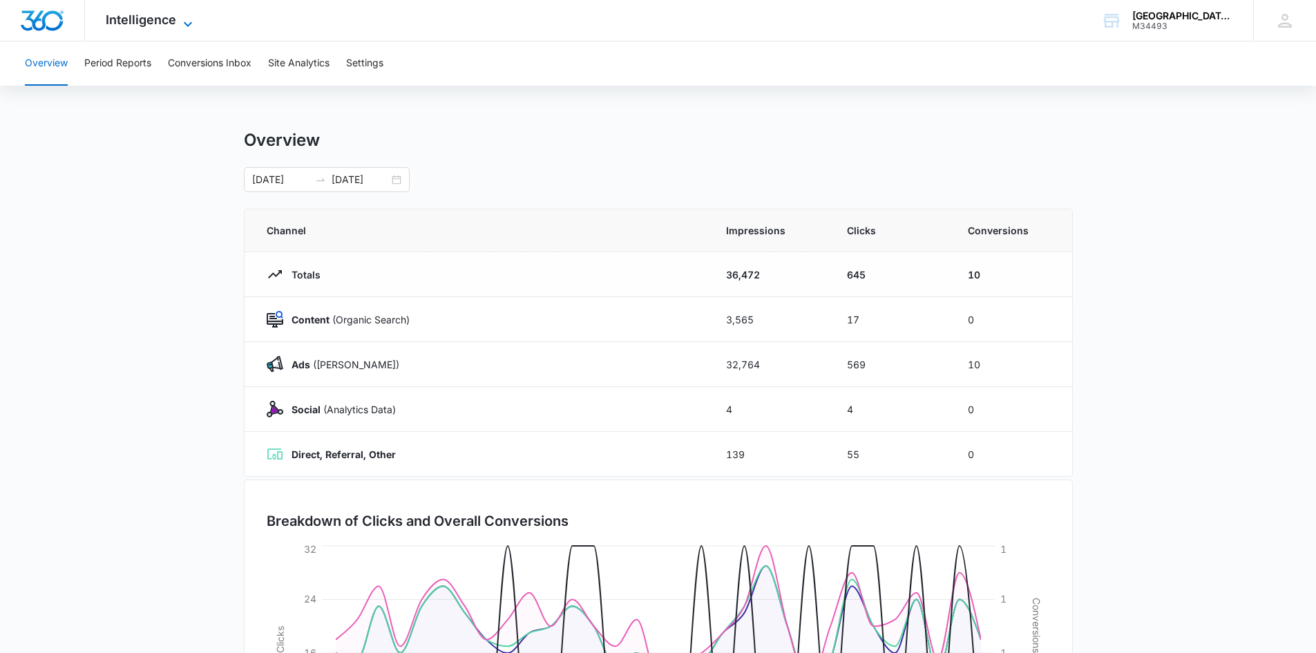
click at [181, 18] on icon at bounding box center [188, 24] width 17 height 17
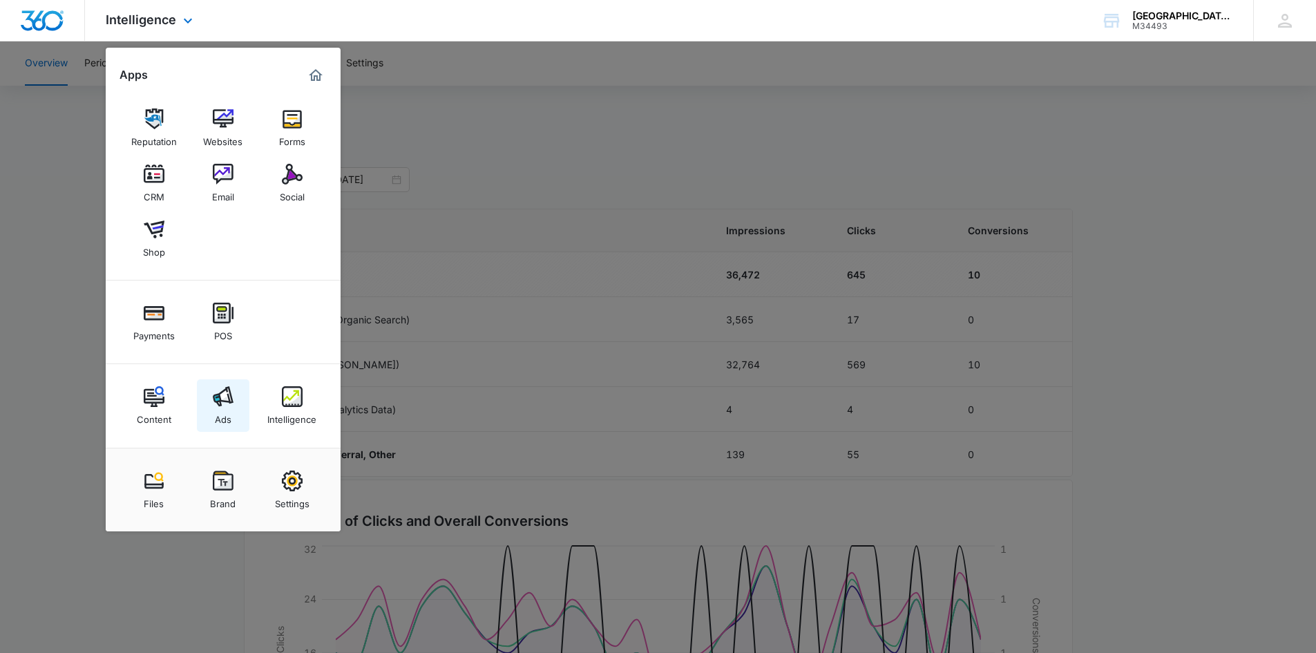
click at [225, 413] on div "Ads" at bounding box center [223, 416] width 17 height 18
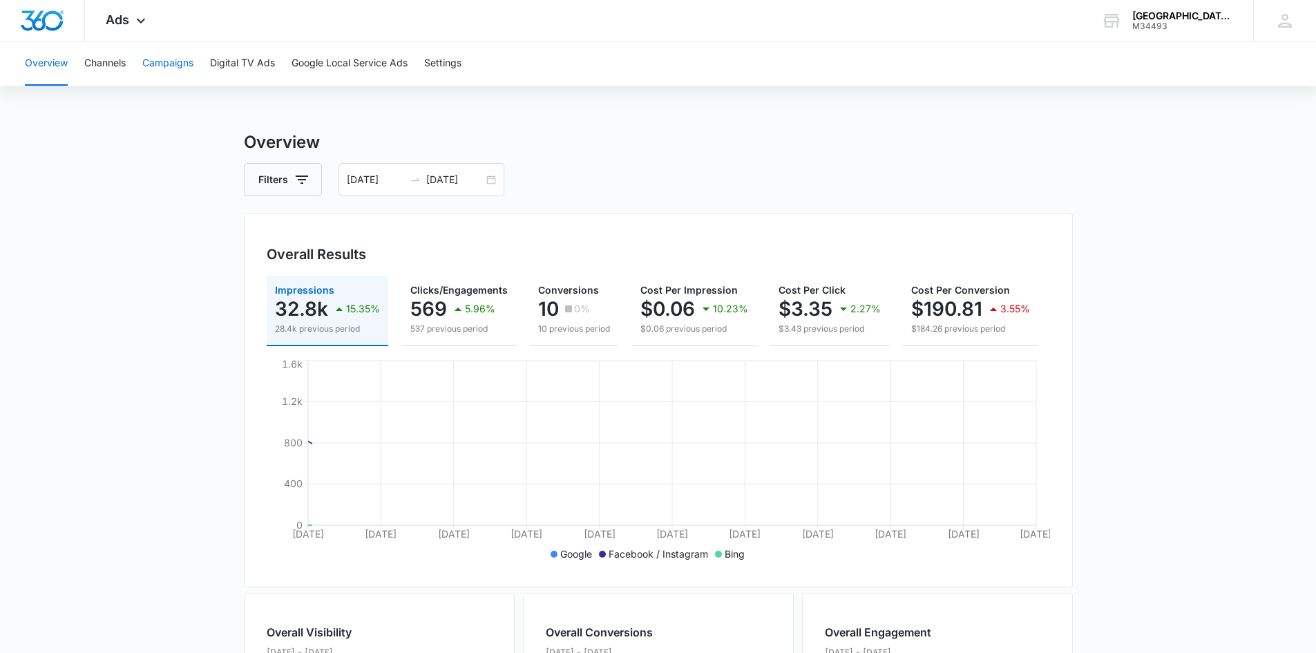
click at [173, 60] on button "Campaigns" at bounding box center [167, 63] width 51 height 44
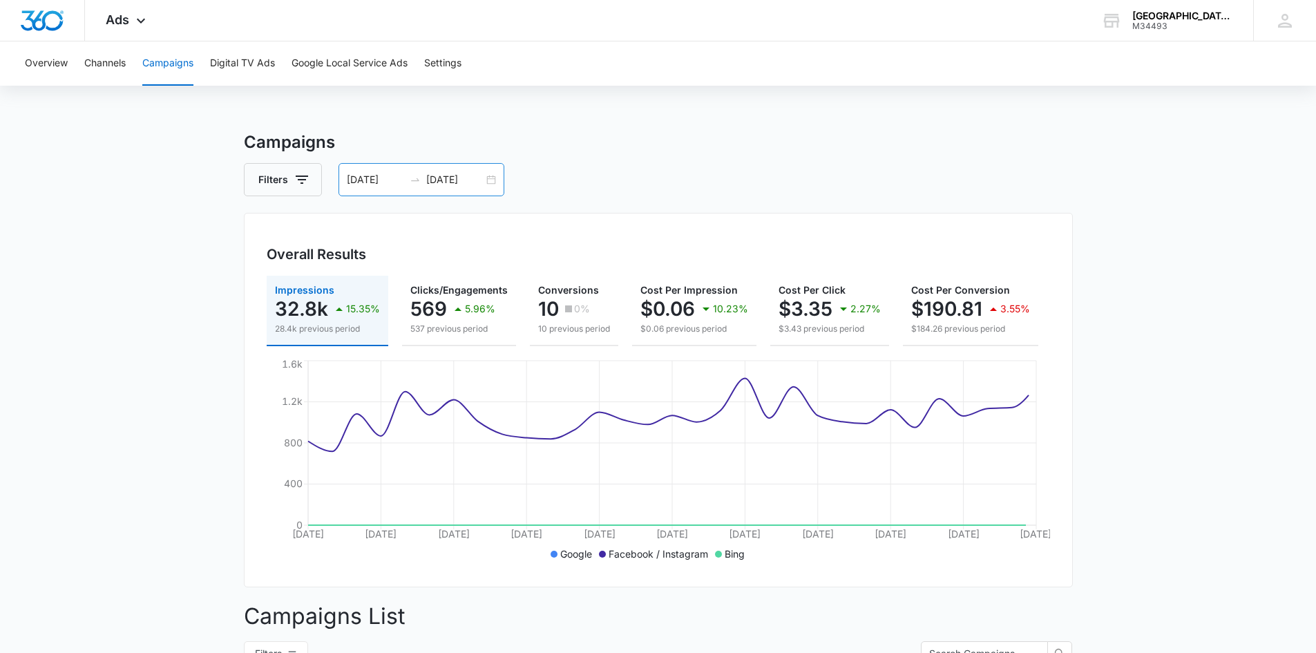
click at [491, 182] on div "07/01/2025 07/31/2025" at bounding box center [422, 179] width 166 height 33
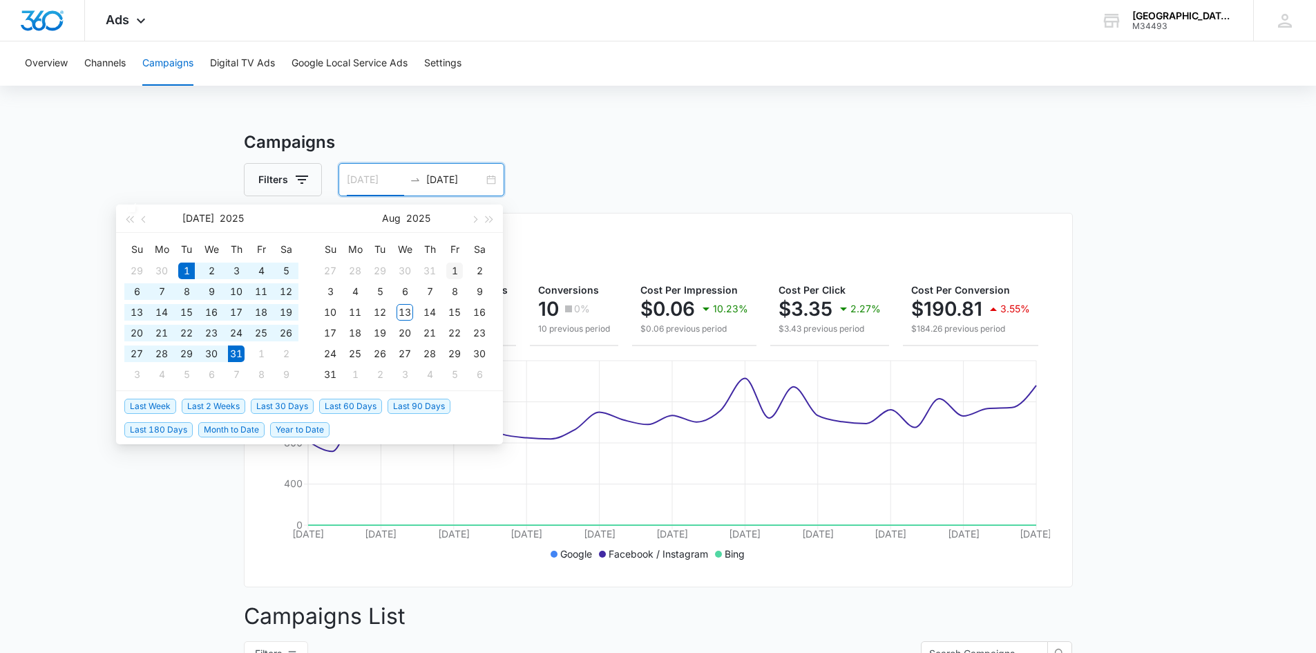
type input "08/01/2025"
click at [451, 265] on div "1" at bounding box center [454, 271] width 17 height 17
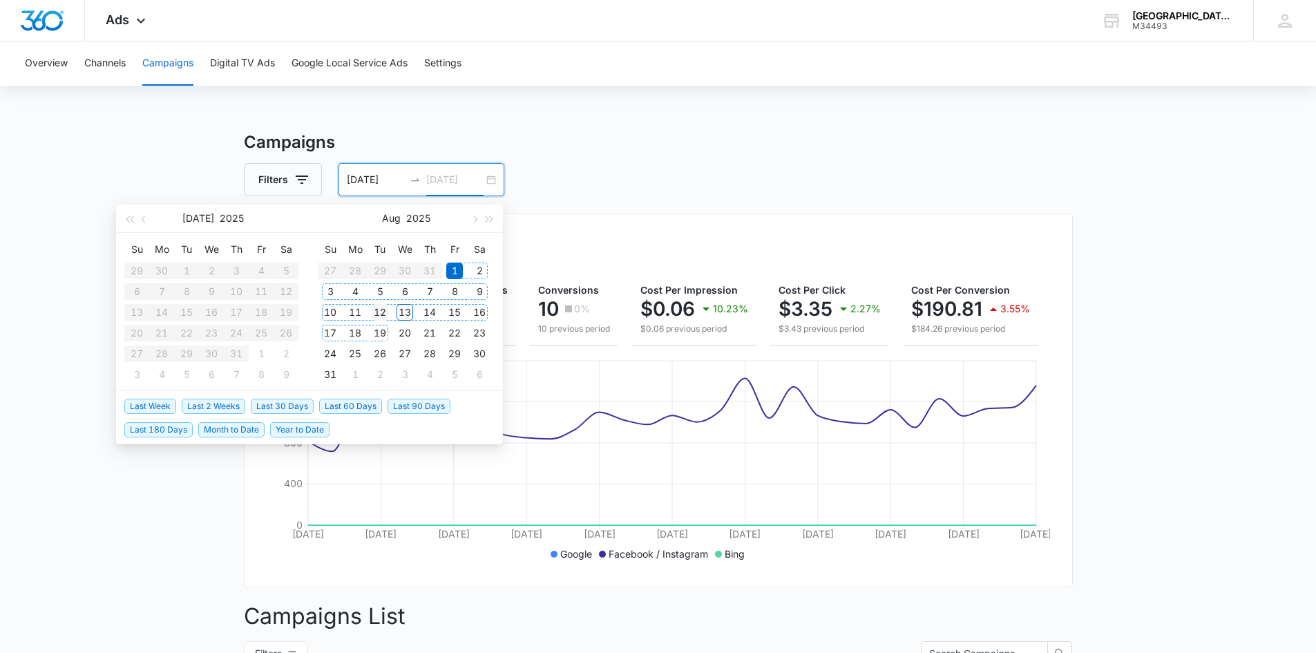
type input "08/12/2025"
click at [379, 312] on div "12" at bounding box center [380, 312] width 17 height 17
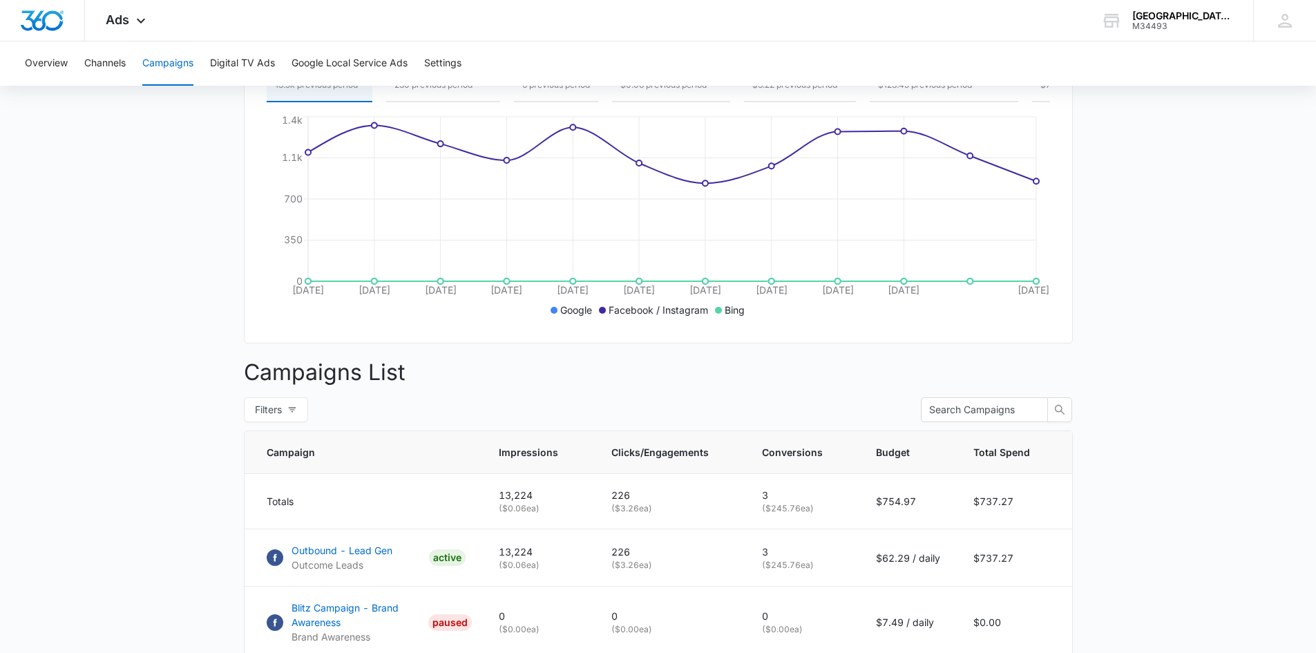
scroll to position [276, 0]
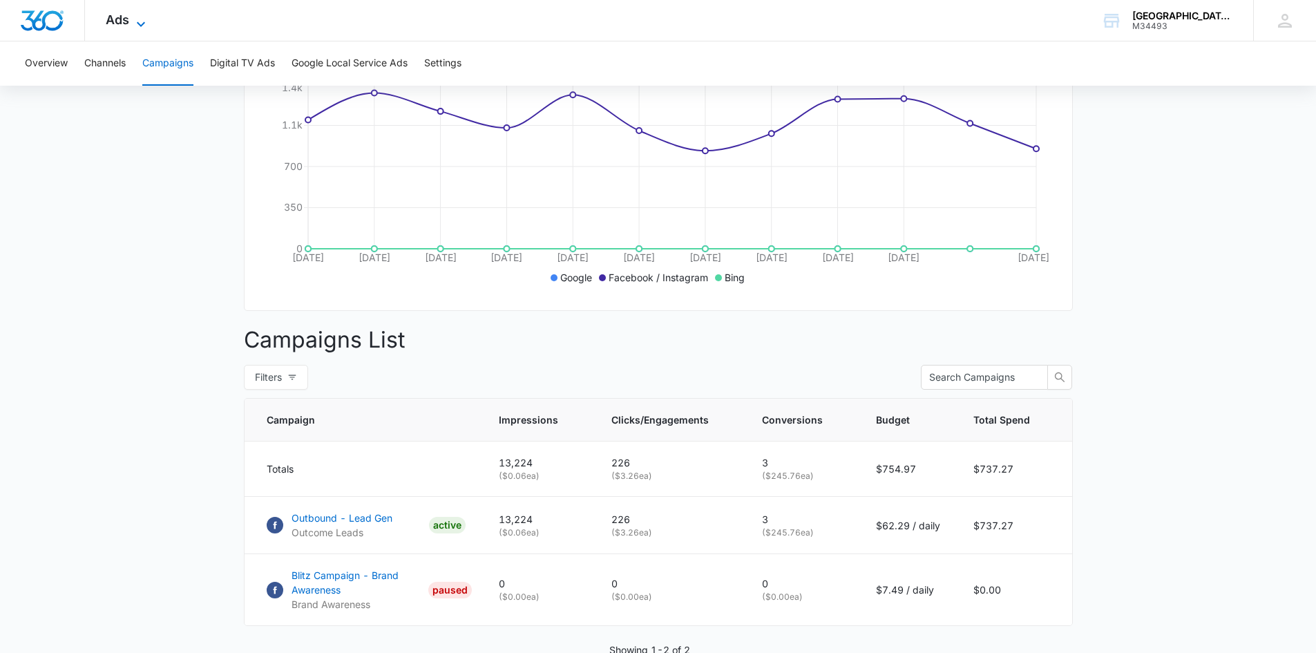
click at [140, 23] on icon at bounding box center [141, 24] width 17 height 17
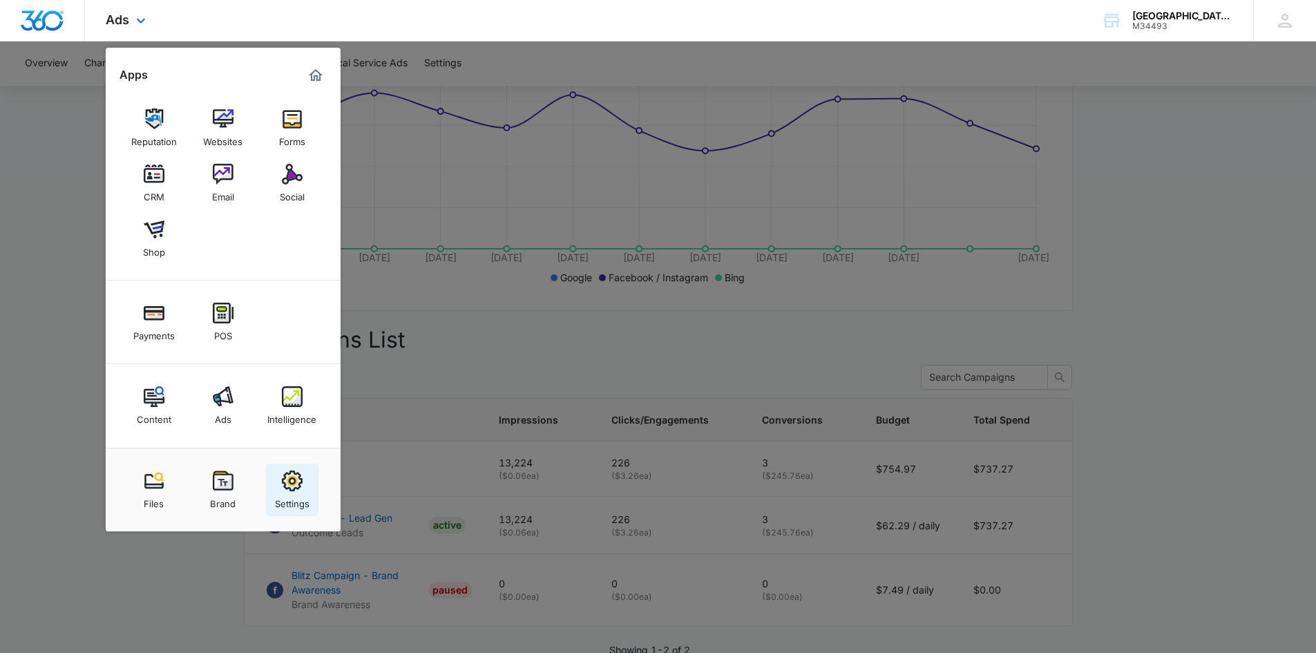
click at [291, 480] on img at bounding box center [292, 481] width 21 height 21
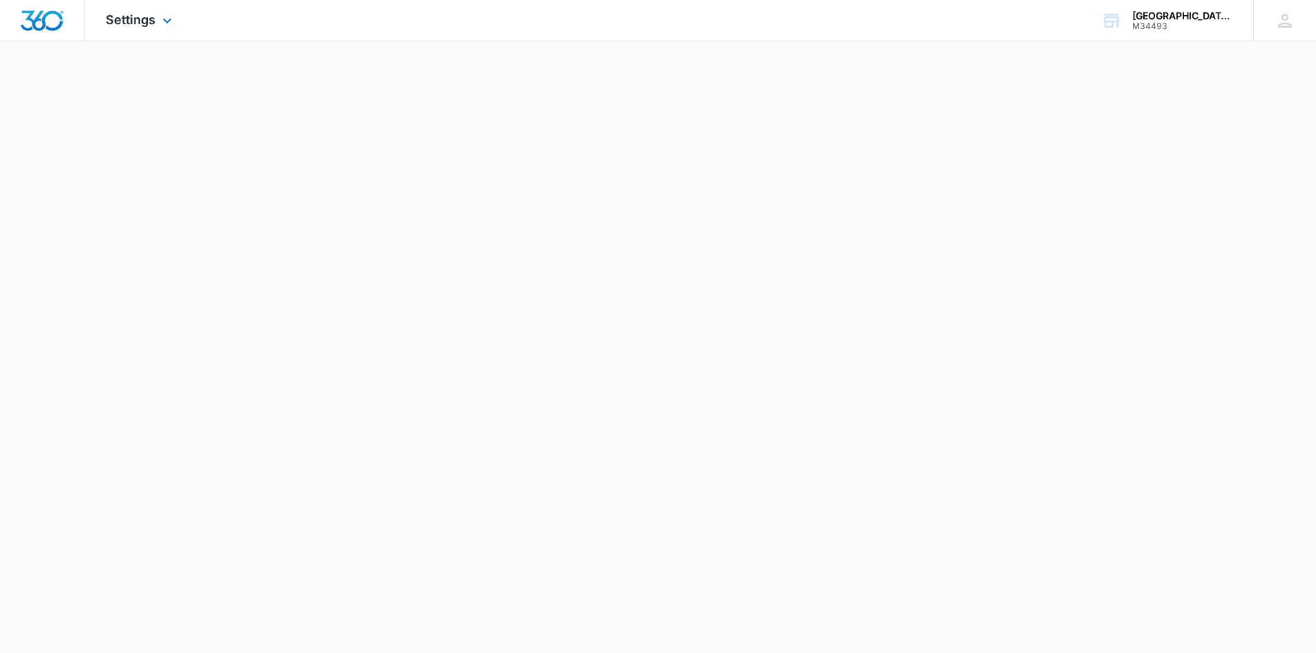
select select "33"
select select "US"
select select "America/Denver"
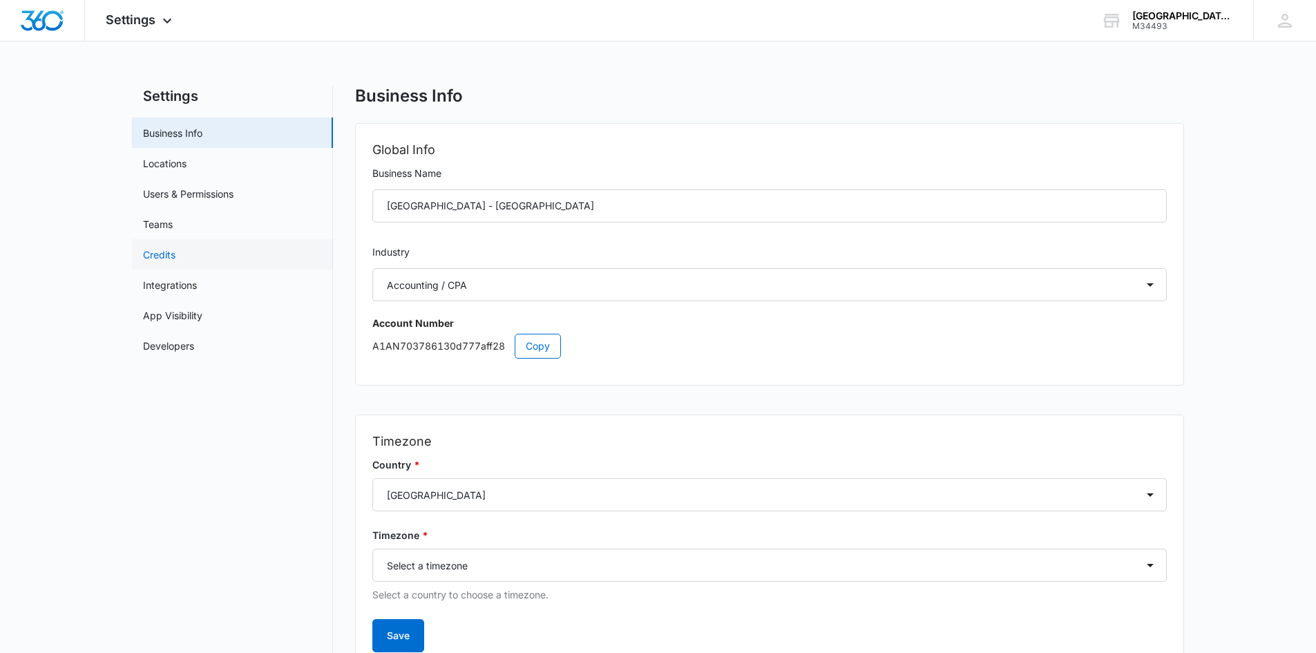
click at [166, 247] on link "Credits" at bounding box center [159, 254] width 32 height 15
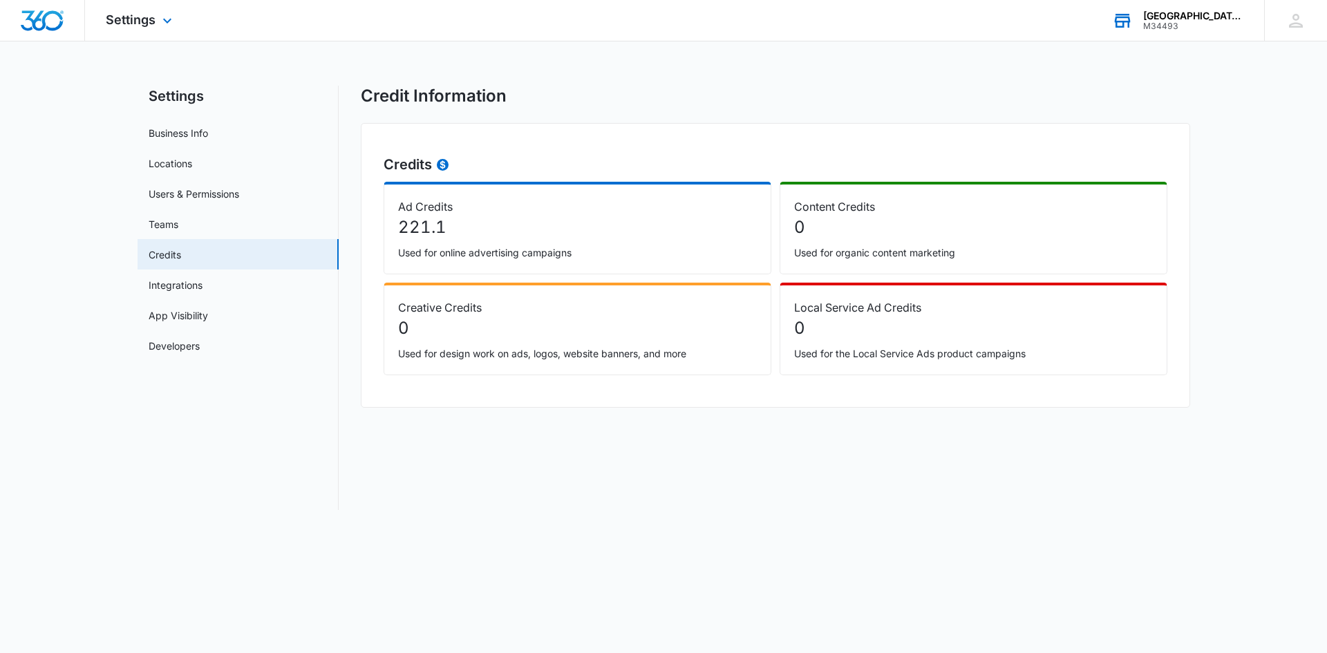
click at [1183, 21] on div "M34493" at bounding box center [1193, 26] width 101 height 10
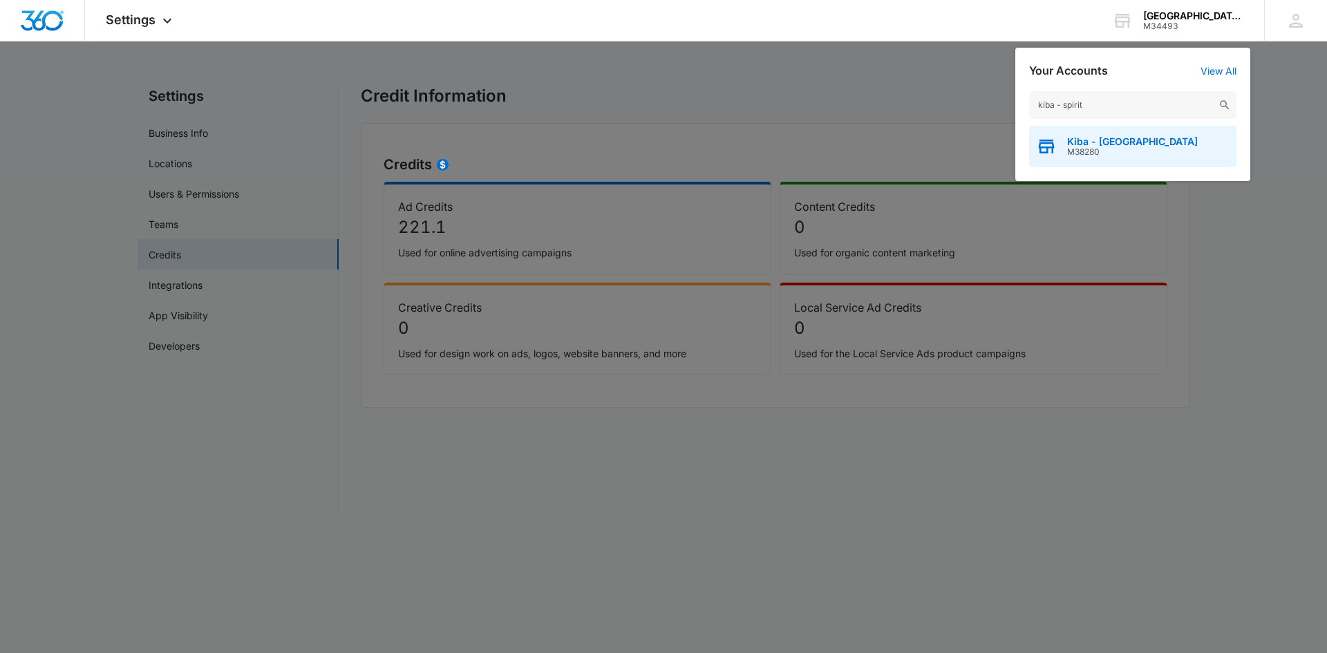
type input "kiba - spirit"
click at [1108, 140] on span "Kiba - Spirit Lakes" at bounding box center [1132, 141] width 131 height 11
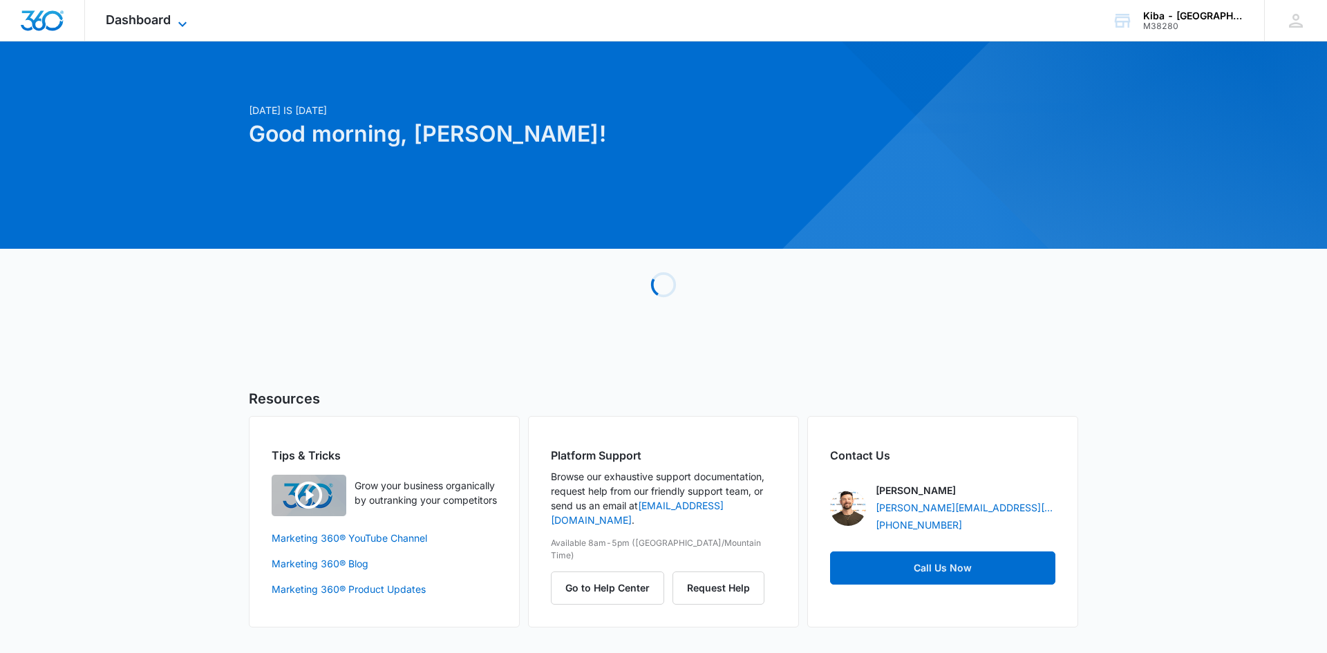
click at [178, 20] on icon at bounding box center [182, 24] width 17 height 17
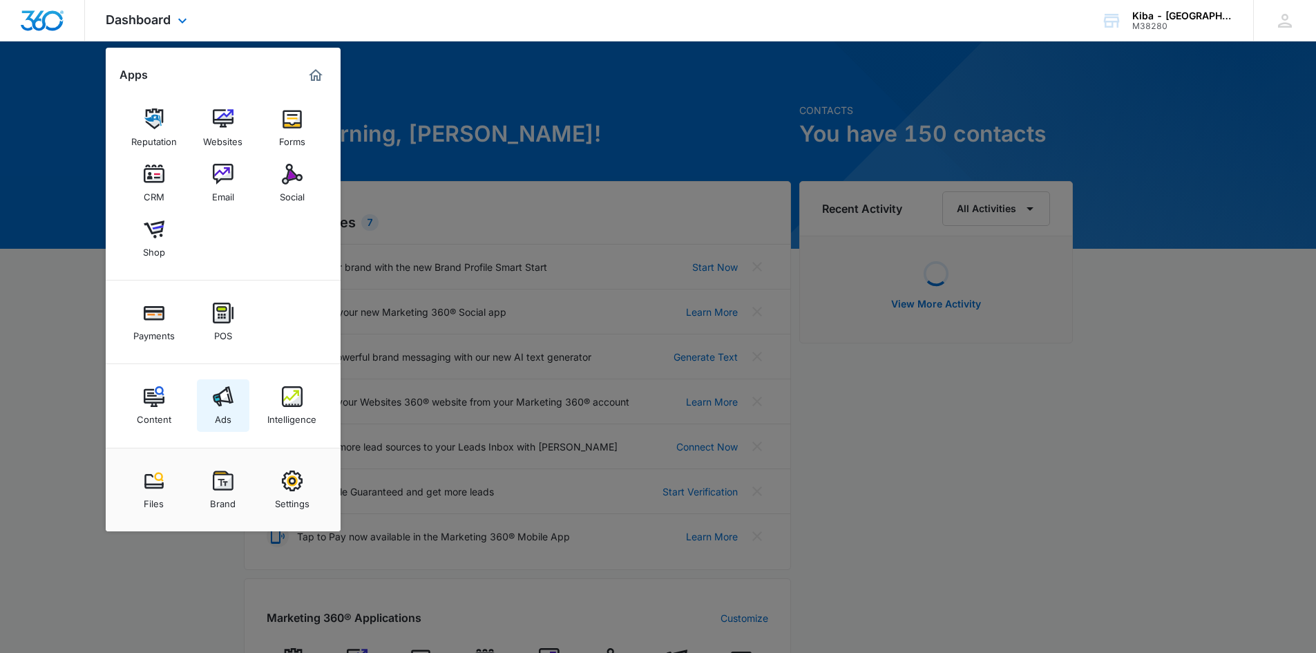
click at [223, 403] on img at bounding box center [223, 396] width 21 height 21
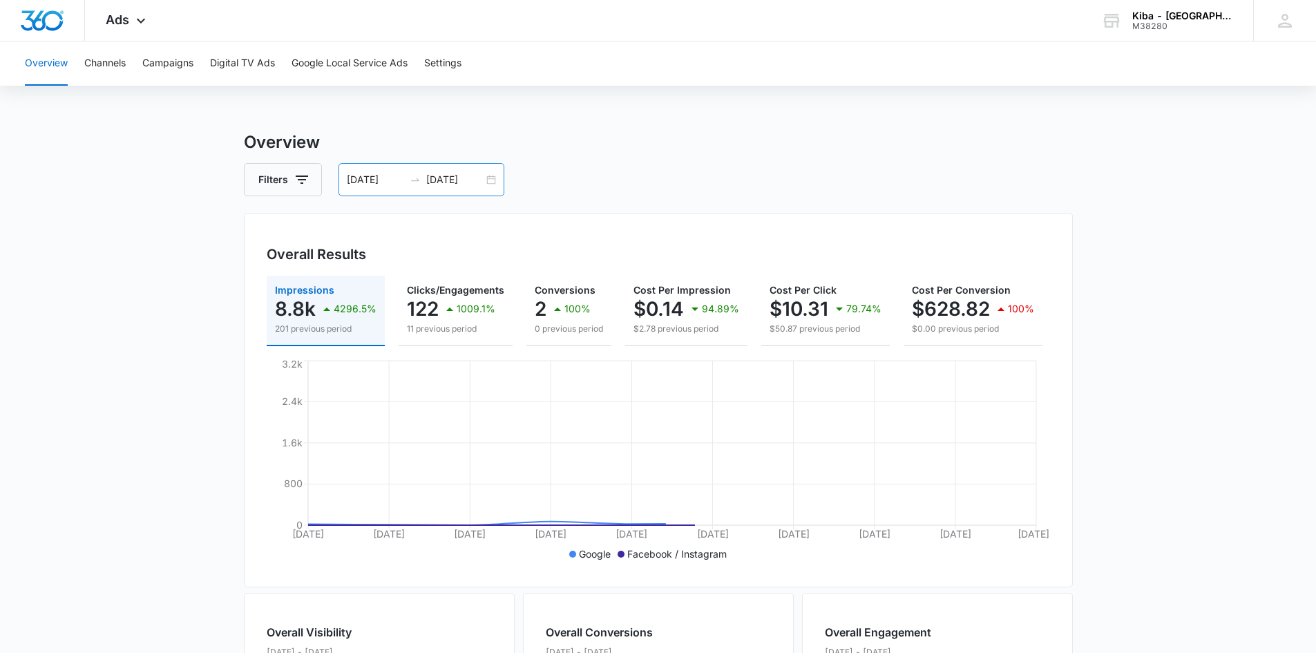
click at [491, 181] on div "08/01/2025 08/10/2025" at bounding box center [422, 179] width 166 height 33
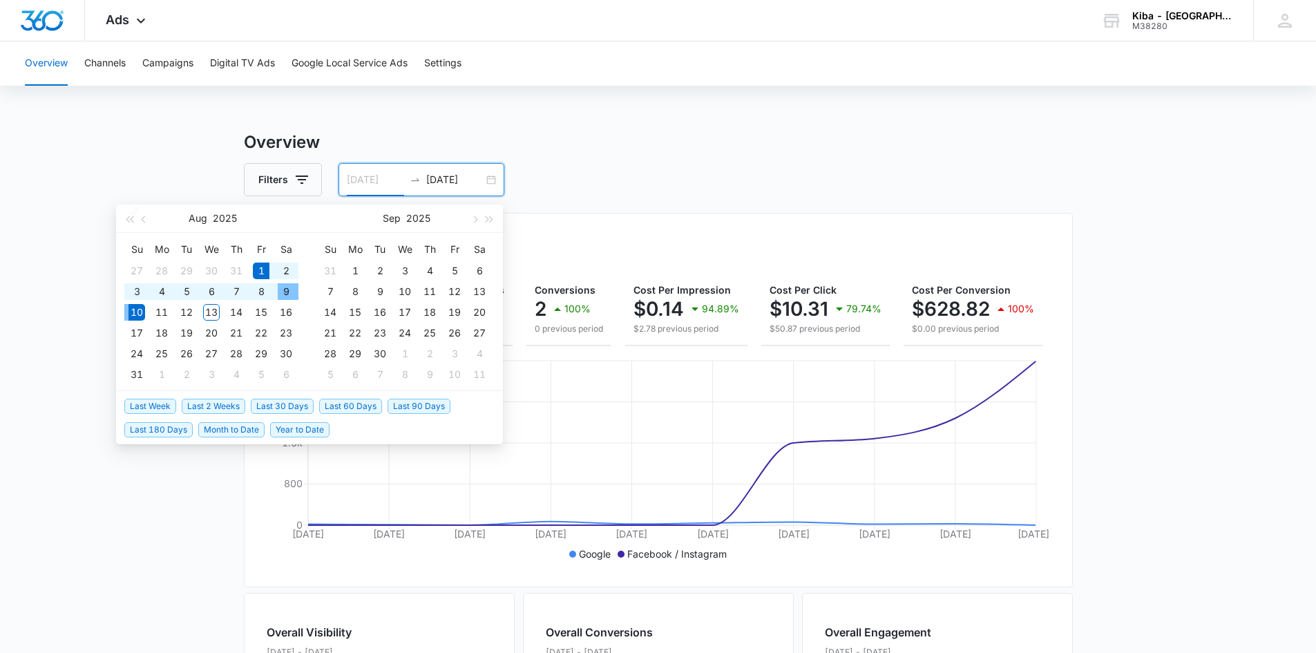
type input "08/01/2025"
click at [258, 268] on div "1" at bounding box center [261, 271] width 17 height 17
type input "08/12/2025"
click at [193, 314] on div "12" at bounding box center [186, 312] width 17 height 17
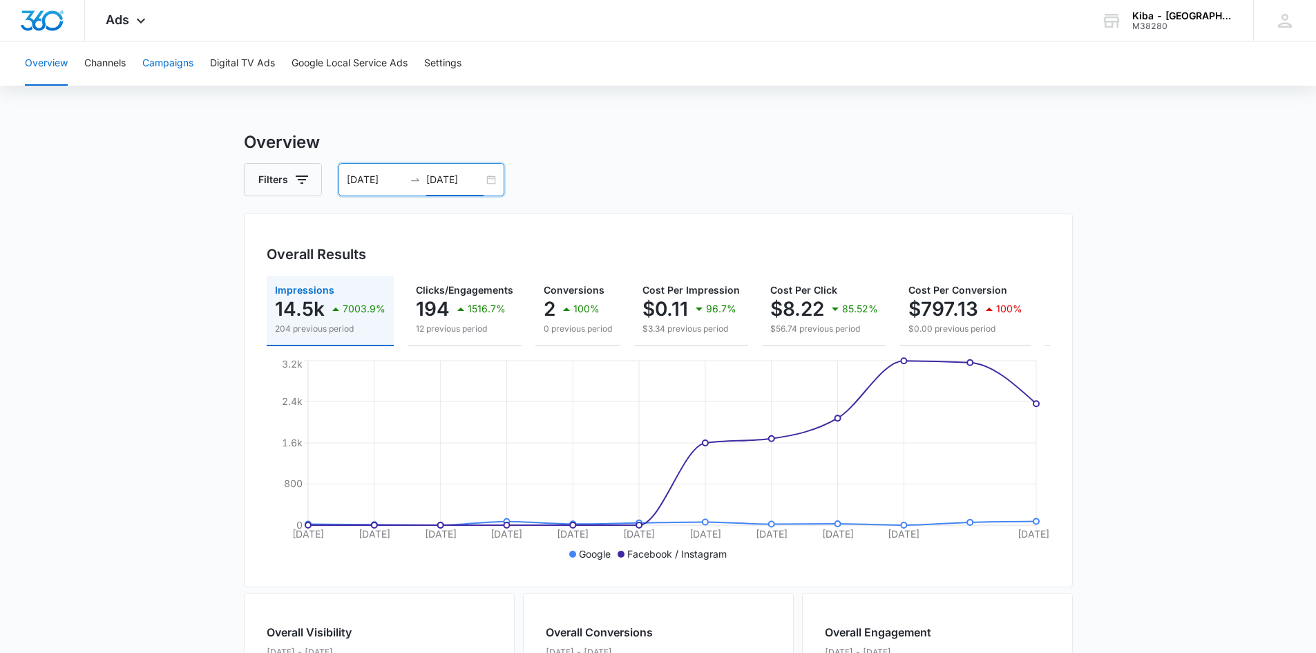
click at [167, 68] on button "Campaigns" at bounding box center [167, 63] width 51 height 44
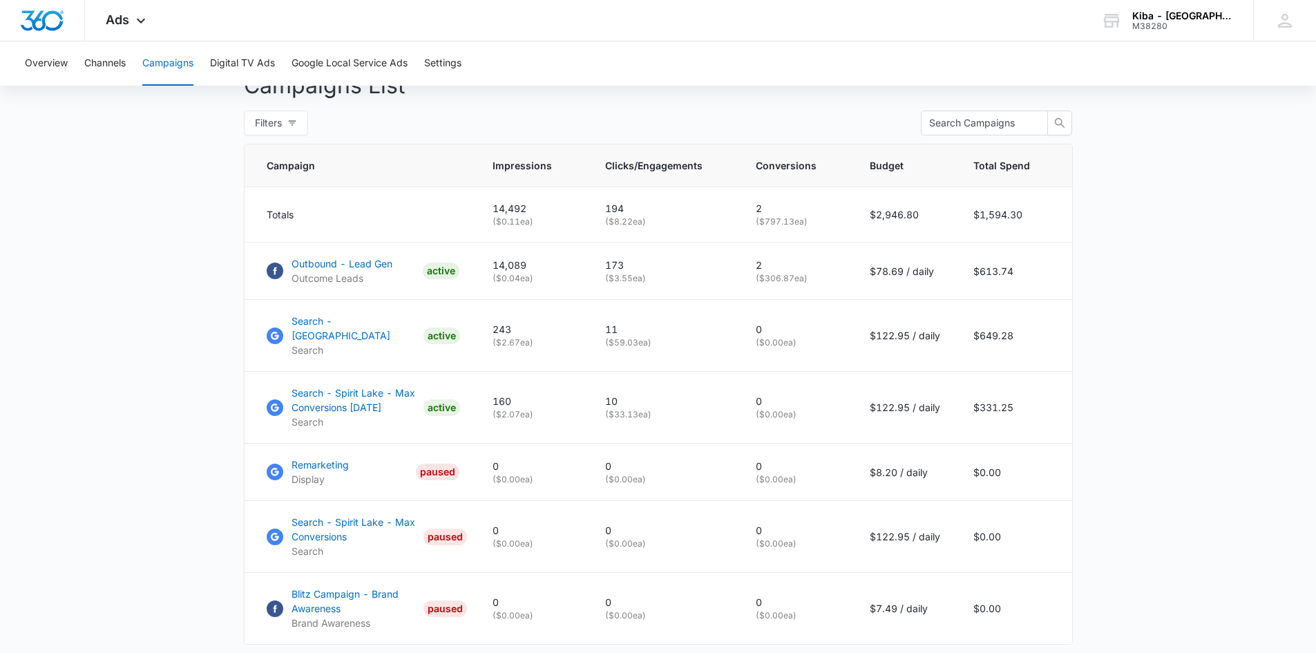
scroll to position [553, 0]
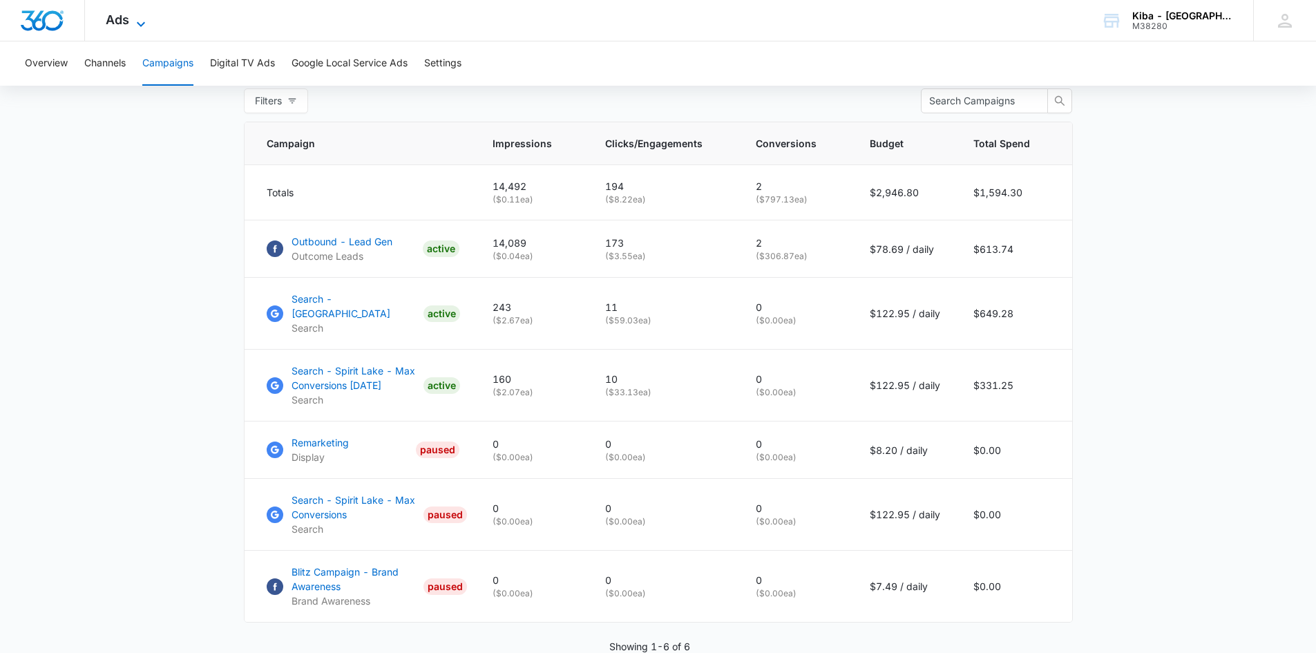
click at [134, 19] on icon at bounding box center [141, 24] width 17 height 17
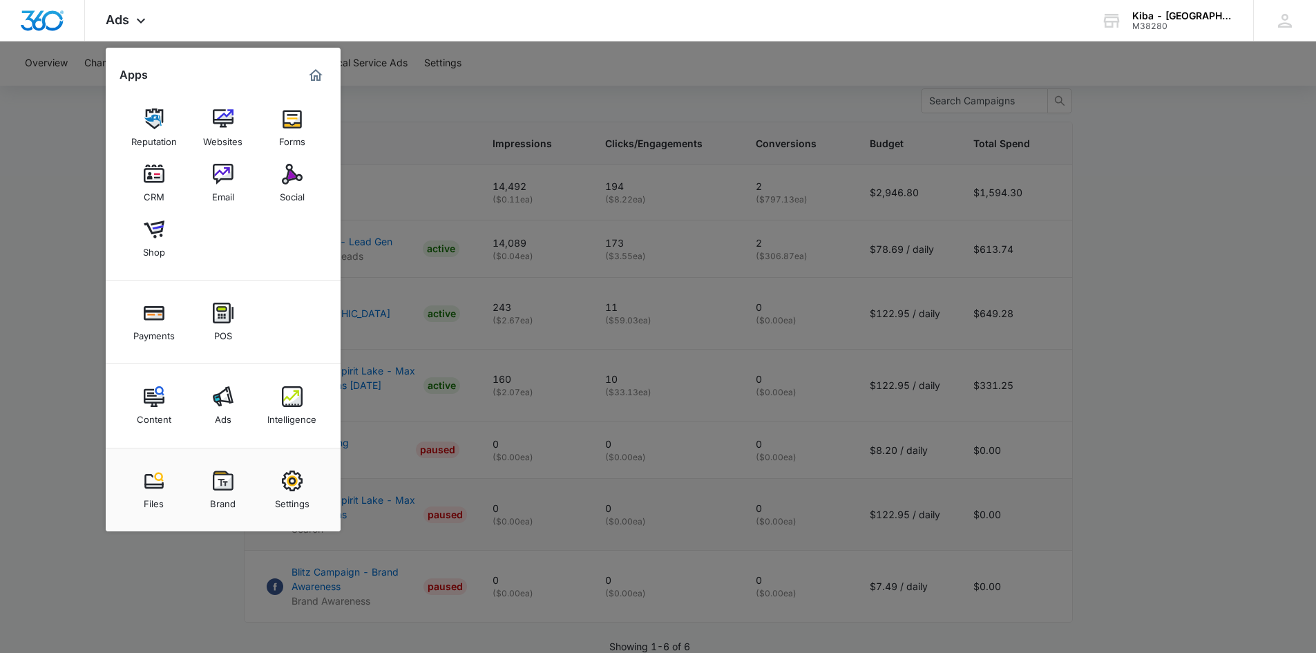
click at [283, 489] on img at bounding box center [292, 481] width 21 height 21
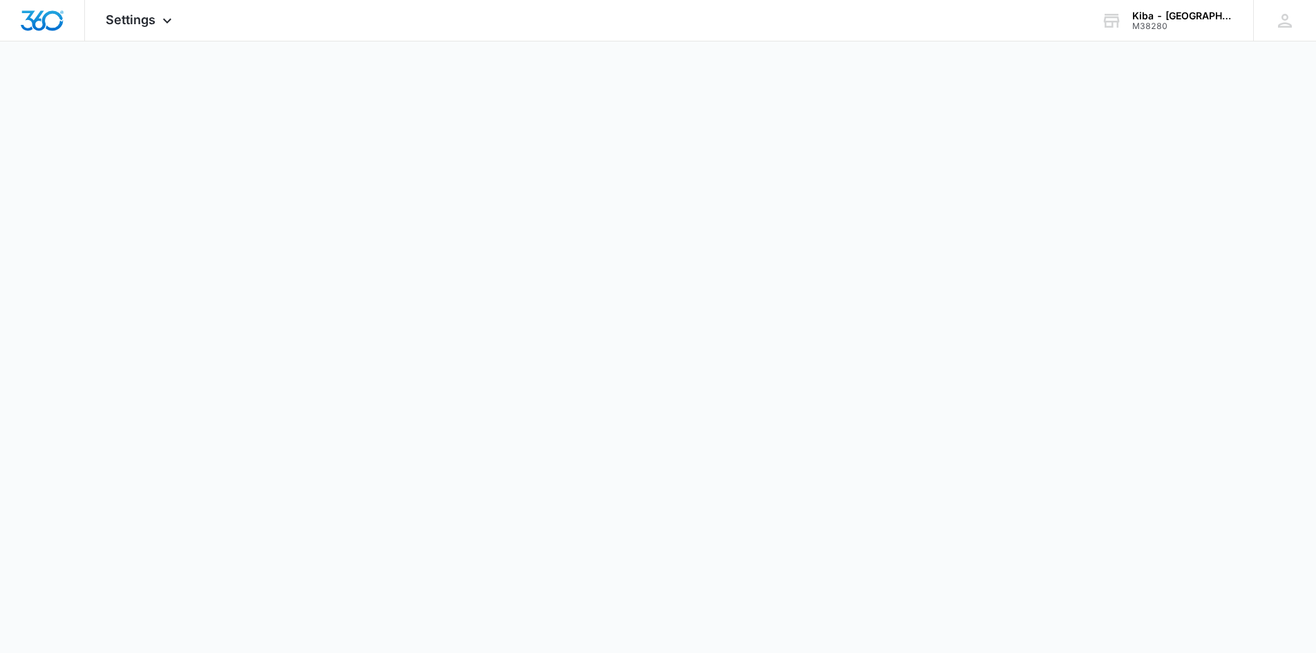
select select "33"
select select "US"
select select "America/Denver"
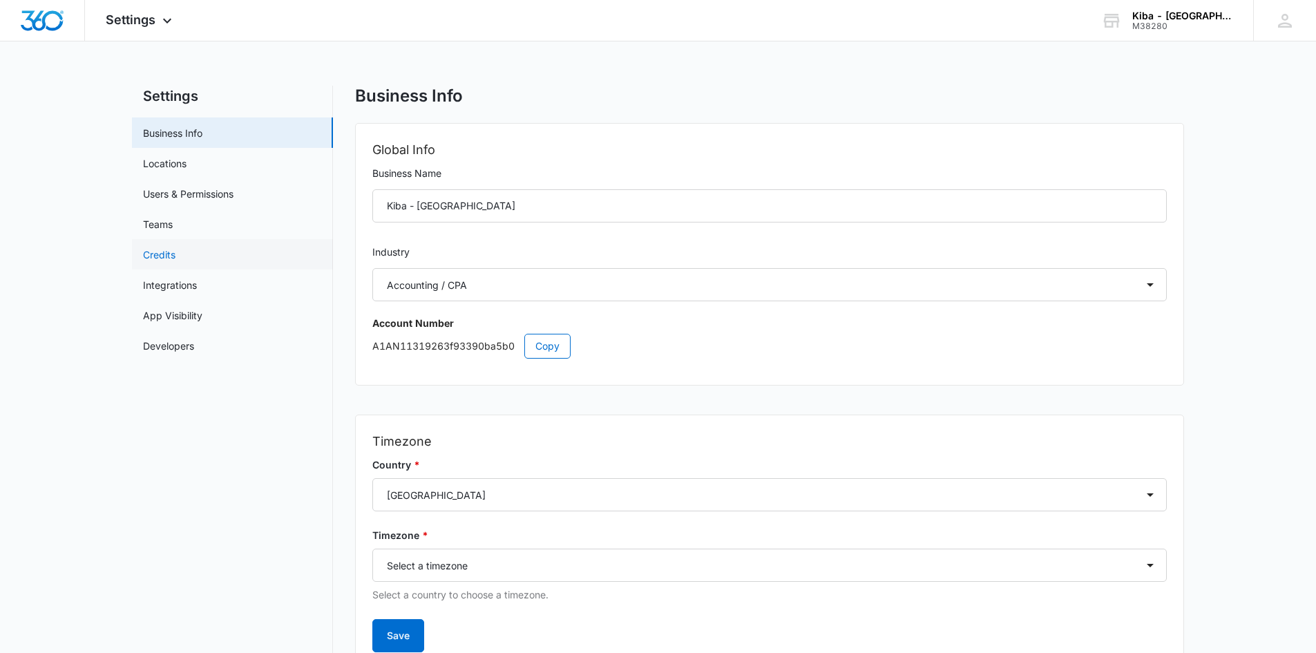
click at [145, 254] on link "Credits" at bounding box center [159, 254] width 32 height 15
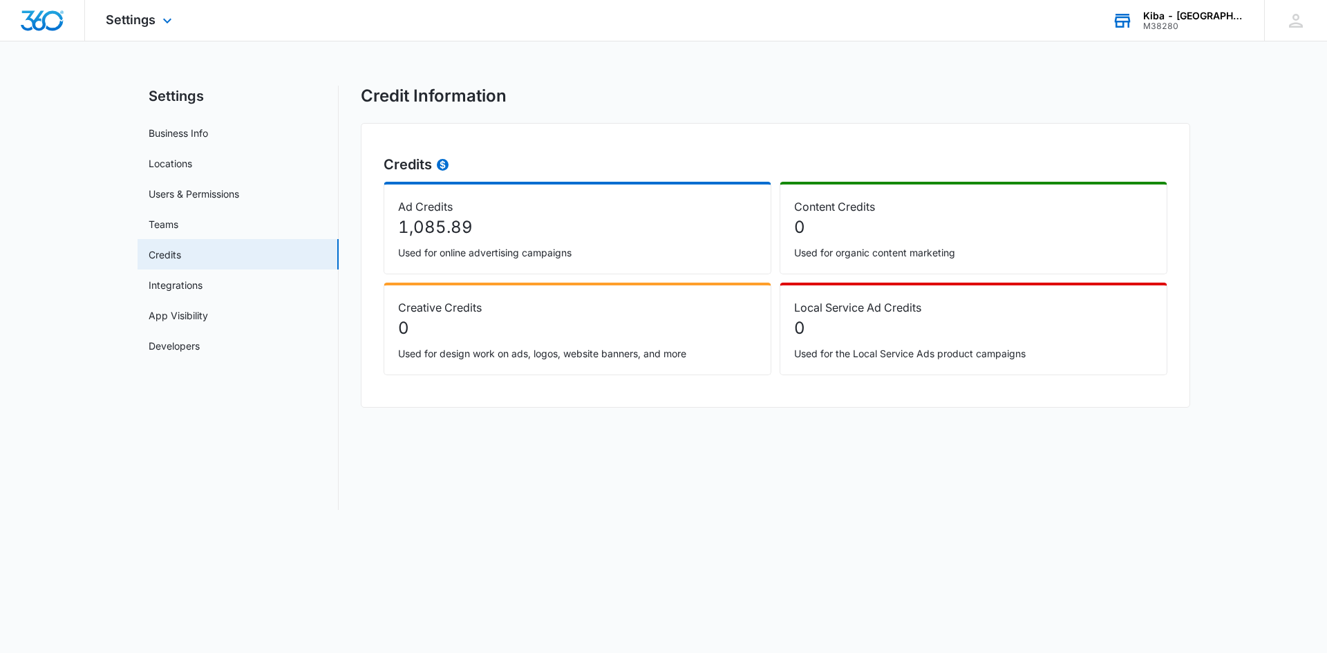
click at [1218, 13] on div "Kiba - Spirit Lakes" at bounding box center [1193, 15] width 101 height 11
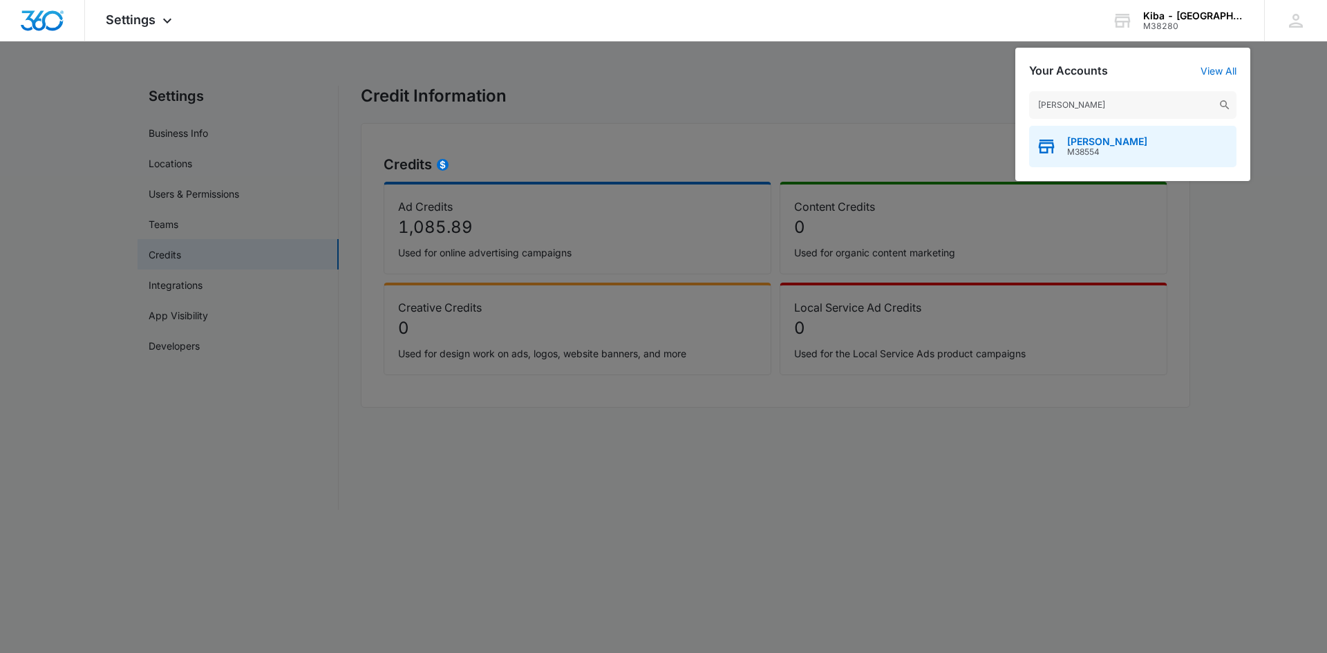
type input "kiba - girard"
click at [1064, 136] on div "Kiba - Girard M38554" at bounding box center [1132, 146] width 207 height 41
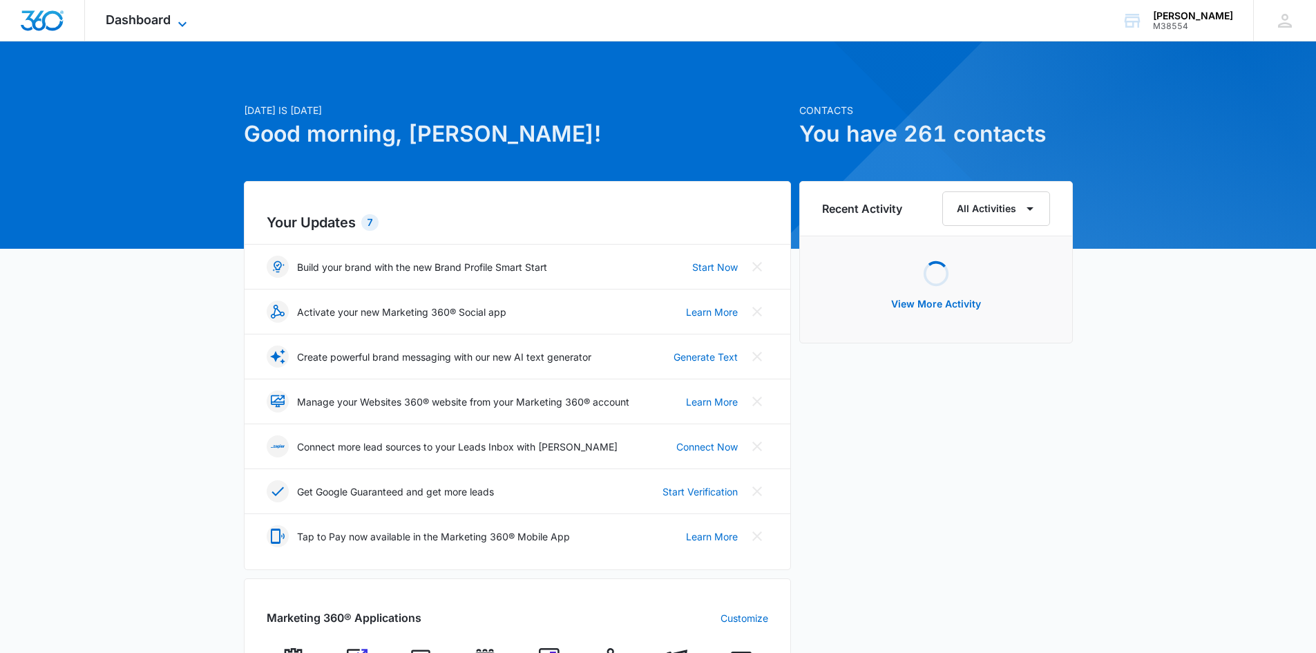
click at [178, 22] on icon at bounding box center [182, 24] width 17 height 17
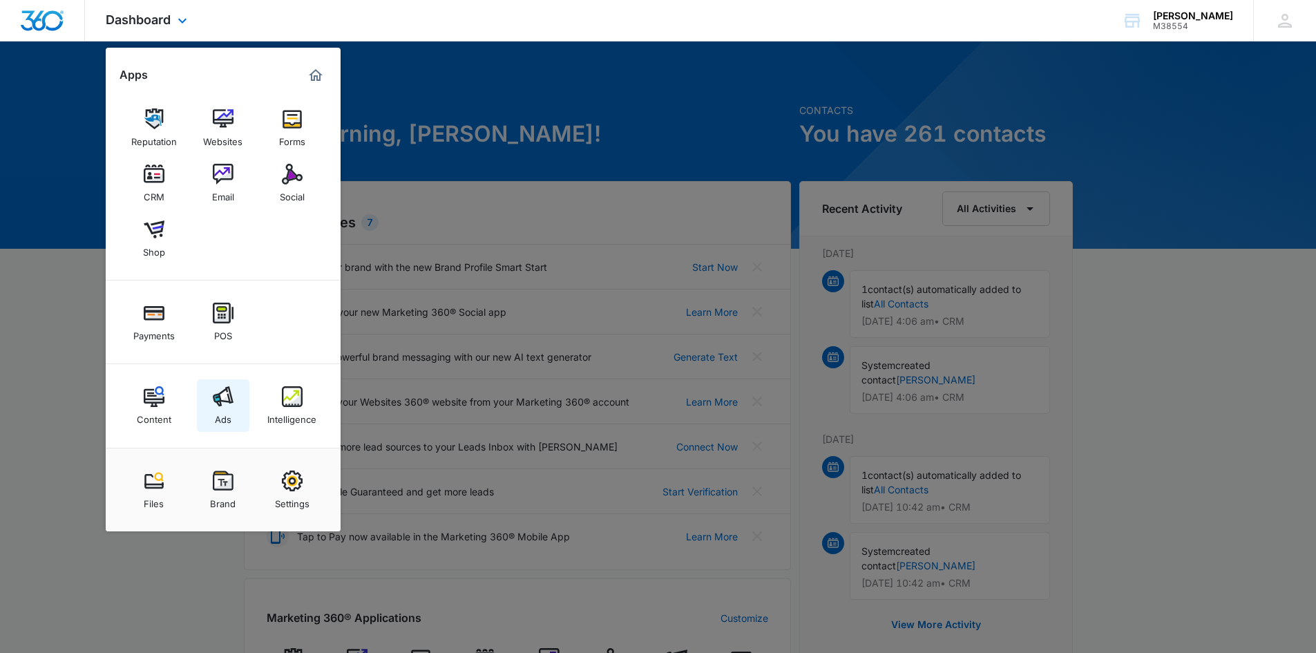
click at [232, 397] on img at bounding box center [223, 396] width 21 height 21
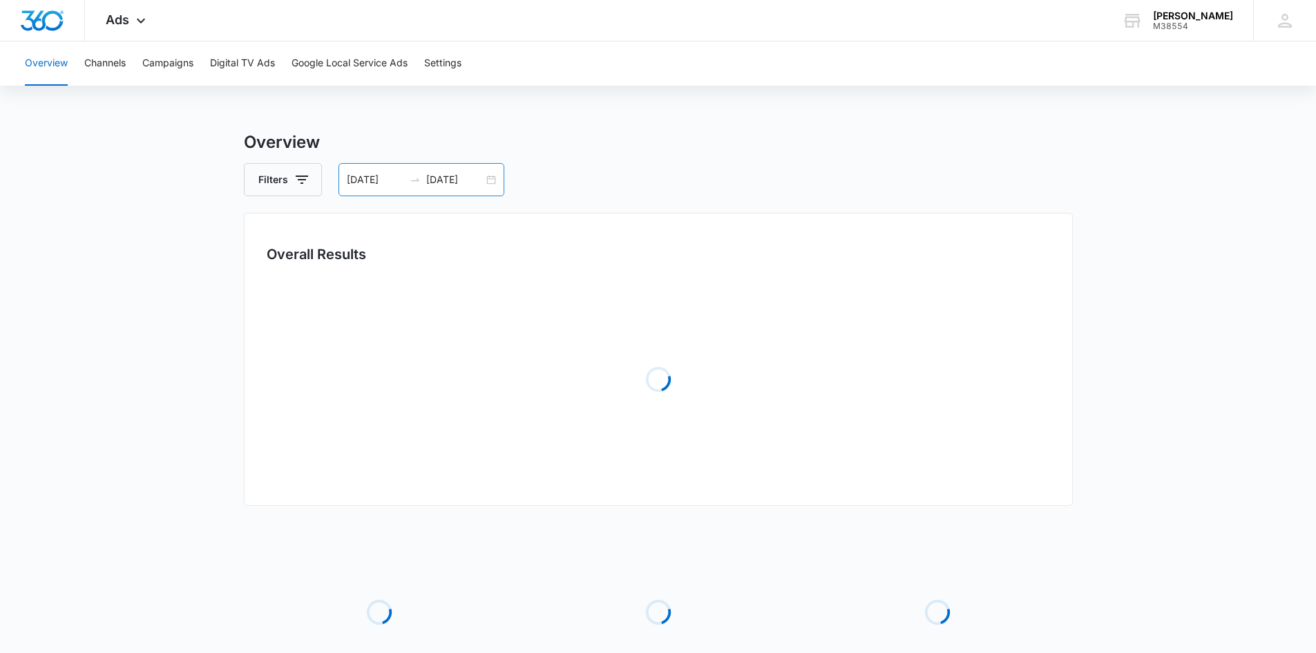
click at [491, 182] on div "08/01/2025 08/10/2025" at bounding box center [422, 179] width 166 height 33
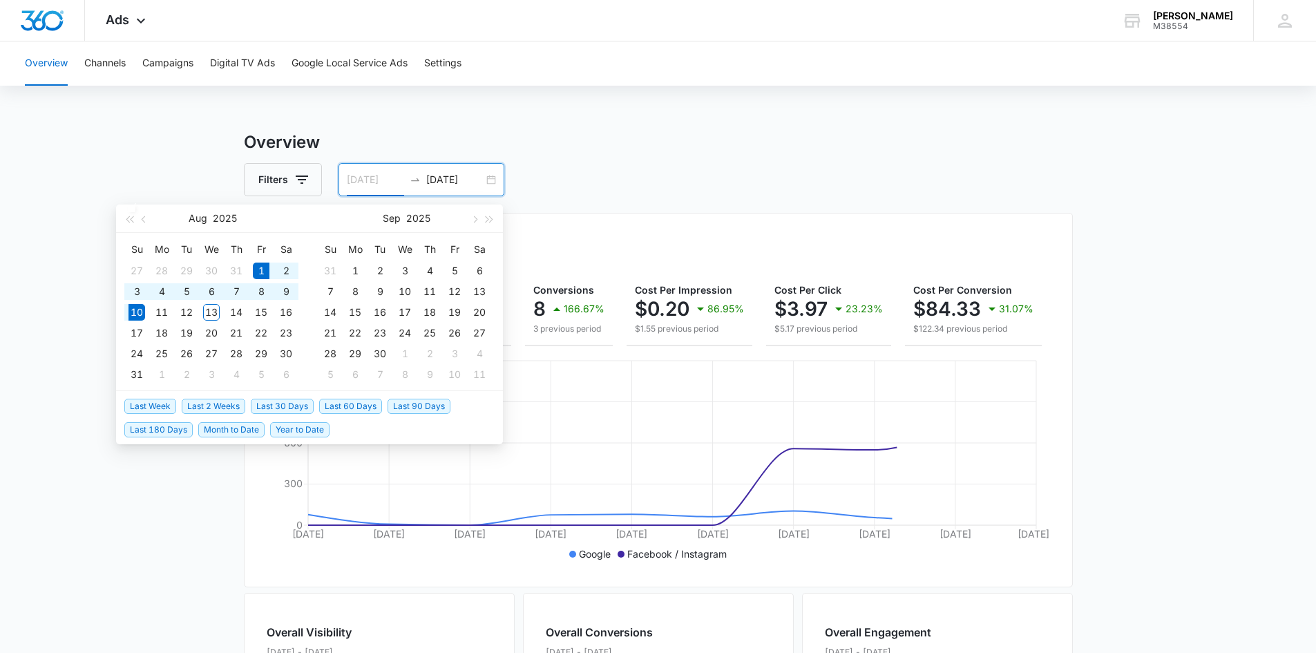
type input "08/01/2025"
click at [262, 269] on div "1" at bounding box center [261, 271] width 17 height 17
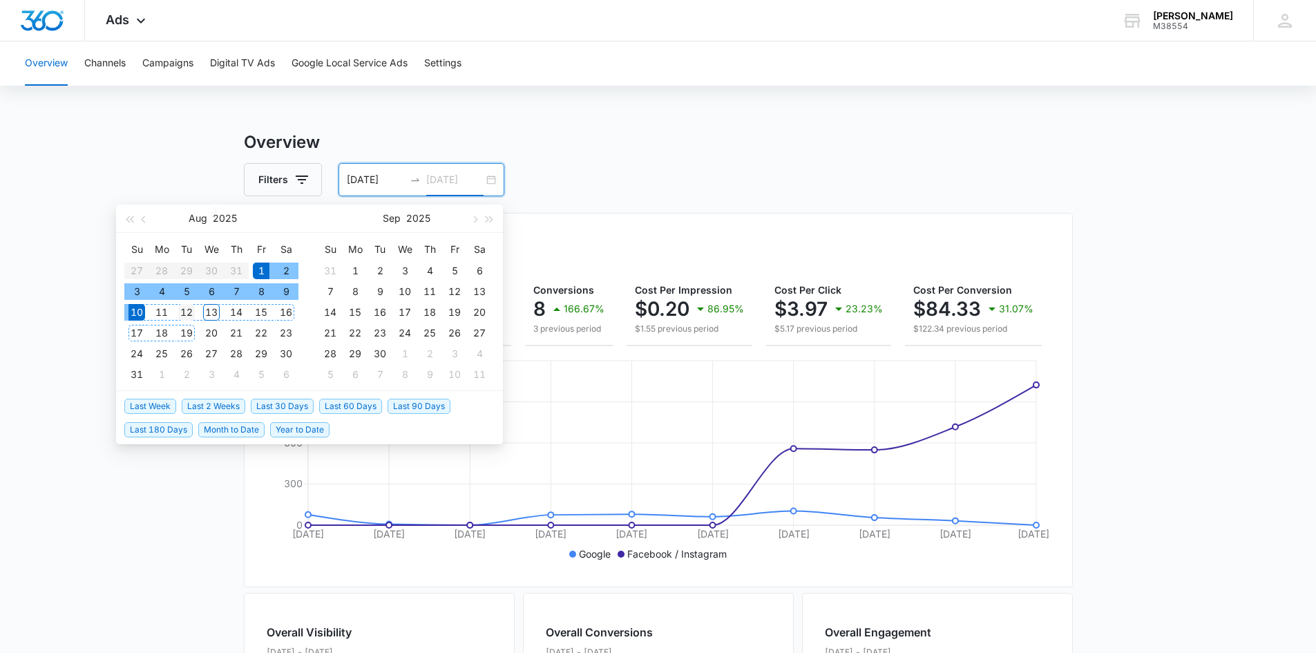
type input "08/12/2025"
click at [184, 310] on div "12" at bounding box center [186, 312] width 17 height 17
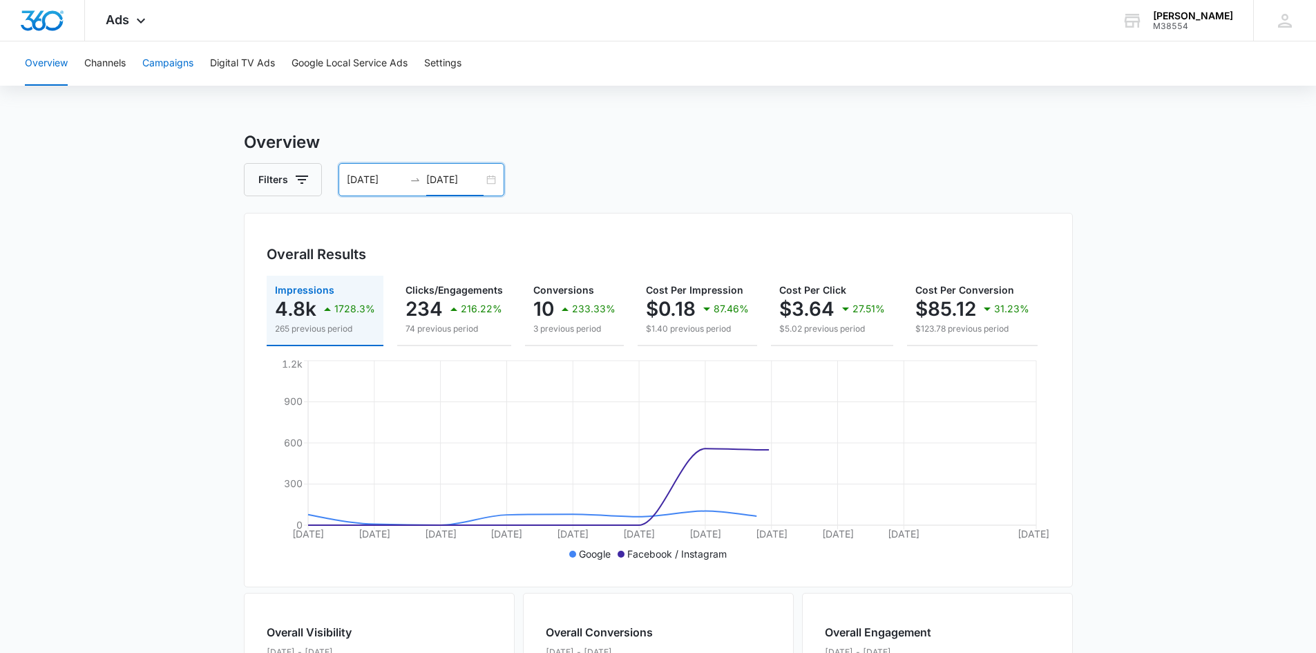
click at [155, 66] on button "Campaigns" at bounding box center [167, 63] width 51 height 44
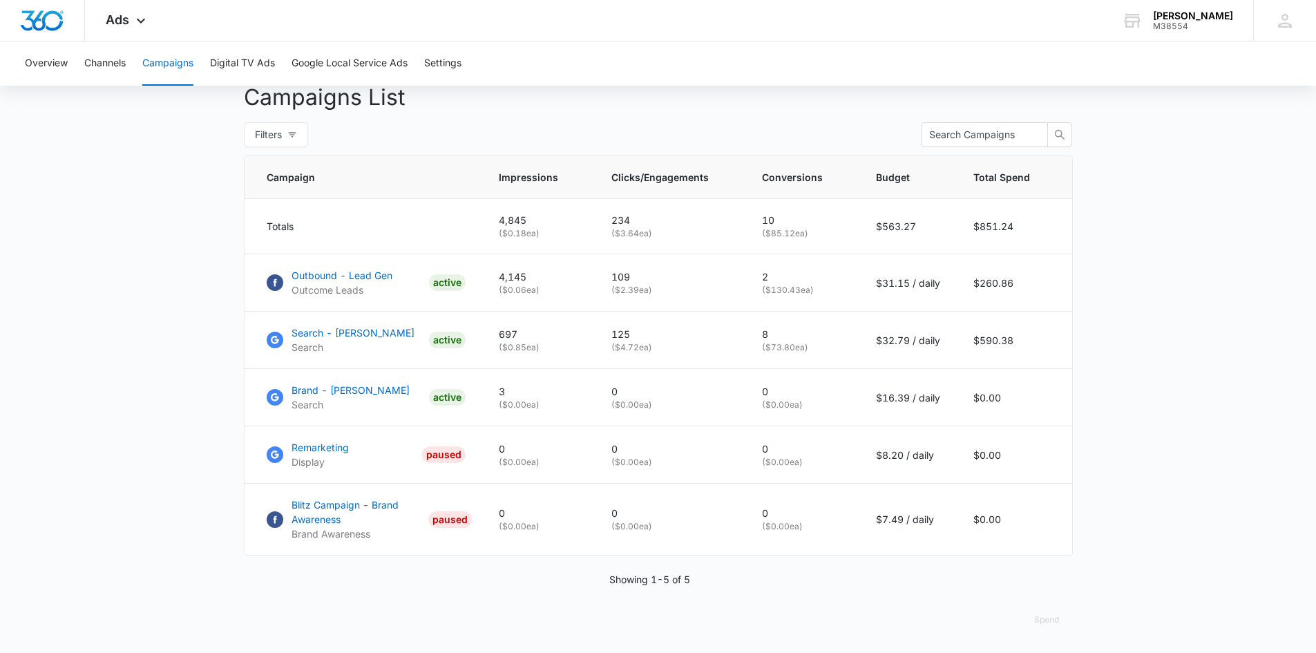
scroll to position [529, 0]
click at [140, 23] on icon at bounding box center [141, 24] width 17 height 17
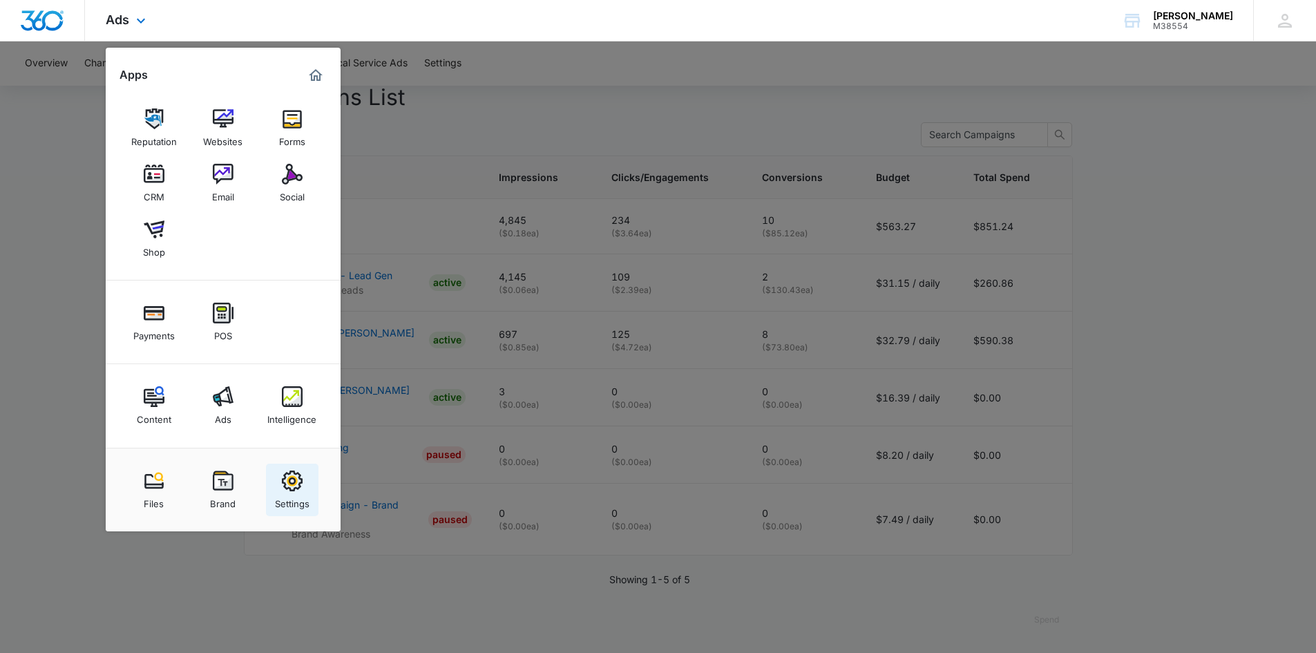
click at [288, 482] on img at bounding box center [292, 481] width 21 height 21
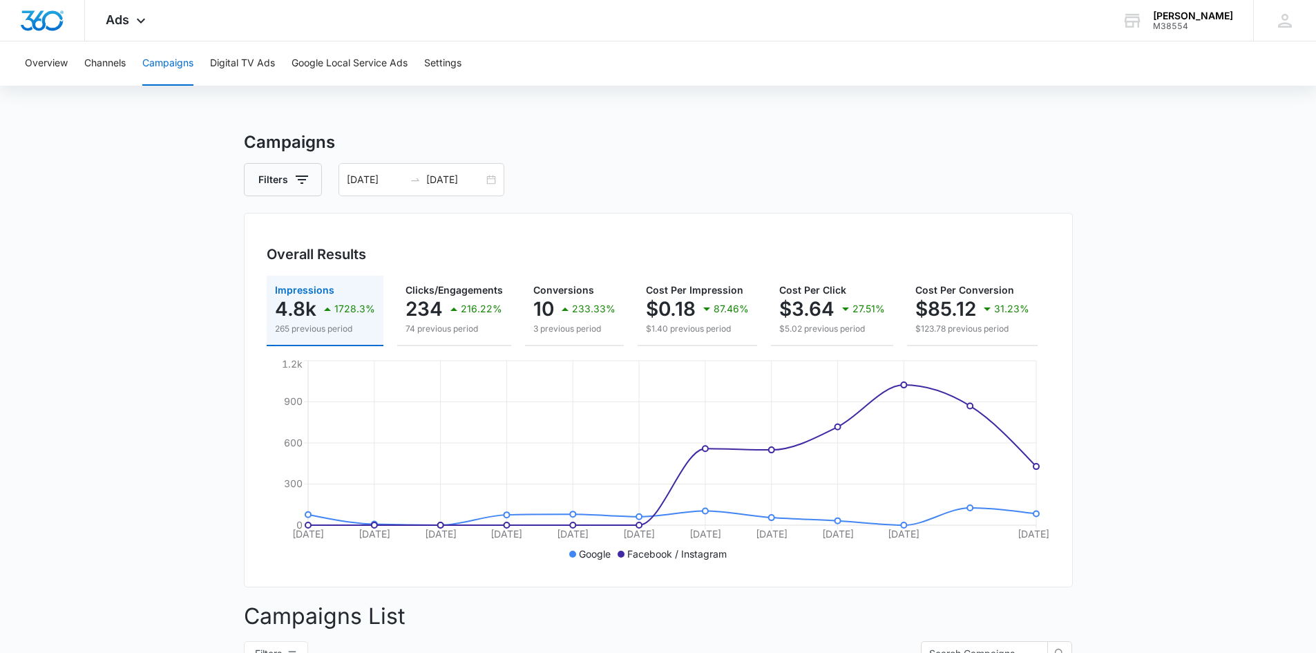
select select "33"
select select "US"
select select "America/Denver"
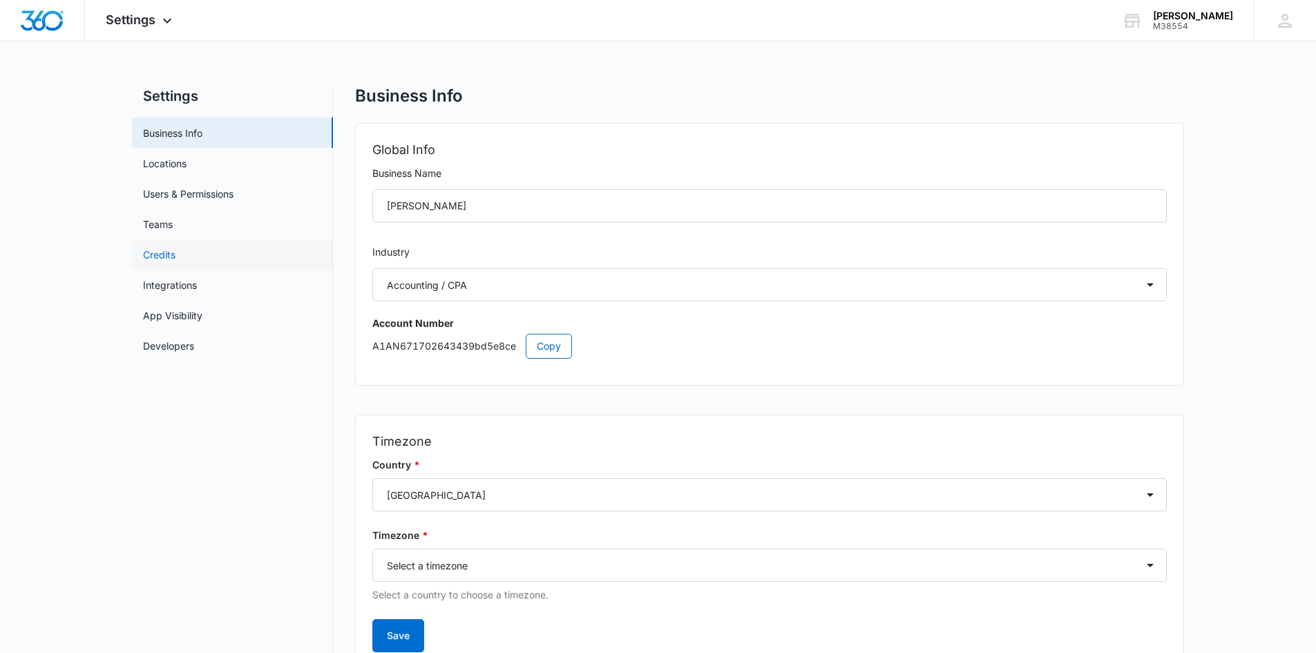
click at [163, 250] on link "Credits" at bounding box center [159, 254] width 32 height 15
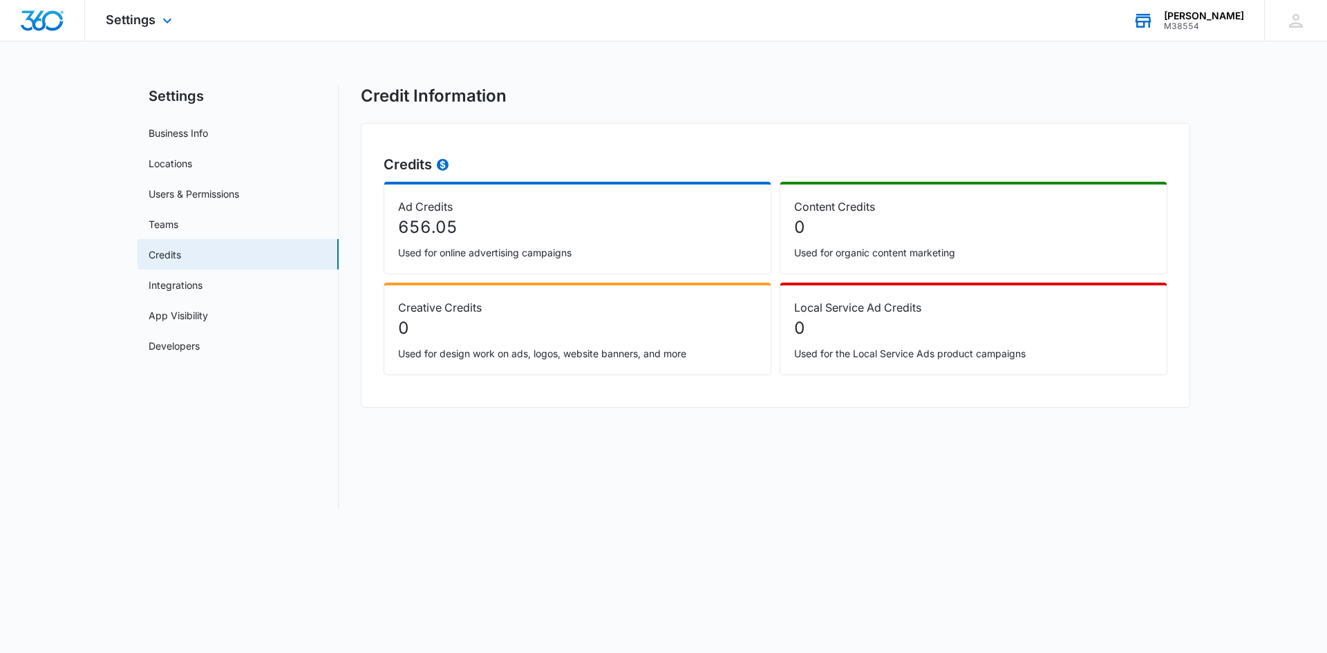
click at [1196, 26] on div "M38554" at bounding box center [1204, 26] width 80 height 10
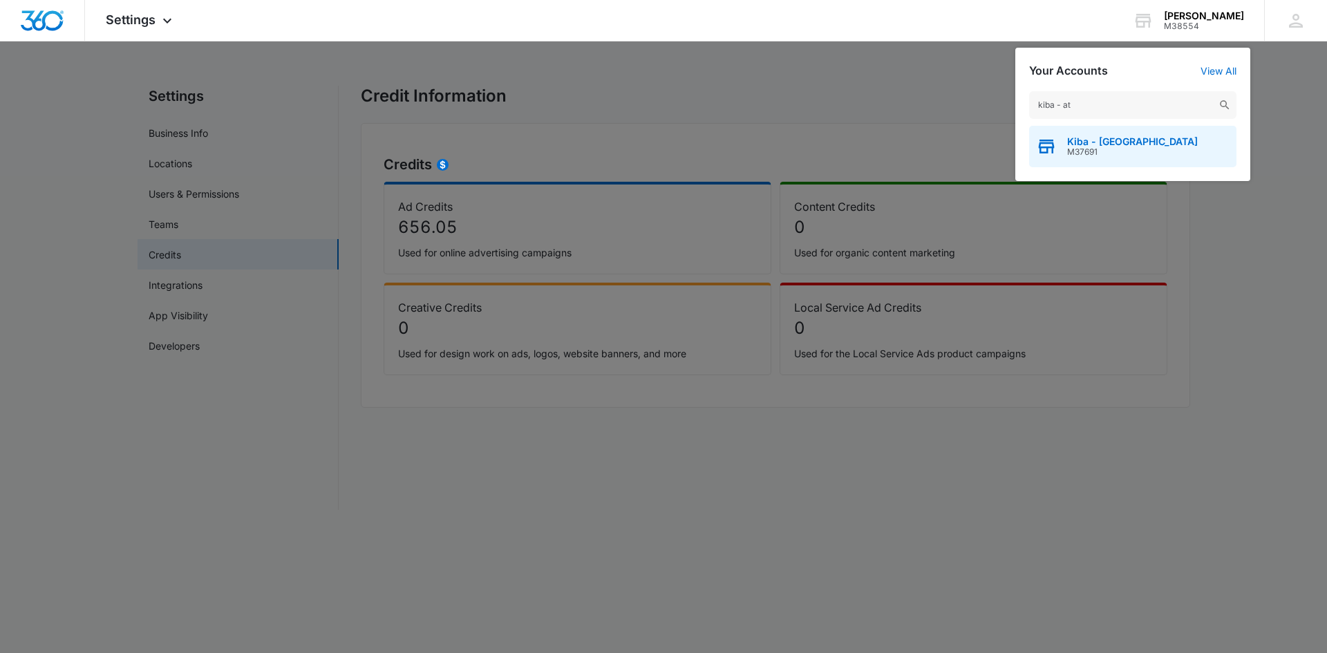
type input "kiba - at"
click at [1097, 150] on span "M37691" at bounding box center [1132, 152] width 131 height 10
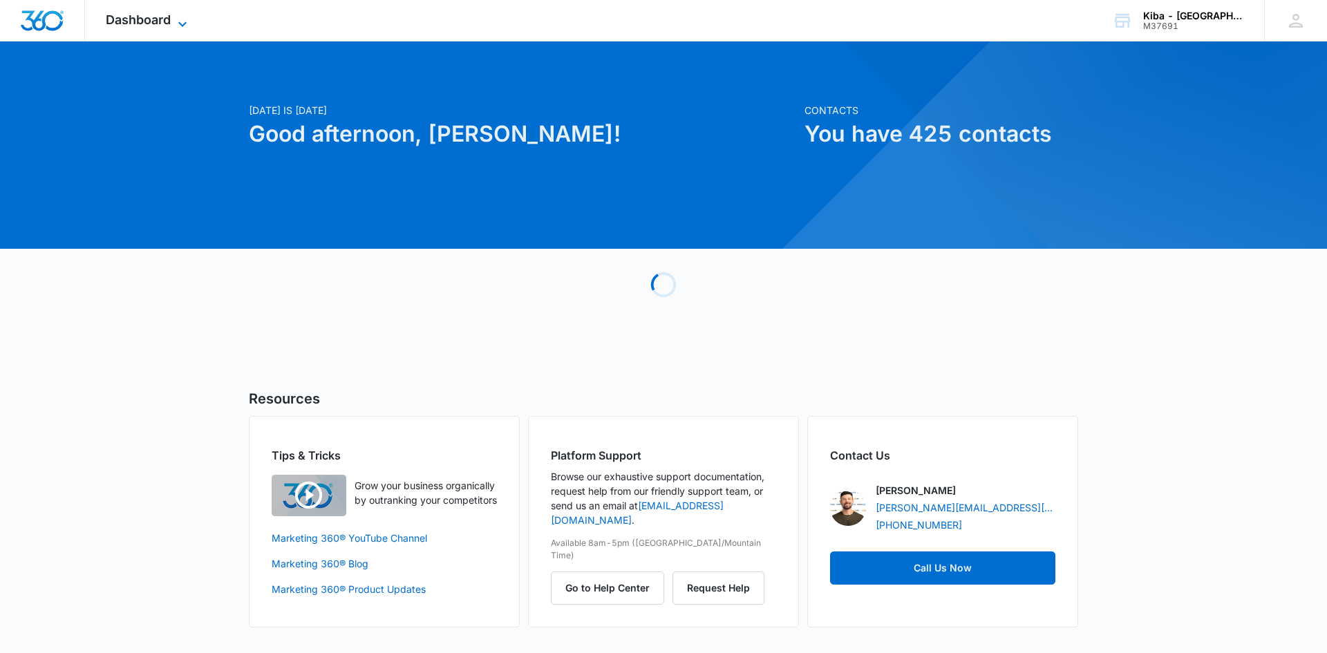
click at [178, 21] on icon at bounding box center [182, 24] width 17 height 17
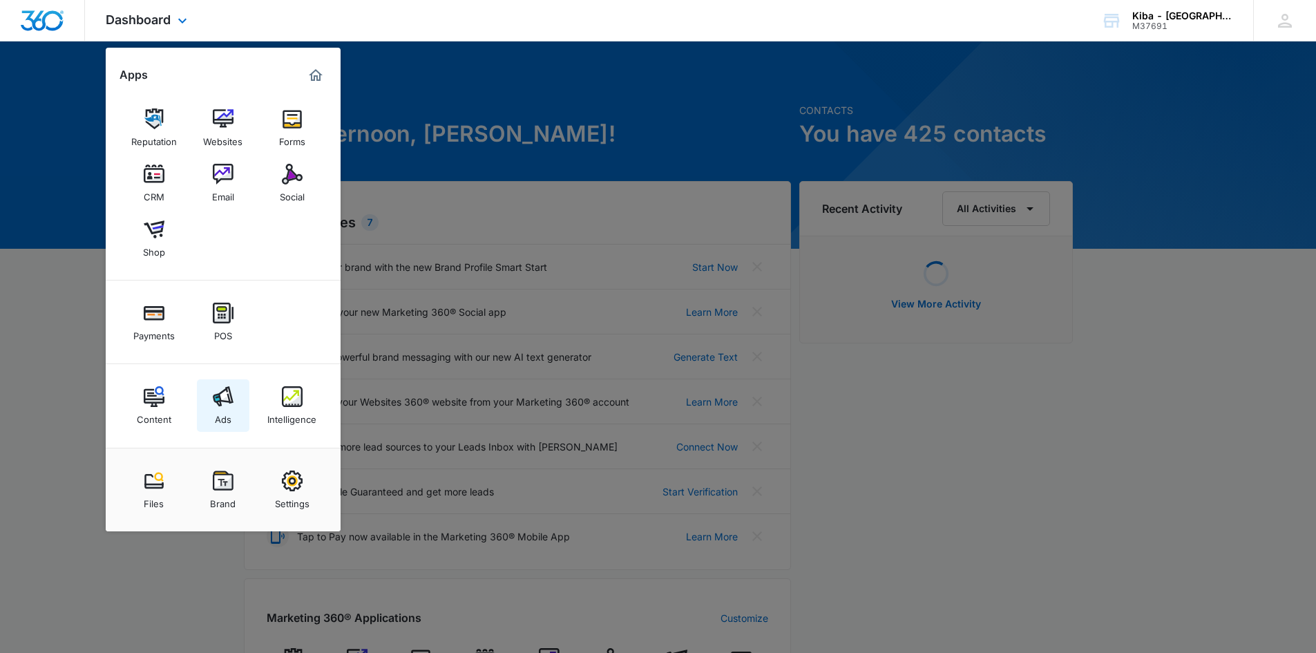
click at [222, 412] on div "Ads" at bounding box center [223, 416] width 17 height 18
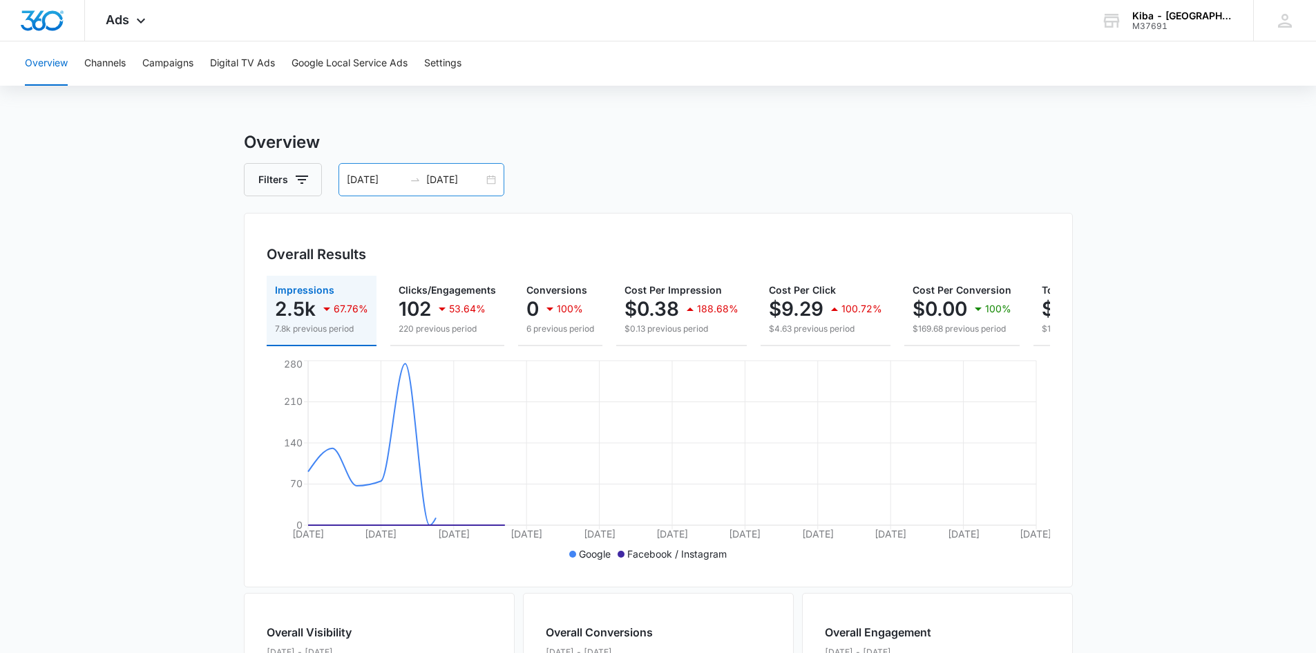
click at [486, 180] on div "07/01/2025 07/31/2025" at bounding box center [422, 179] width 166 height 33
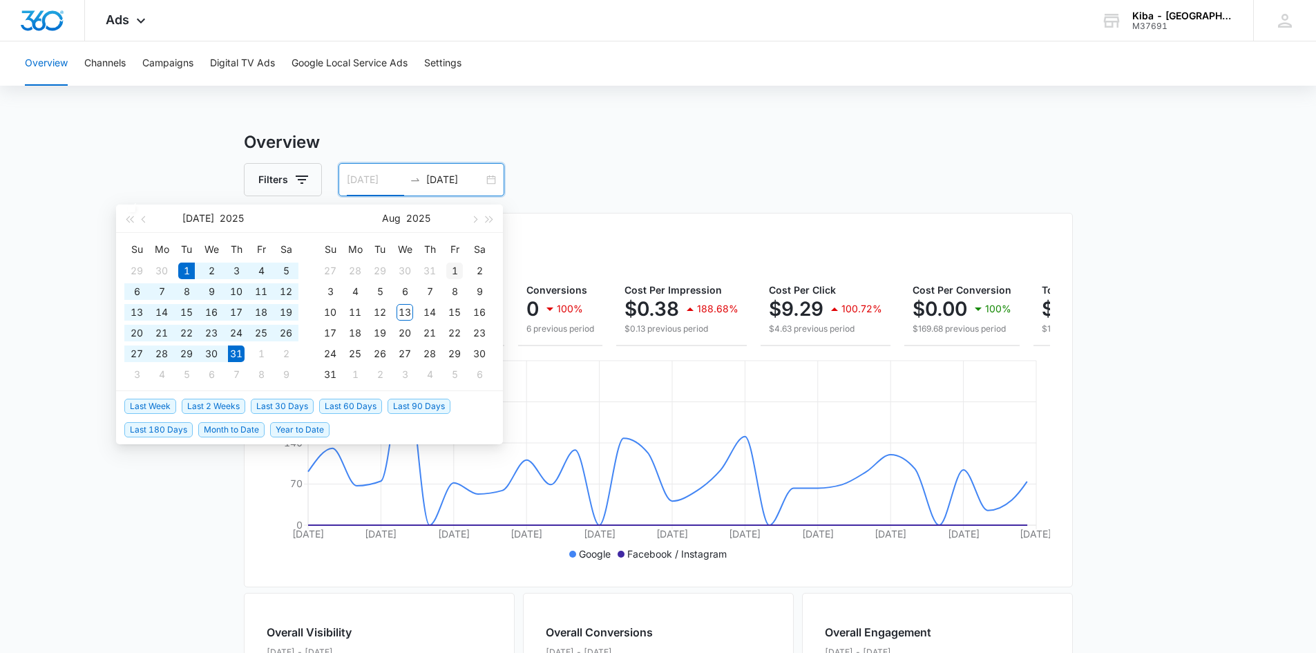
type input "08/01/2025"
click at [451, 270] on div "1" at bounding box center [454, 271] width 17 height 17
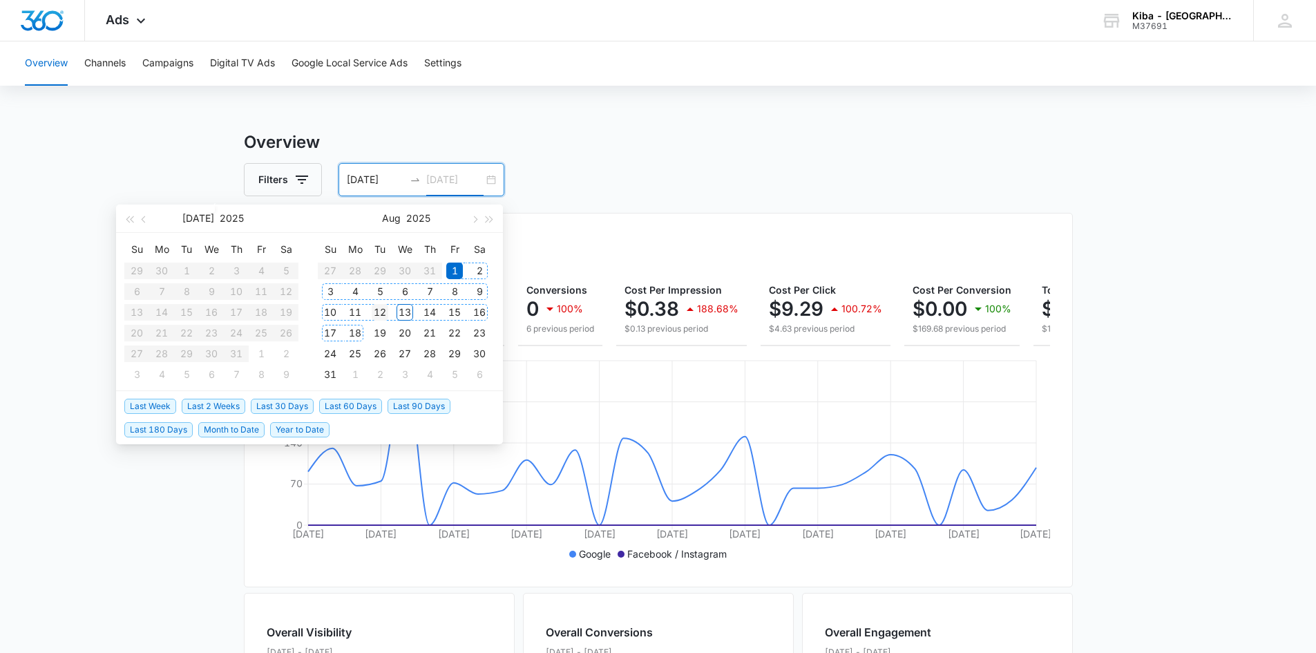
type input "08/12/2025"
click at [376, 310] on div "12" at bounding box center [380, 312] width 17 height 17
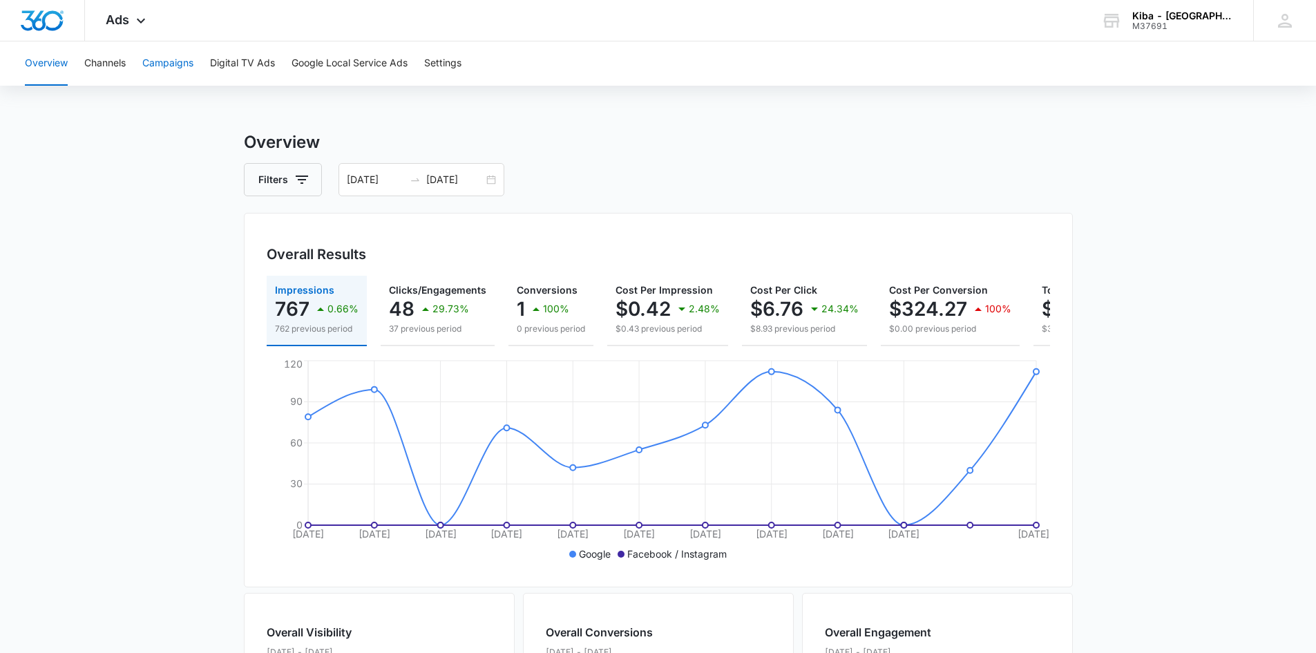
click at [170, 61] on button "Campaigns" at bounding box center [167, 63] width 51 height 44
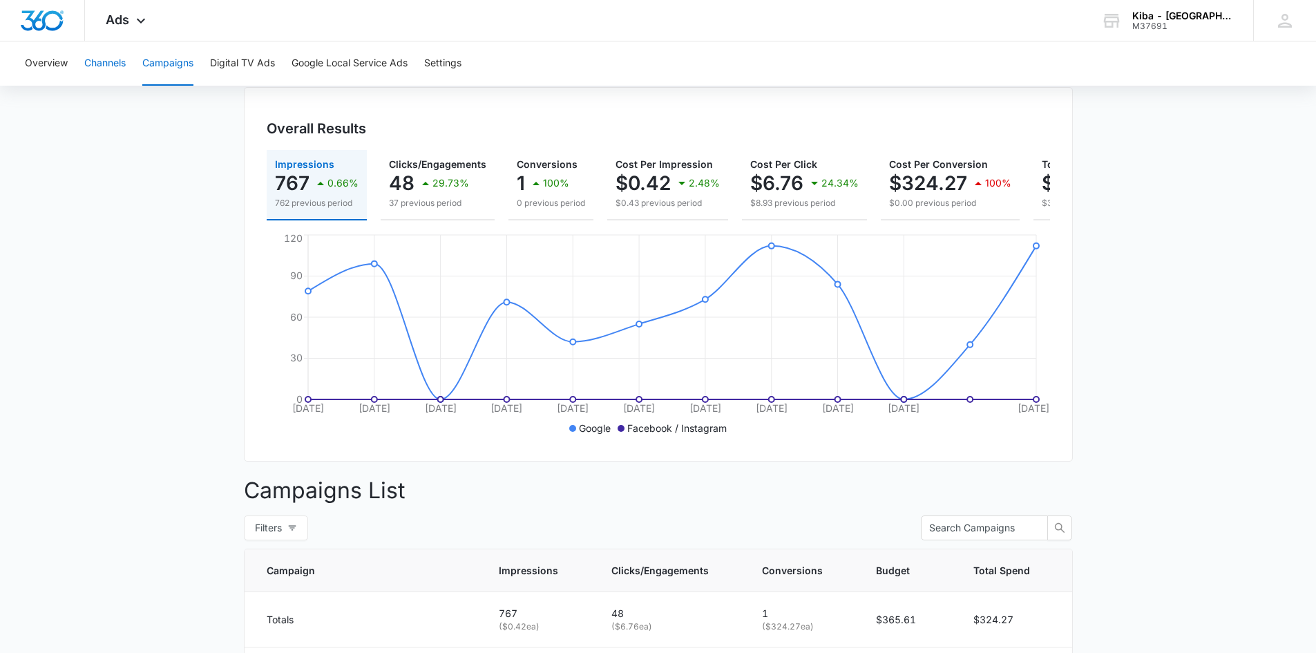
scroll to position [124, 0]
click at [135, 19] on icon at bounding box center [141, 24] width 17 height 17
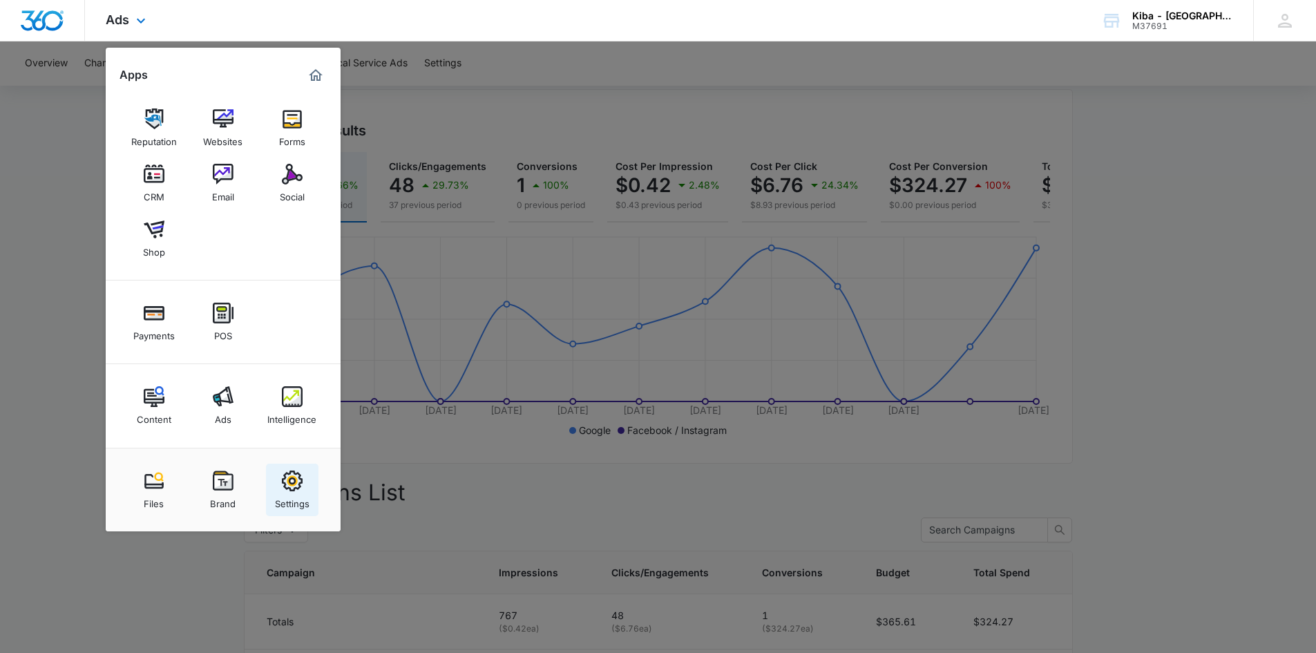
click at [296, 490] on img at bounding box center [292, 481] width 21 height 21
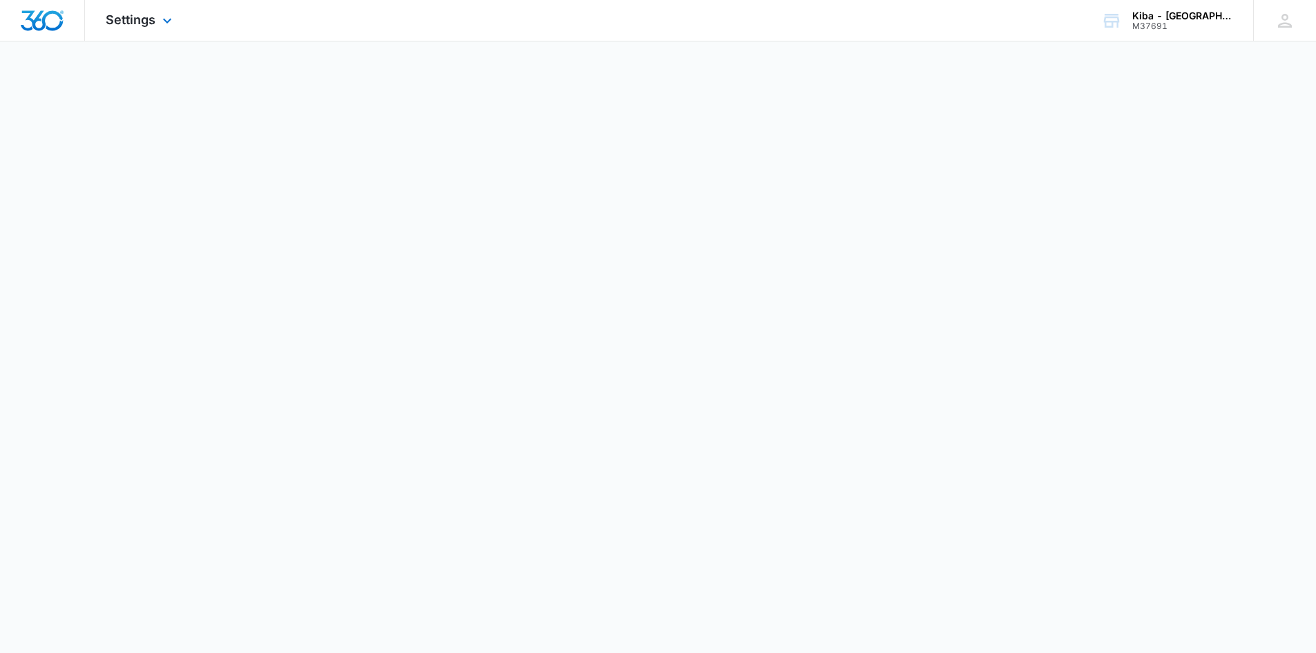
select select "33"
select select "US"
select select "America/Denver"
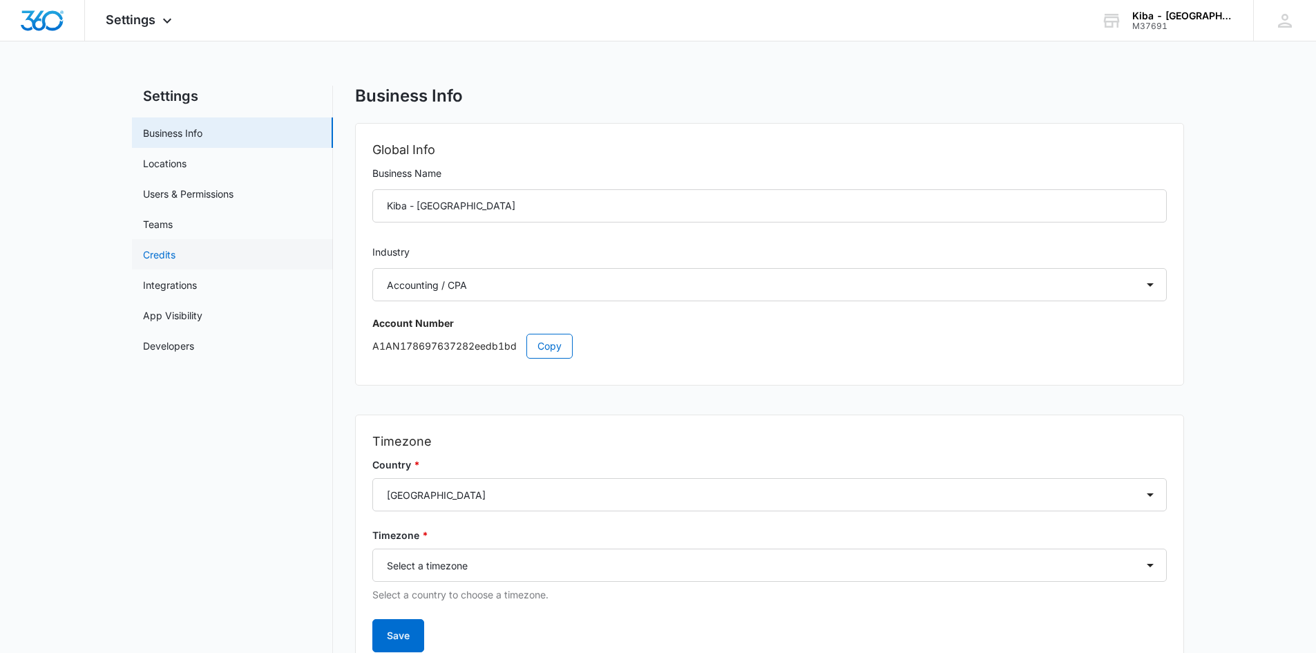
click at [169, 258] on link "Credits" at bounding box center [159, 254] width 32 height 15
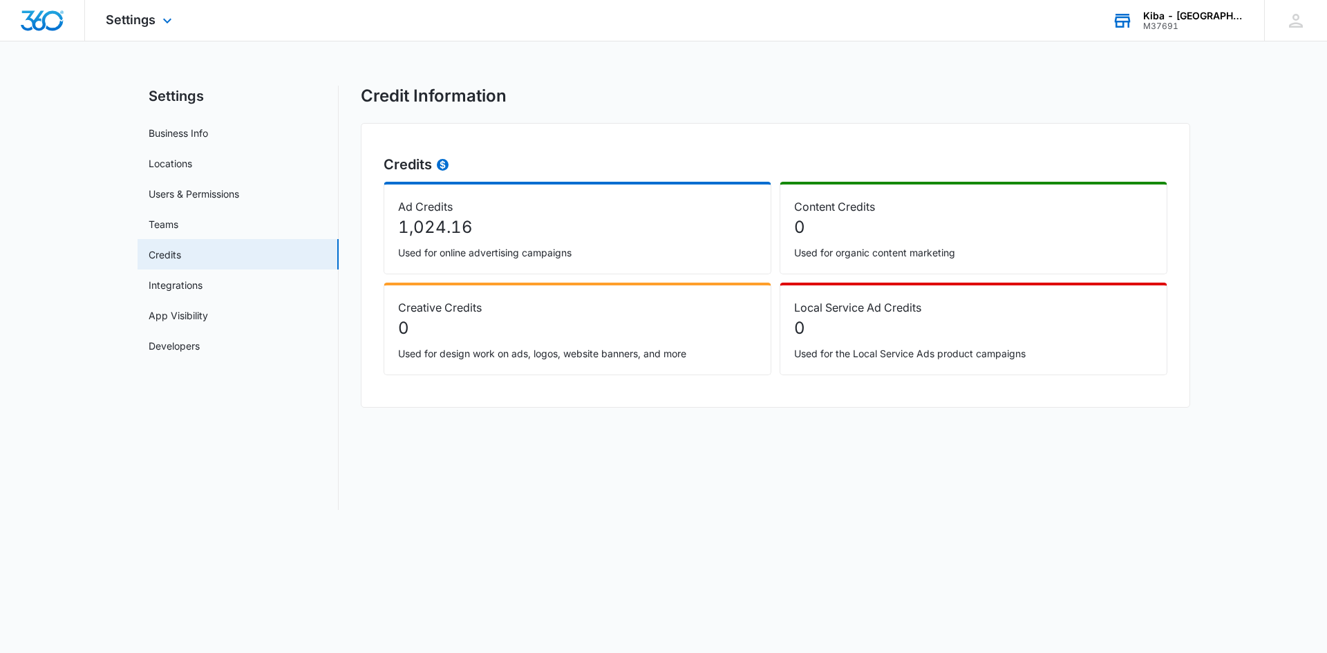
click at [1196, 12] on div "Kiba - Atlanta" at bounding box center [1193, 15] width 101 height 11
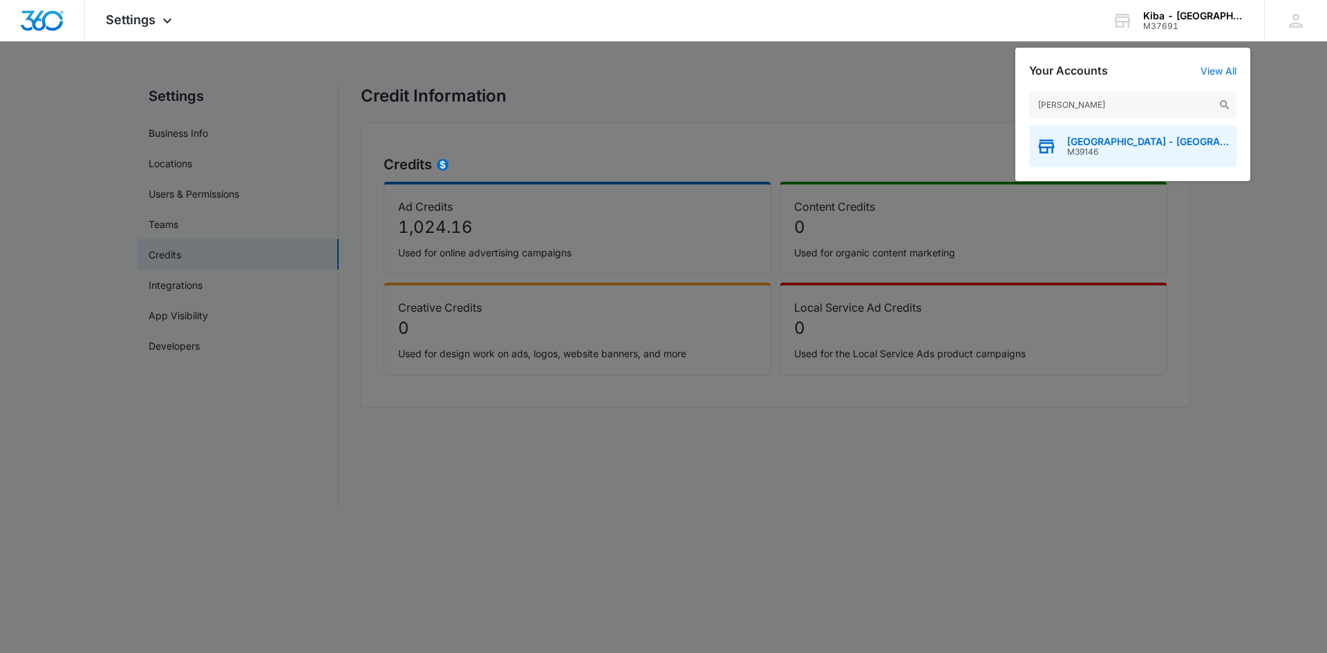
type input "kiba - shelby"
click at [1069, 136] on span "Kiba - Shelby Township" at bounding box center [1148, 141] width 162 height 11
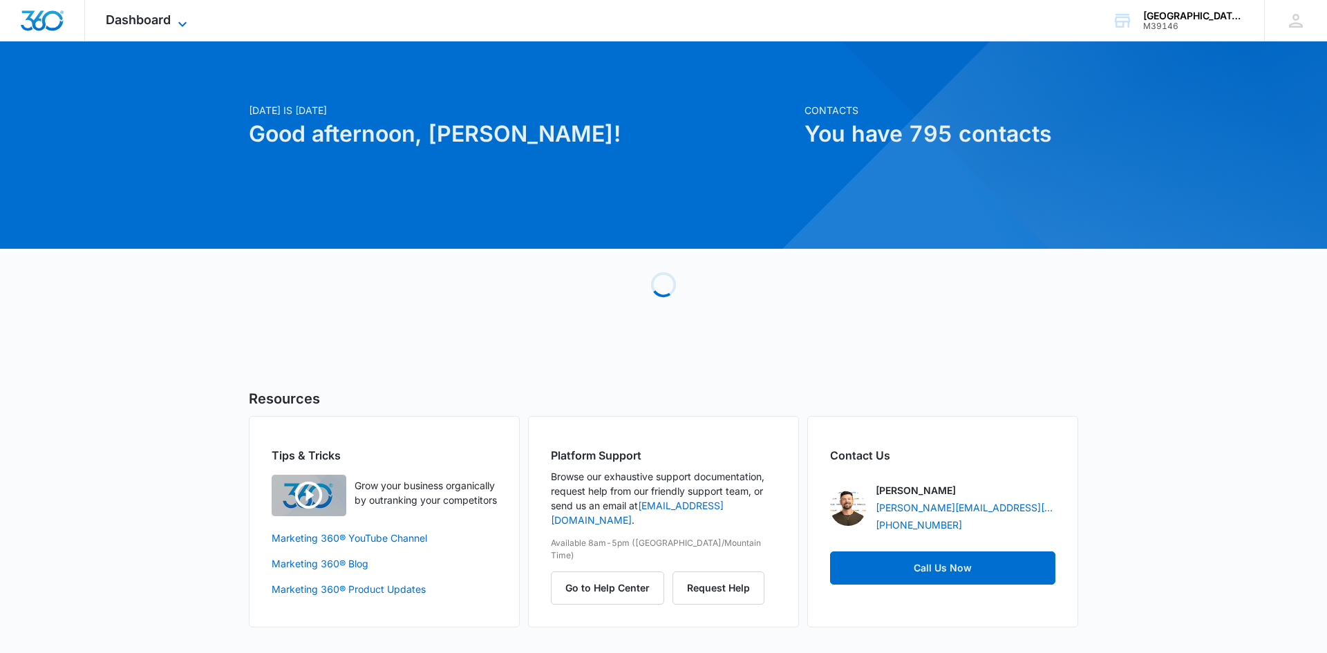
click at [180, 21] on icon at bounding box center [182, 24] width 17 height 17
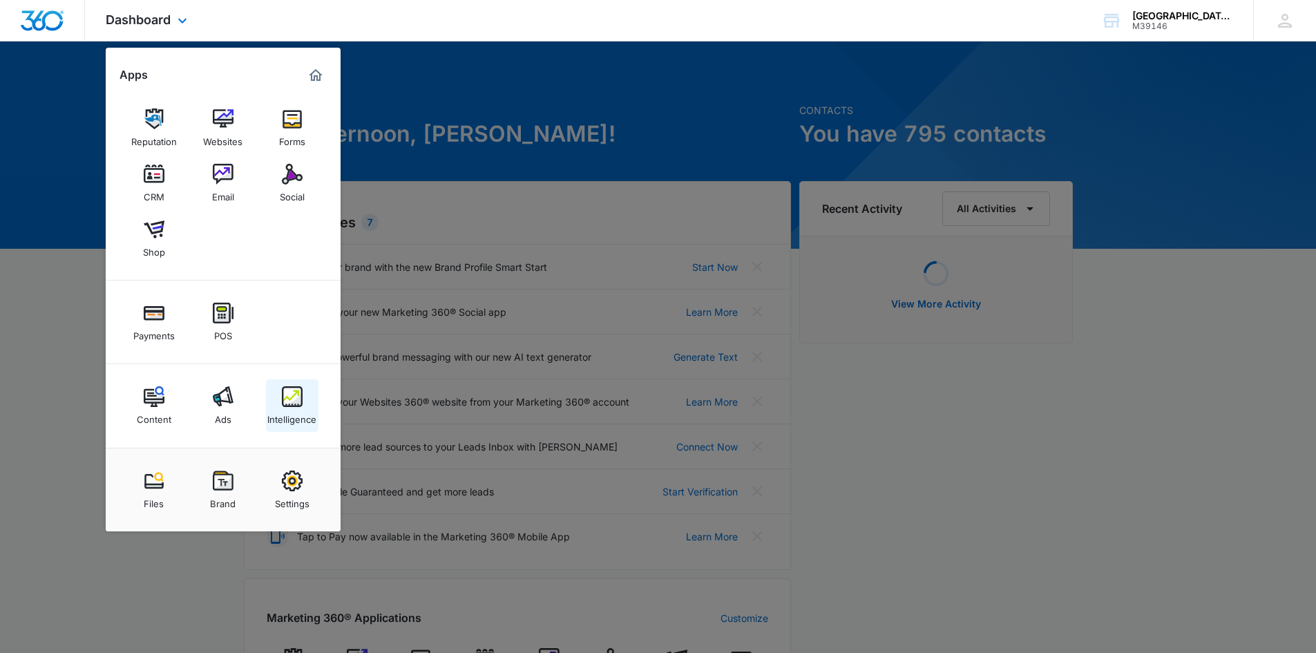
click at [299, 389] on img at bounding box center [292, 396] width 21 height 21
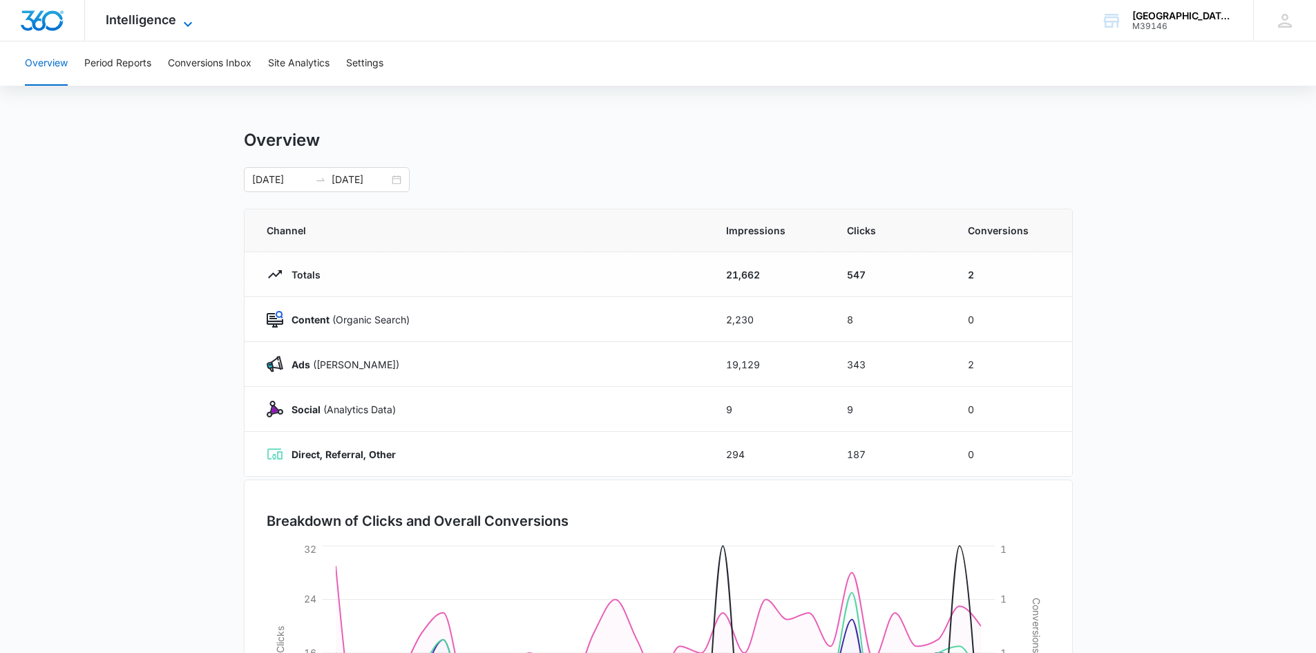
click at [186, 23] on icon at bounding box center [188, 24] width 17 height 17
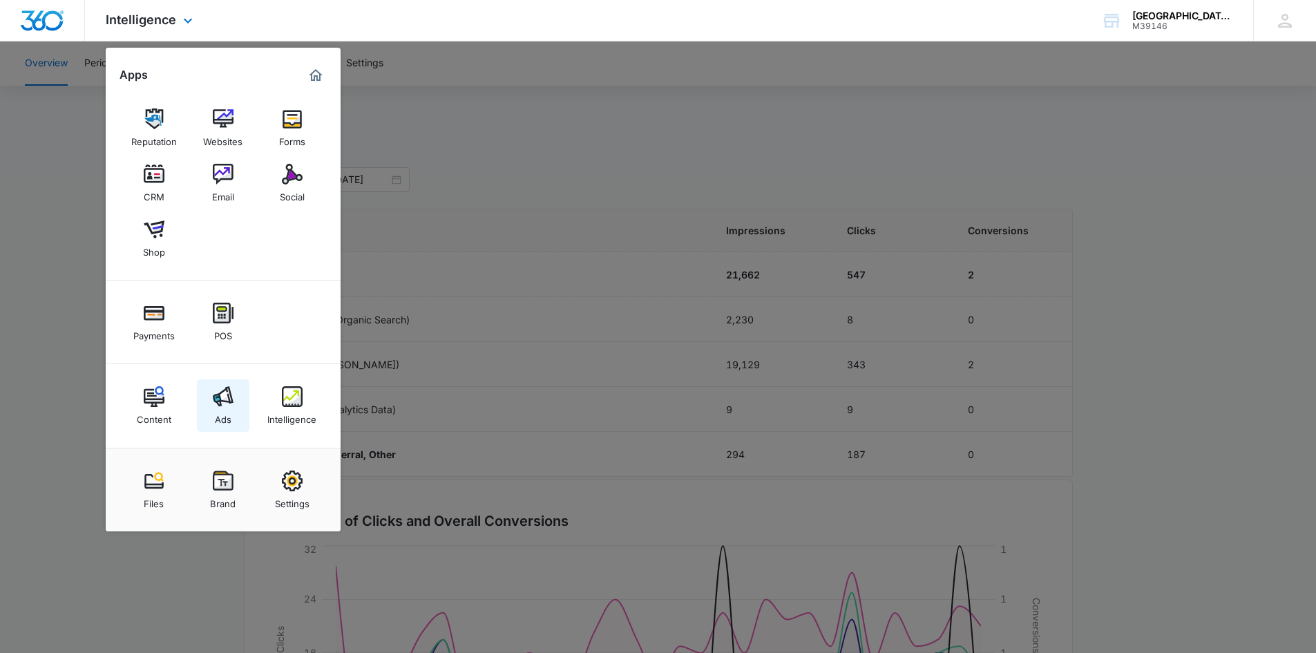
click at [231, 410] on div "Ads" at bounding box center [223, 416] width 17 height 18
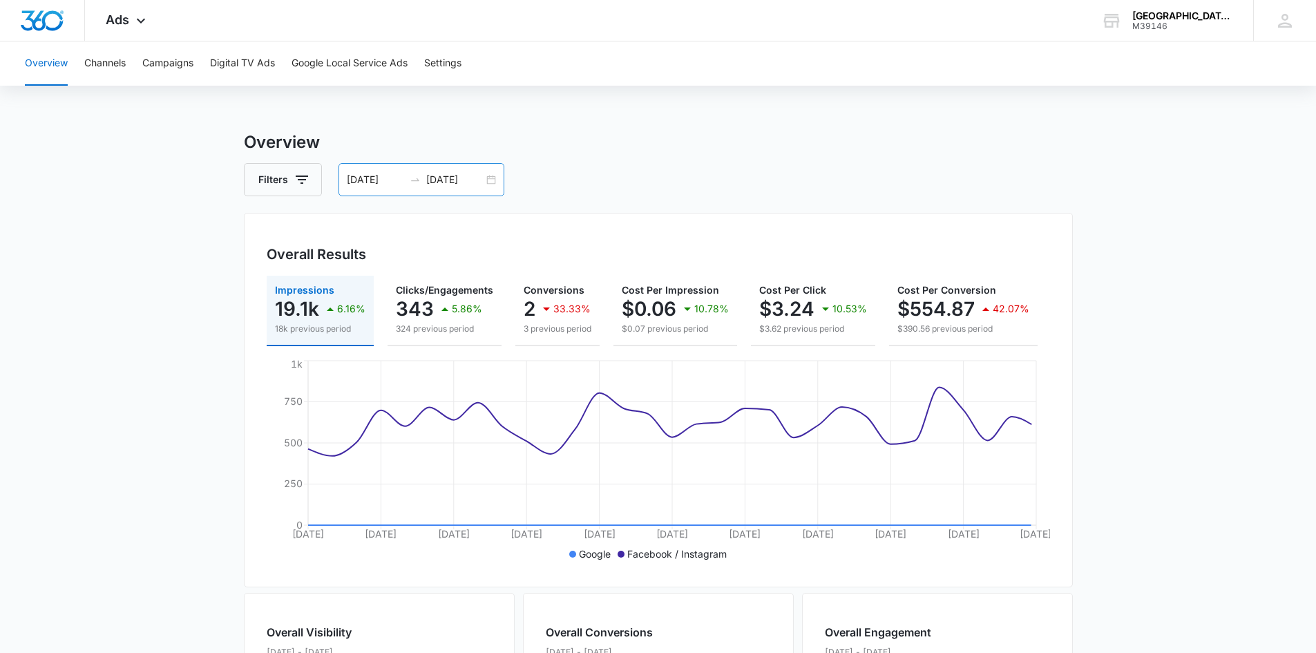
click at [495, 182] on div "07/01/2025 07/31/2025" at bounding box center [422, 179] width 166 height 33
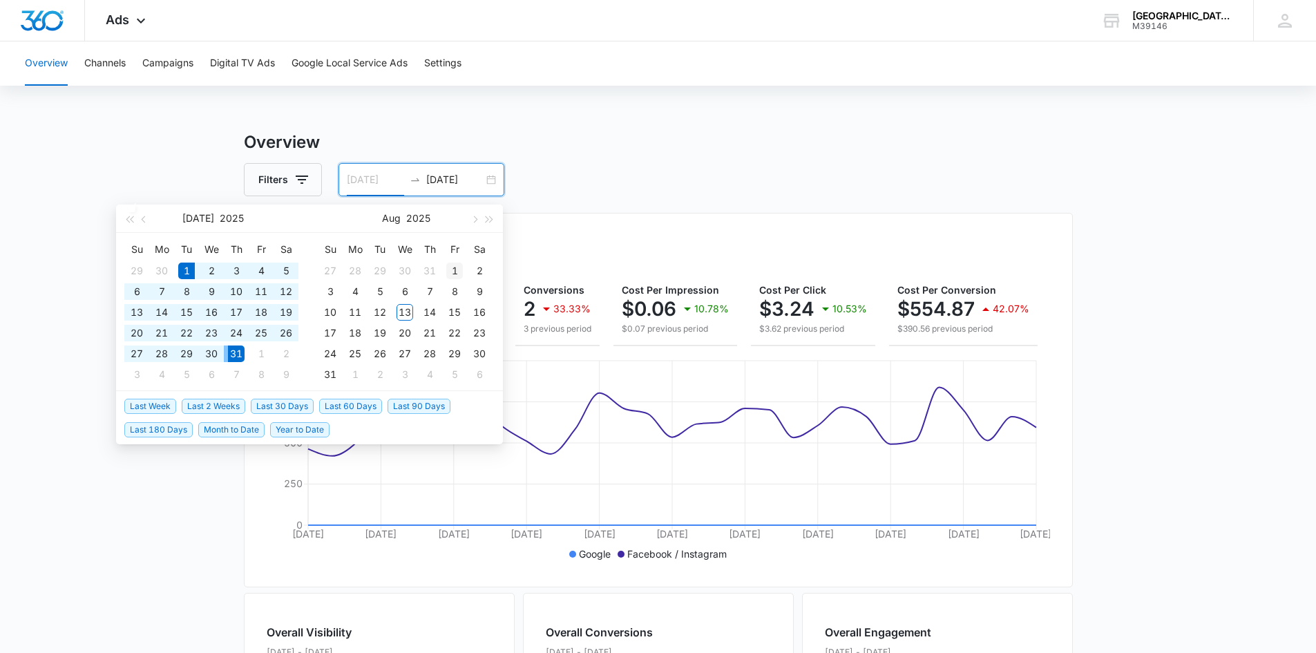
type input "08/01/2025"
click at [453, 271] on div "1" at bounding box center [454, 271] width 17 height 17
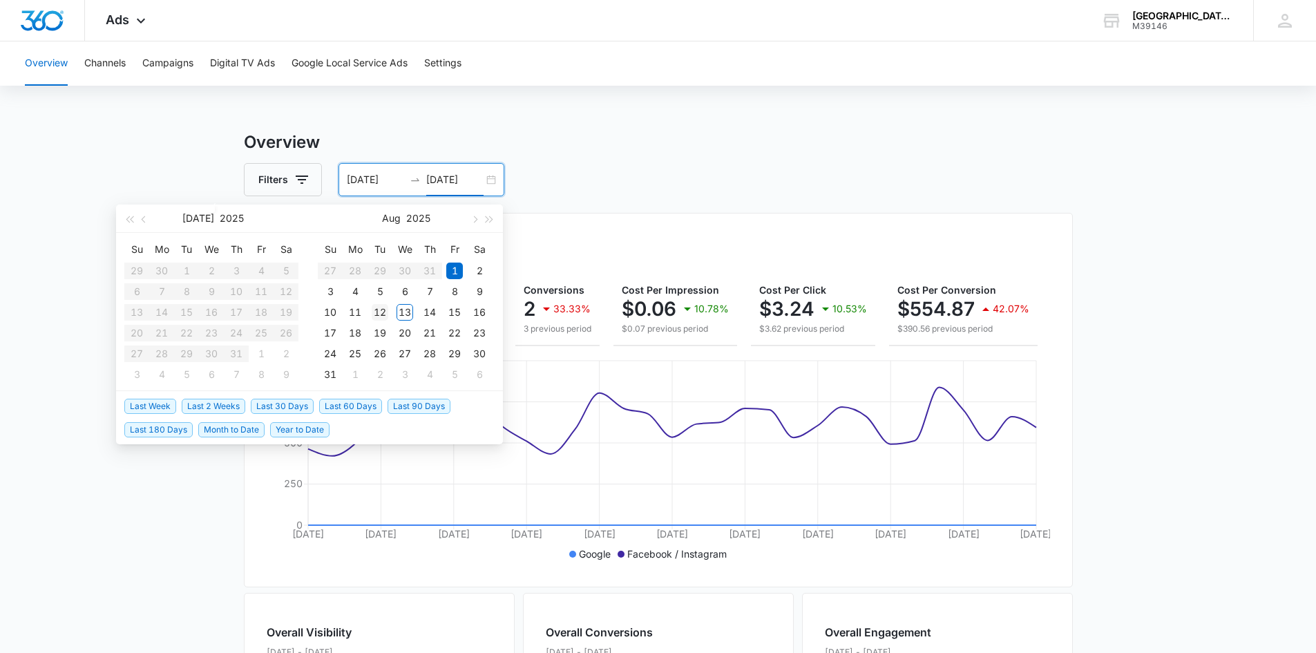
type input "08/12/2025"
click at [388, 312] on div "12" at bounding box center [380, 312] width 17 height 17
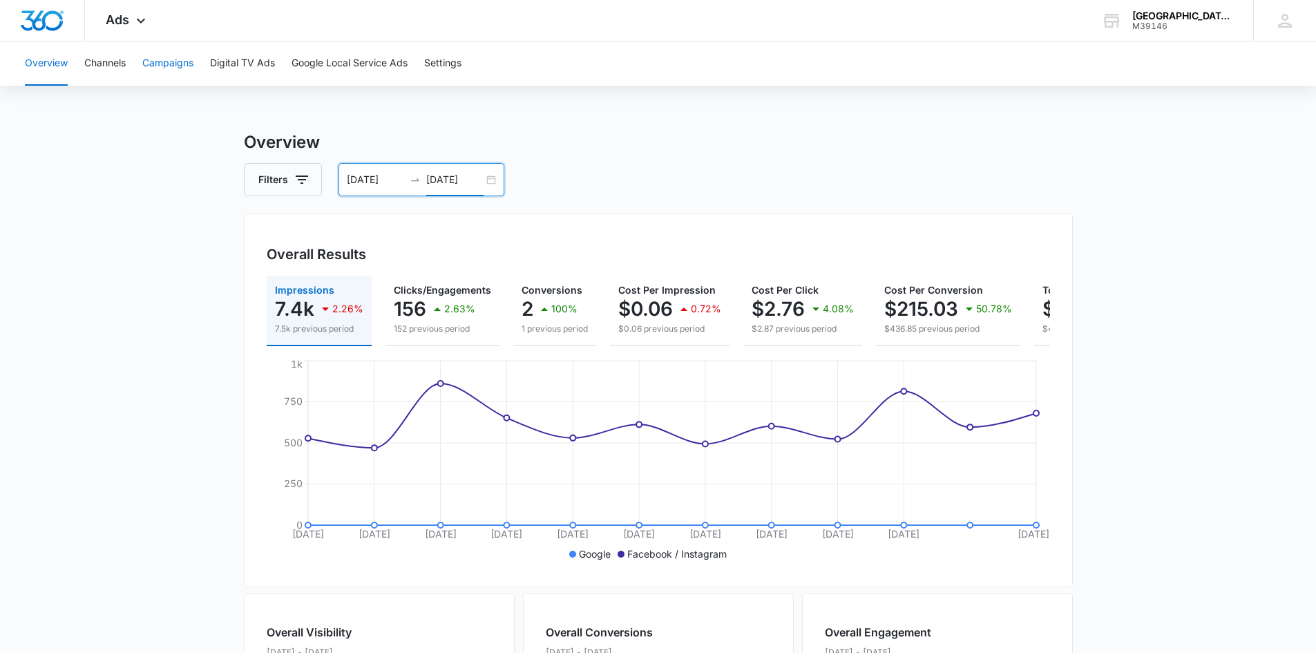
click at [178, 62] on button "Campaigns" at bounding box center [167, 63] width 51 height 44
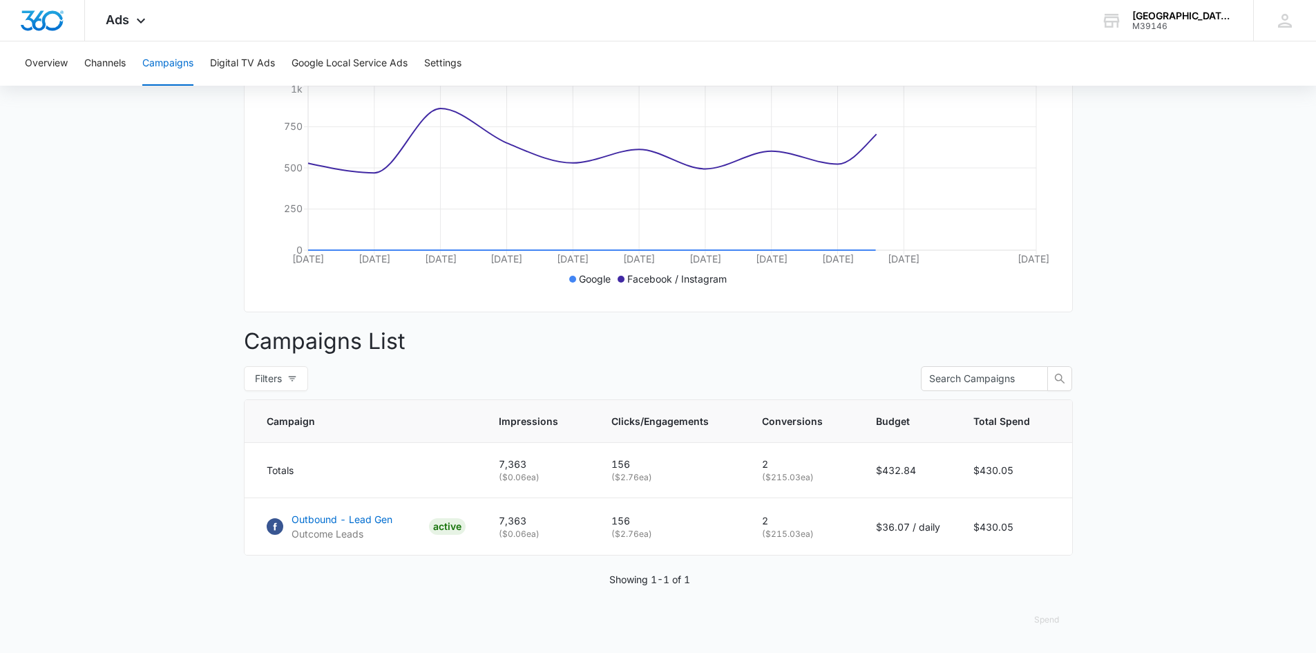
scroll to position [285, 0]
click at [142, 25] on icon at bounding box center [141, 23] width 8 height 5
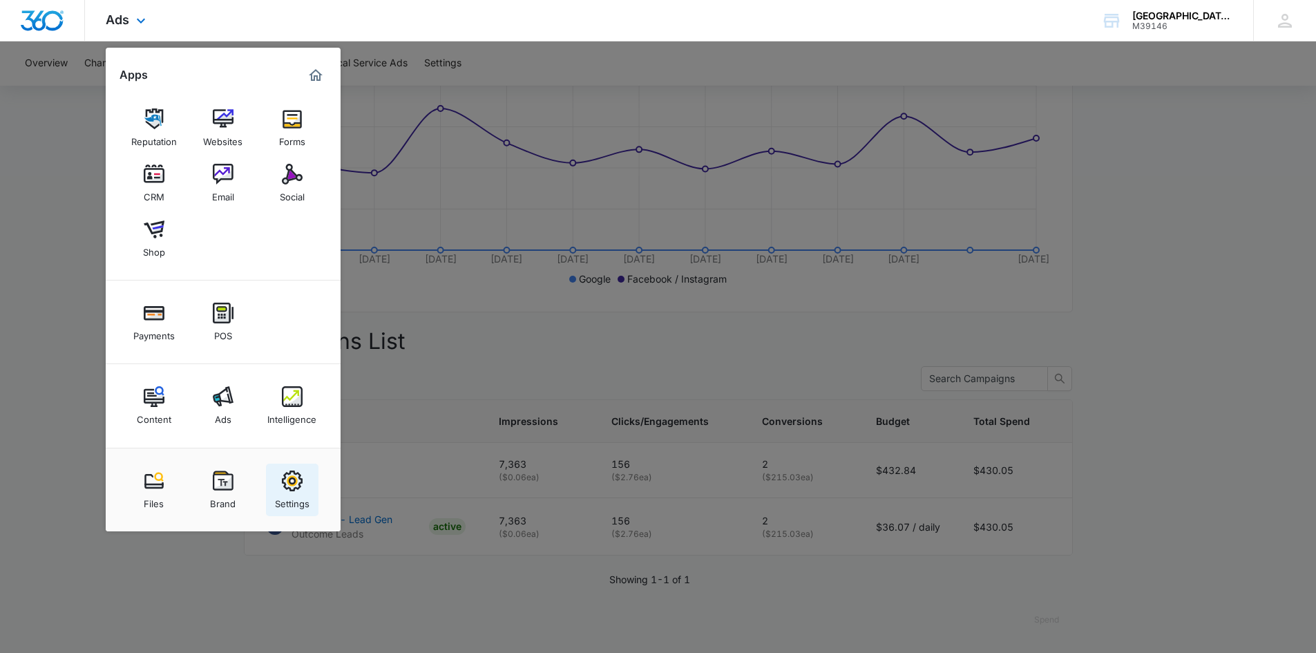
click at [285, 480] on img at bounding box center [292, 481] width 21 height 21
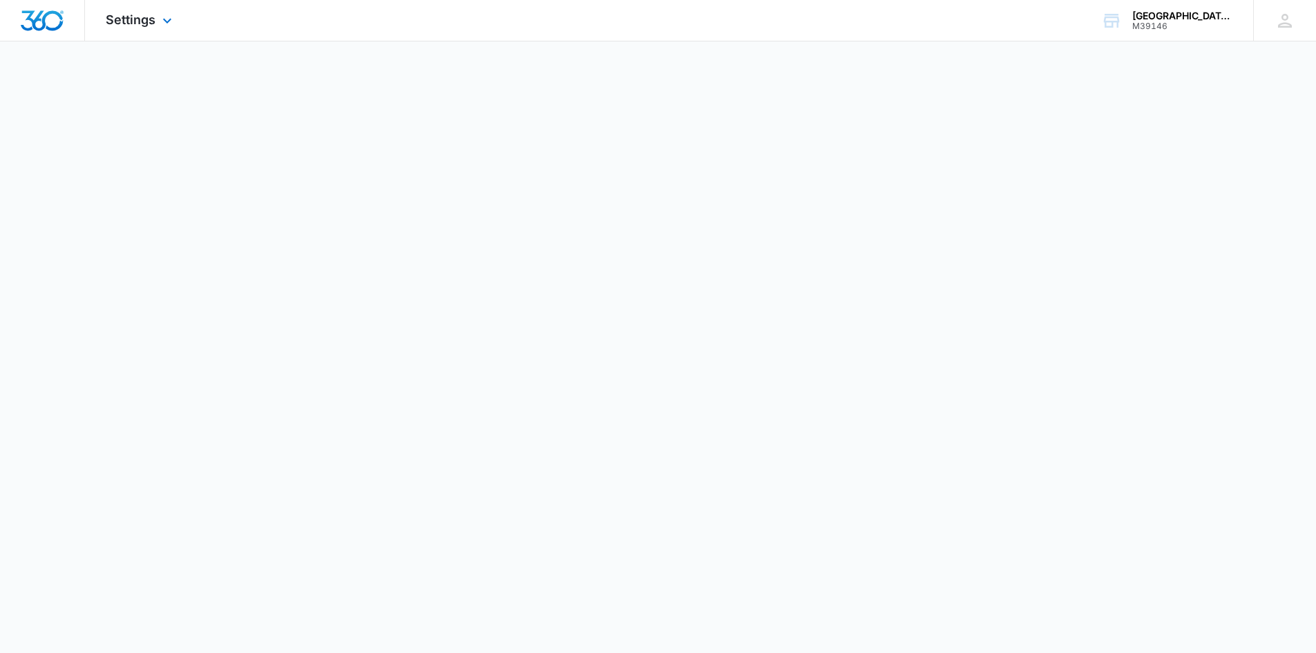
select select "33"
select select "US"
select select "America/Denver"
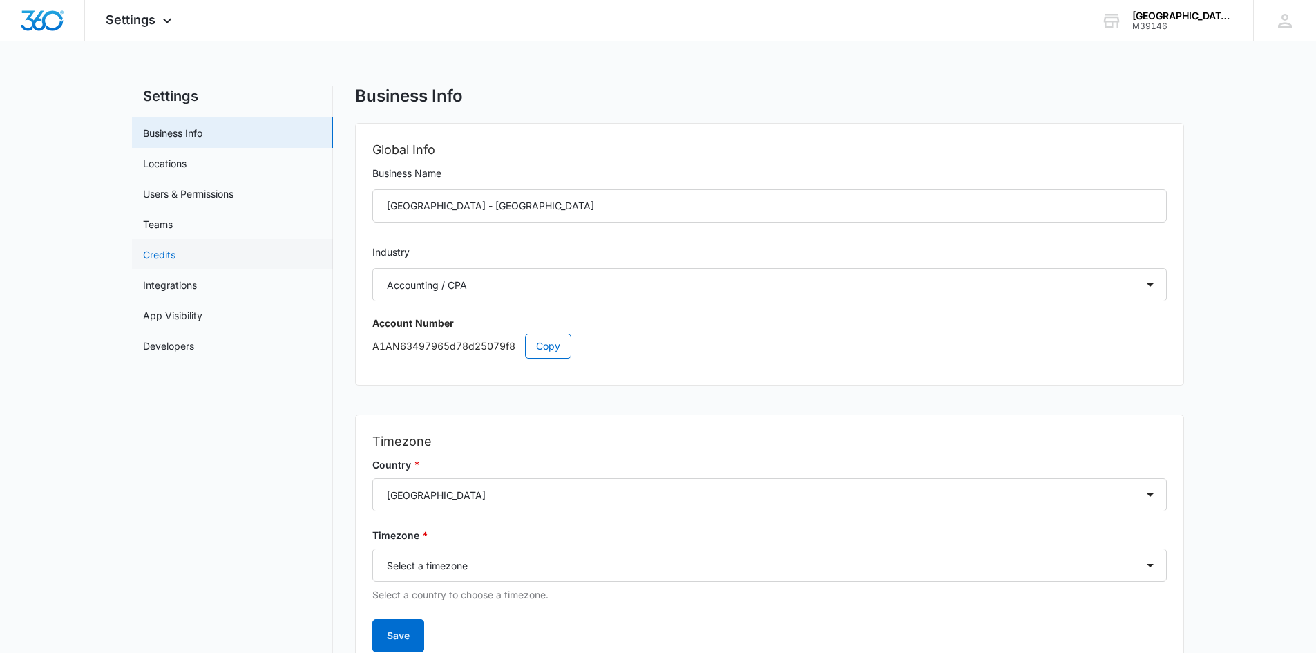
click at [171, 249] on link "Credits" at bounding box center [159, 254] width 32 height 15
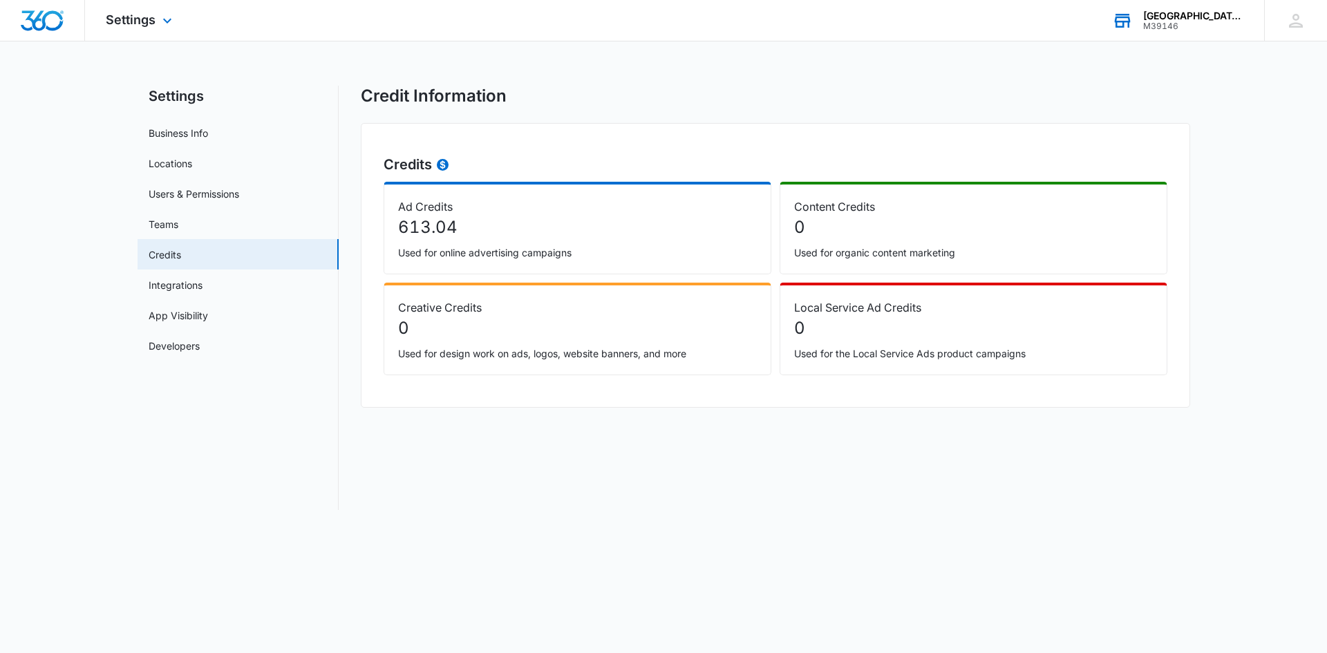
click at [1191, 21] on div "M39146" at bounding box center [1193, 26] width 101 height 10
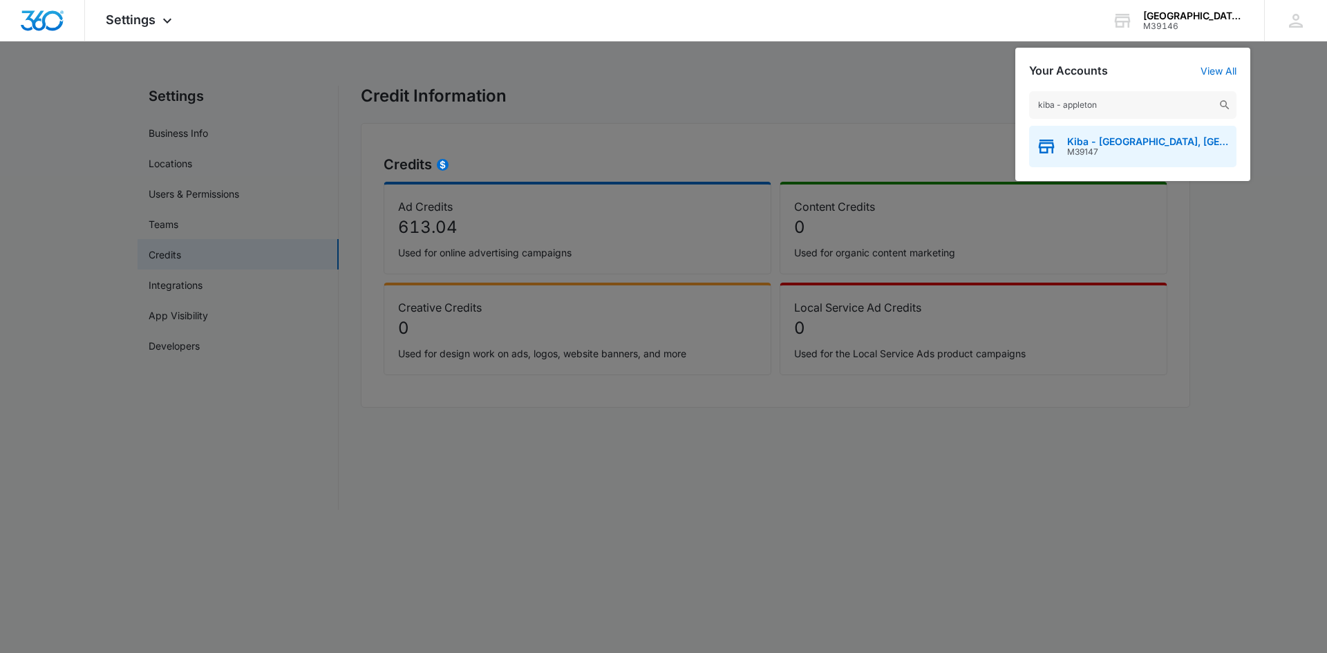
type input "kiba - appleton"
click at [1079, 133] on div "Kiba - Appleton, WI M39147" at bounding box center [1132, 146] width 207 height 41
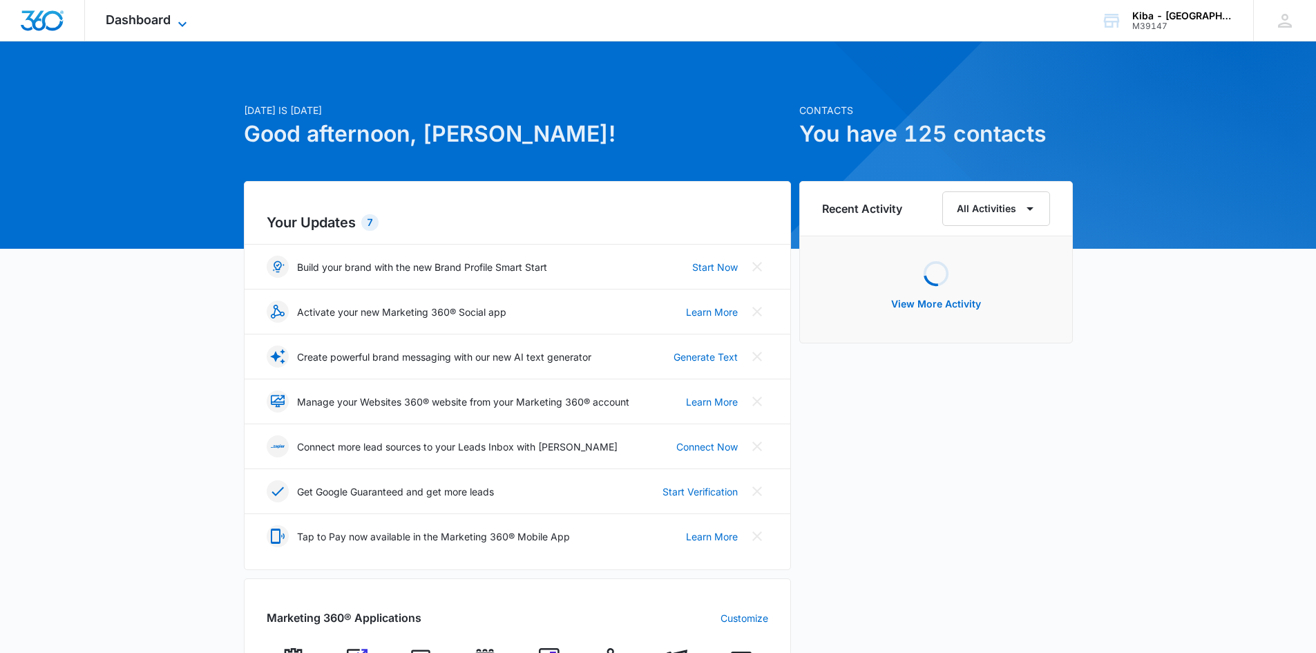
click at [176, 15] on div "Dashboard Apps Reputation Websites Forms CRM Email Social Shop Payments POS Con…" at bounding box center [148, 20] width 126 height 41
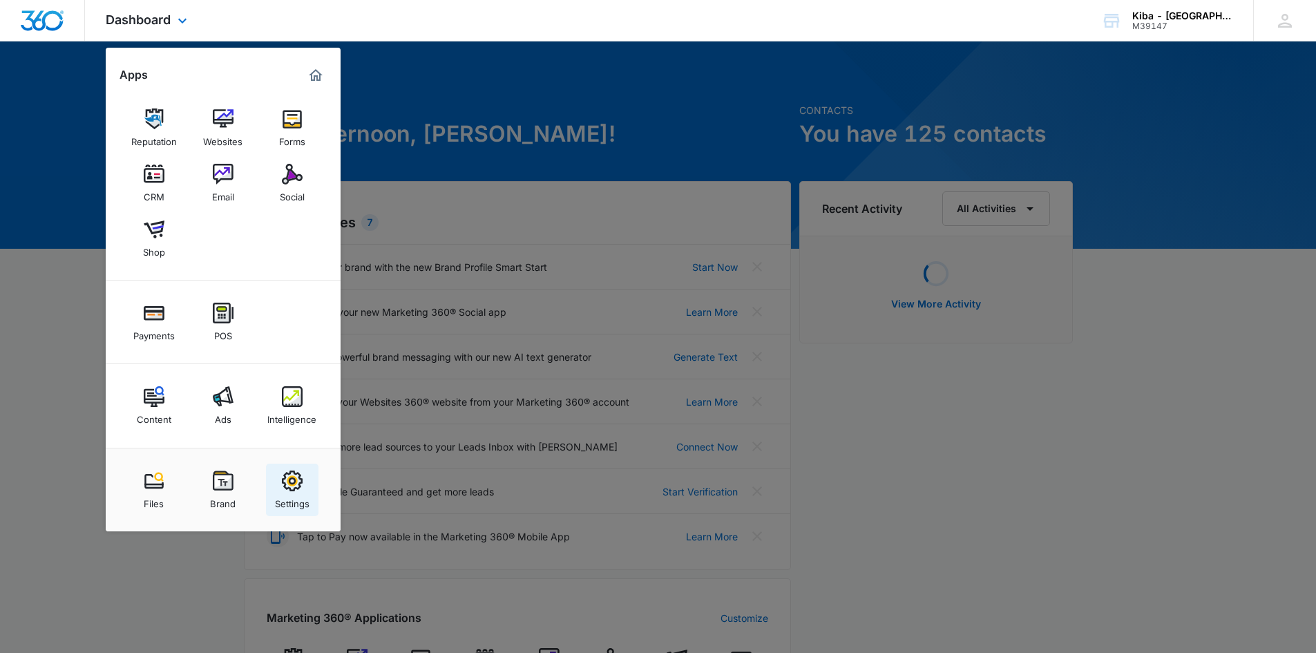
click at [285, 480] on img at bounding box center [292, 481] width 21 height 21
select select "33"
select select "US"
select select "America/Denver"
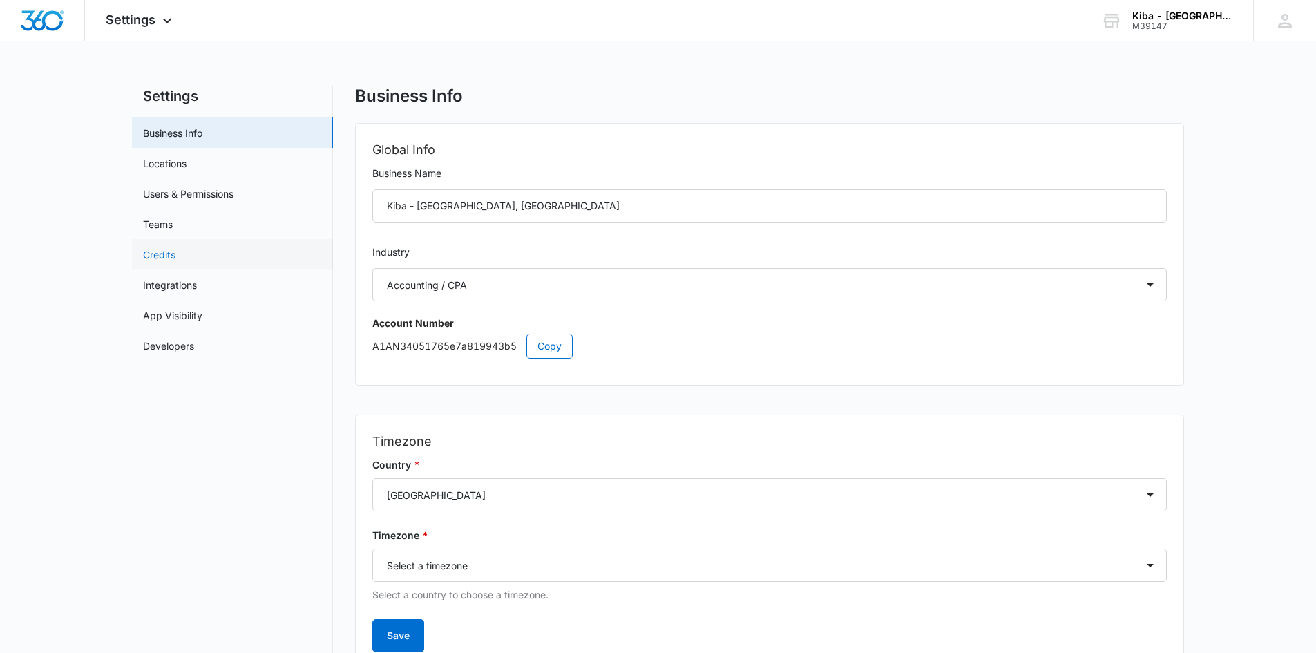
click at [171, 252] on link "Credits" at bounding box center [159, 254] width 32 height 15
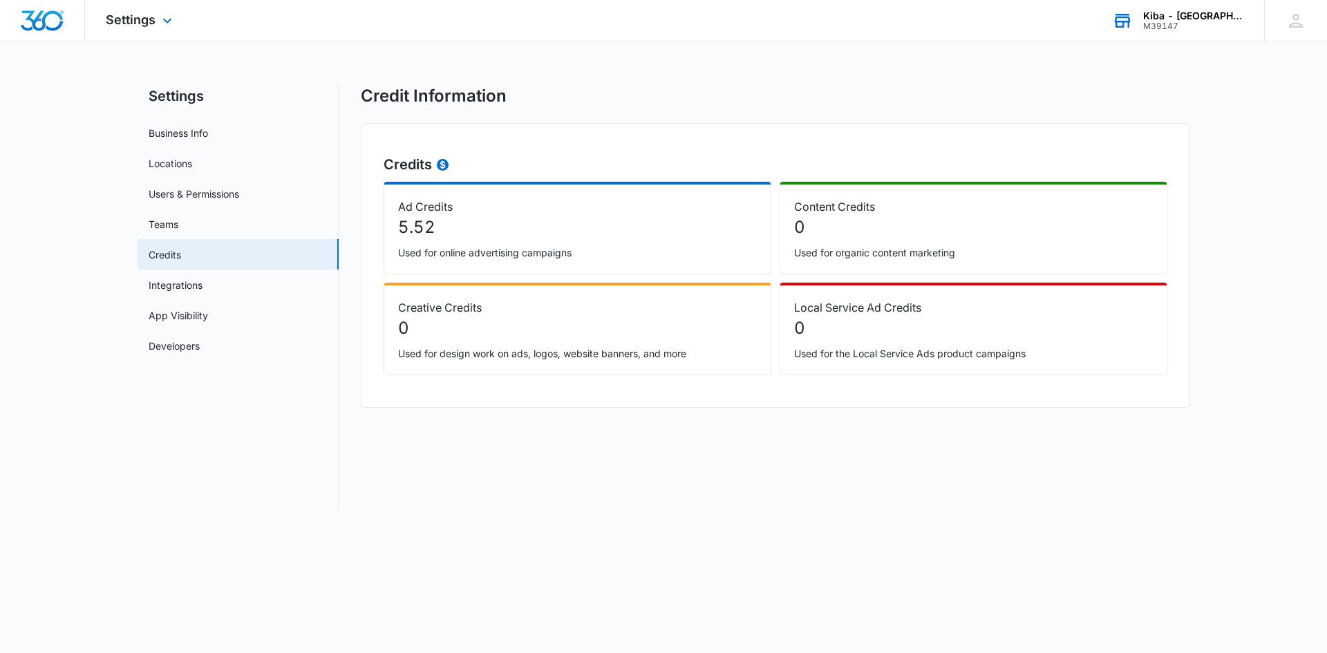
click at [1169, 22] on div "M39147" at bounding box center [1193, 26] width 101 height 10
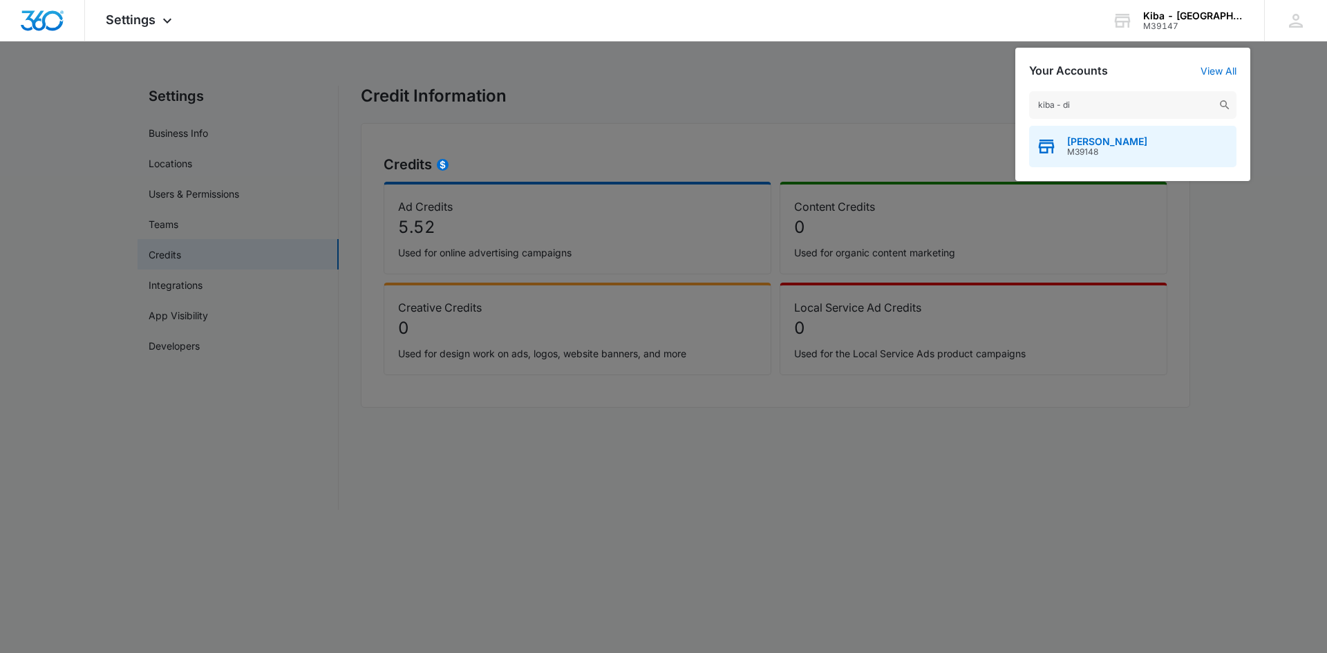
type input "kiba - di"
click at [1108, 147] on span "M39148" at bounding box center [1107, 152] width 80 height 10
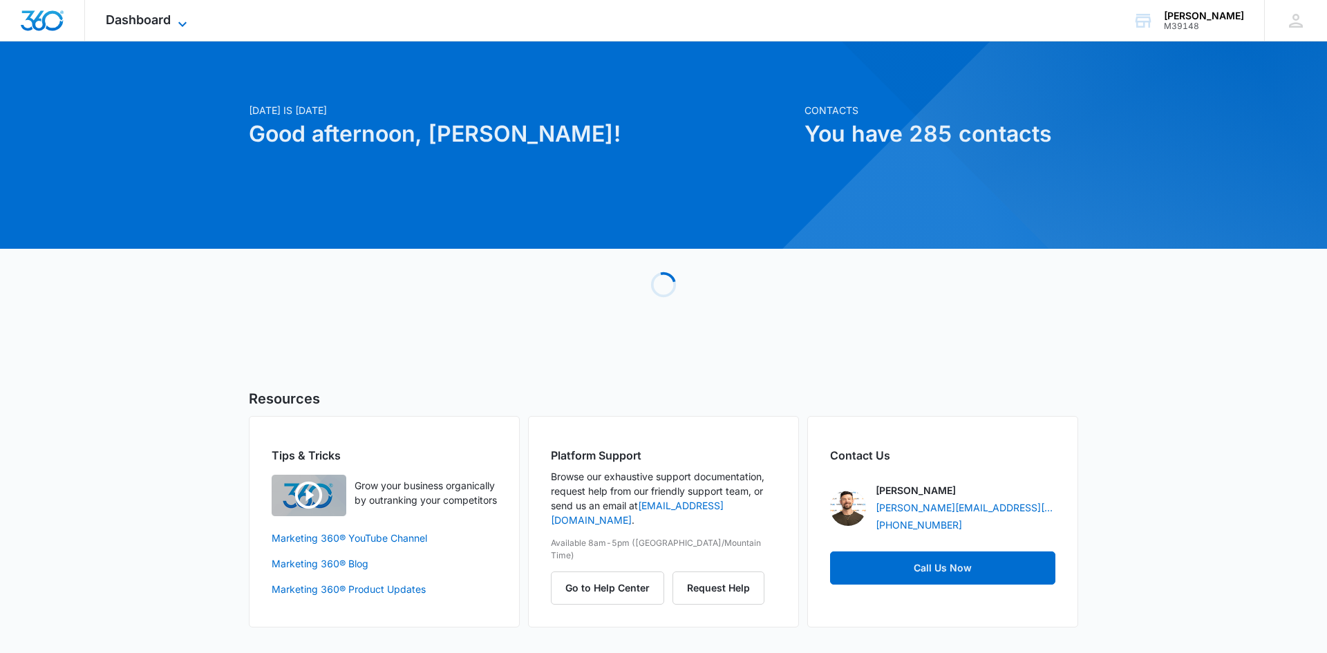
click at [186, 16] on icon at bounding box center [182, 24] width 17 height 17
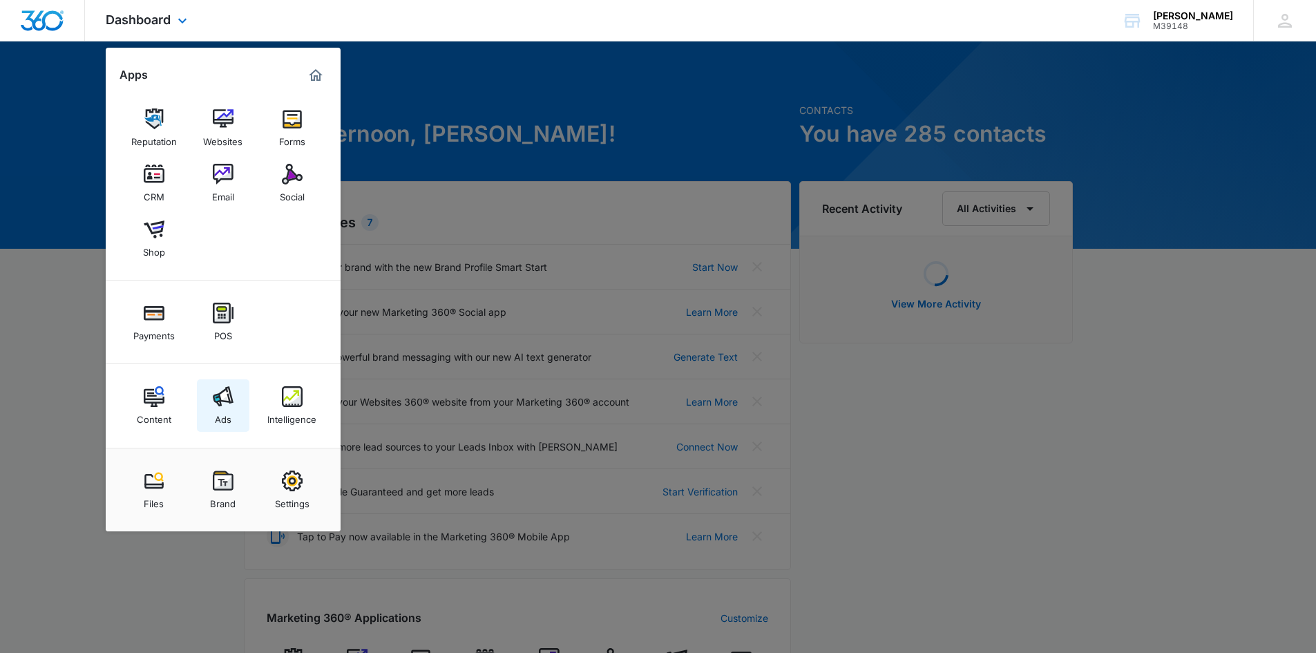
click at [221, 409] on div "Ads" at bounding box center [223, 416] width 17 height 18
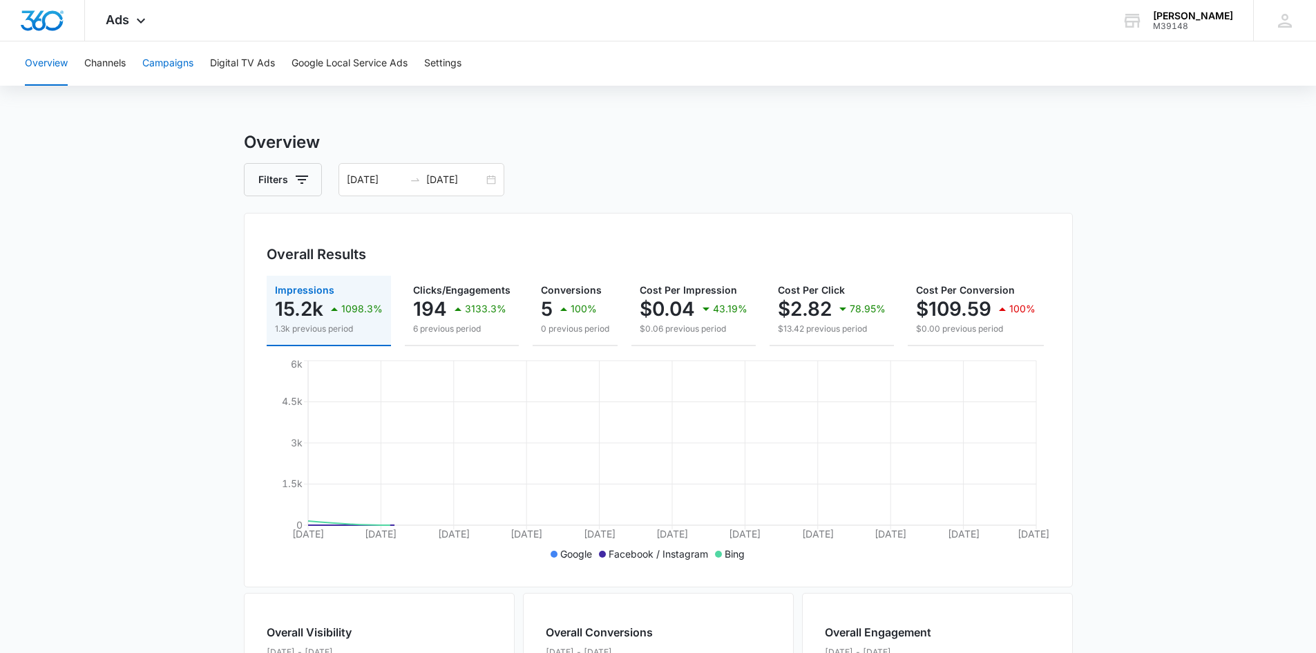
click at [180, 64] on button "Campaigns" at bounding box center [167, 63] width 51 height 44
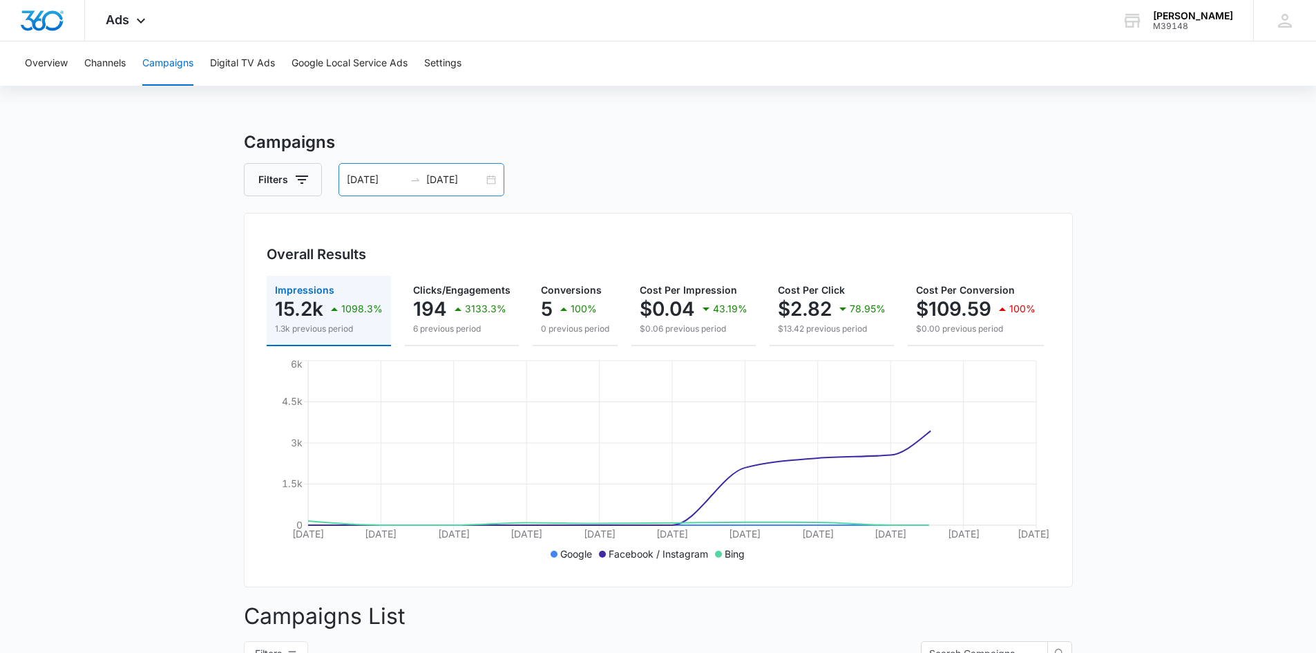
click at [492, 182] on div "08/01/2025 08/11/2025" at bounding box center [422, 179] width 166 height 33
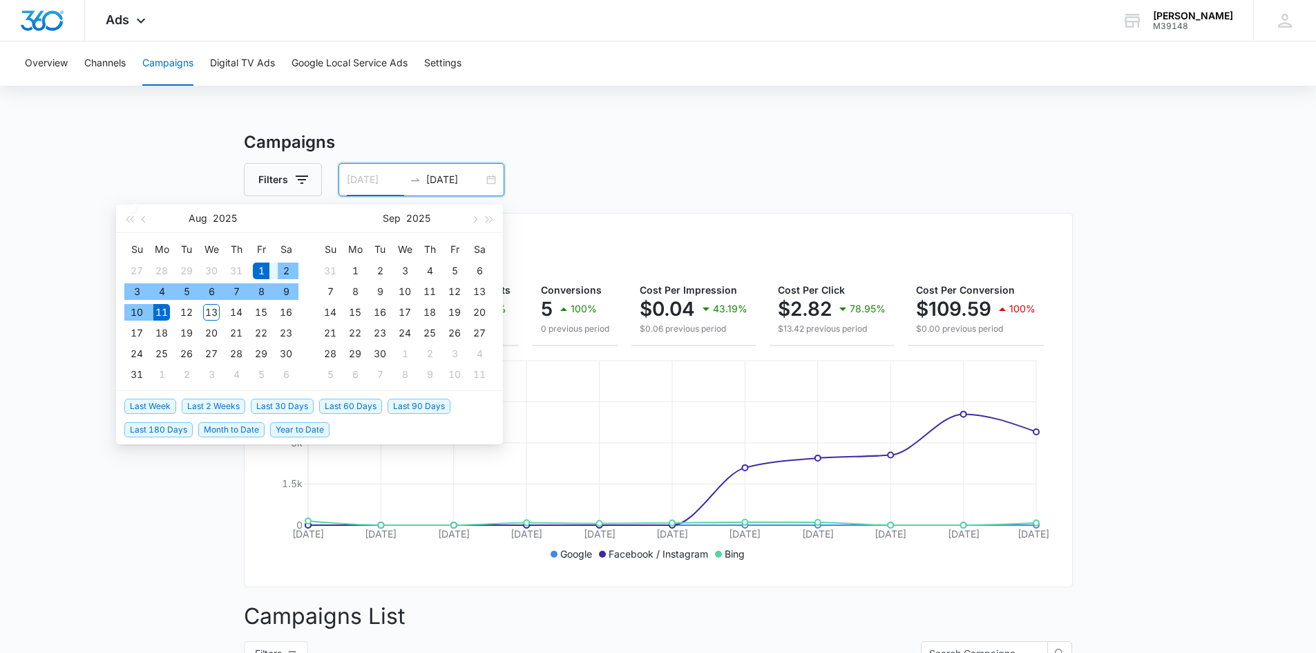
type input "08/01/2025"
click at [261, 272] on div "1" at bounding box center [261, 271] width 17 height 17
type input "08/12/2025"
click at [188, 310] on div "12" at bounding box center [186, 312] width 17 height 17
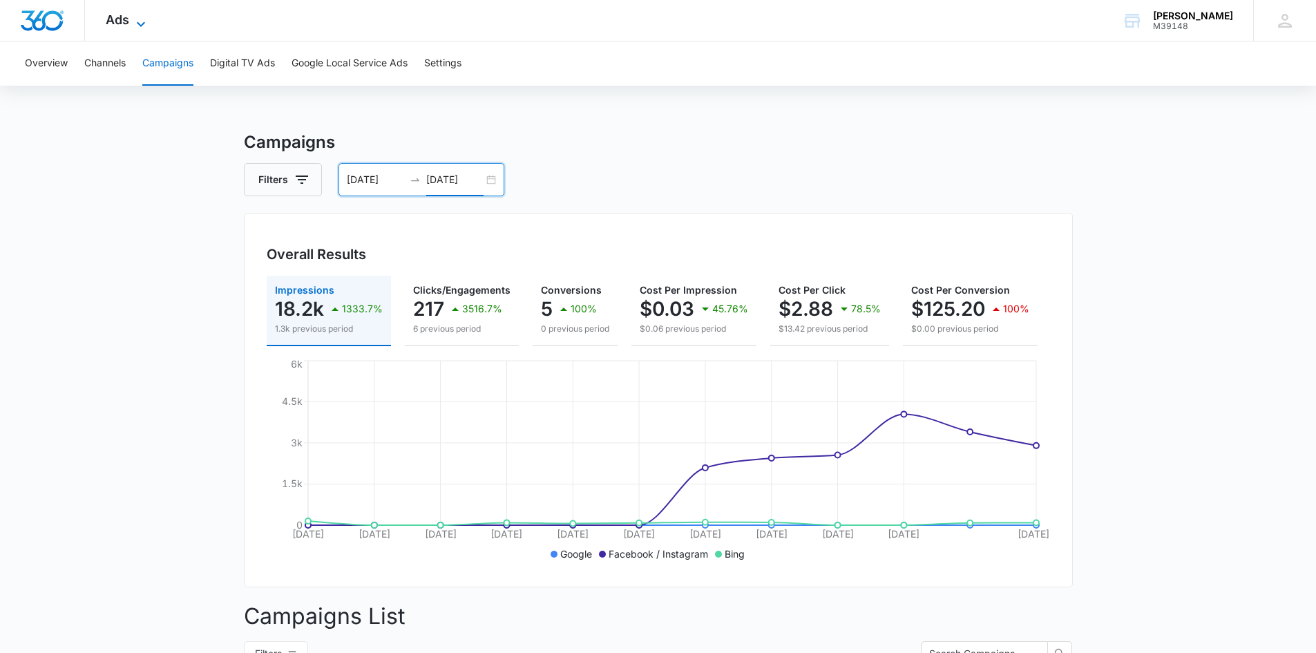
click at [135, 19] on icon at bounding box center [141, 24] width 17 height 17
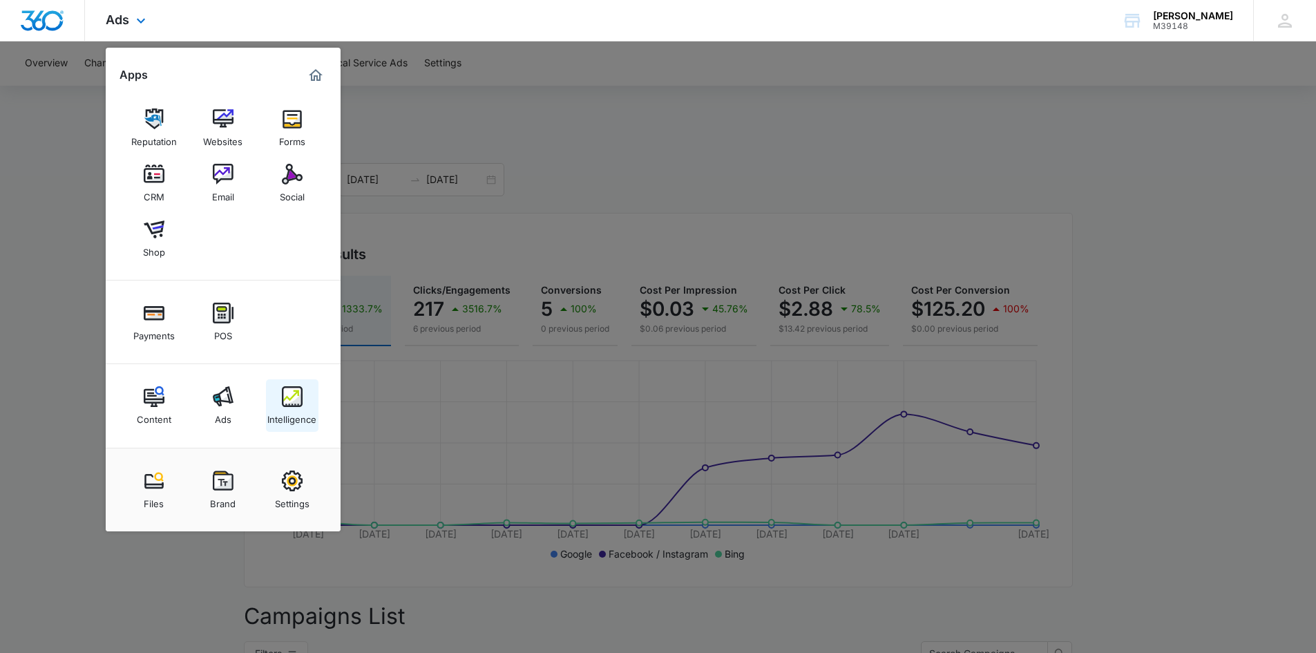
click at [278, 398] on link "Intelligence" at bounding box center [292, 405] width 53 height 53
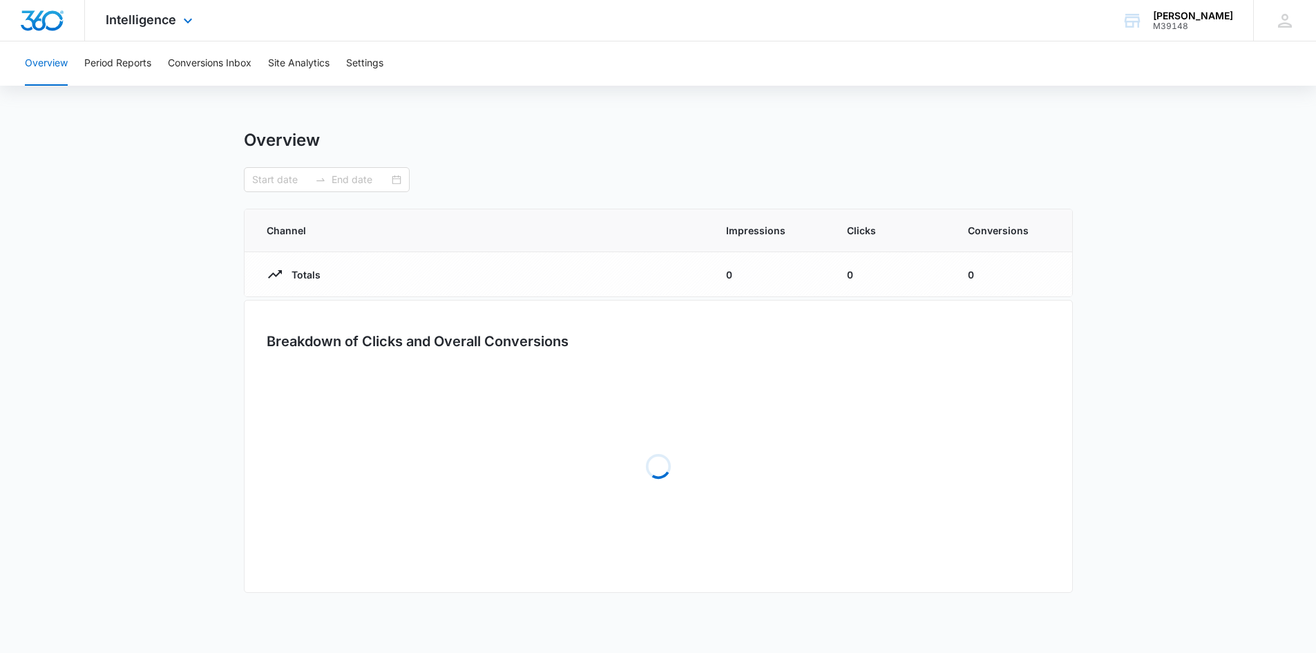
type input "08/01/2025"
type input "08/12/2025"
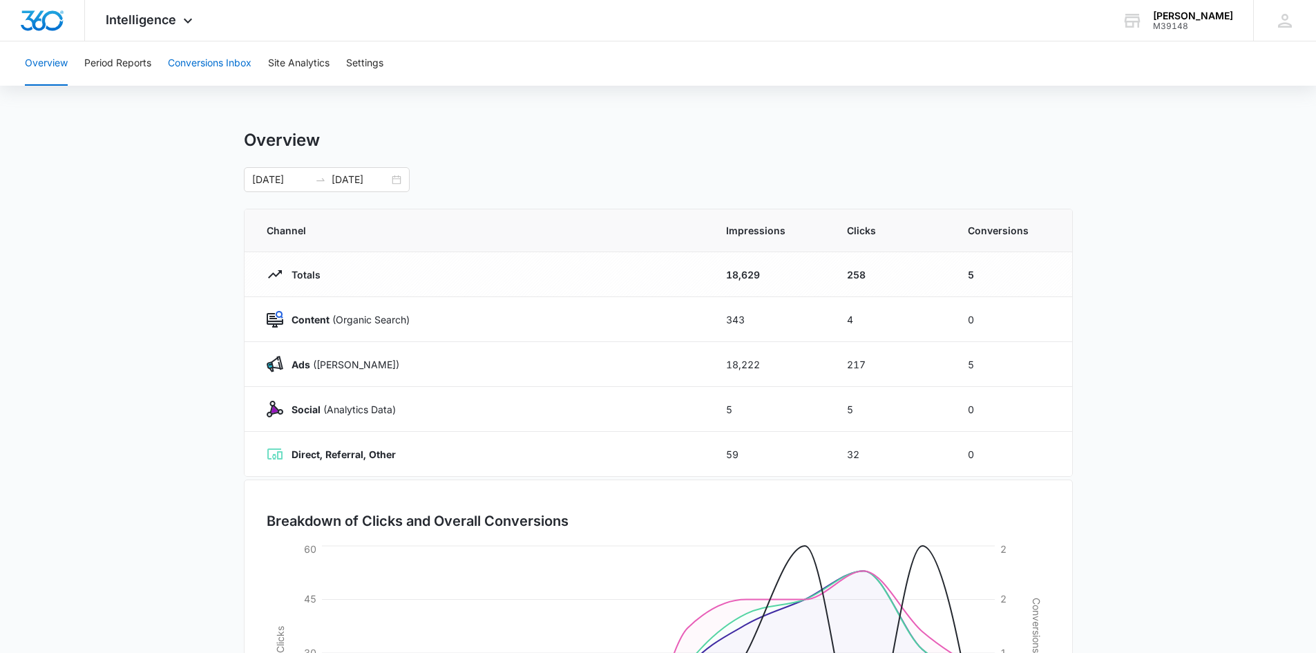
click at [188, 64] on button "Conversions Inbox" at bounding box center [210, 63] width 84 height 44
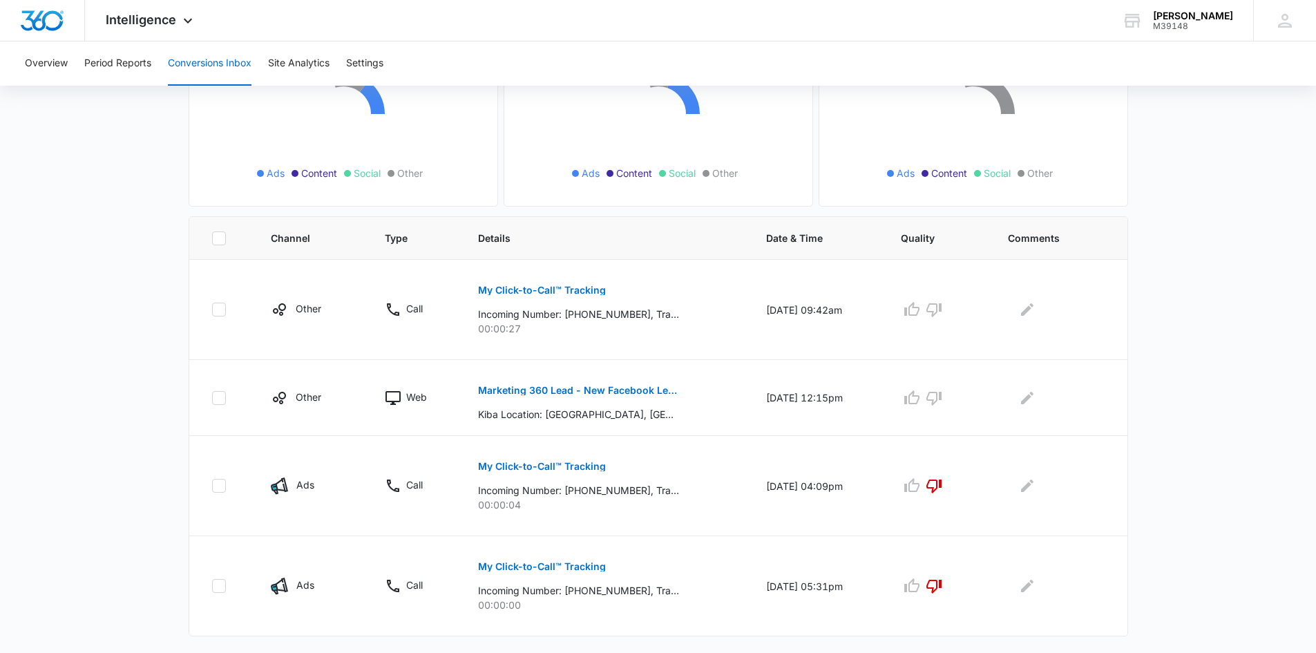
scroll to position [190, 0]
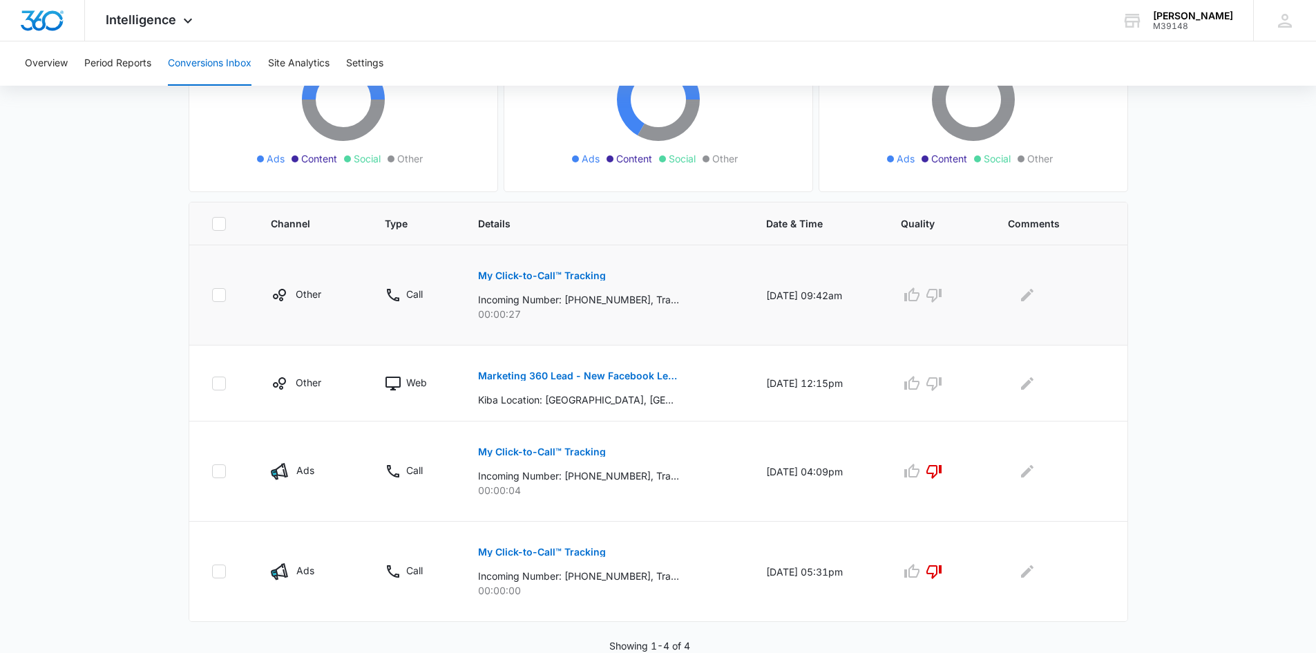
click at [546, 273] on p "My Click-to-Call™ Tracking" at bounding box center [542, 276] width 128 height 10
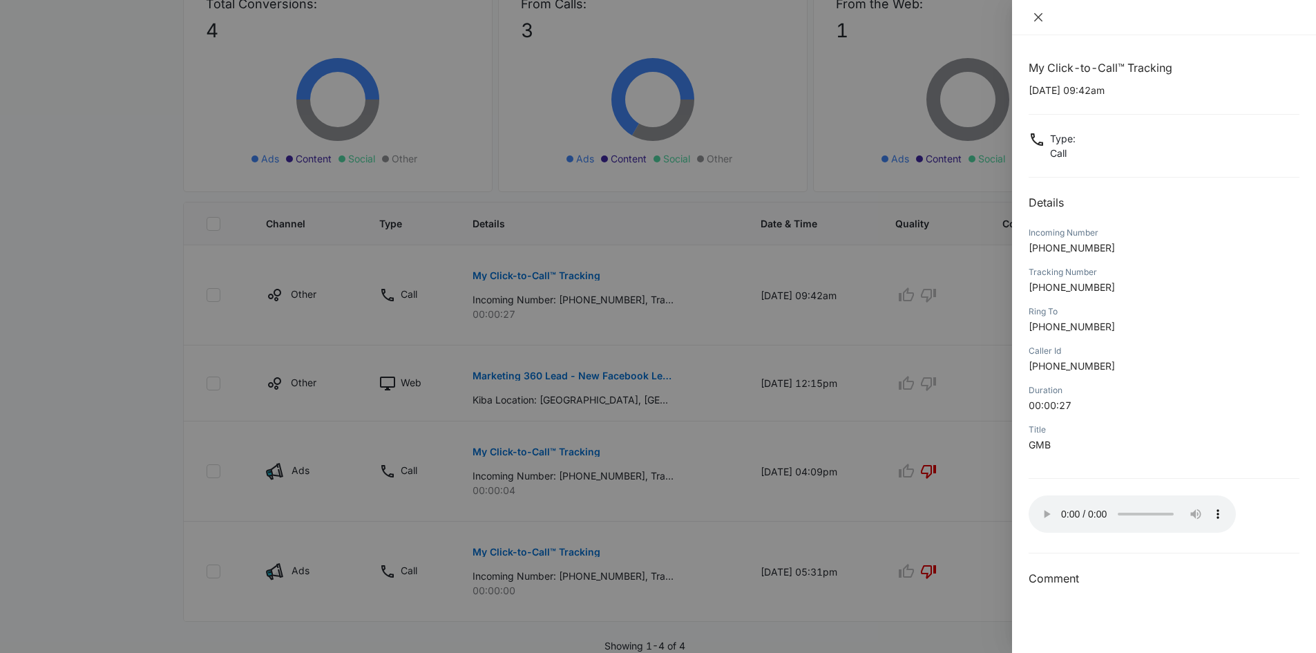
click at [1039, 18] on icon "close" at bounding box center [1039, 17] width 8 height 8
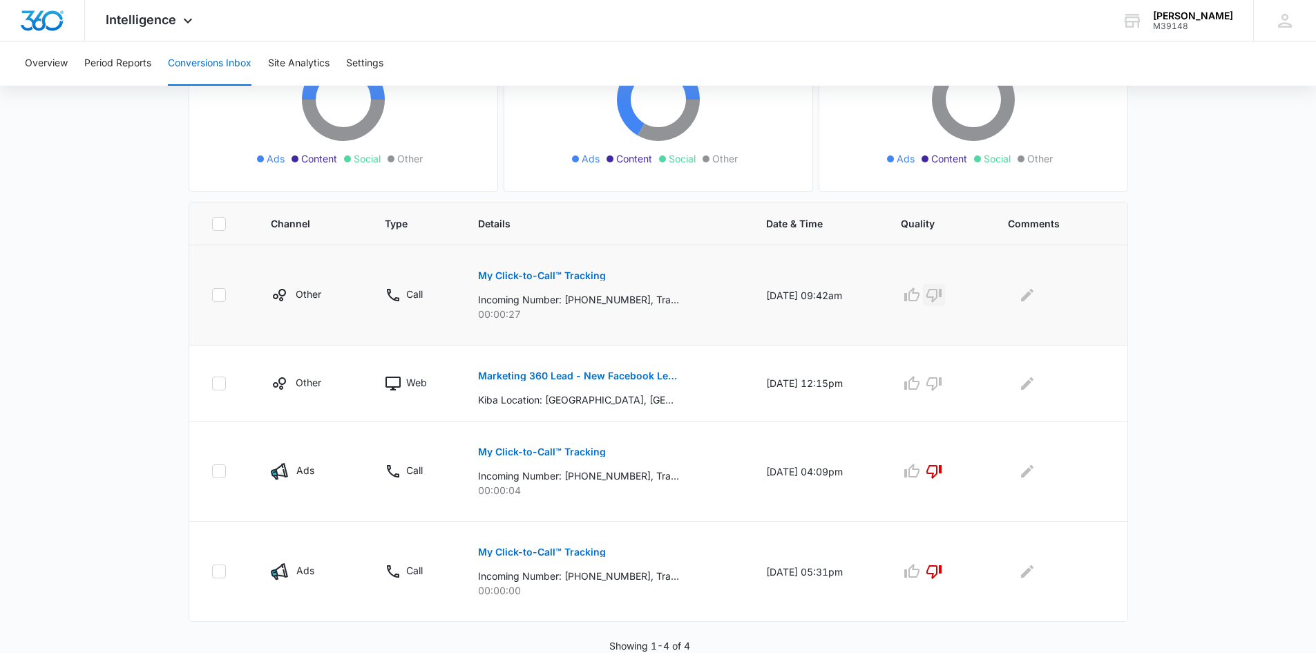
click at [943, 295] on icon "button" at bounding box center [934, 295] width 17 height 17
click at [570, 377] on p "Marketing 360 Lead - New Facebook Lead - Dickinson, ND Kitchen & Bath Facebook …" at bounding box center [578, 376] width 201 height 10
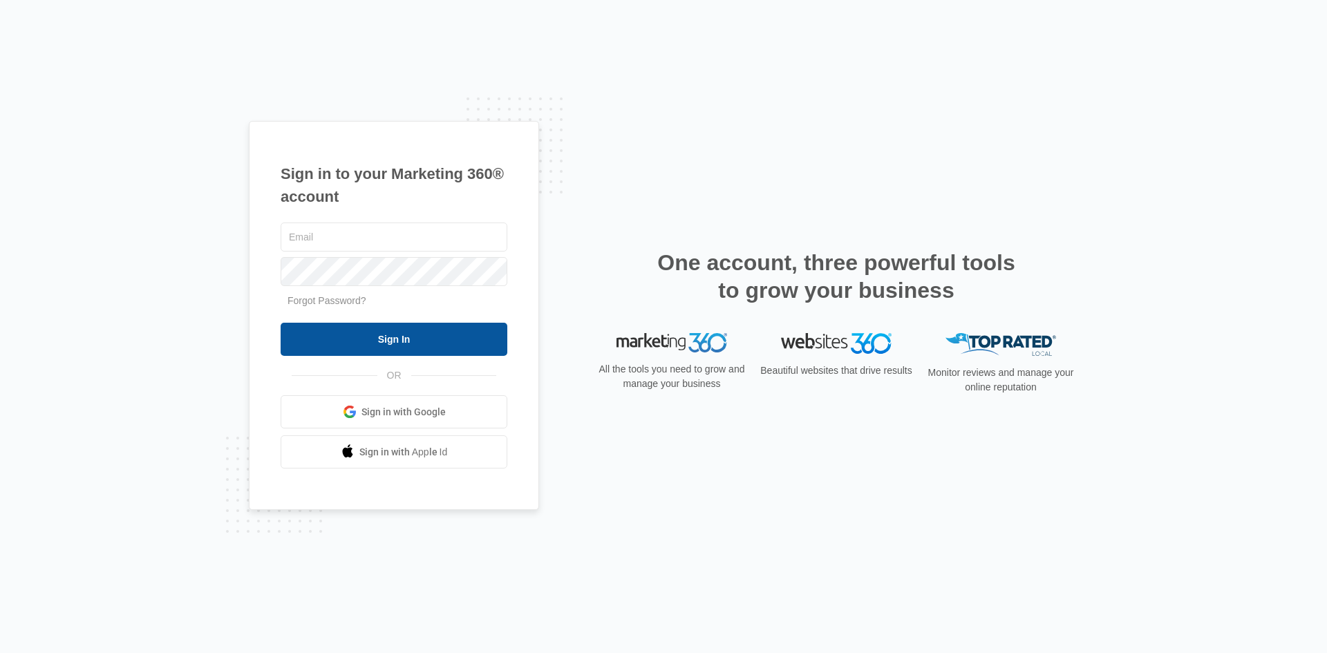
type input "[EMAIL_ADDRESS][DOMAIN_NAME]"
click at [451, 341] on input "Sign In" at bounding box center [394, 339] width 227 height 33
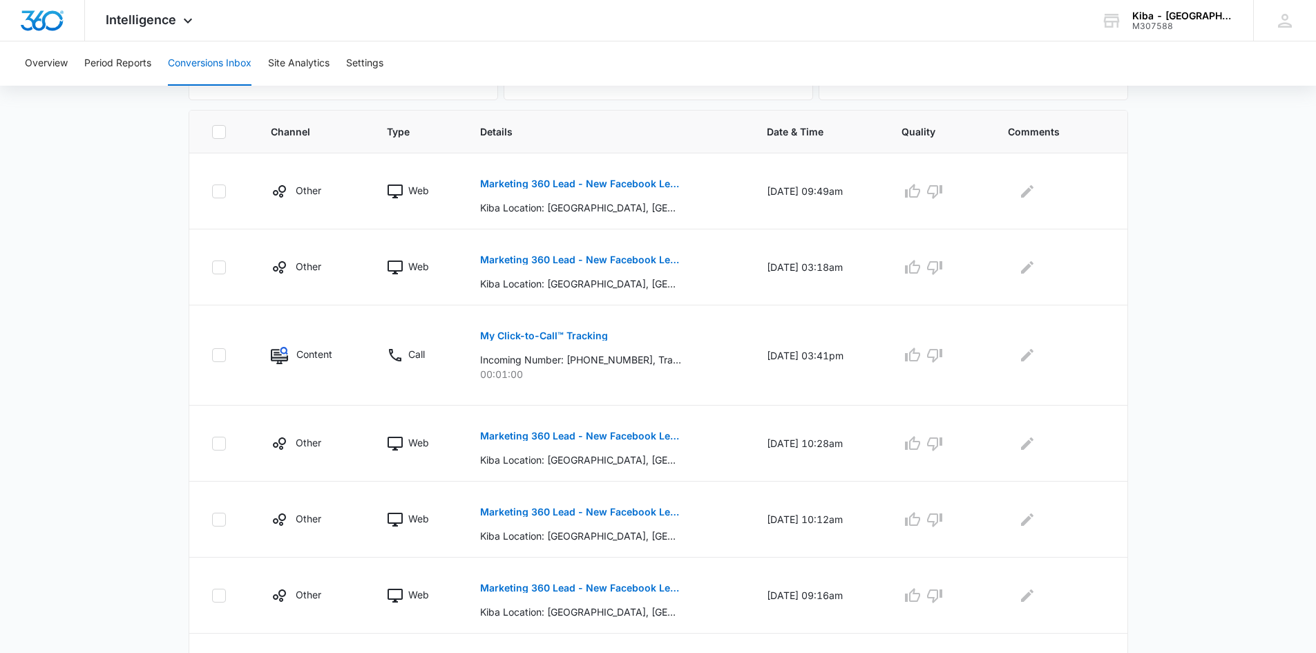
scroll to position [346, 0]
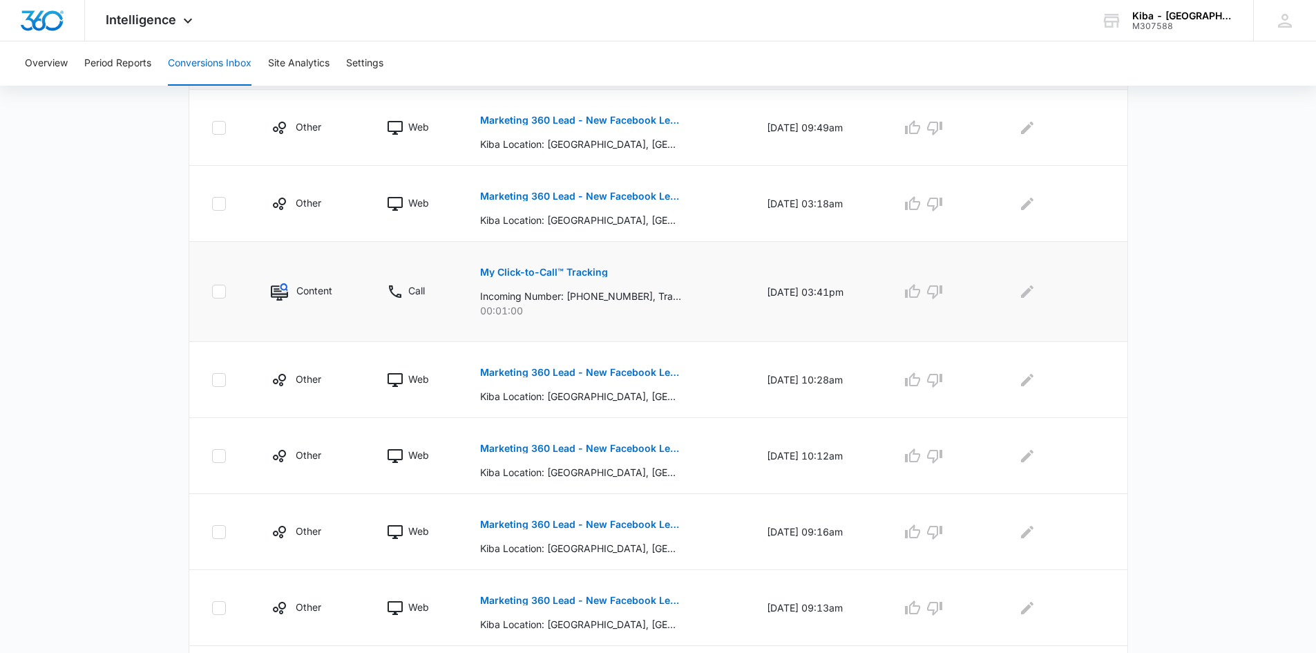
click at [552, 272] on p "My Click-to-Call™ Tracking" at bounding box center [544, 272] width 128 height 10
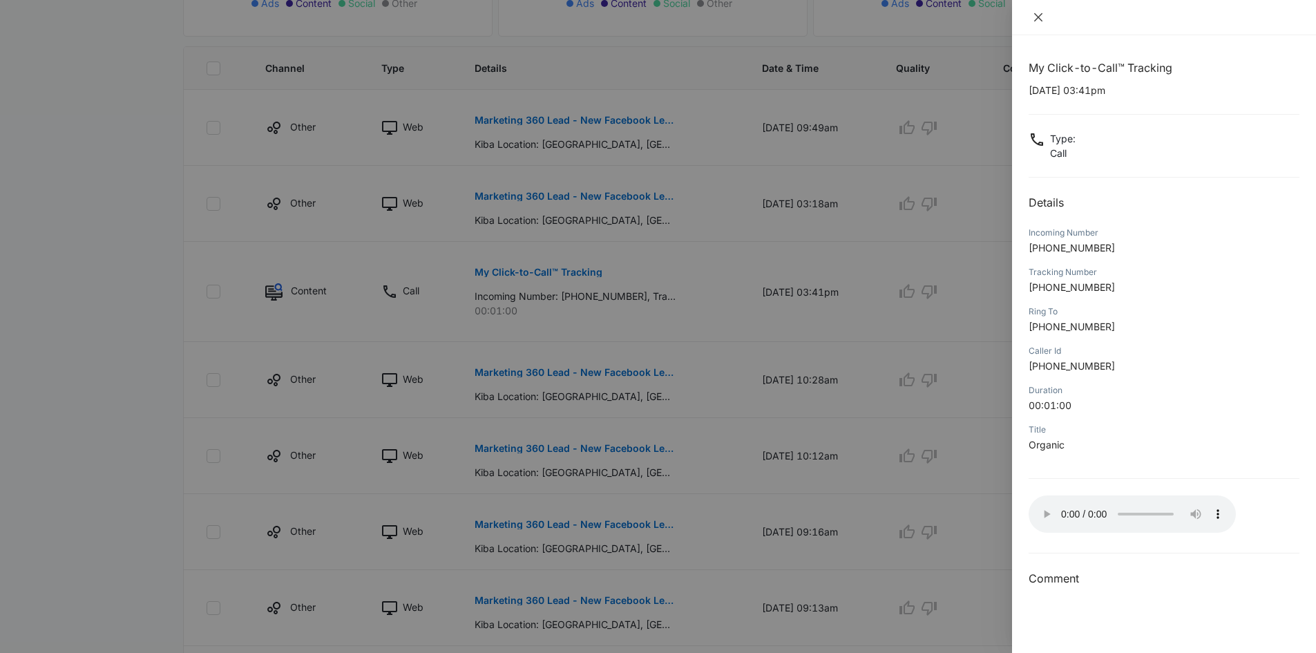
click at [1043, 15] on icon "close" at bounding box center [1038, 17] width 11 height 11
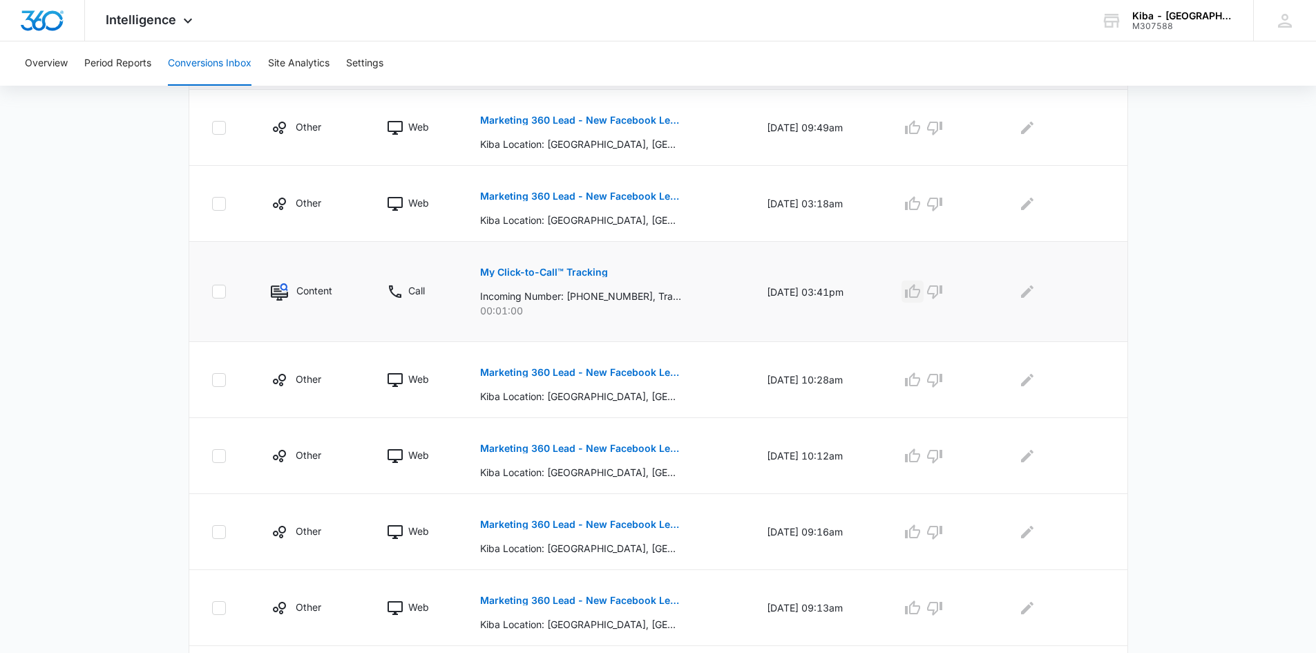
click at [921, 288] on icon "button" at bounding box center [913, 291] width 17 height 17
click at [1028, 291] on icon "Edit Comments" at bounding box center [1027, 291] width 17 height 17
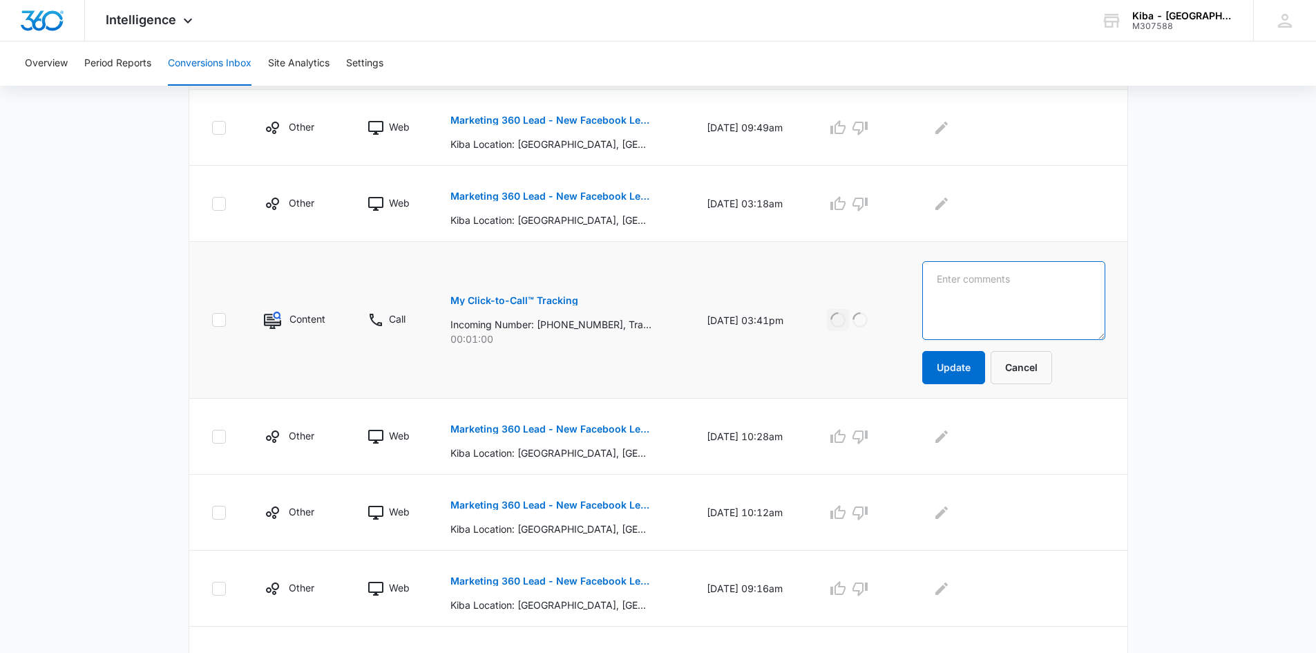
click at [1028, 291] on textarea at bounding box center [1014, 300] width 183 height 79
type textarea "kitchen sinks"
click at [985, 368] on button "Update" at bounding box center [954, 367] width 63 height 33
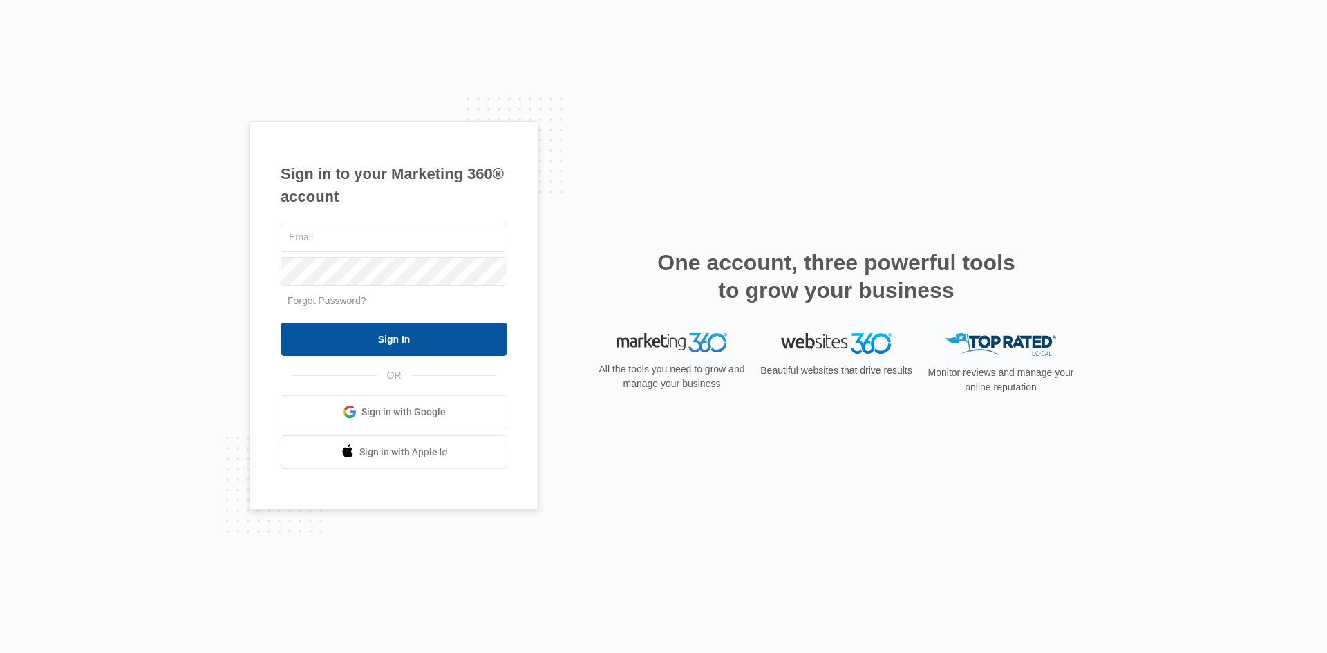
type input "[EMAIL_ADDRESS][DOMAIN_NAME]"
click at [361, 328] on input "Sign In" at bounding box center [394, 339] width 227 height 33
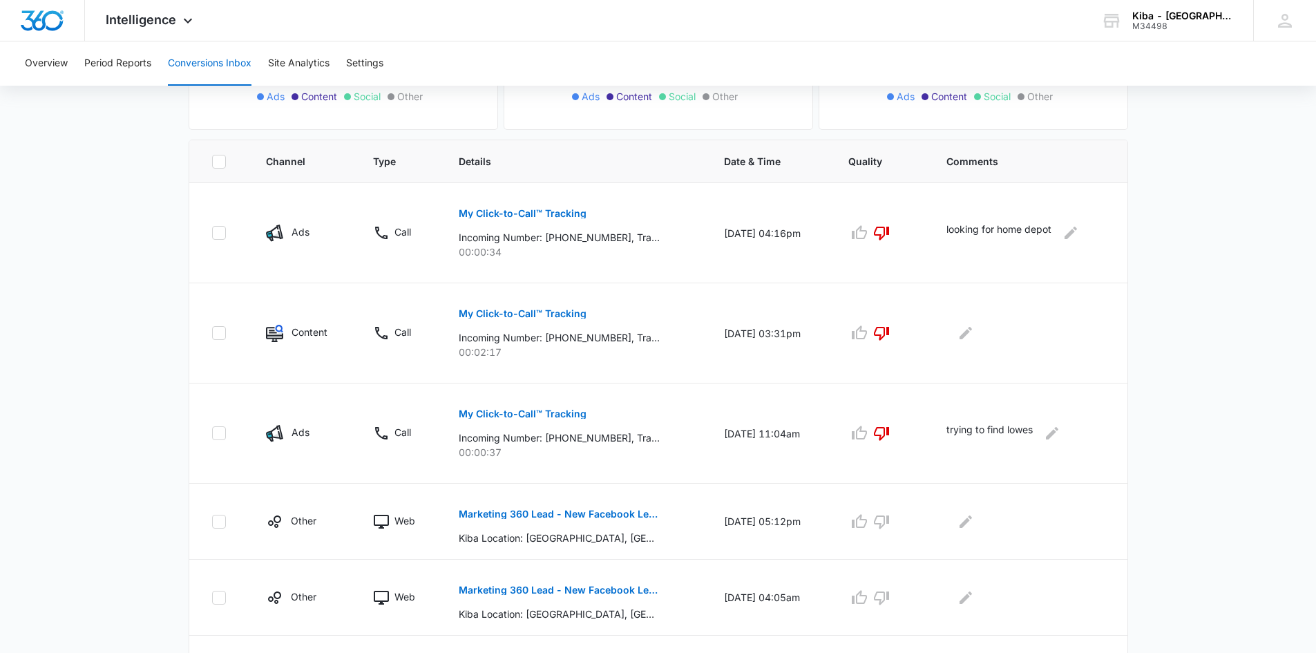
scroll to position [276, 0]
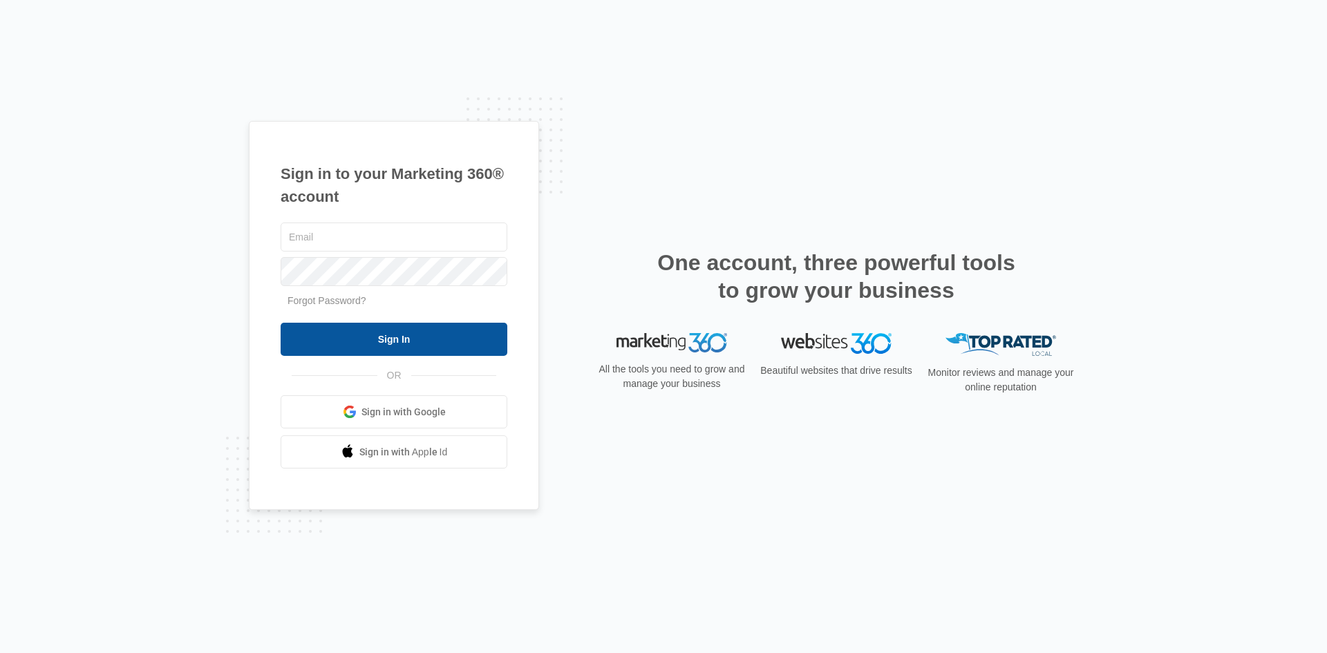
type input "[EMAIL_ADDRESS][DOMAIN_NAME]"
click at [408, 329] on input "Sign In" at bounding box center [394, 339] width 227 height 33
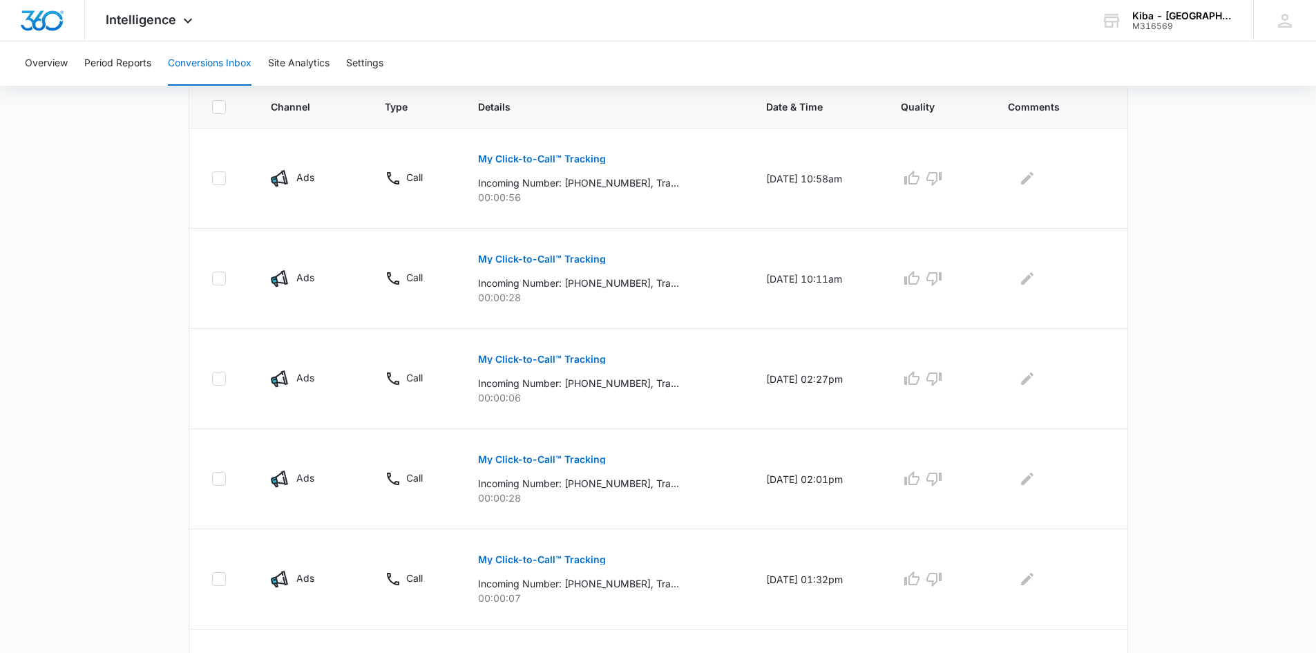
scroll to position [346, 0]
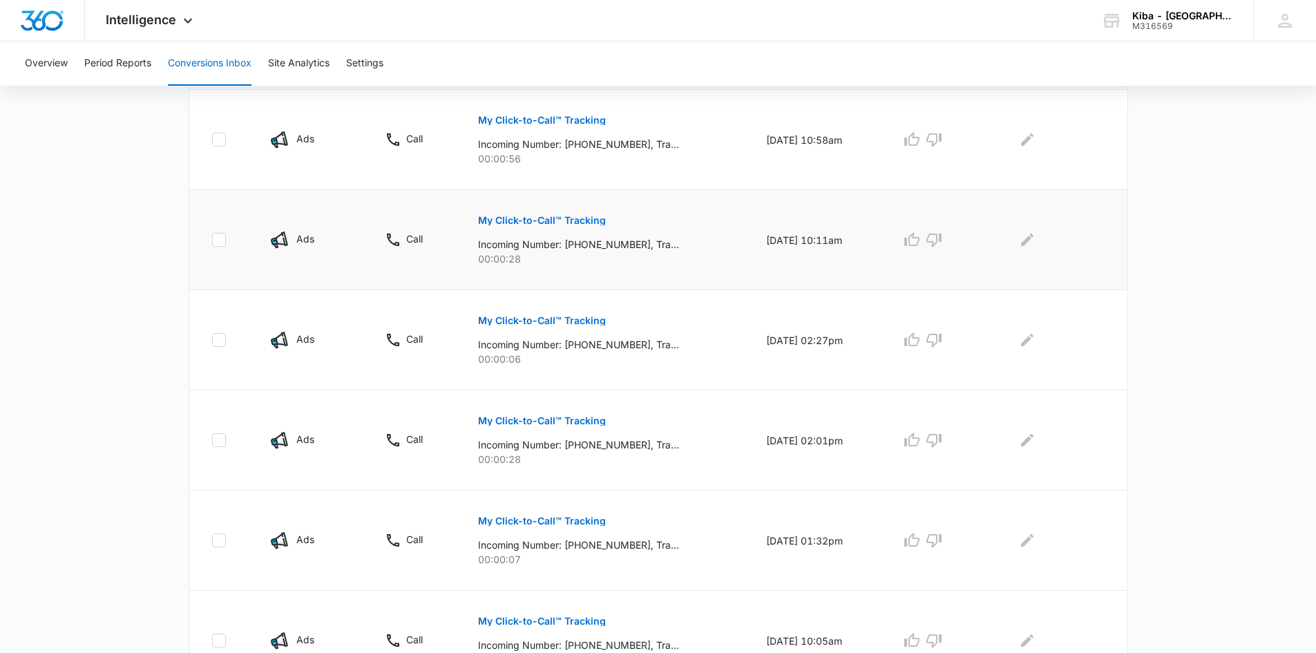
click at [560, 218] on p "My Click-to-Call™ Tracking" at bounding box center [542, 221] width 128 height 10
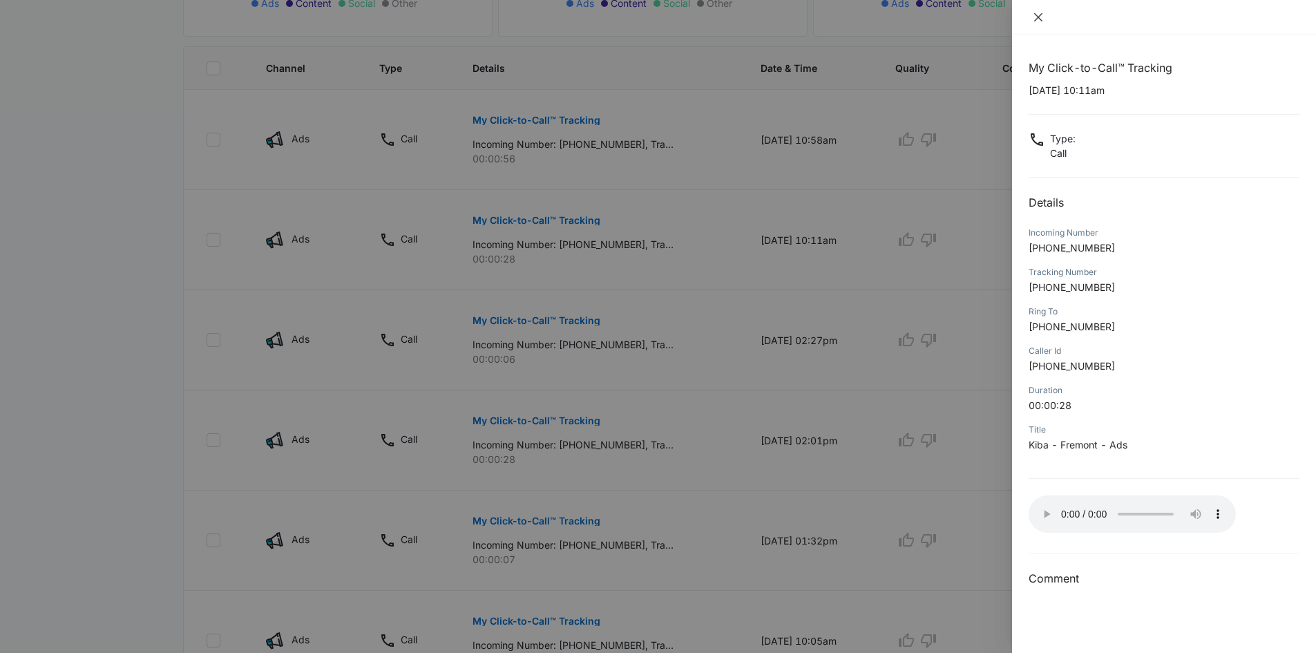
click at [1040, 14] on icon "close" at bounding box center [1038, 17] width 11 height 11
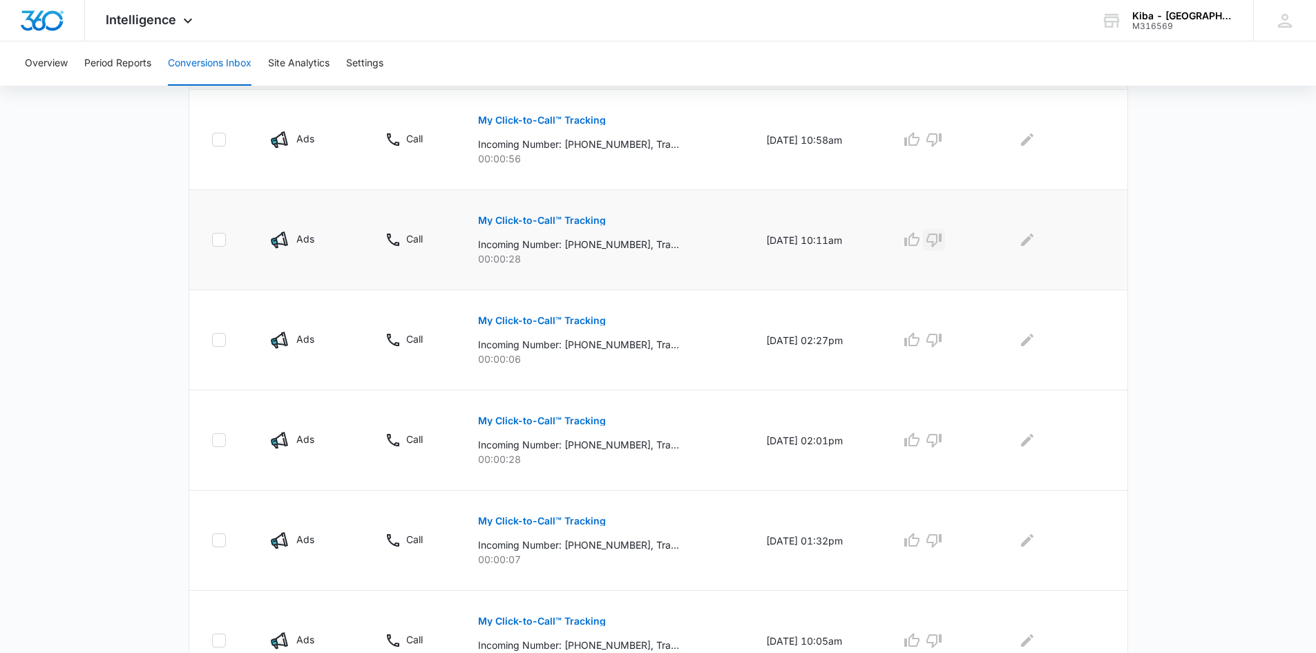
click at [943, 240] on icon "button" at bounding box center [934, 240] width 17 height 17
click at [943, 333] on icon "button" at bounding box center [934, 340] width 17 height 17
click at [941, 437] on icon "button" at bounding box center [934, 440] width 17 height 17
click at [943, 539] on icon "button" at bounding box center [934, 540] width 17 height 17
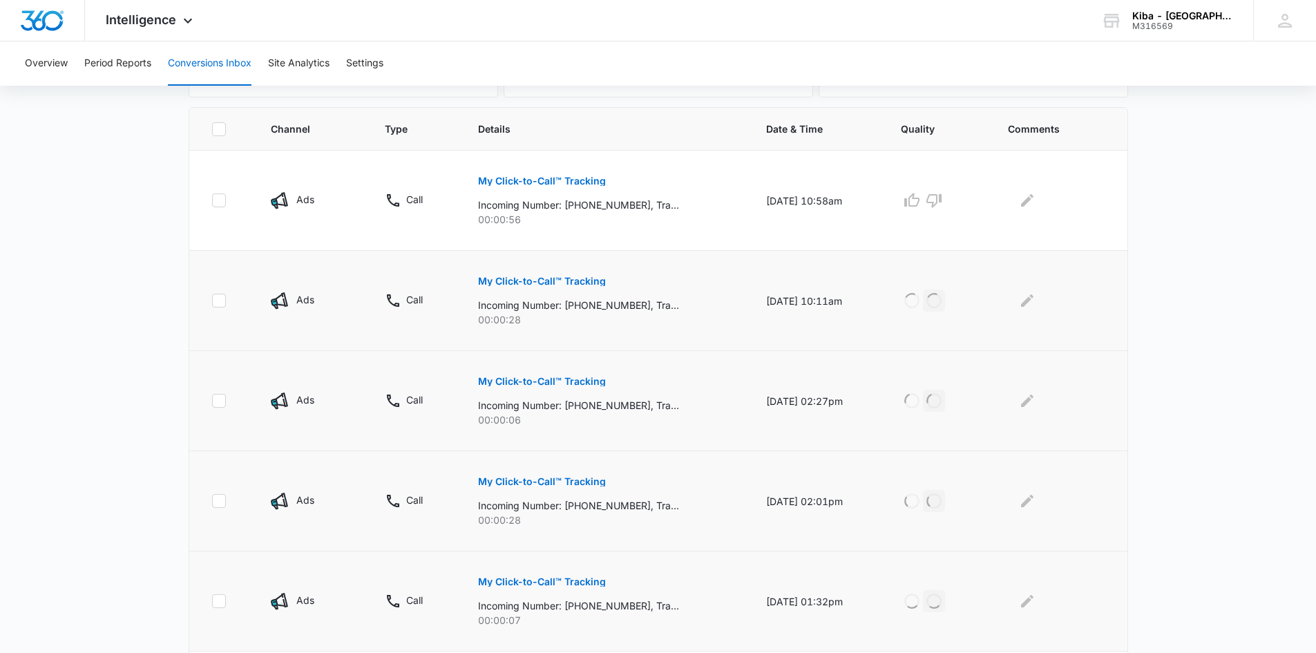
scroll to position [138, 0]
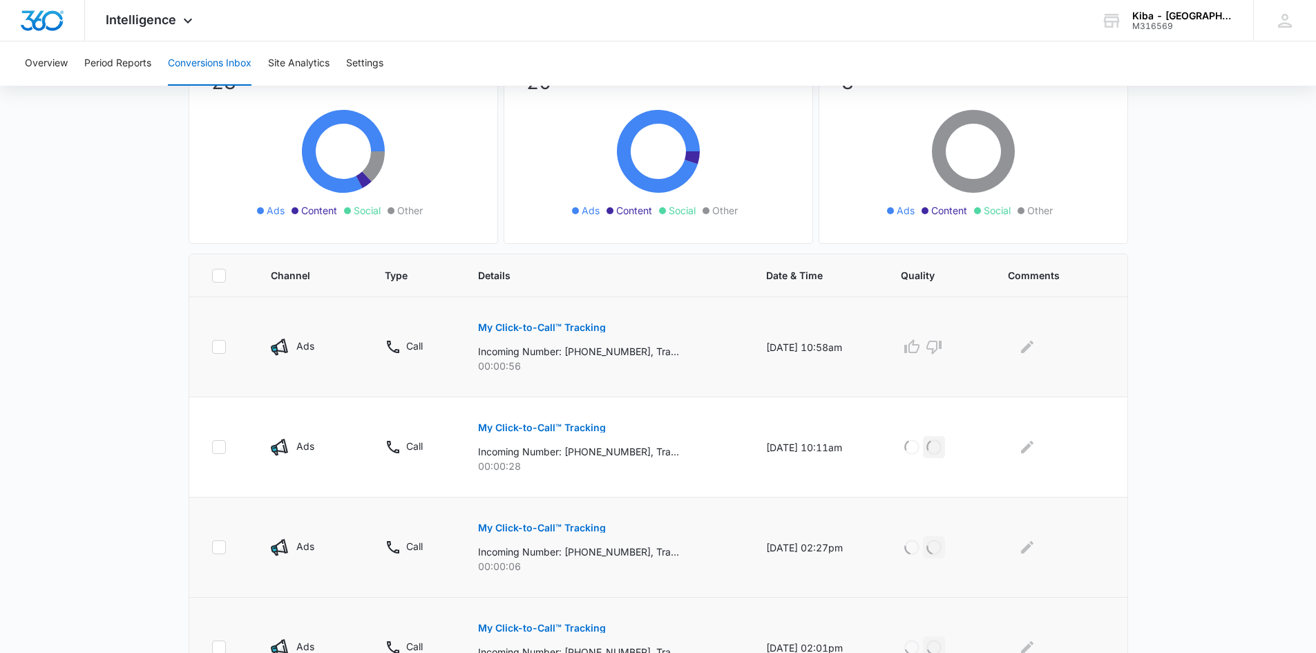
click at [516, 326] on p "My Click-to-Call™ Tracking" at bounding box center [542, 328] width 128 height 10
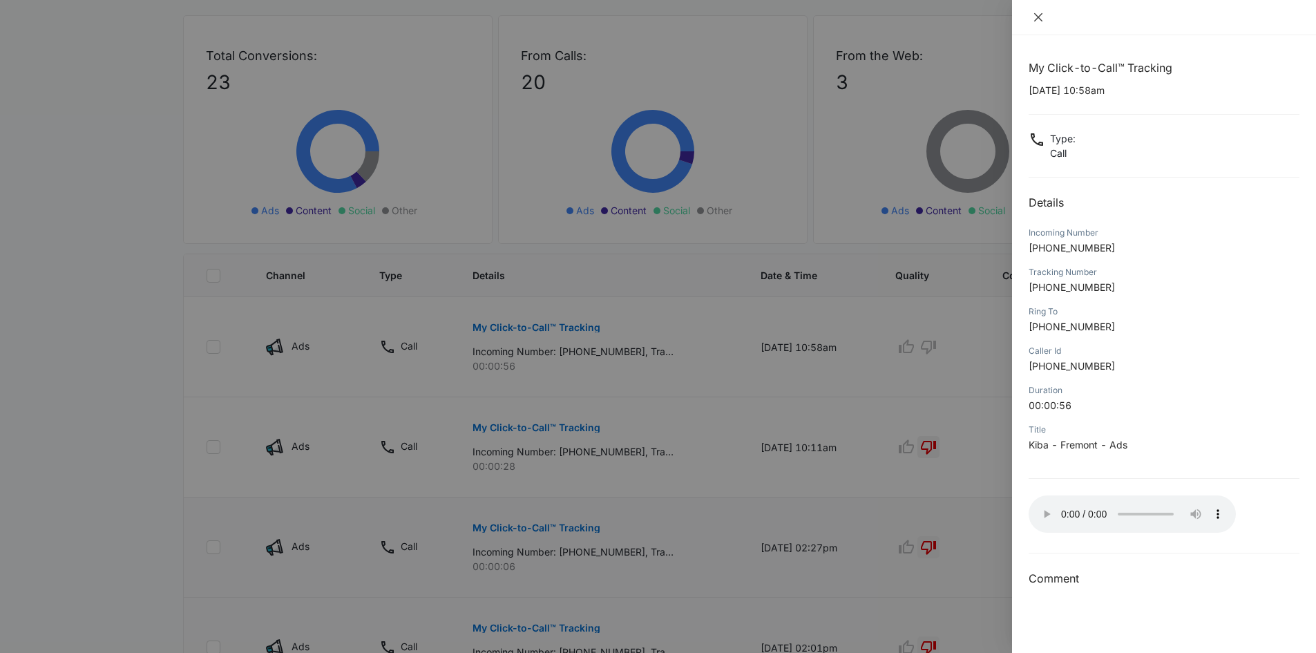
click at [1038, 14] on icon "close" at bounding box center [1038, 17] width 11 height 11
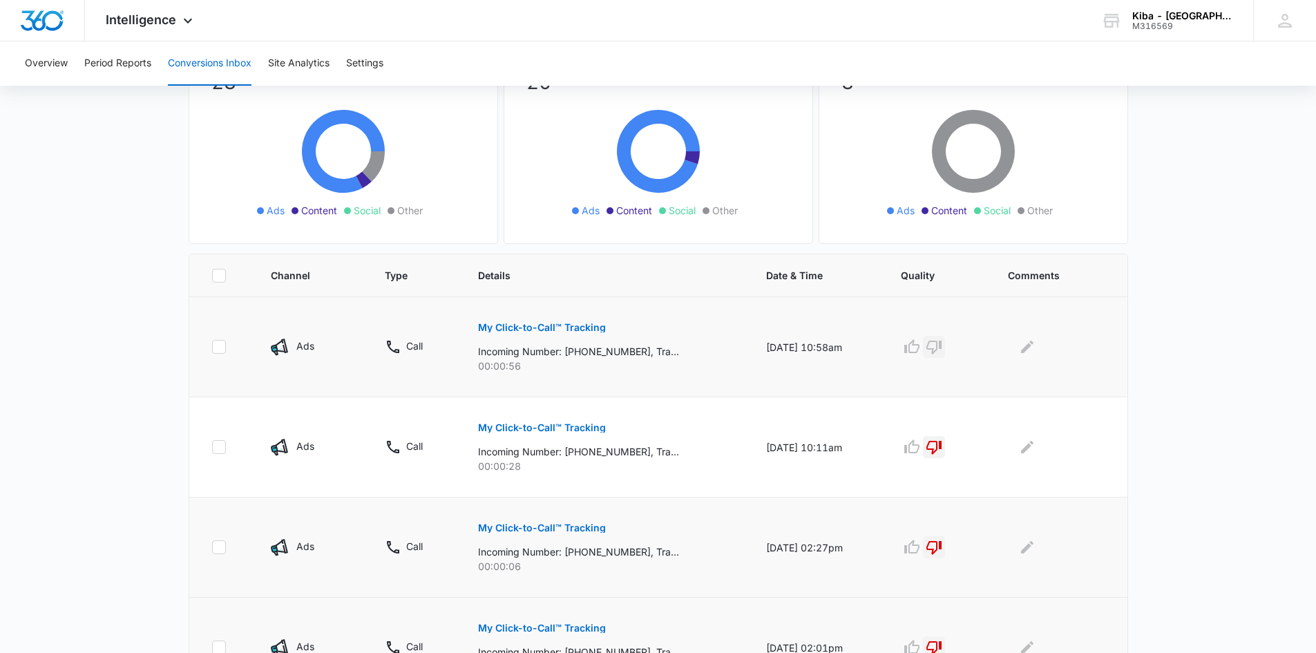
click at [941, 343] on icon "button" at bounding box center [934, 347] width 17 height 17
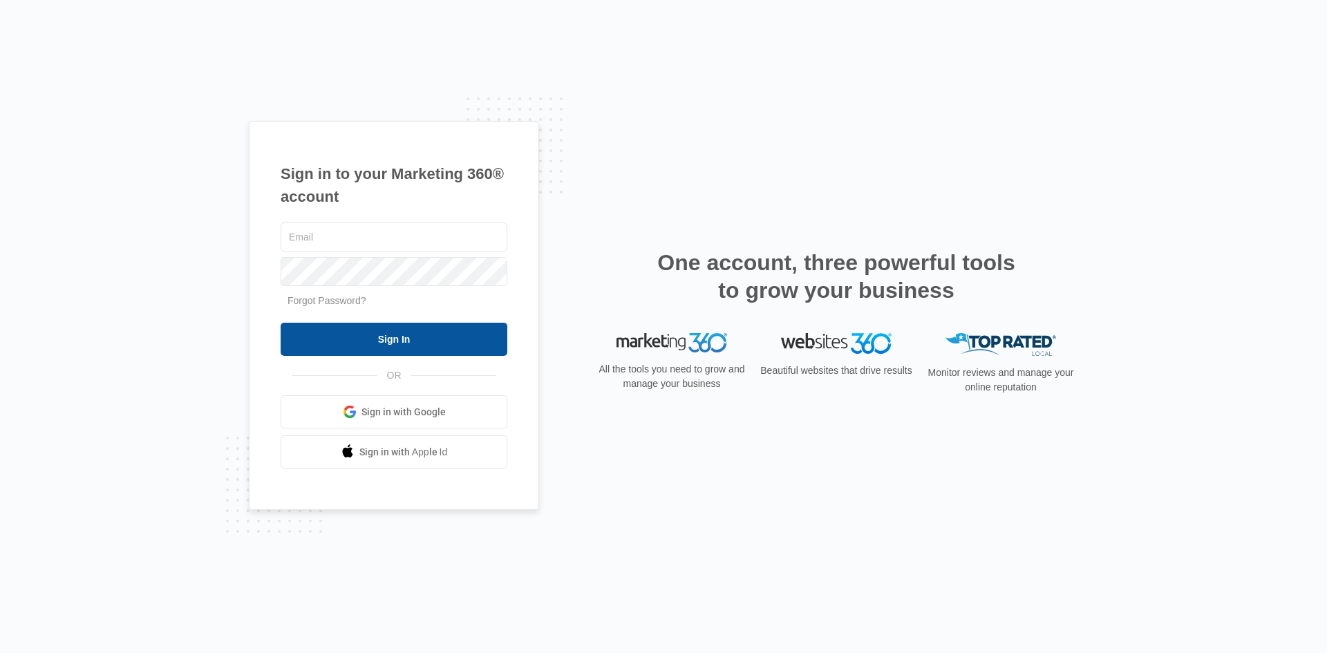
type input "[EMAIL_ADDRESS][DOMAIN_NAME]"
click at [428, 343] on input "Sign In" at bounding box center [394, 339] width 227 height 33
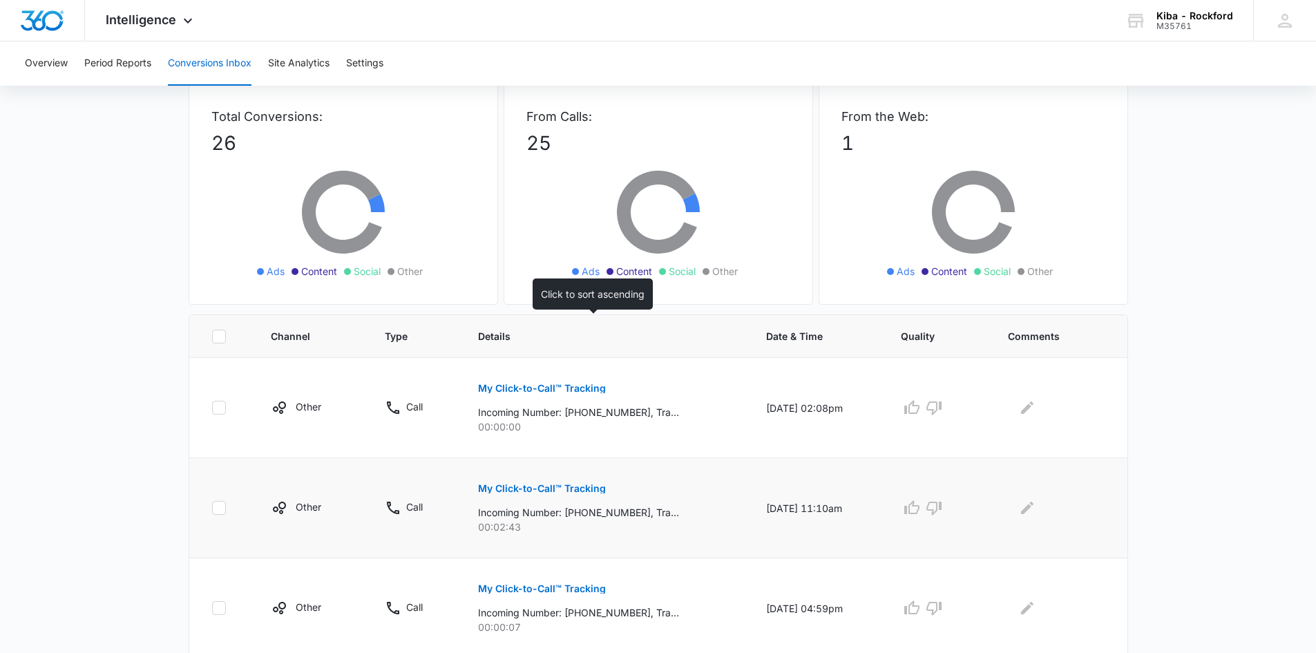
scroll to position [138, 0]
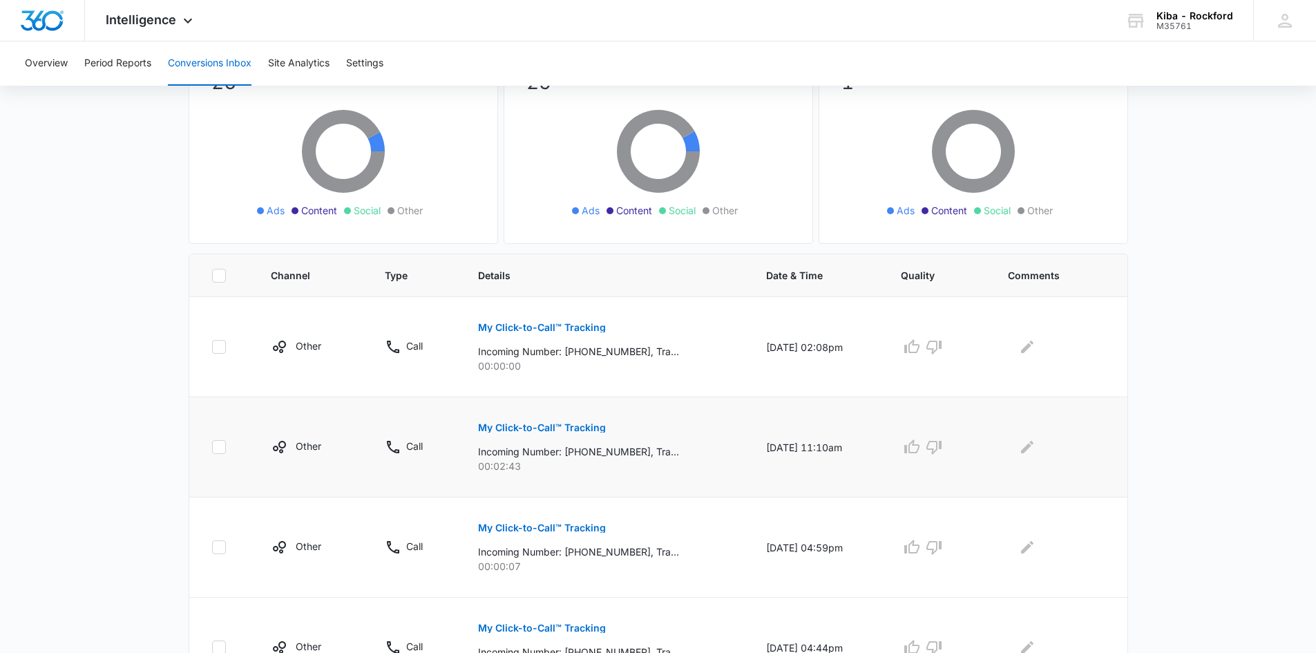
click at [515, 428] on p "My Click-to-Call™ Tracking" at bounding box center [542, 428] width 128 height 10
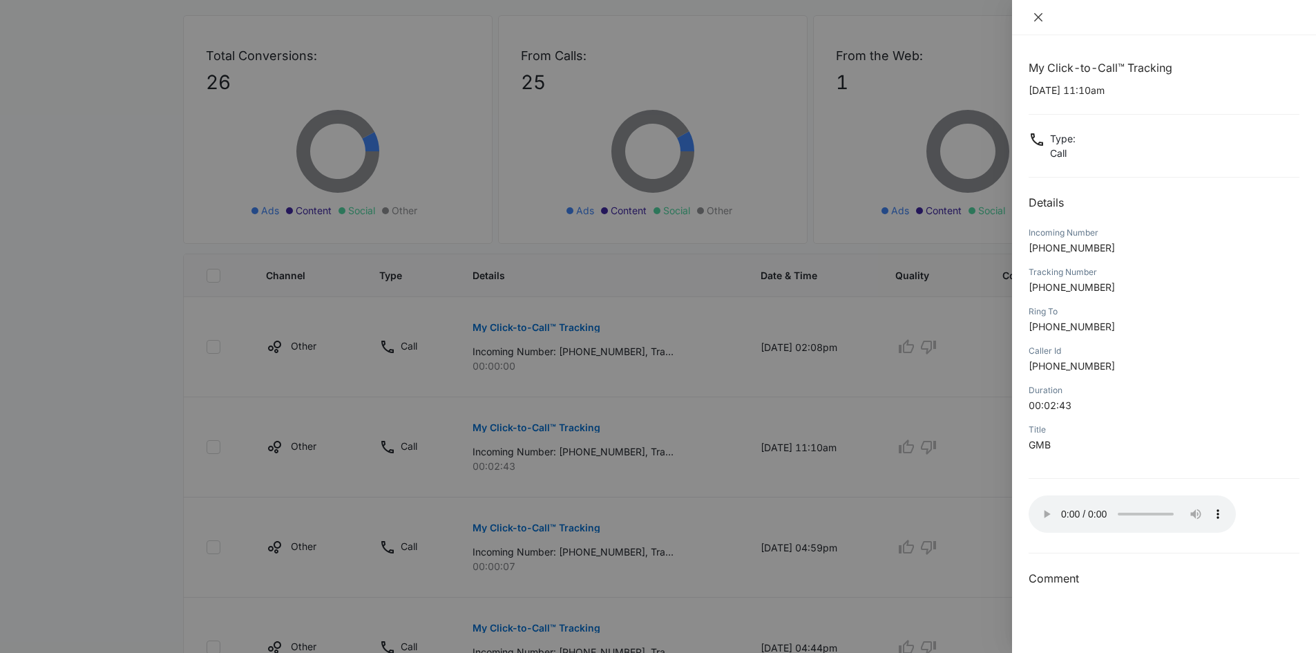
click at [1041, 16] on icon "close" at bounding box center [1039, 17] width 8 height 8
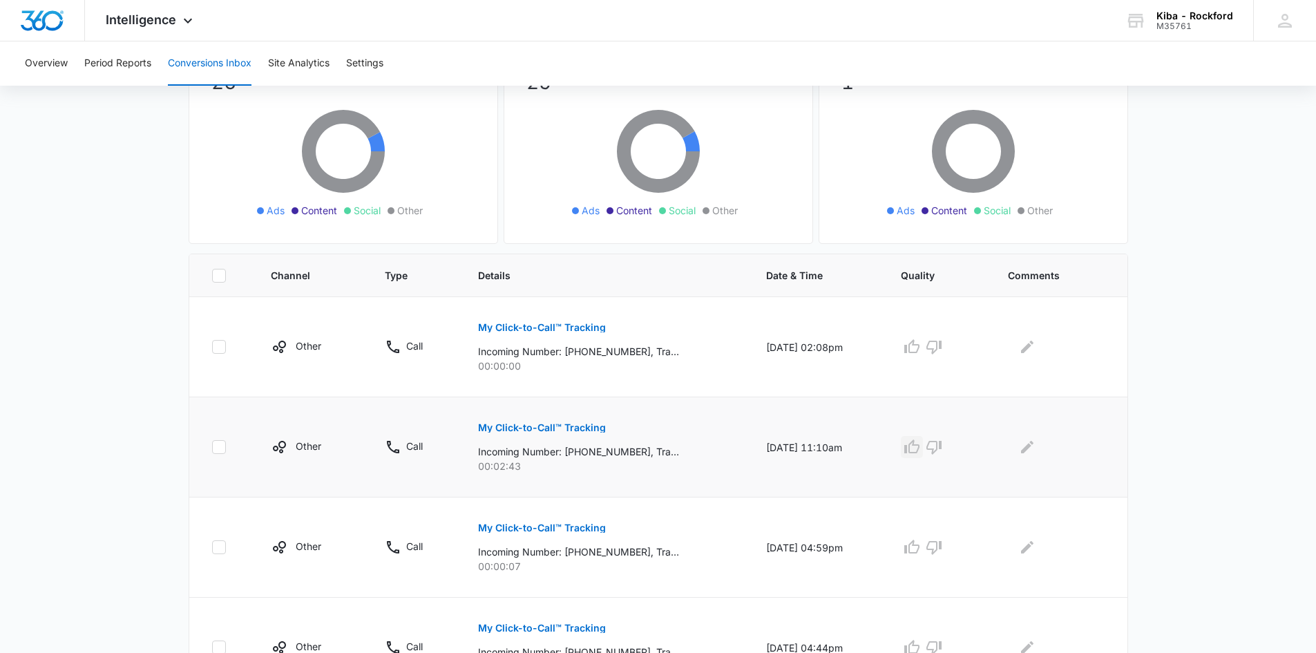
click at [920, 449] on icon "button" at bounding box center [912, 447] width 17 height 17
click at [1023, 448] on button "Edit Comments" at bounding box center [1028, 447] width 22 height 22
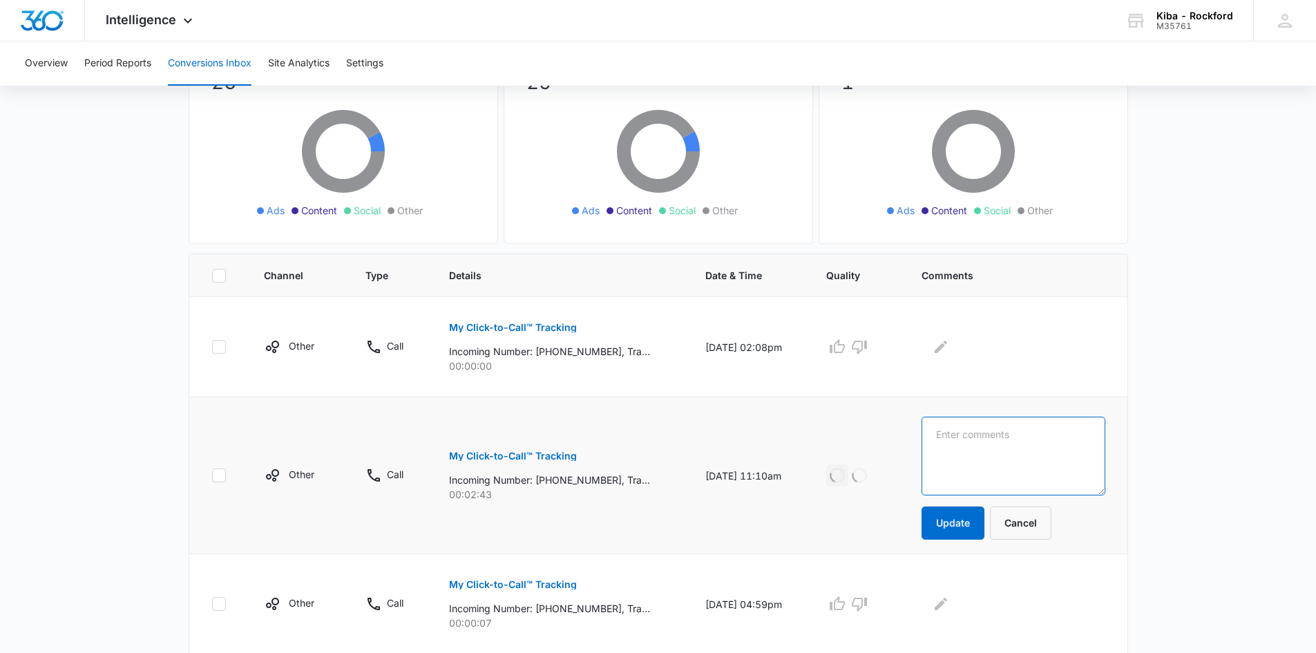
click at [1022, 446] on textarea at bounding box center [1013, 456] width 183 height 79
type textarea "refacing. Matt did awesome on this call"
click at [959, 522] on button "Update" at bounding box center [953, 523] width 63 height 33
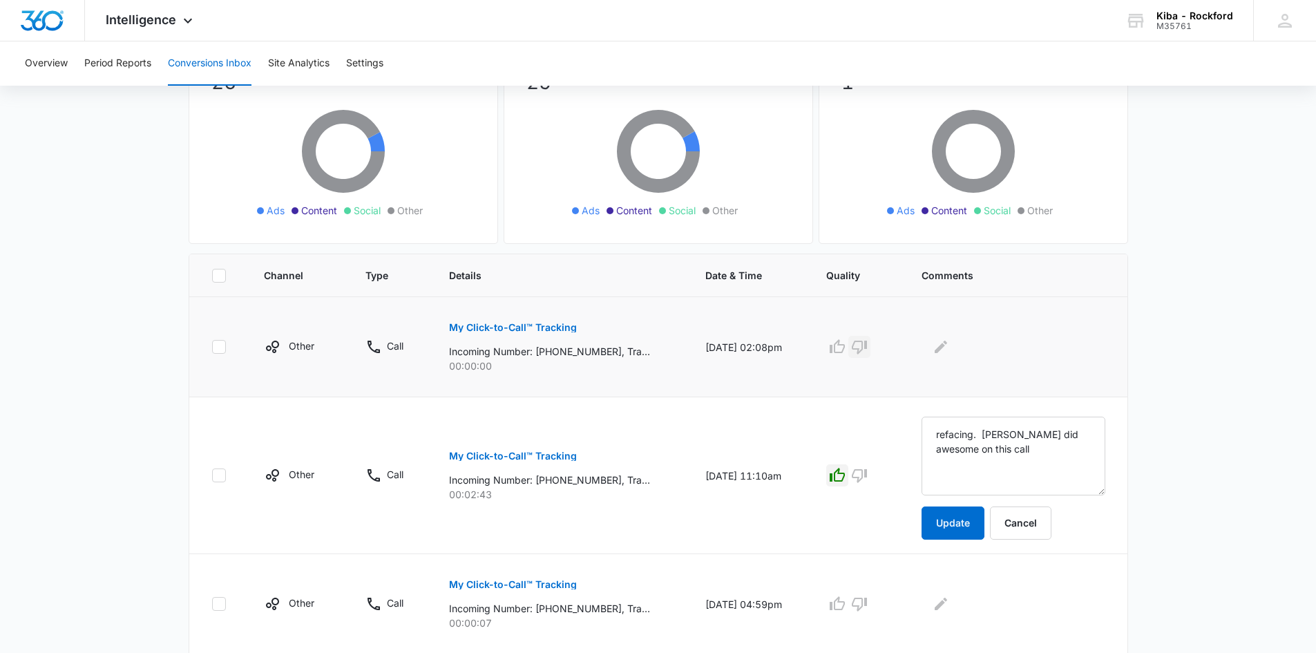
click at [867, 351] on icon "button" at bounding box center [859, 348] width 15 height 14
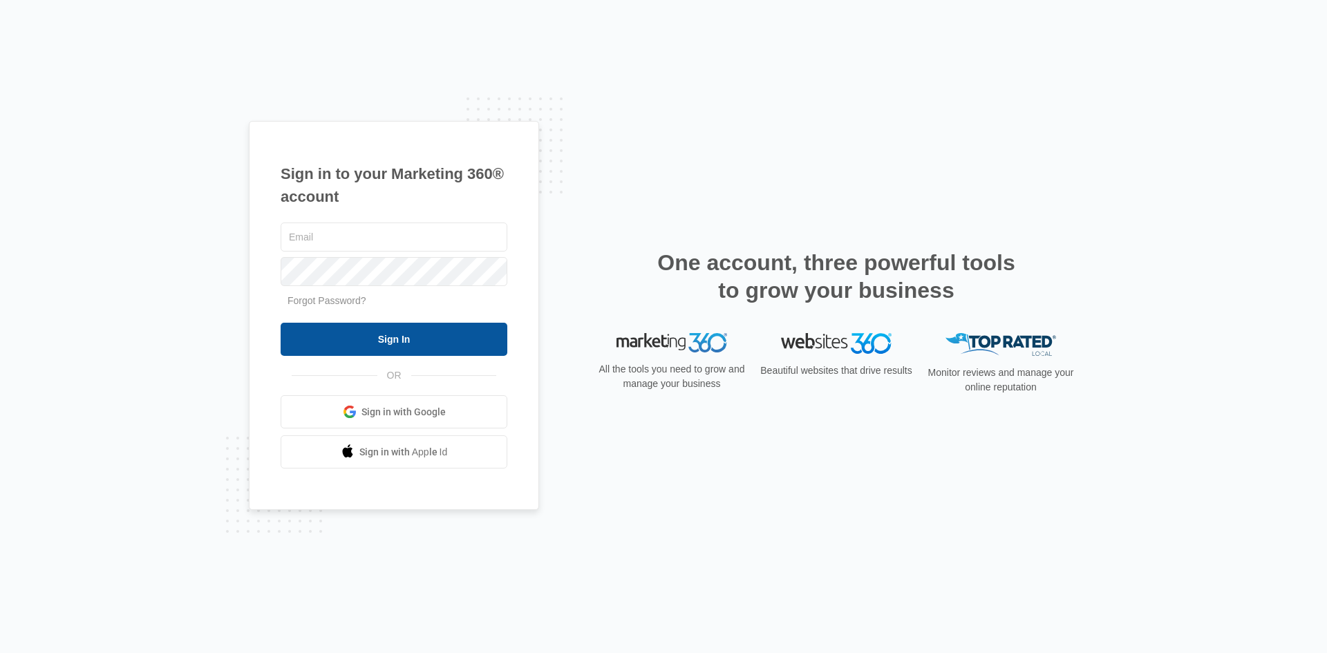
type input "[EMAIL_ADDRESS][DOMAIN_NAME]"
click at [389, 344] on input "Sign In" at bounding box center [394, 339] width 227 height 33
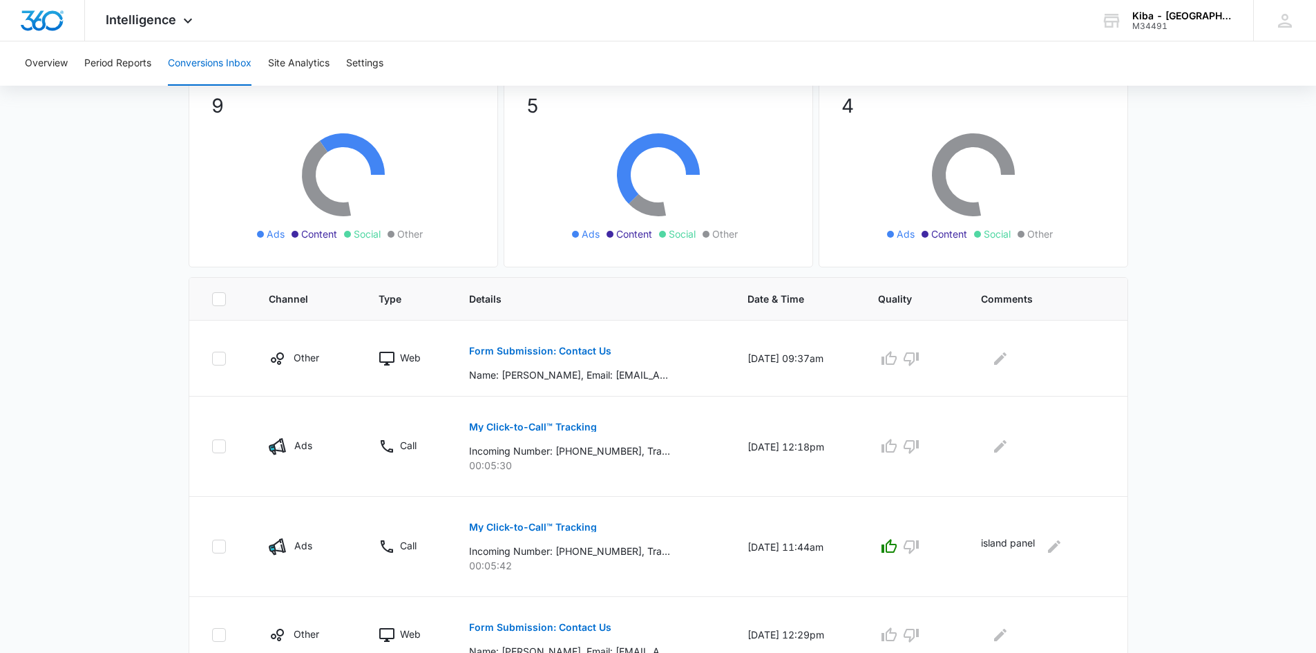
scroll to position [138, 0]
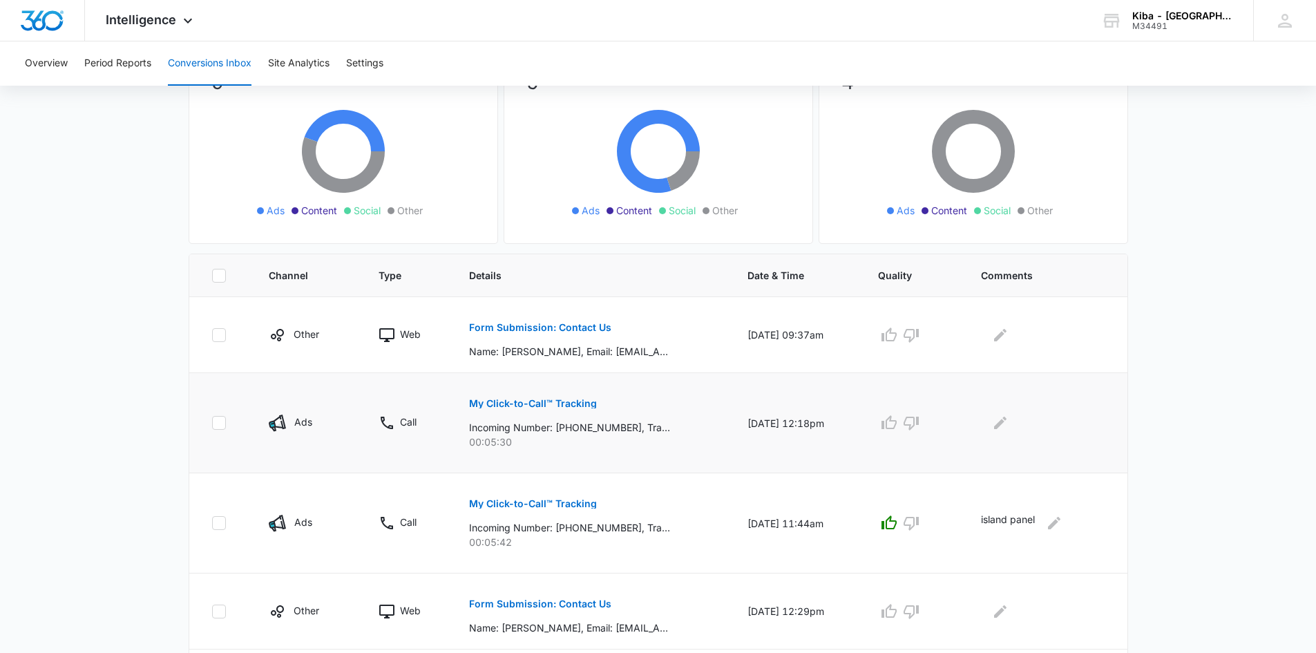
click at [555, 404] on p "My Click-to-Call™ Tracking" at bounding box center [533, 404] width 128 height 10
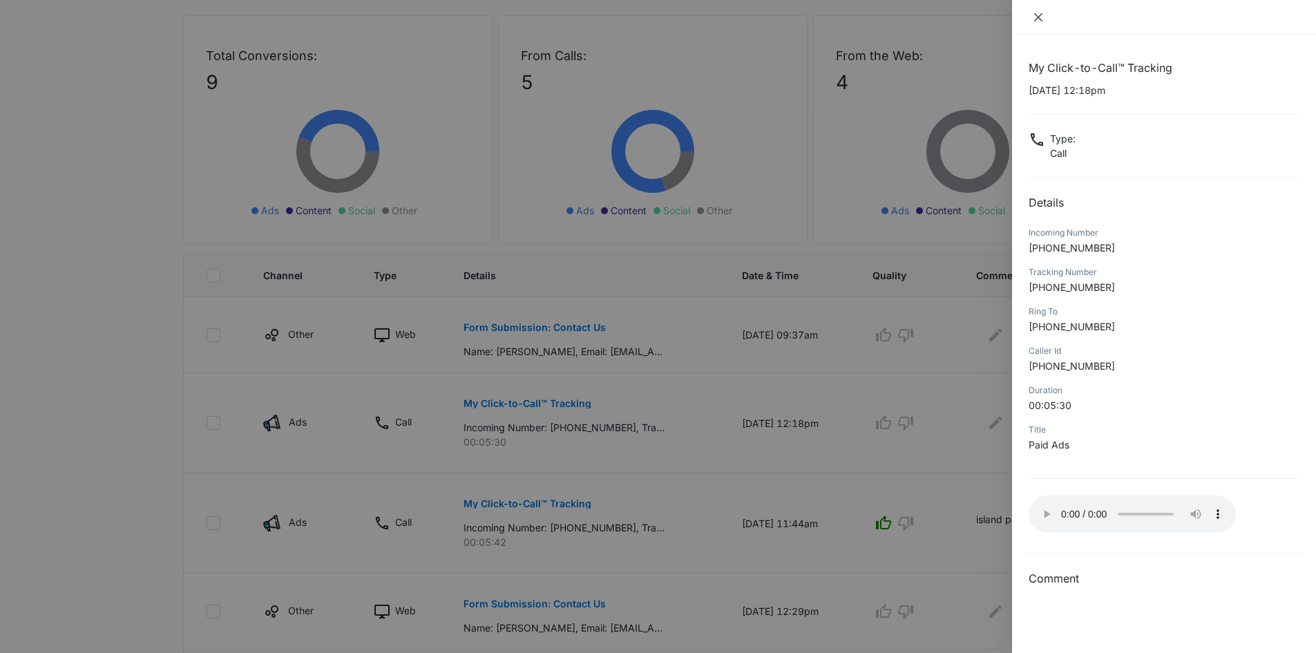
click at [1041, 17] on icon "close" at bounding box center [1038, 17] width 11 height 11
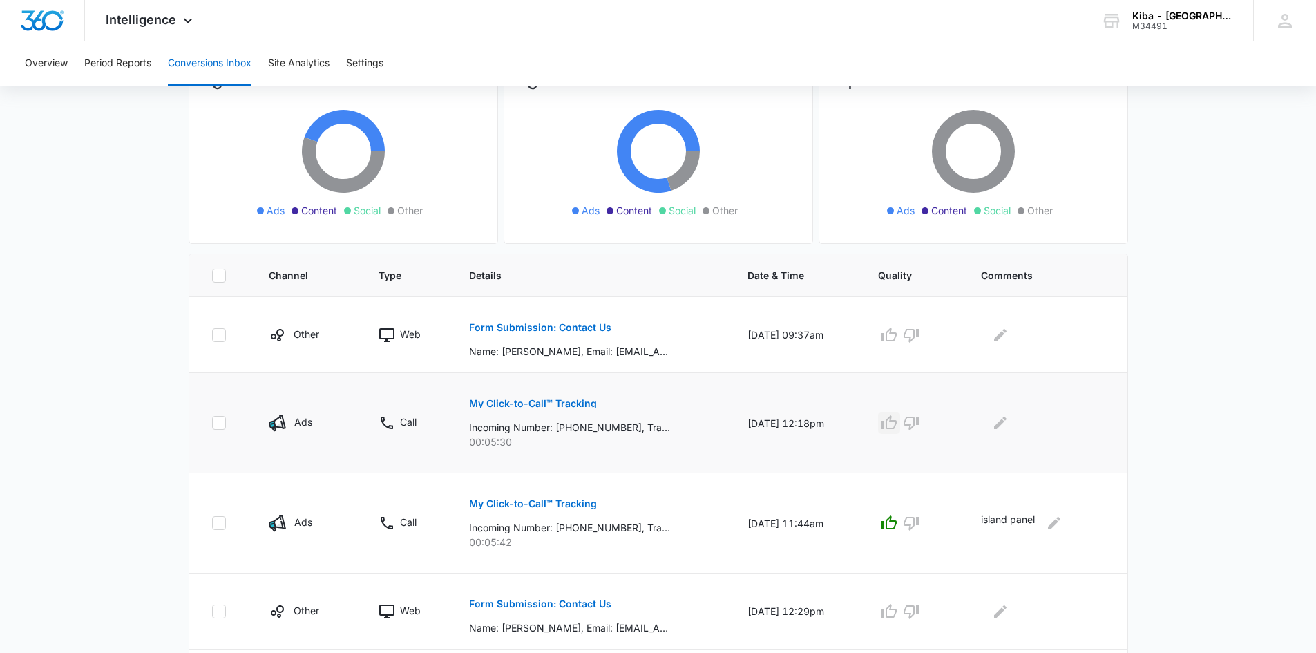
click at [891, 422] on icon "button" at bounding box center [889, 422] width 15 height 14
click at [999, 420] on icon "Edit Comments" at bounding box center [1000, 423] width 17 height 17
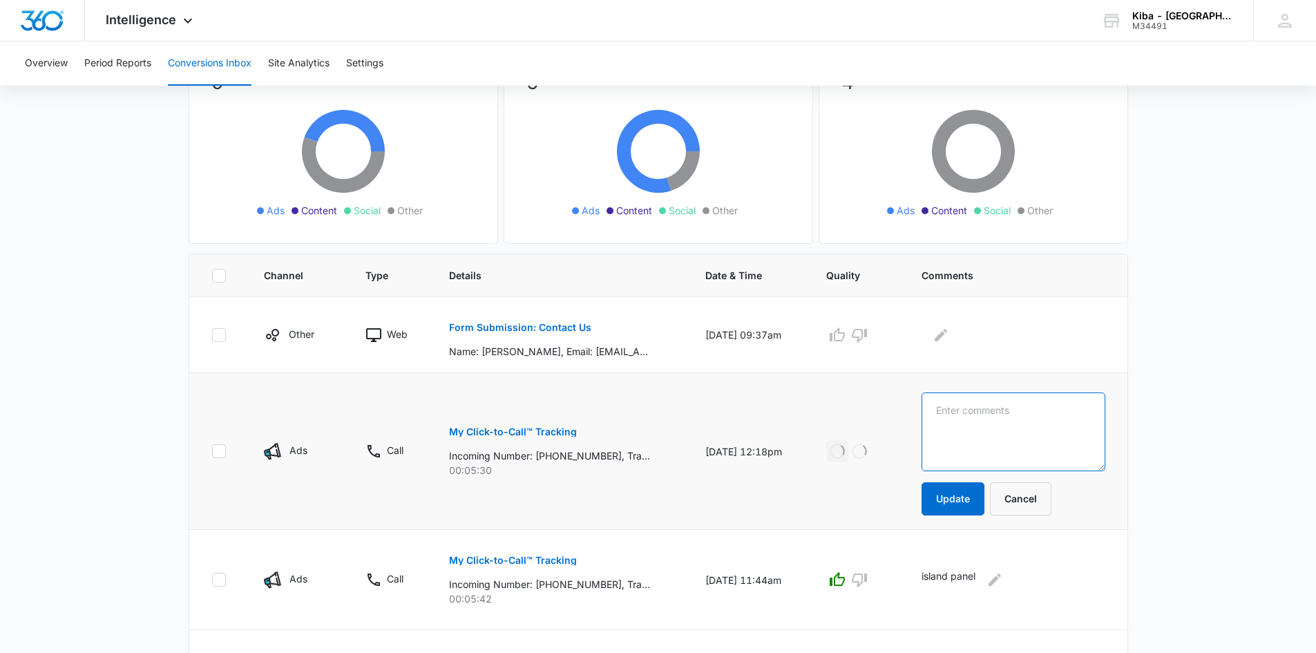
click at [999, 419] on textarea at bounding box center [1013, 432] width 183 height 79
type textarea "bath remodel"
click at [965, 489] on button "Update" at bounding box center [953, 498] width 63 height 33
click at [972, 502] on button "Update" at bounding box center [953, 498] width 63 height 33
